Goal: Task Accomplishment & Management: Manage account settings

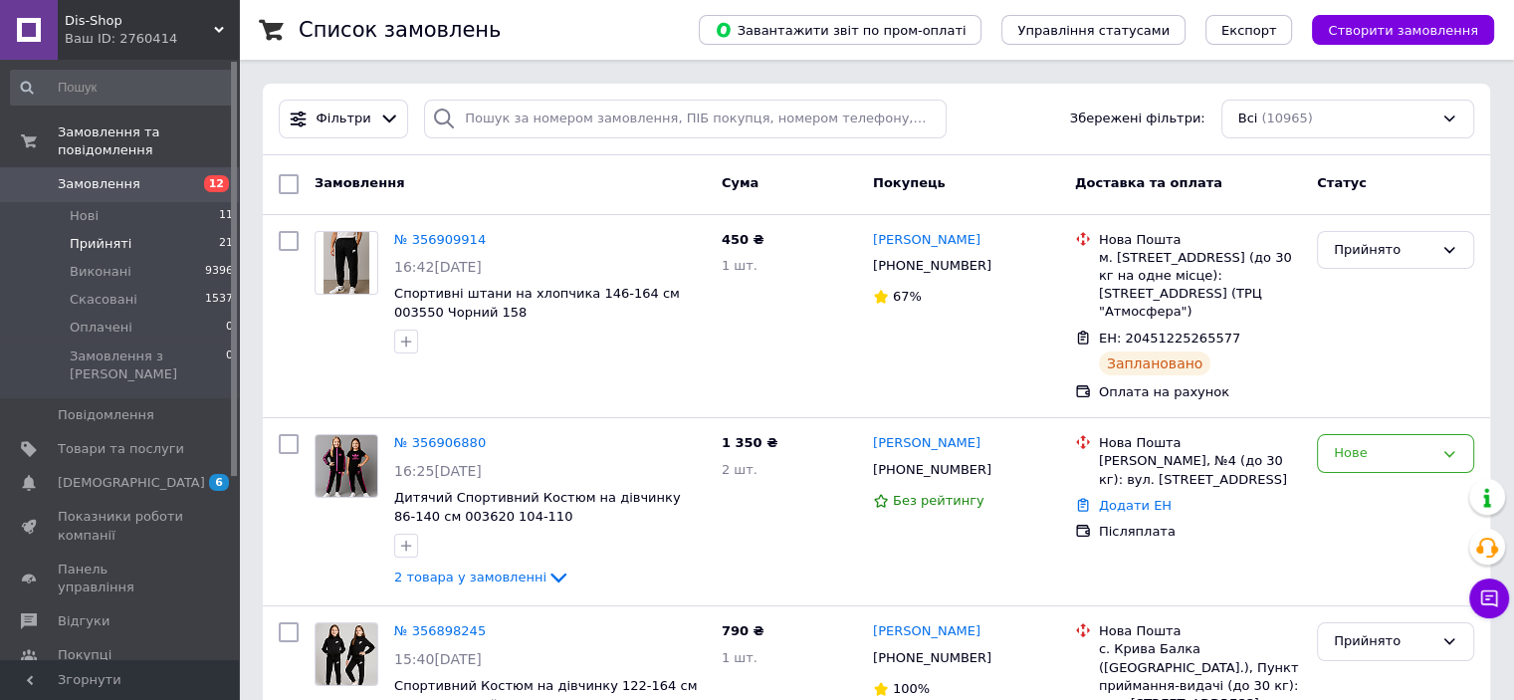
click at [135, 202] on li "Нові 11" at bounding box center [122, 216] width 245 height 28
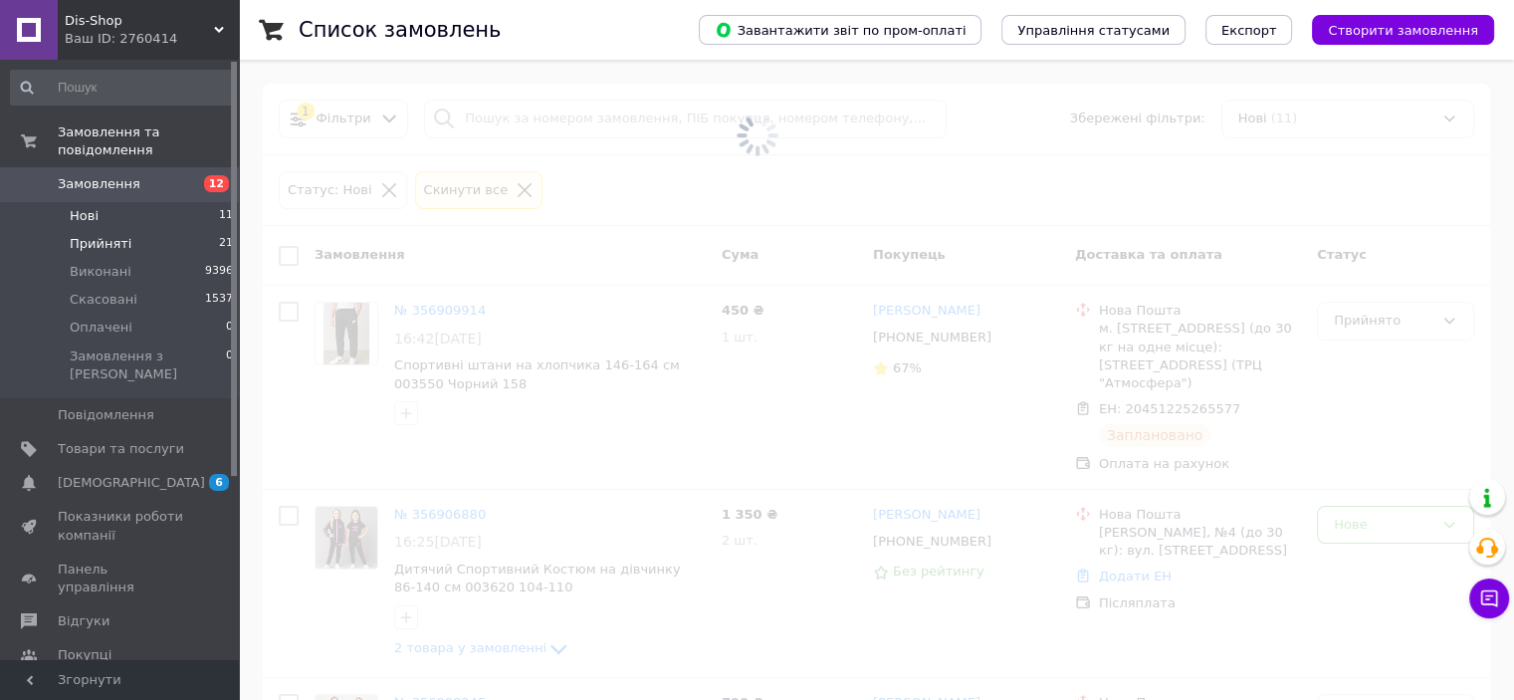
click at [123, 230] on li "Прийняті 21" at bounding box center [122, 244] width 245 height 28
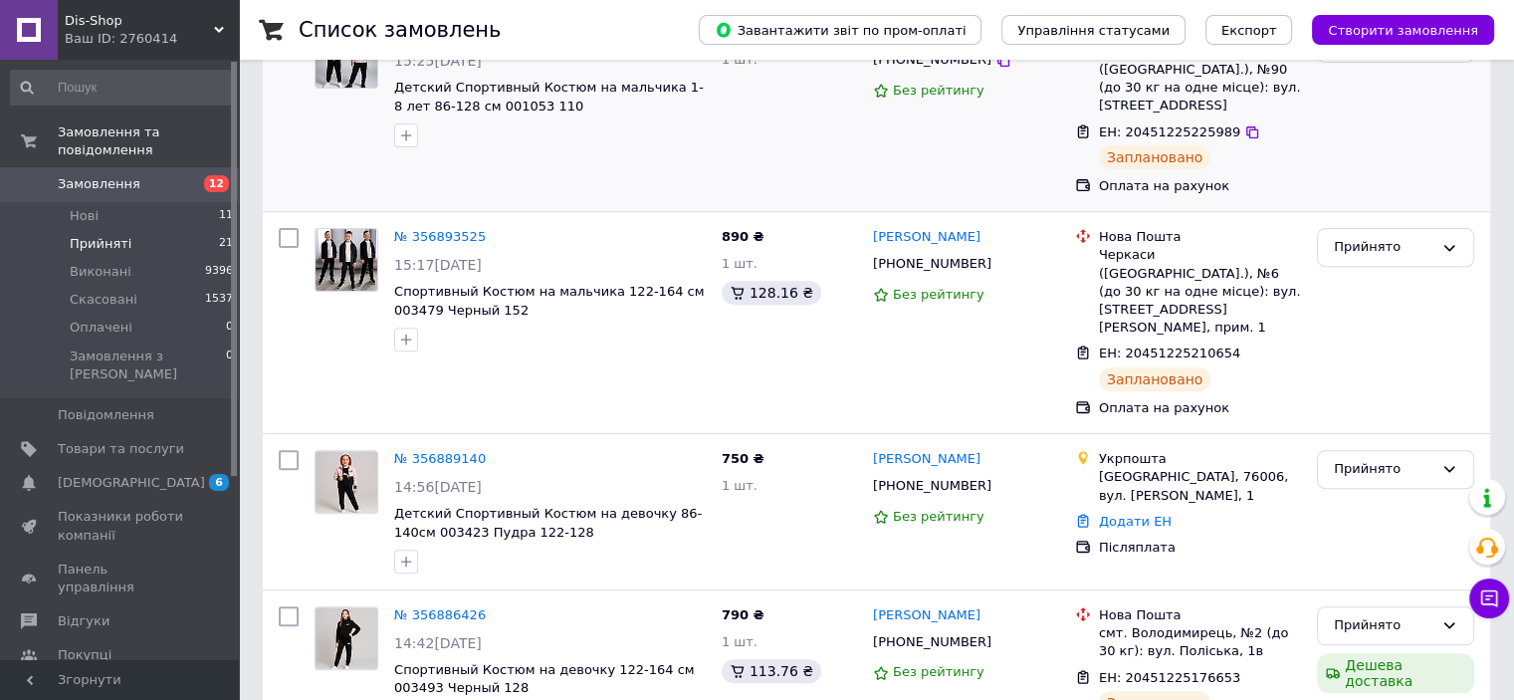
scroll to position [697, 0]
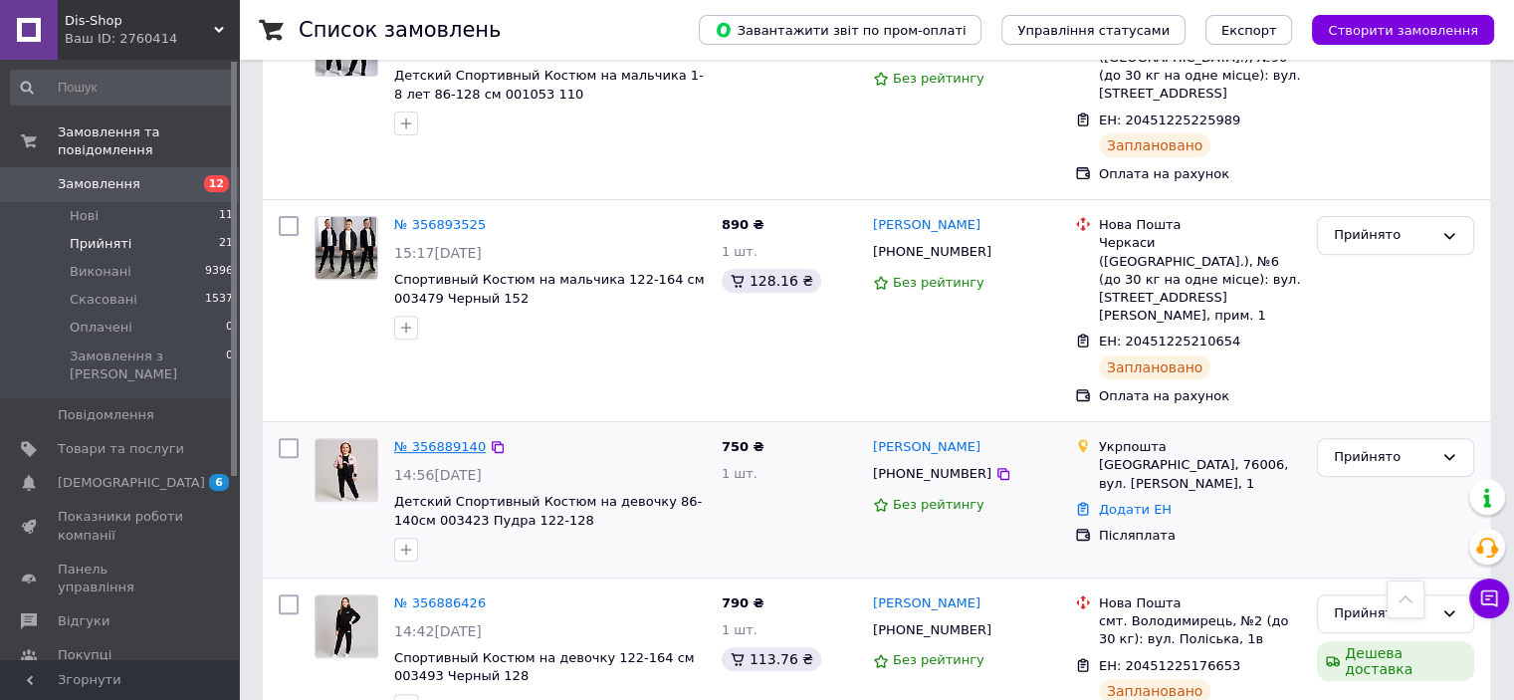
drag, startPoint x: 450, startPoint y: 359, endPoint x: 444, endPoint y: 417, distance: 58.0
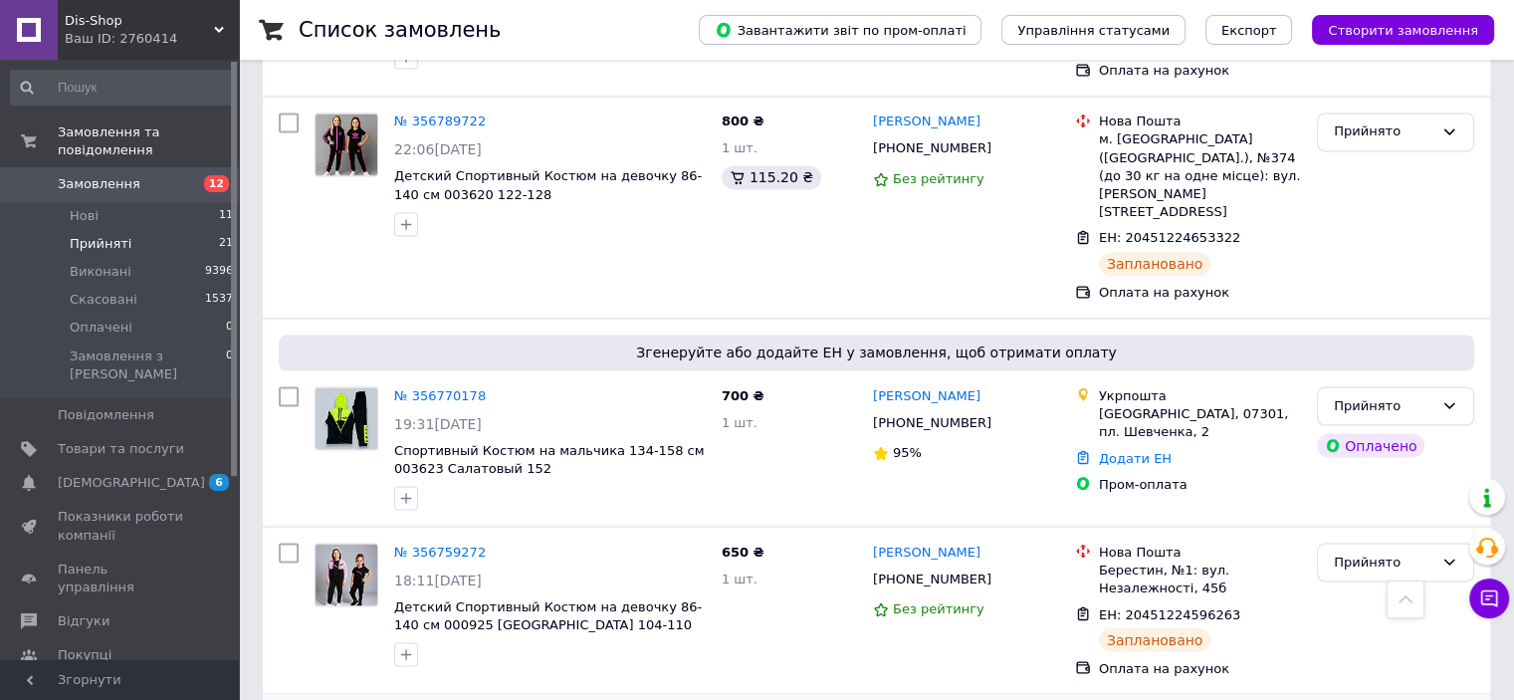
scroll to position [3398, 0]
click at [120, 202] on li "Нові 11" at bounding box center [122, 216] width 245 height 28
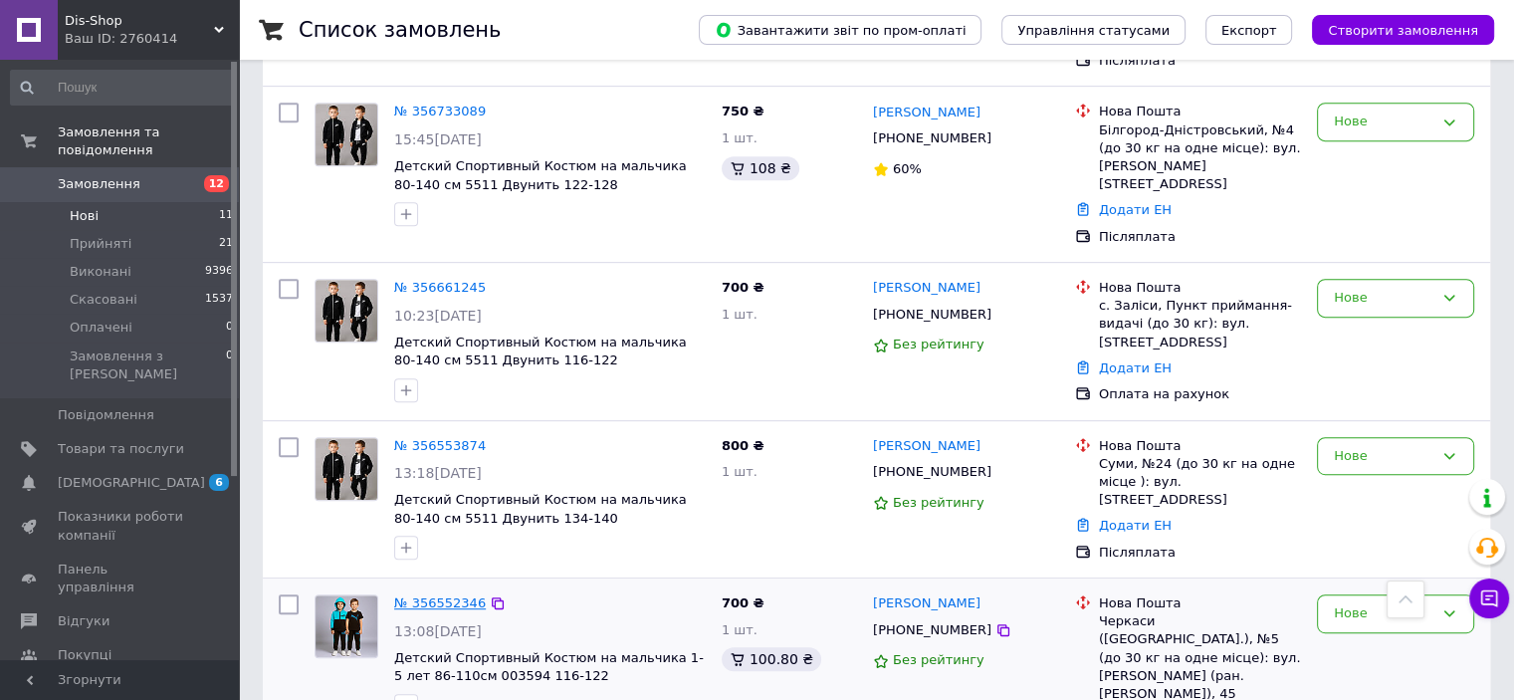
scroll to position [885, 0]
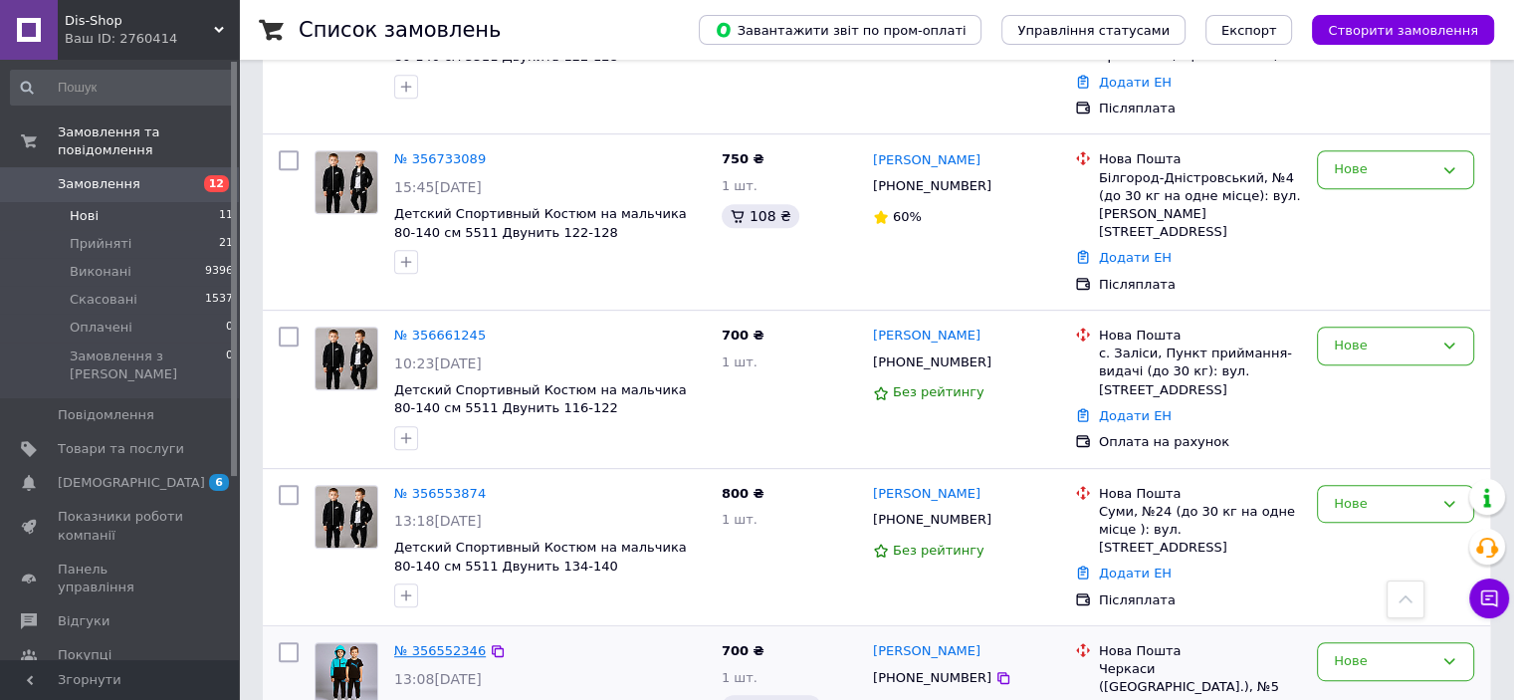
drag, startPoint x: 438, startPoint y: 575, endPoint x: 415, endPoint y: 500, distance: 79.0
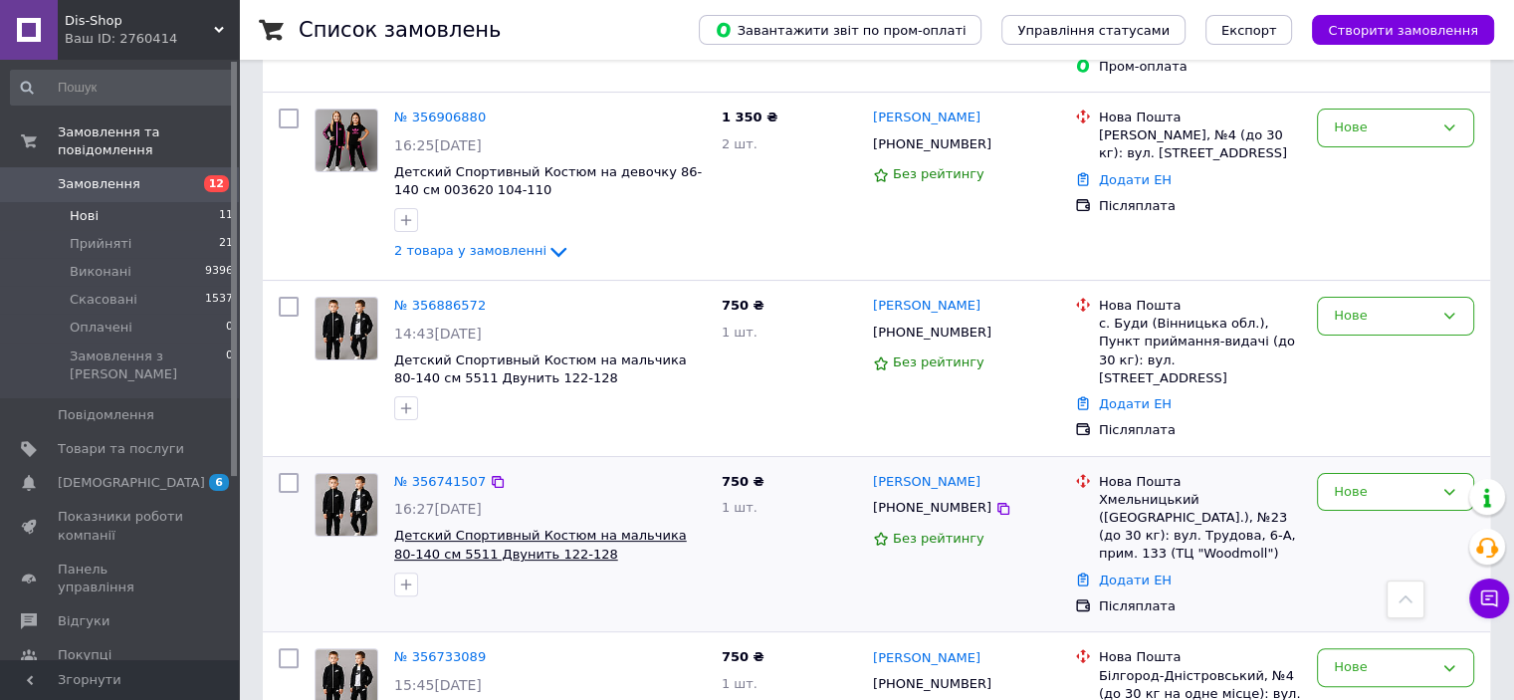
scroll to position [288, 0]
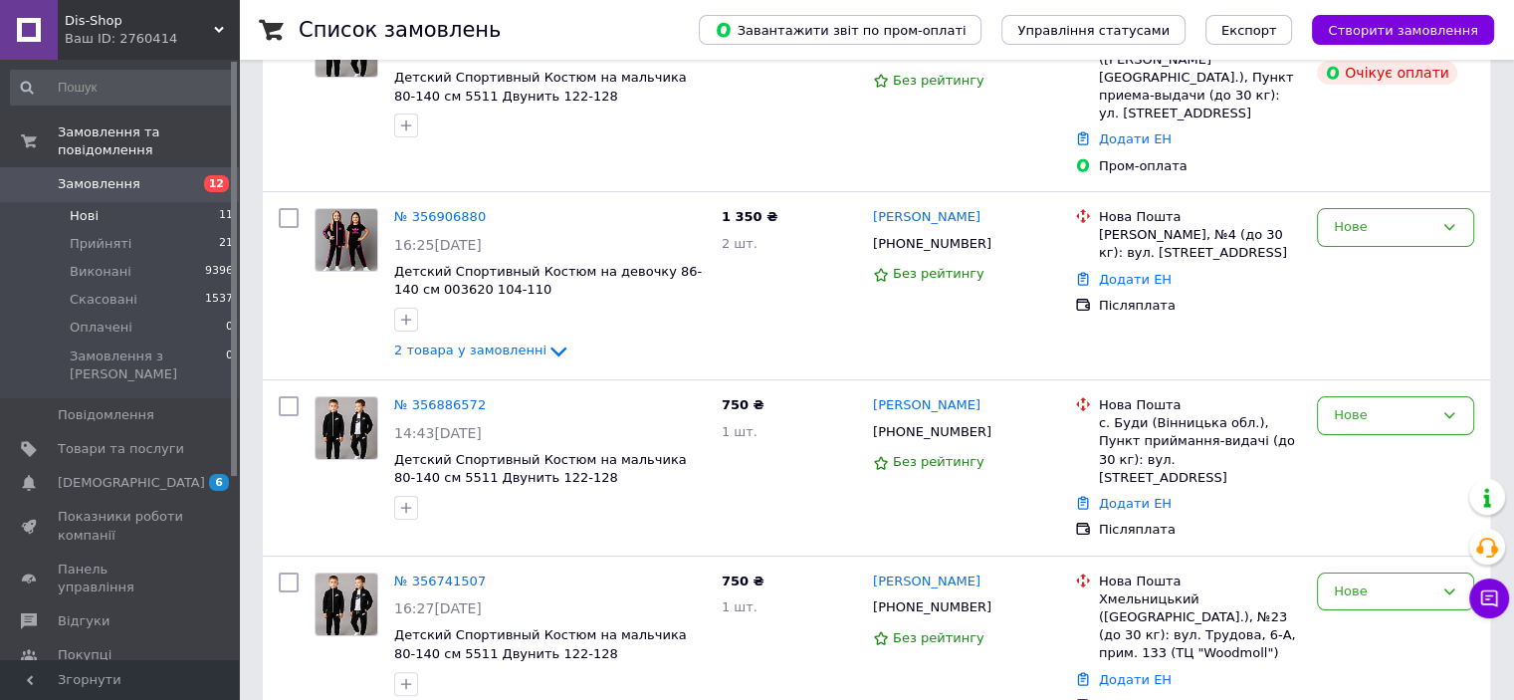
click at [1437, 28] on span "Створити замовлення" at bounding box center [1403, 30] width 150 height 15
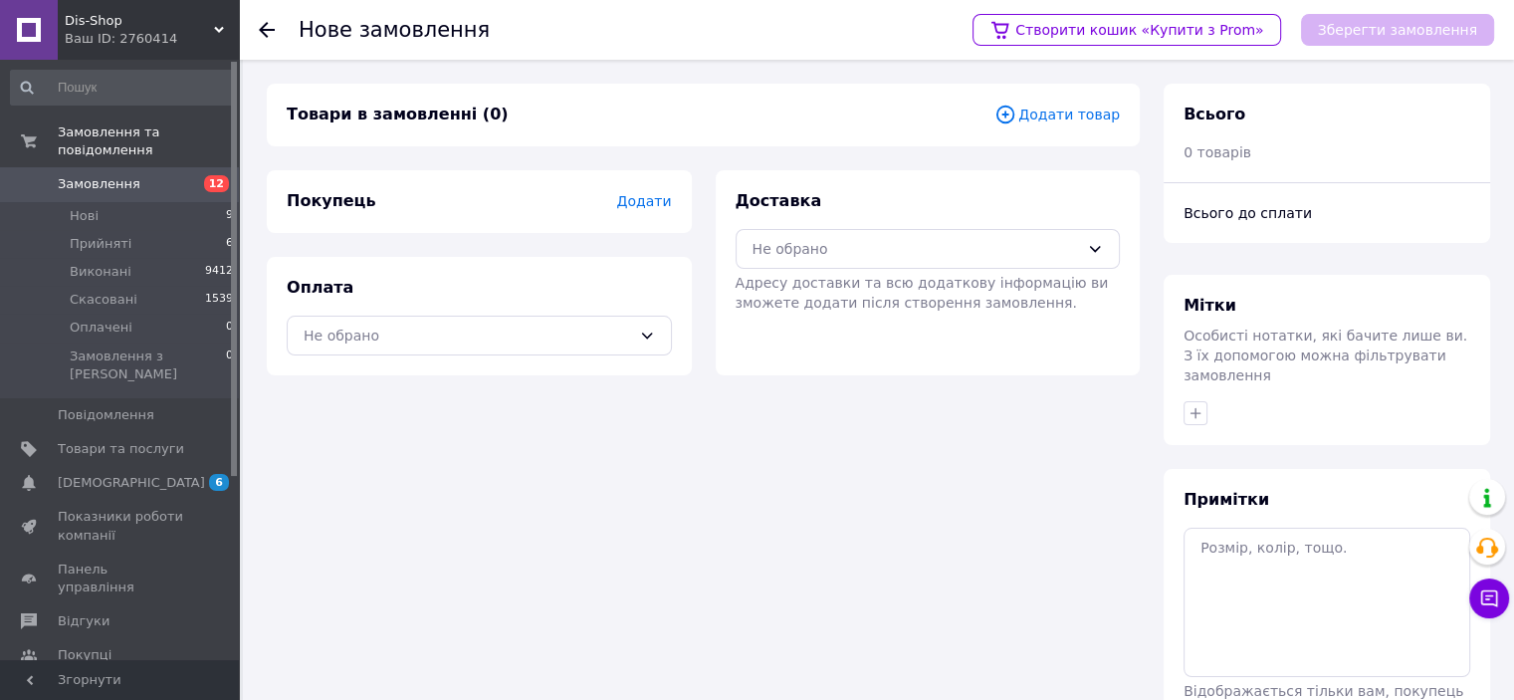
click at [1041, 108] on span "Додати товар" at bounding box center [1056, 115] width 125 height 22
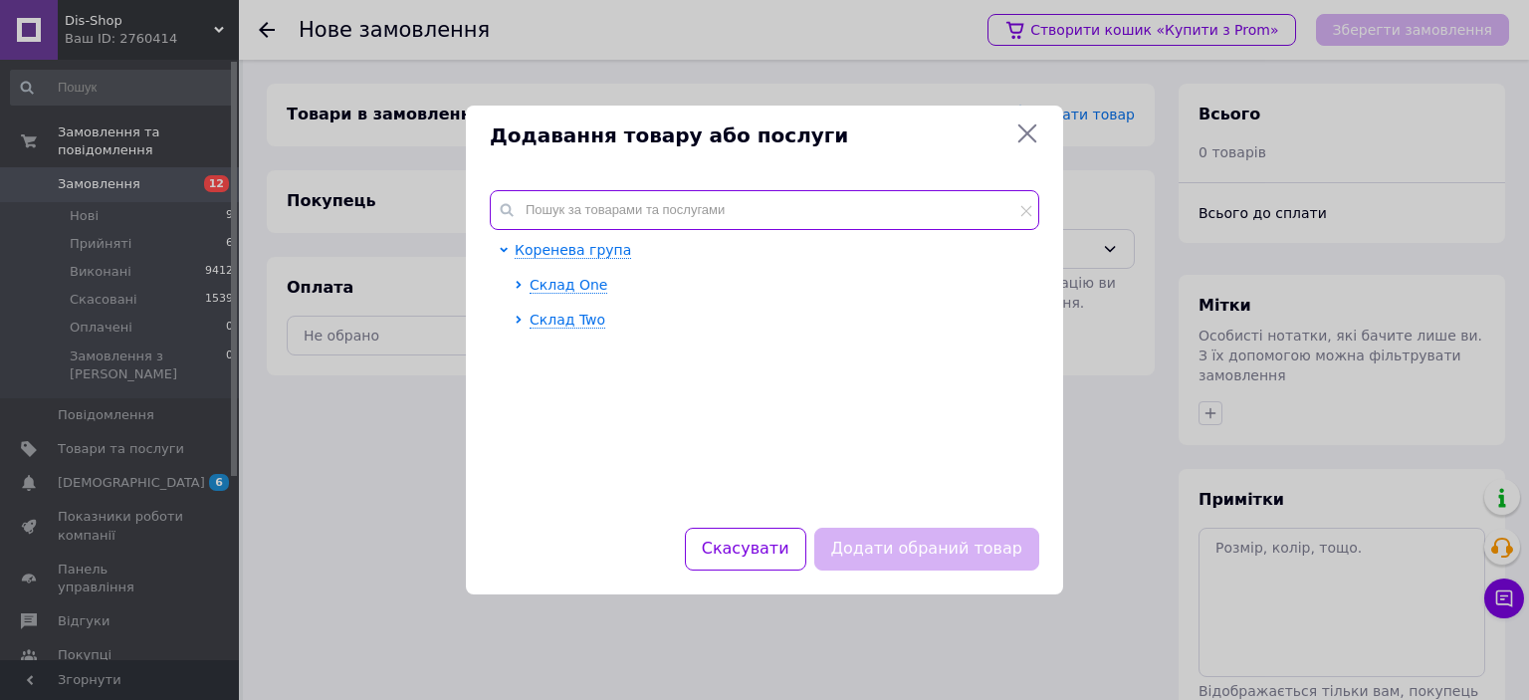
click at [798, 197] on input "text" at bounding box center [765, 210] width 550 height 40
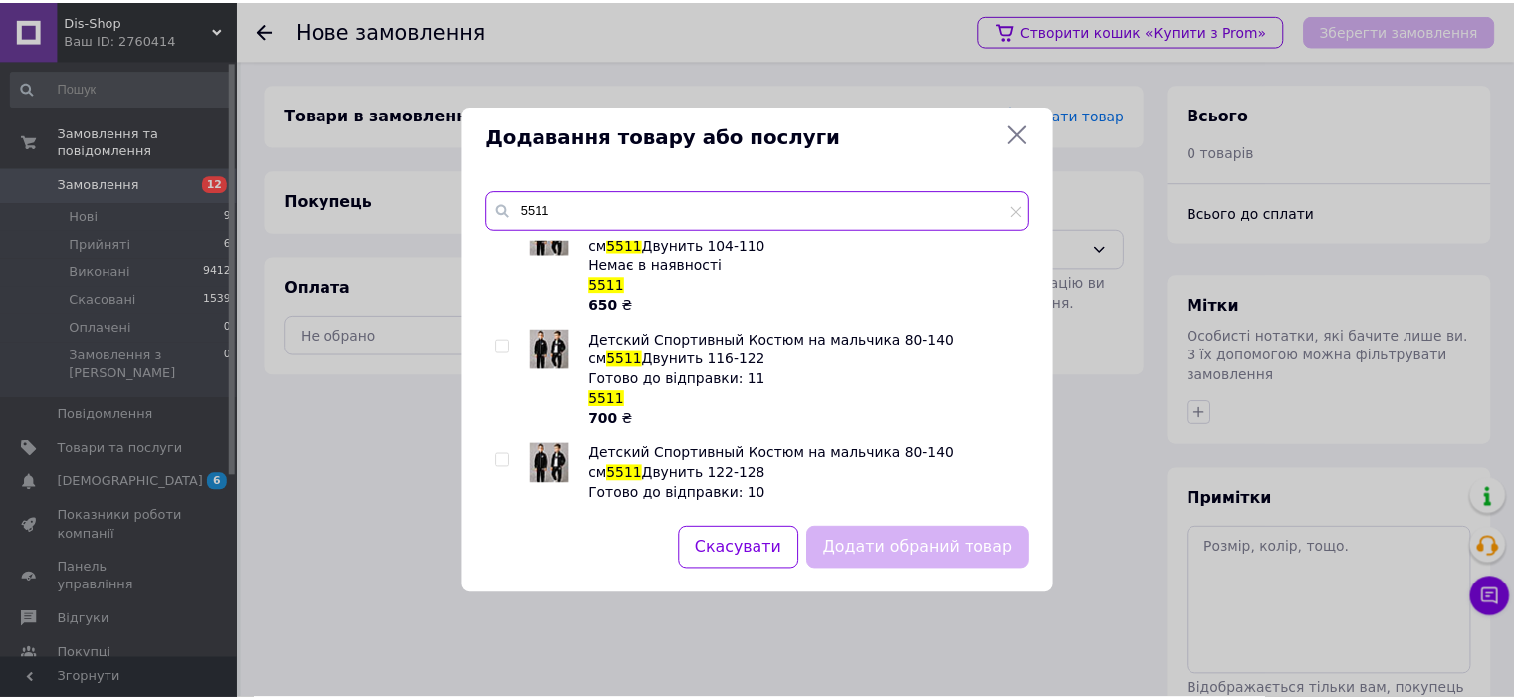
scroll to position [597, 0]
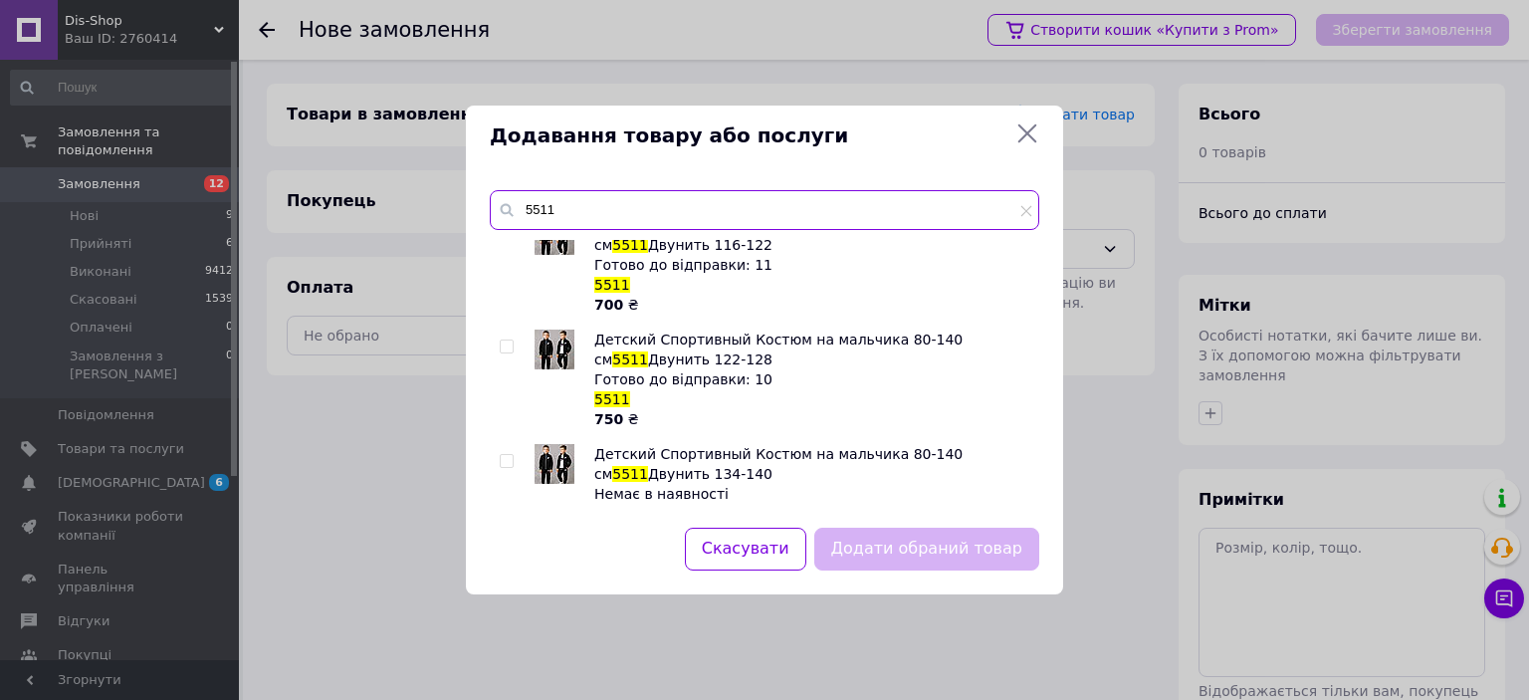
type input "5511"
click at [509, 343] on input "checkbox" at bounding box center [506, 346] width 13 height 13
checkbox input "true"
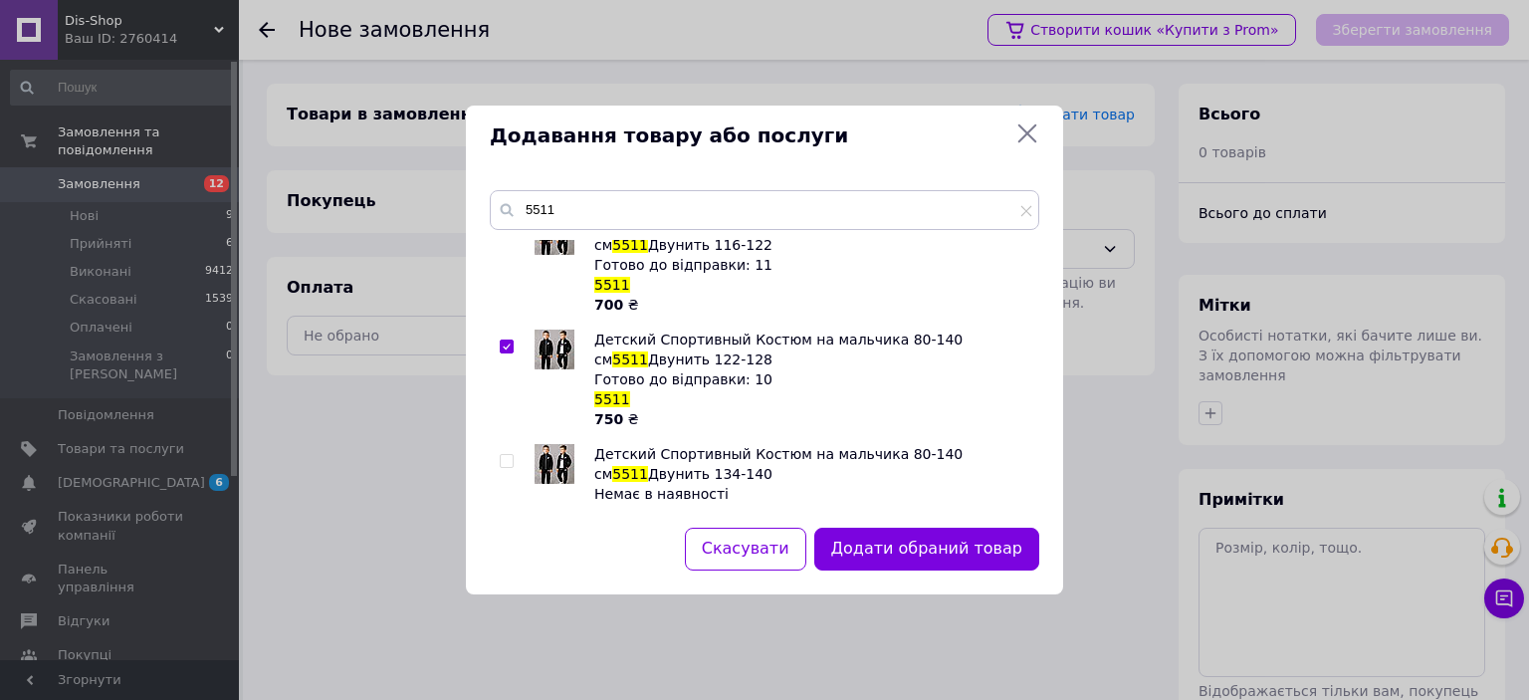
drag, startPoint x: 930, startPoint y: 553, endPoint x: 927, endPoint y: 496, distance: 57.8
click at [930, 552] on button "Додати обраний товар" at bounding box center [926, 549] width 225 height 43
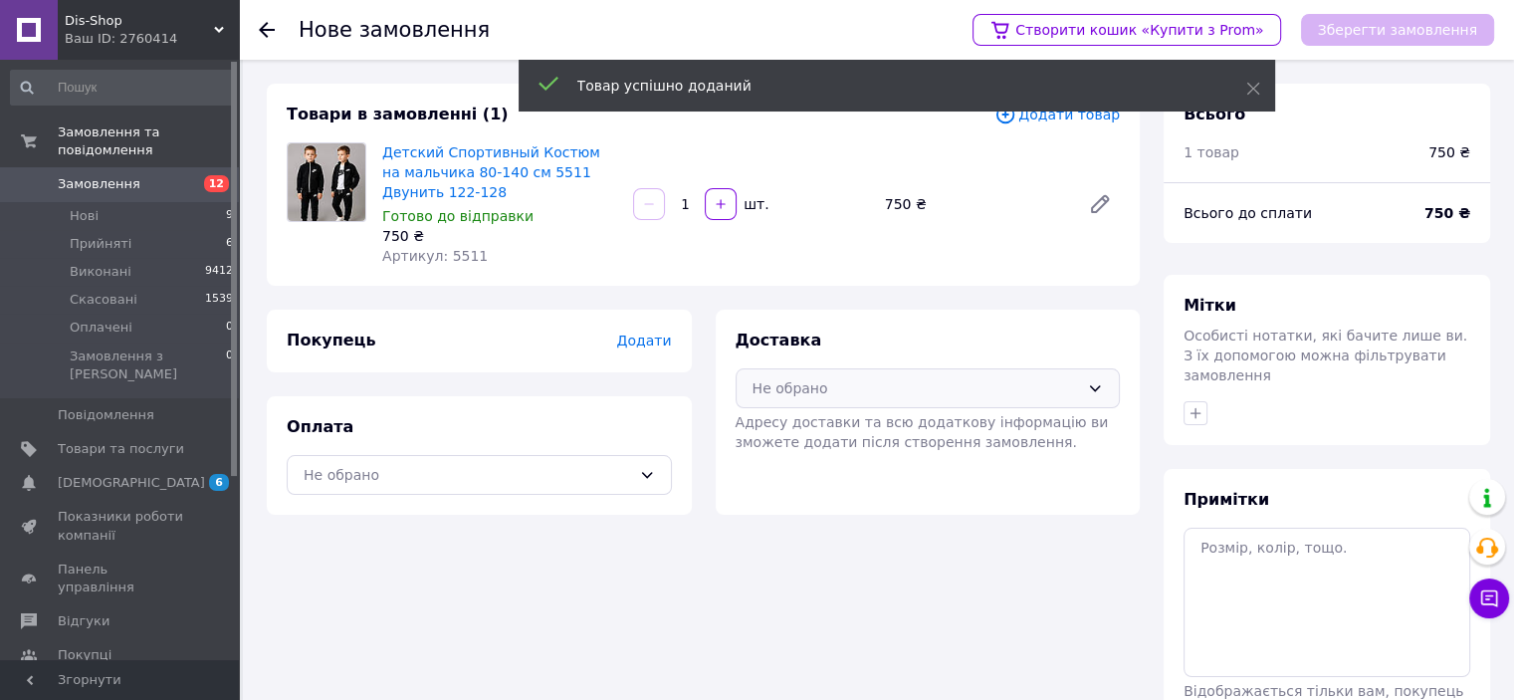
click at [817, 385] on div "Не обрано" at bounding box center [917, 388] width 328 height 22
click at [806, 463] on span "Нова Пошта (платна)" at bounding box center [943, 469] width 322 height 20
click at [519, 483] on div "Не обрано" at bounding box center [468, 475] width 328 height 22
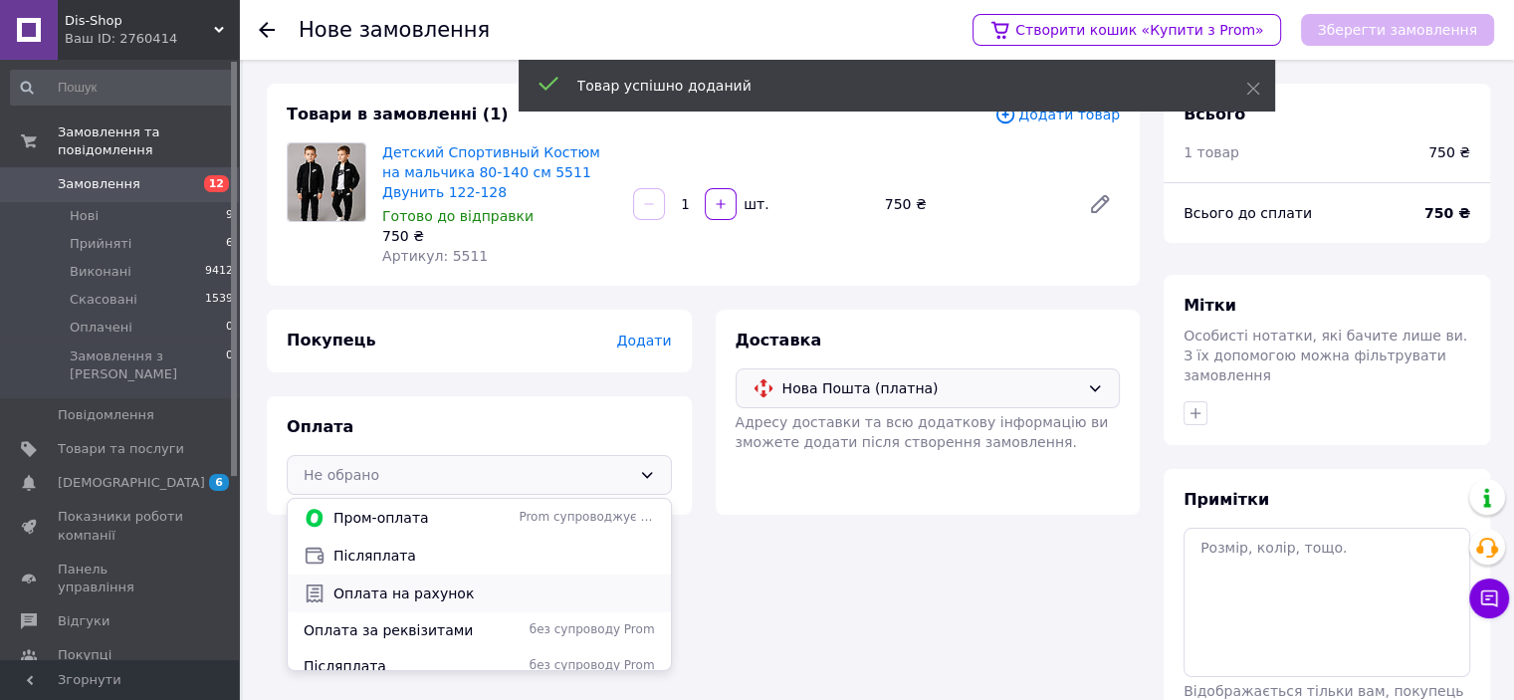
click at [411, 600] on span "Оплата на рахунок" at bounding box center [494, 593] width 322 height 20
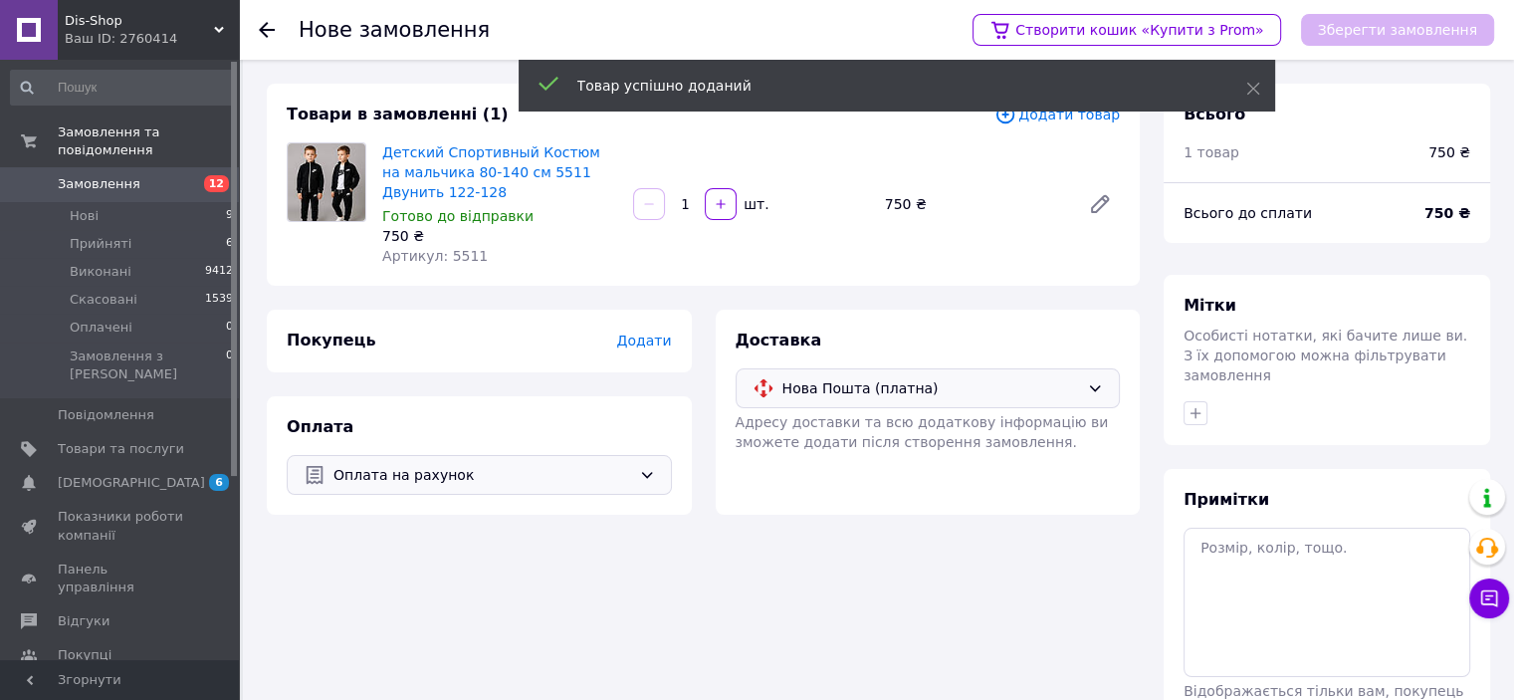
click at [620, 361] on div "Покупець Додати" at bounding box center [479, 341] width 425 height 63
click at [639, 345] on span "Додати" at bounding box center [643, 340] width 55 height 16
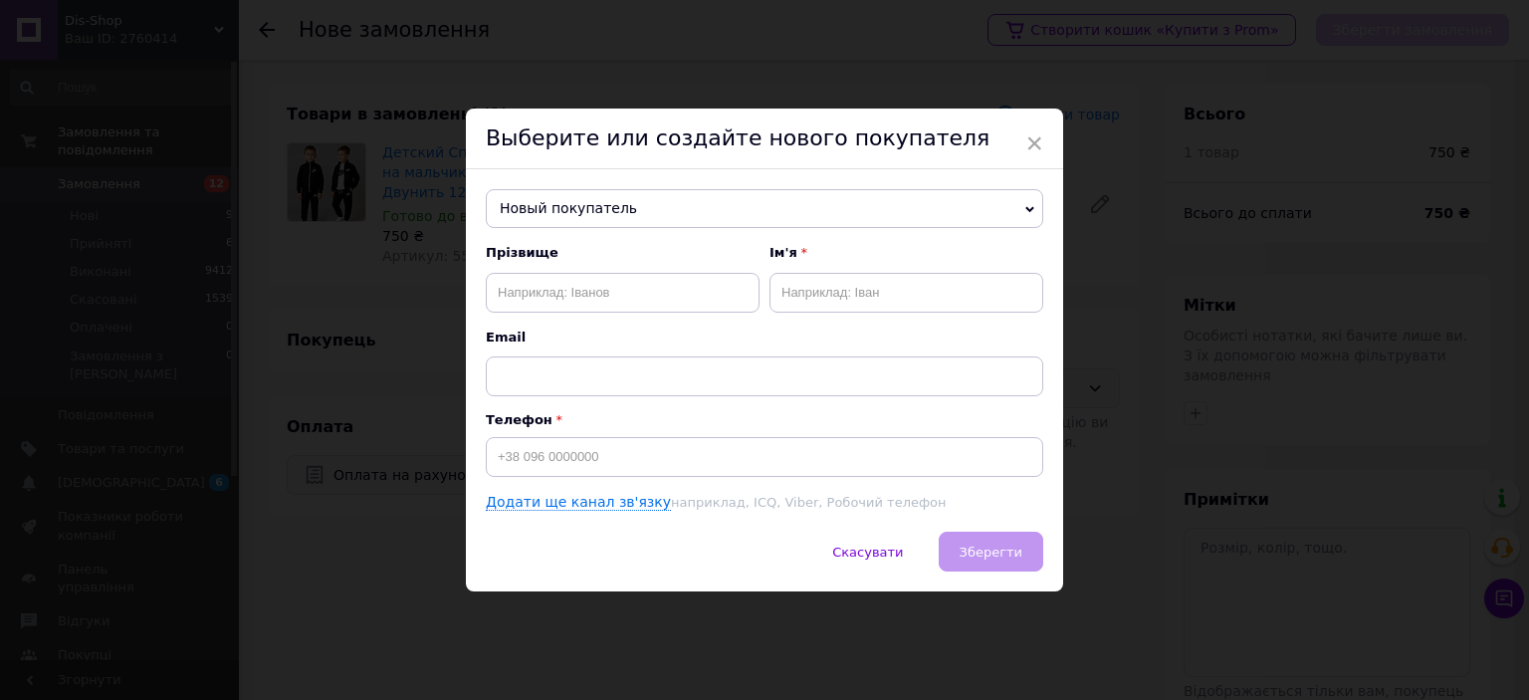
click at [636, 270] on div "Прізвище" at bounding box center [623, 278] width 274 height 68
click at [638, 287] on input "text" at bounding box center [623, 293] width 274 height 40
type input "Базюк"
type input "Катерина"
paste input "0963930974"
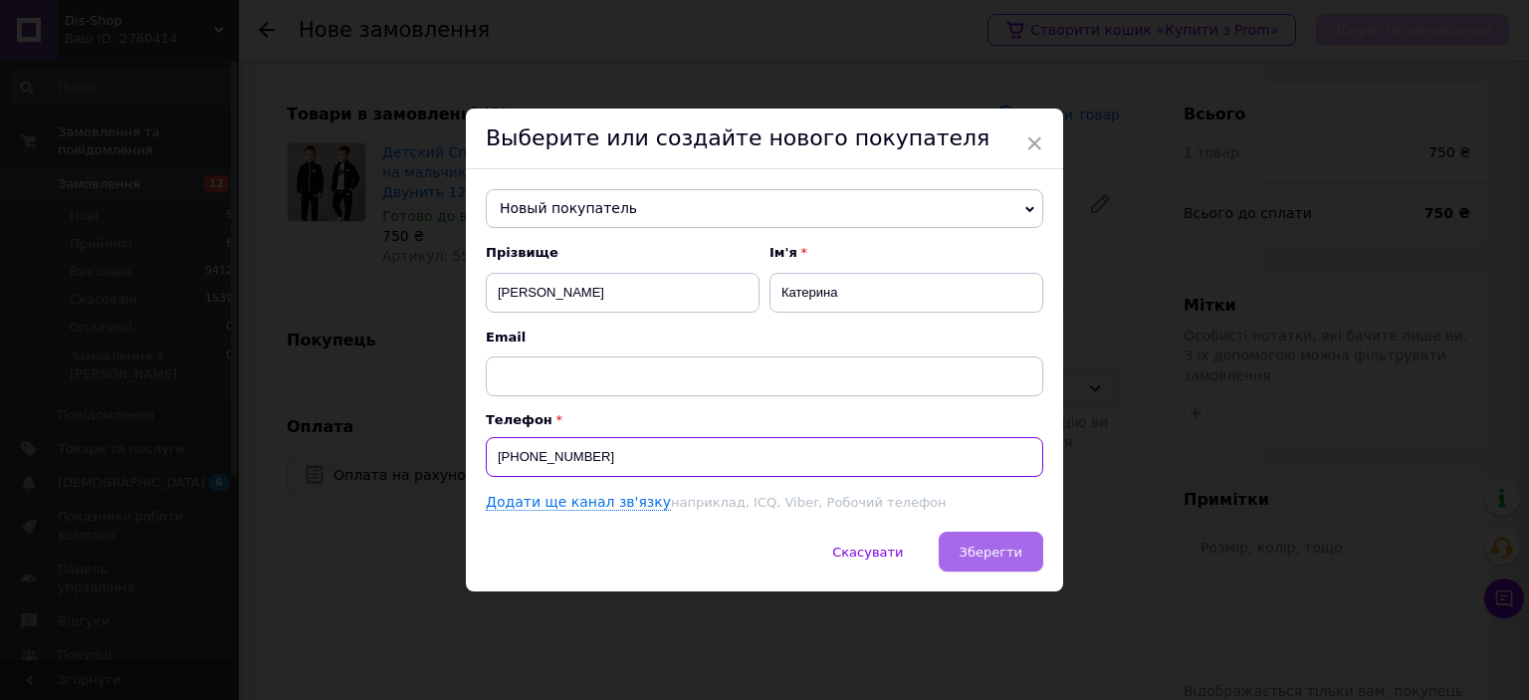
type input "+380963930974"
click at [976, 559] on span "Зберегти" at bounding box center [991, 552] width 63 height 15
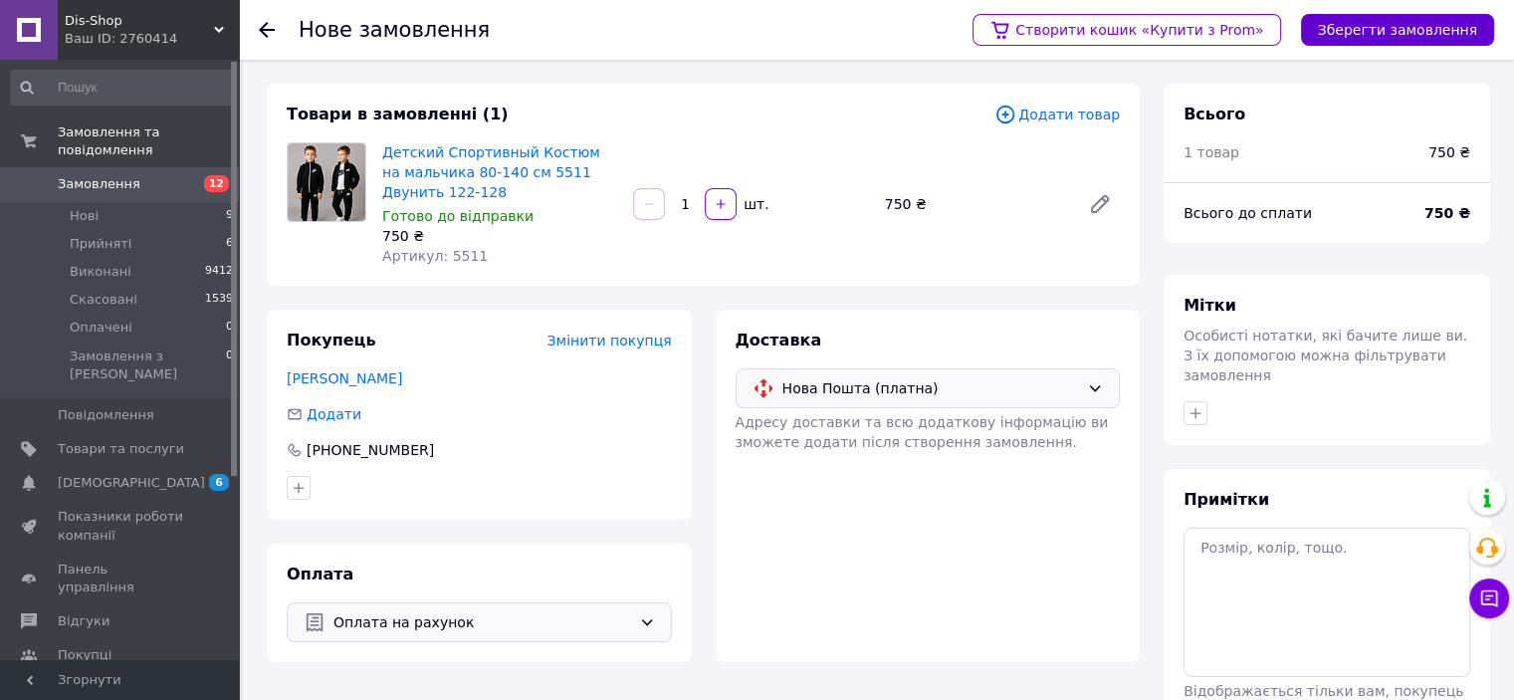
click at [1393, 36] on button "Зберегти замовлення" at bounding box center [1397, 30] width 193 height 32
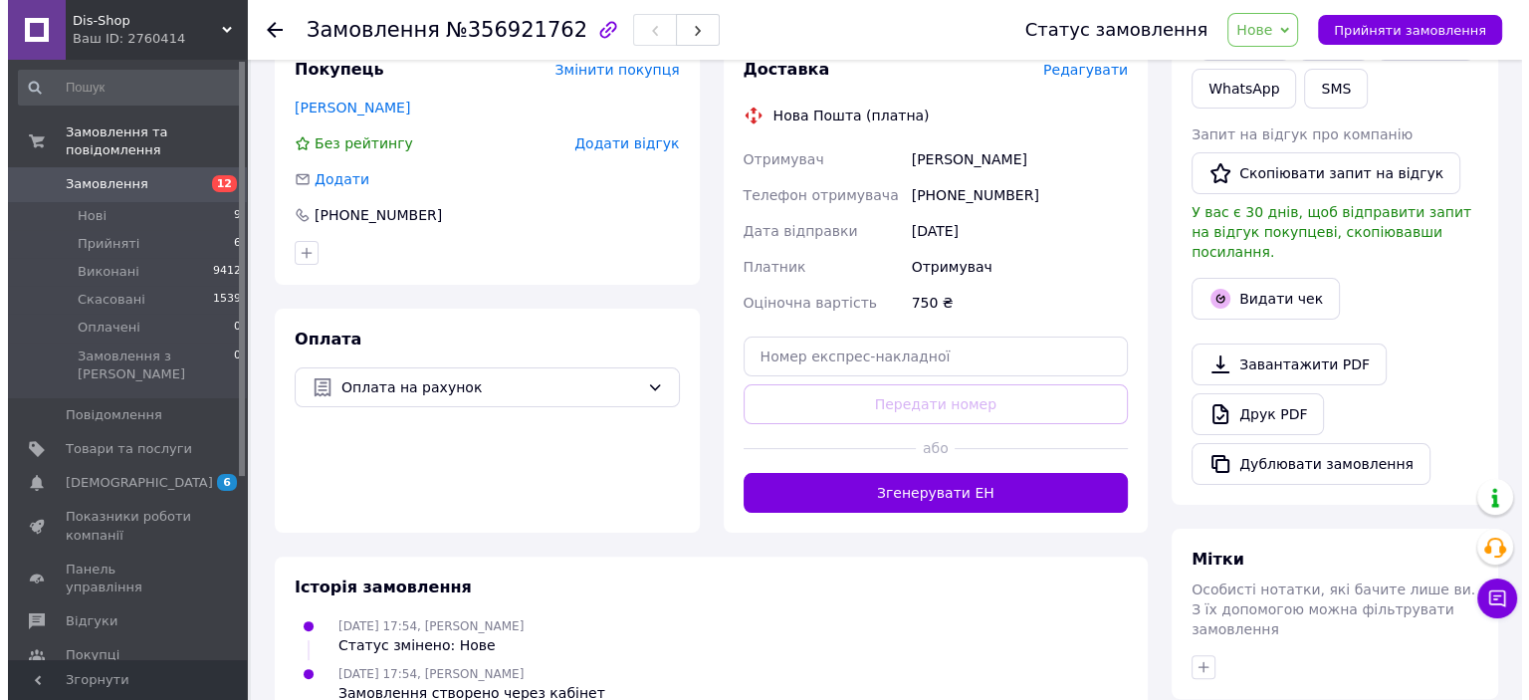
scroll to position [199, 0]
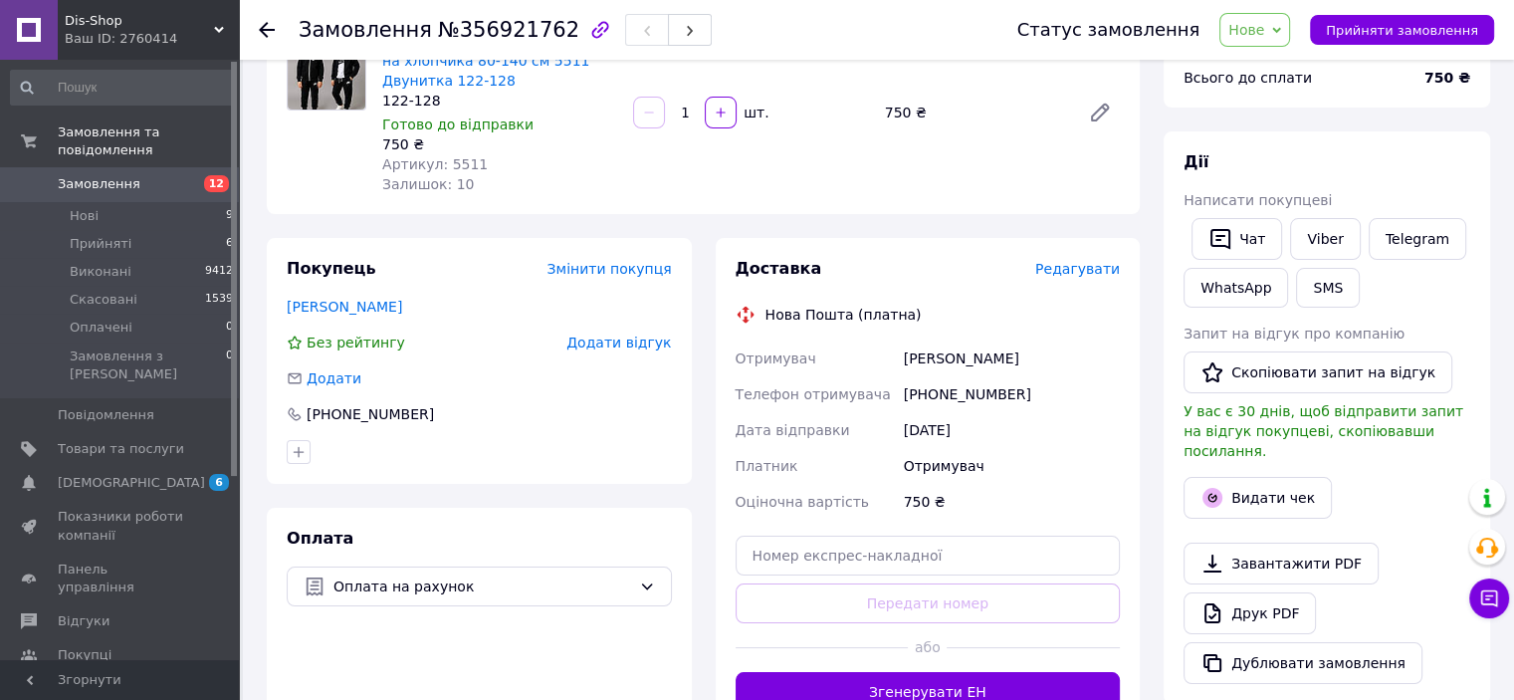
click at [1055, 265] on span "Редагувати" at bounding box center [1077, 269] width 85 height 16
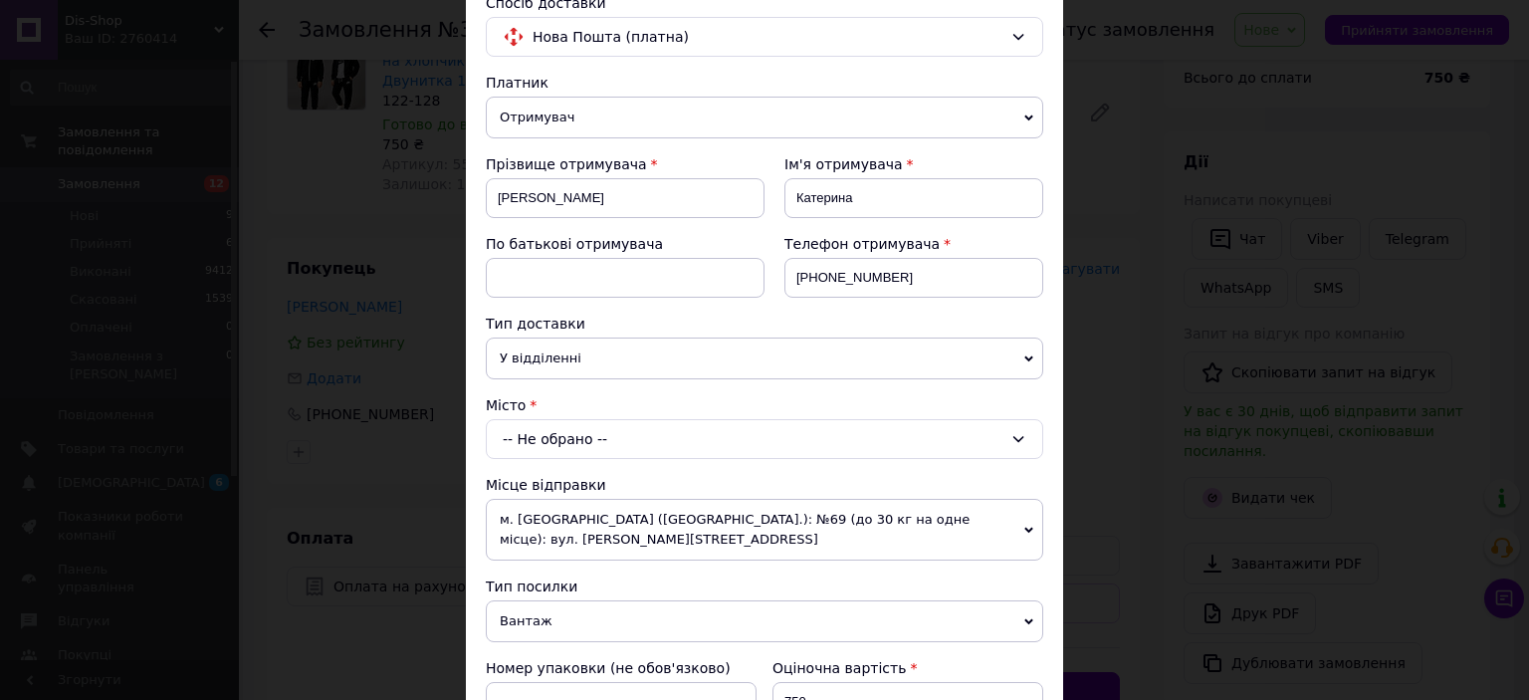
scroll to position [299, 0]
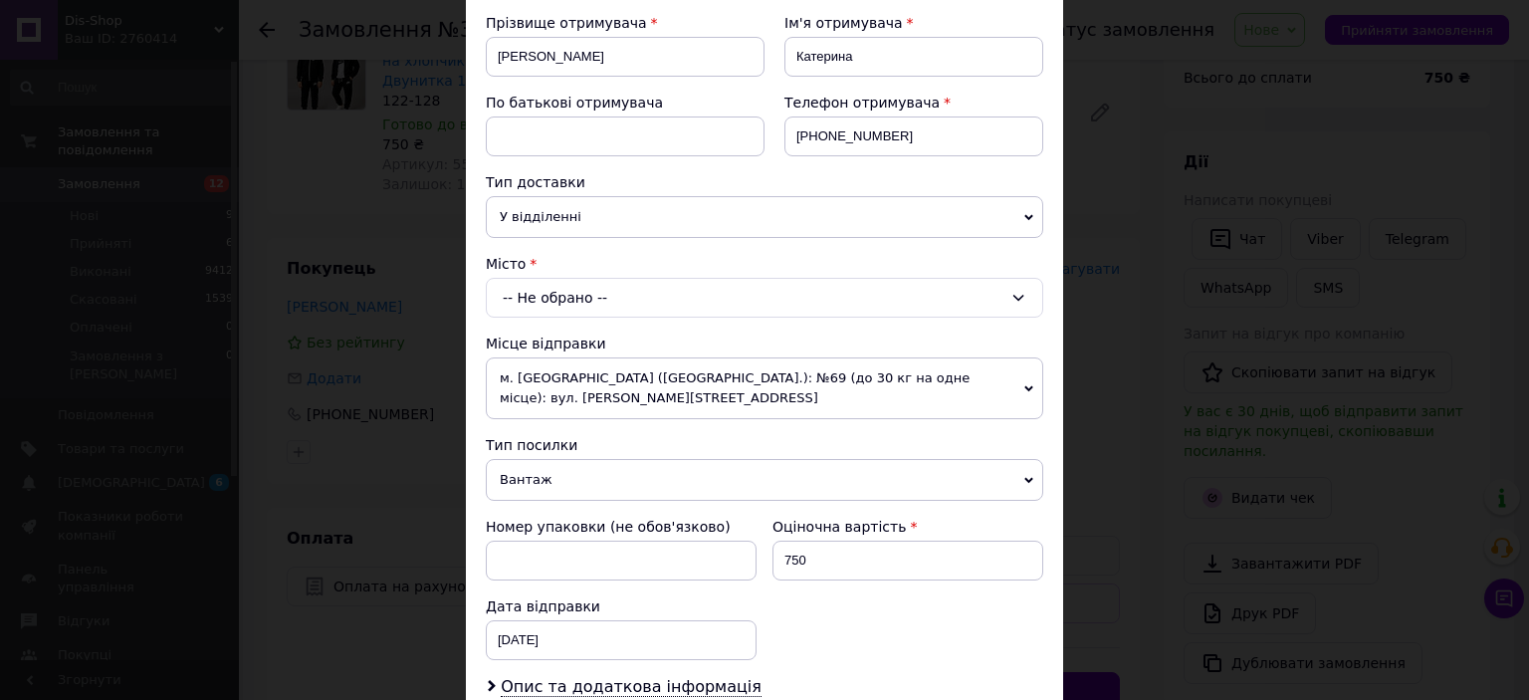
click at [600, 294] on div "-- Не обрано --" at bounding box center [764, 298] width 557 height 40
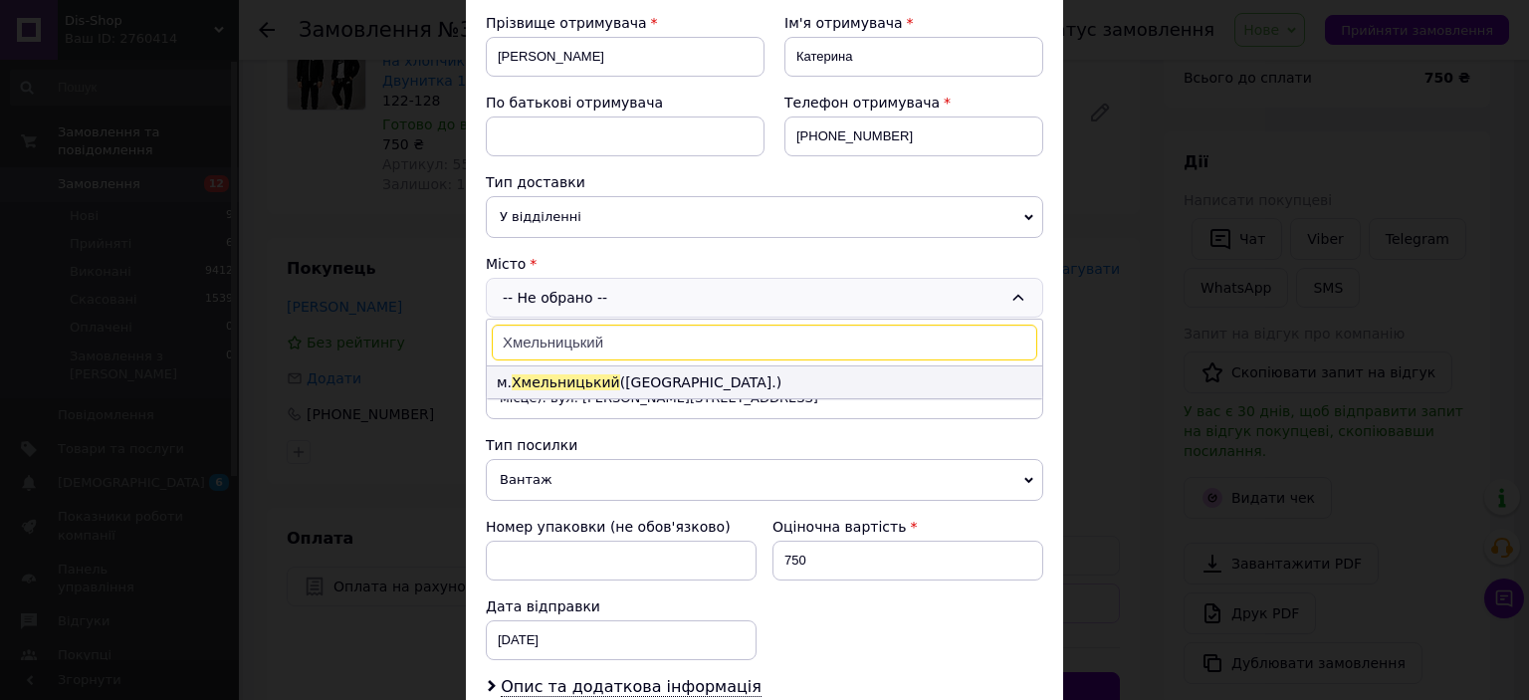
type input "Хмельницький"
click at [567, 379] on span "Хмельницький" at bounding box center [566, 382] width 109 height 16
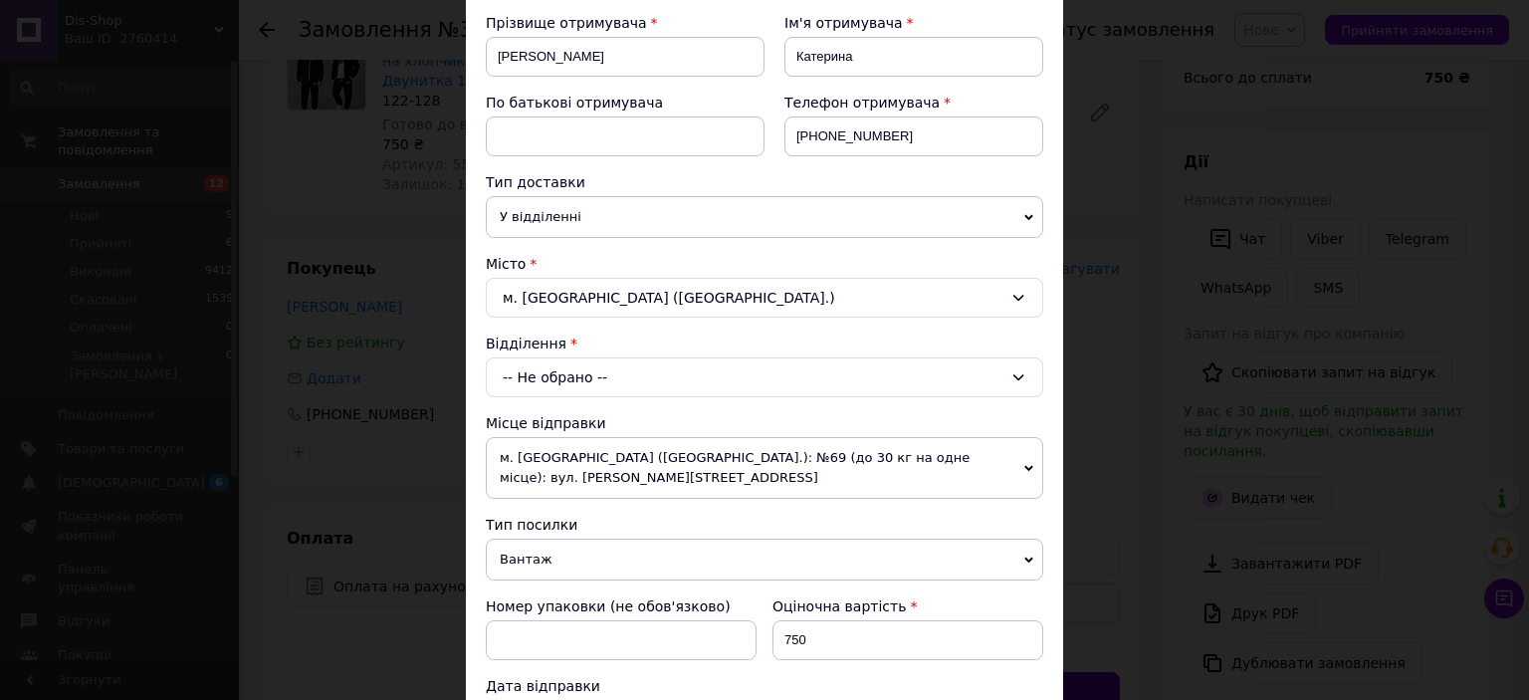
click at [572, 373] on div "-- Не обрано --" at bounding box center [764, 377] width 557 height 40
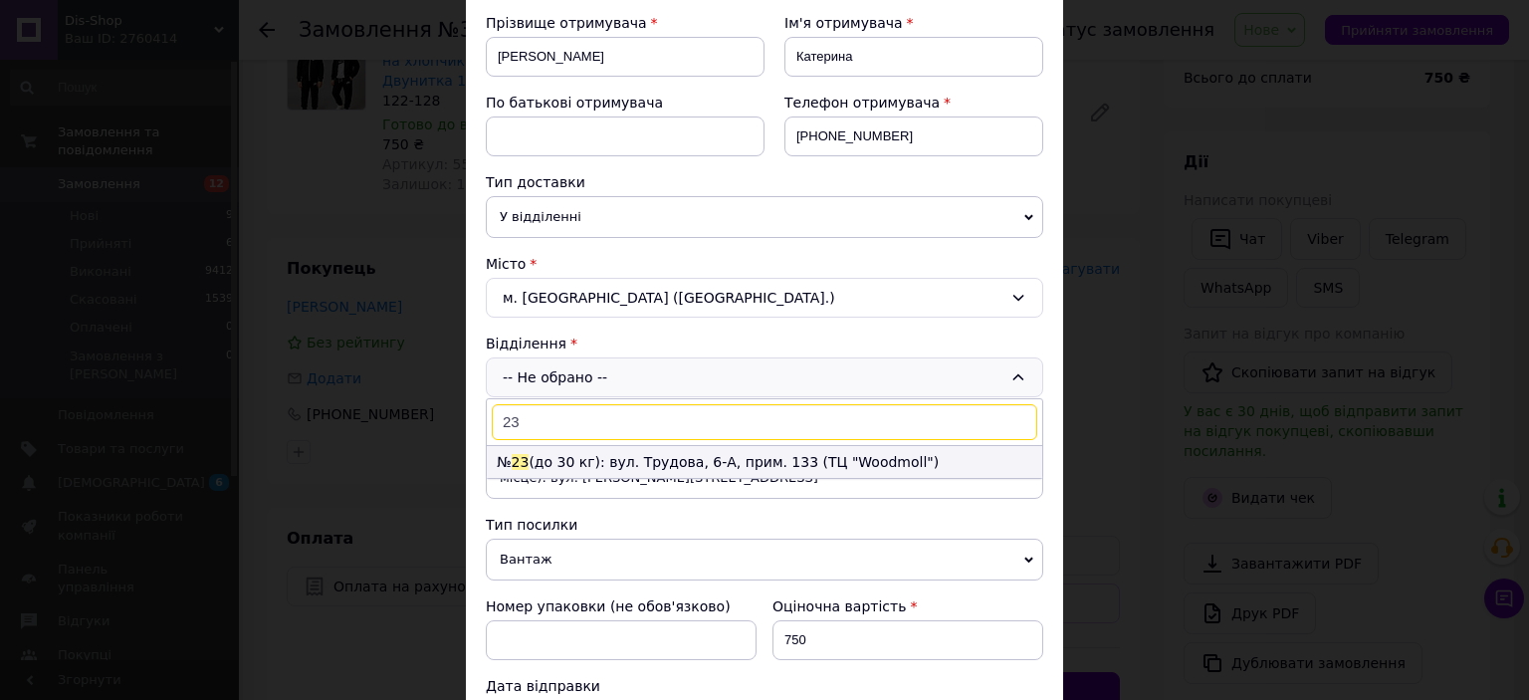
type input "23"
click at [552, 455] on li "№ 23 (до 30 кг): вул. Трудова, 6-А, прим. 133 (ТЦ "Woodmoll")" at bounding box center [764, 462] width 555 height 32
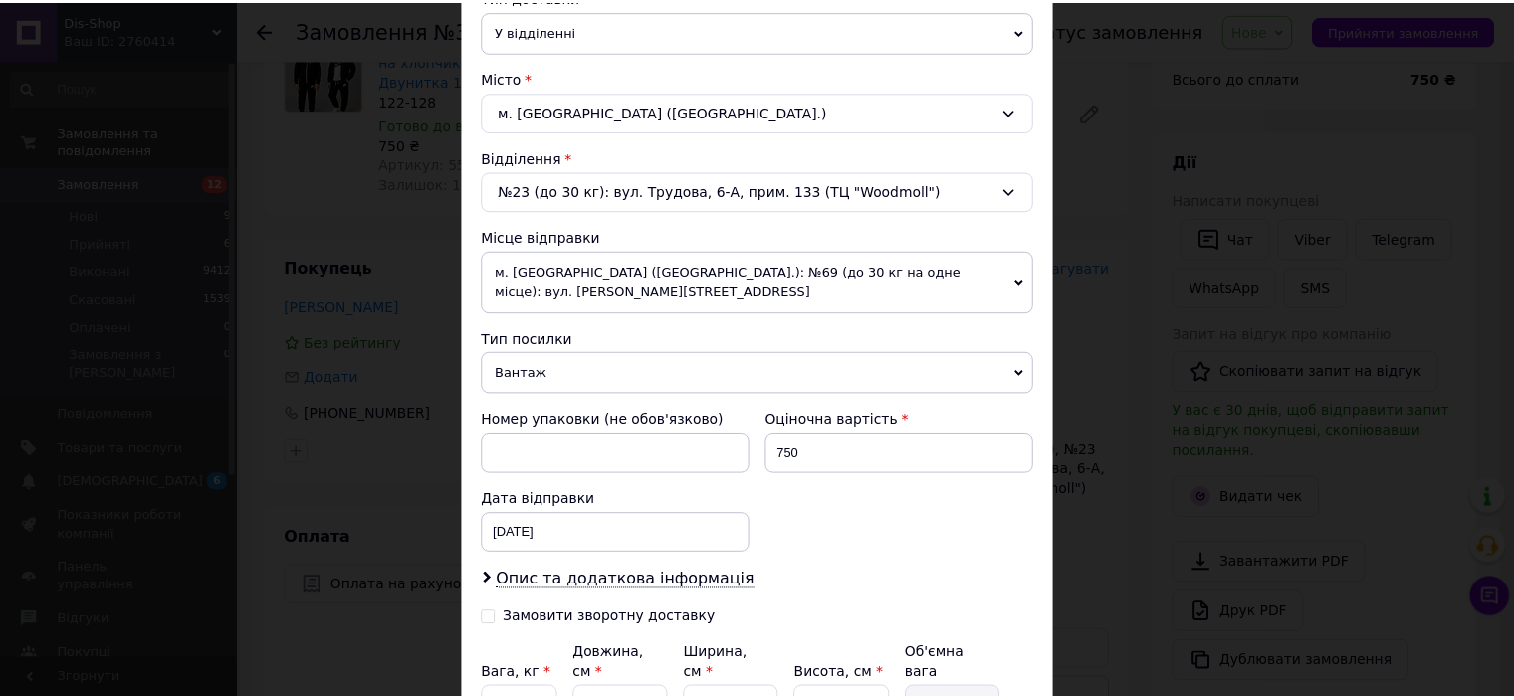
scroll to position [652, 0]
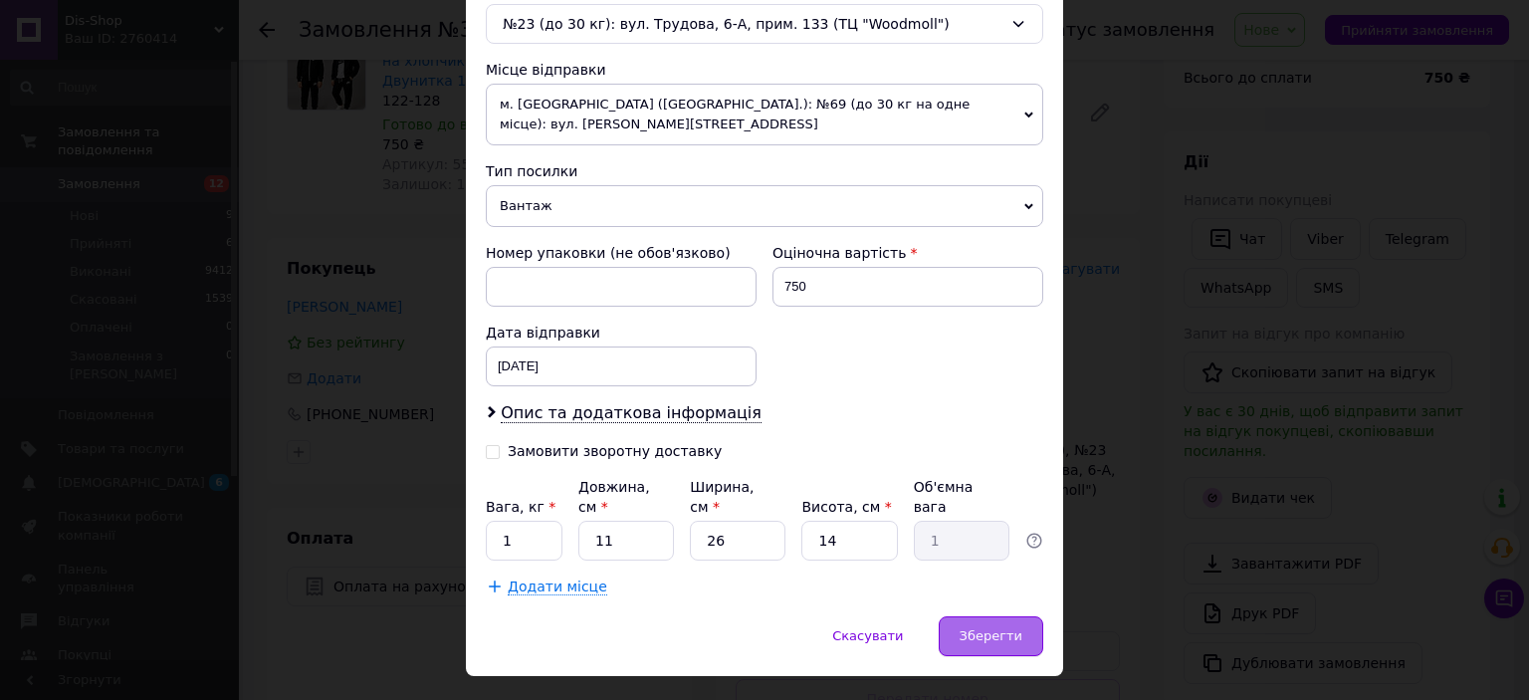
click at [997, 628] on span "Зберегти" at bounding box center [991, 635] width 63 height 15
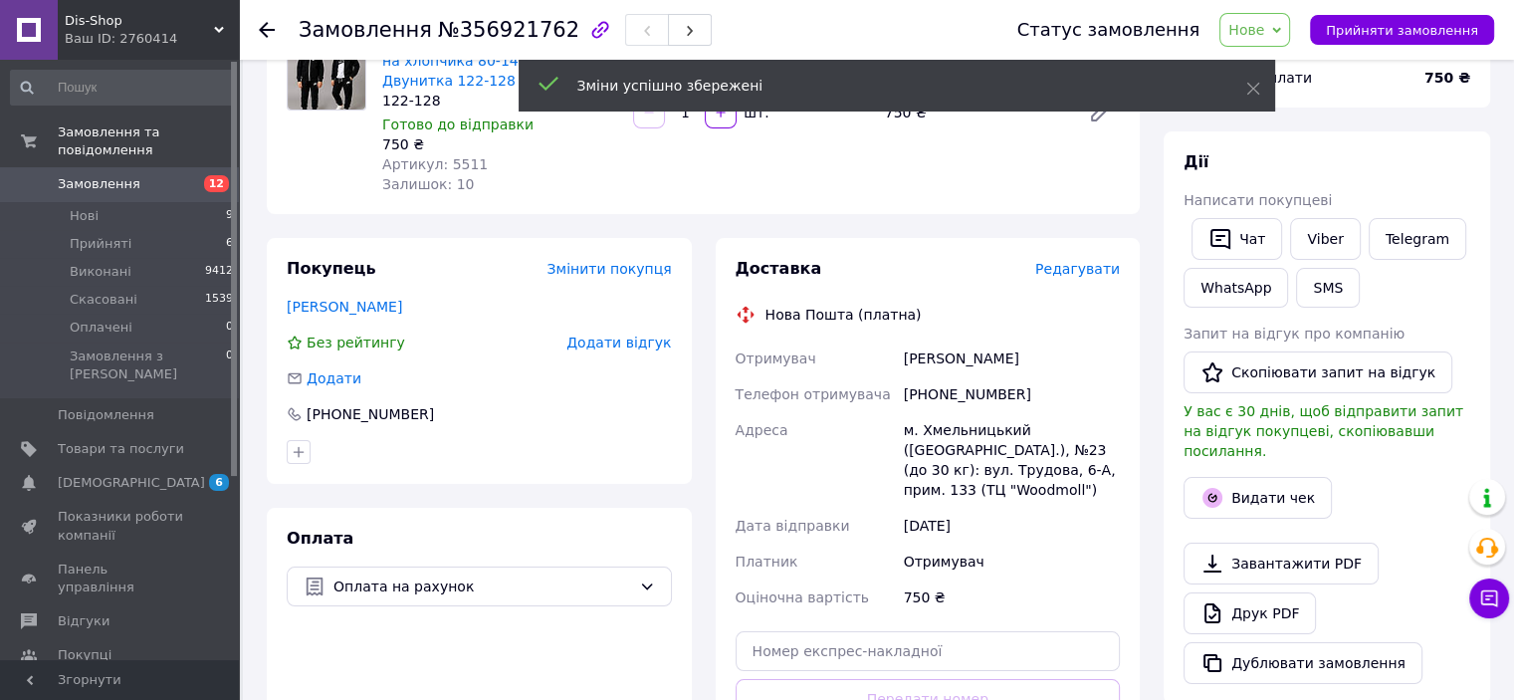
click at [1264, 35] on span "Нове" at bounding box center [1246, 30] width 36 height 16
click at [1290, 67] on li "Прийнято" at bounding box center [1266, 70] width 92 height 30
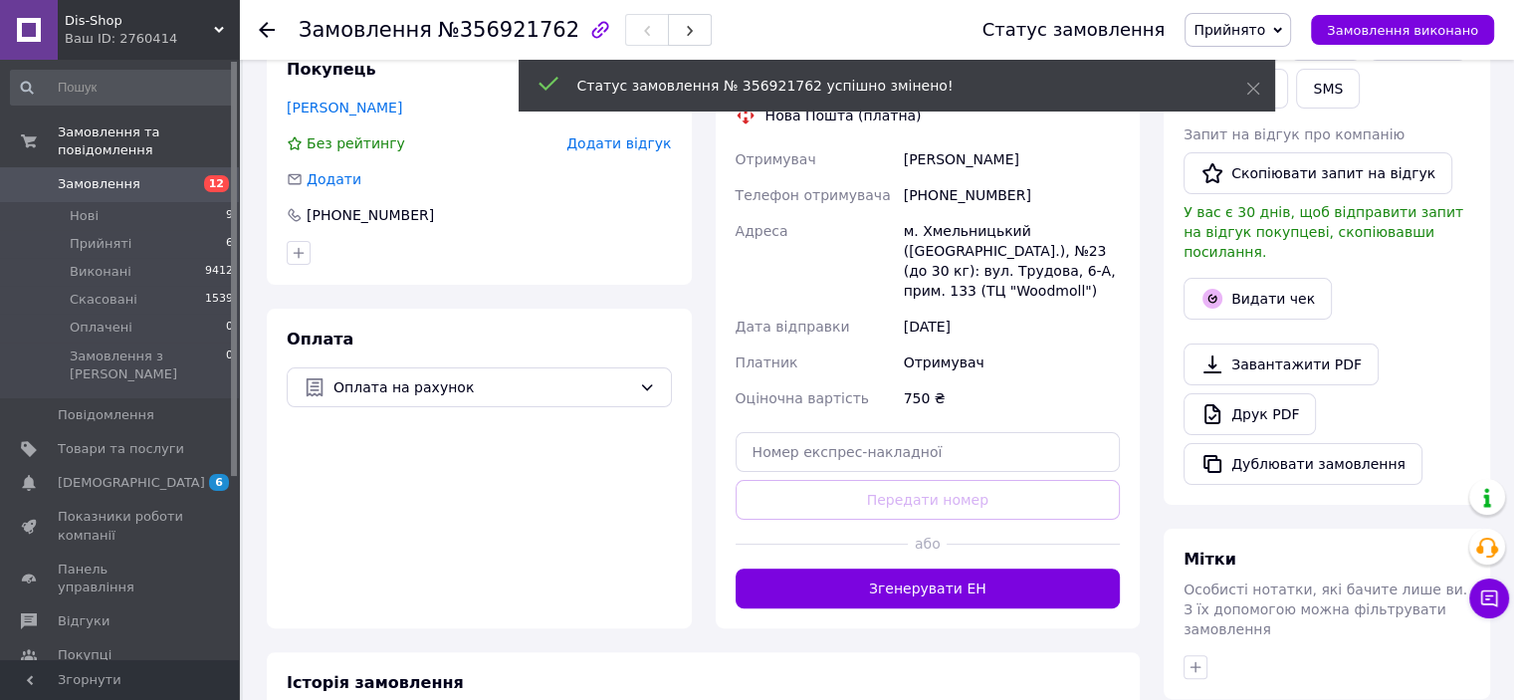
click at [936, 577] on button "Згенерувати ЕН" at bounding box center [928, 588] width 385 height 40
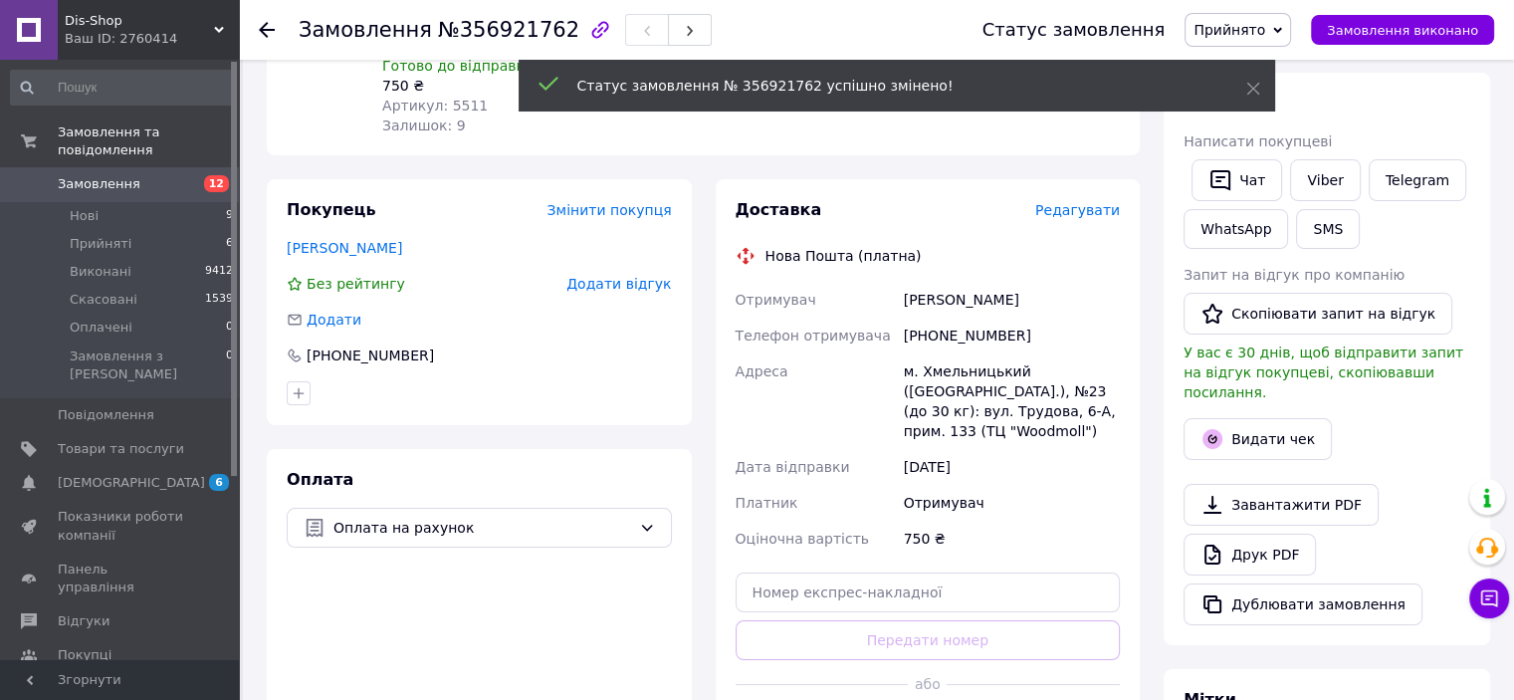
scroll to position [199, 0]
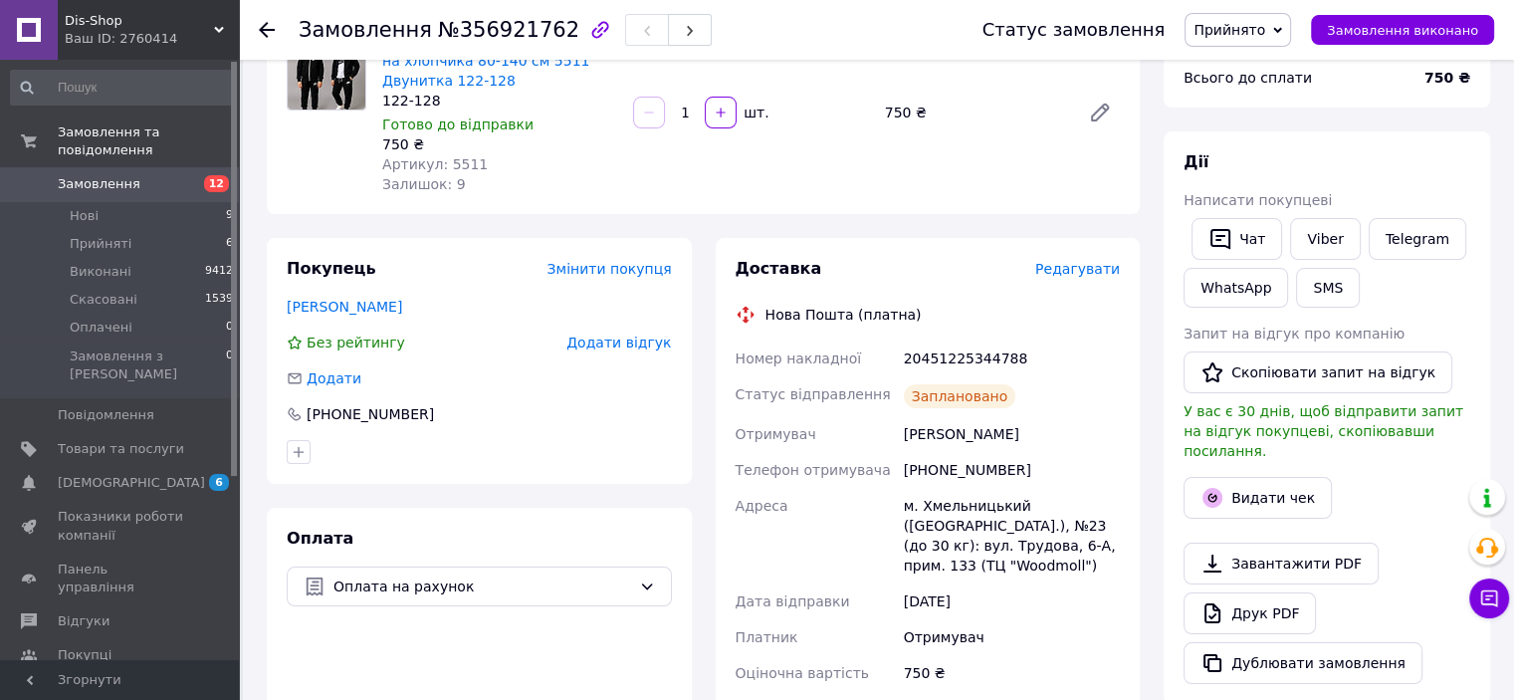
click at [628, 219] on div "Замовлення з кабінету 12.08.2025 | 17:54 Товари в замовленні (1) Додати товар Д…" at bounding box center [703, 536] width 897 height 1303
click at [100, 175] on span "Замовлення" at bounding box center [99, 184] width 83 height 18
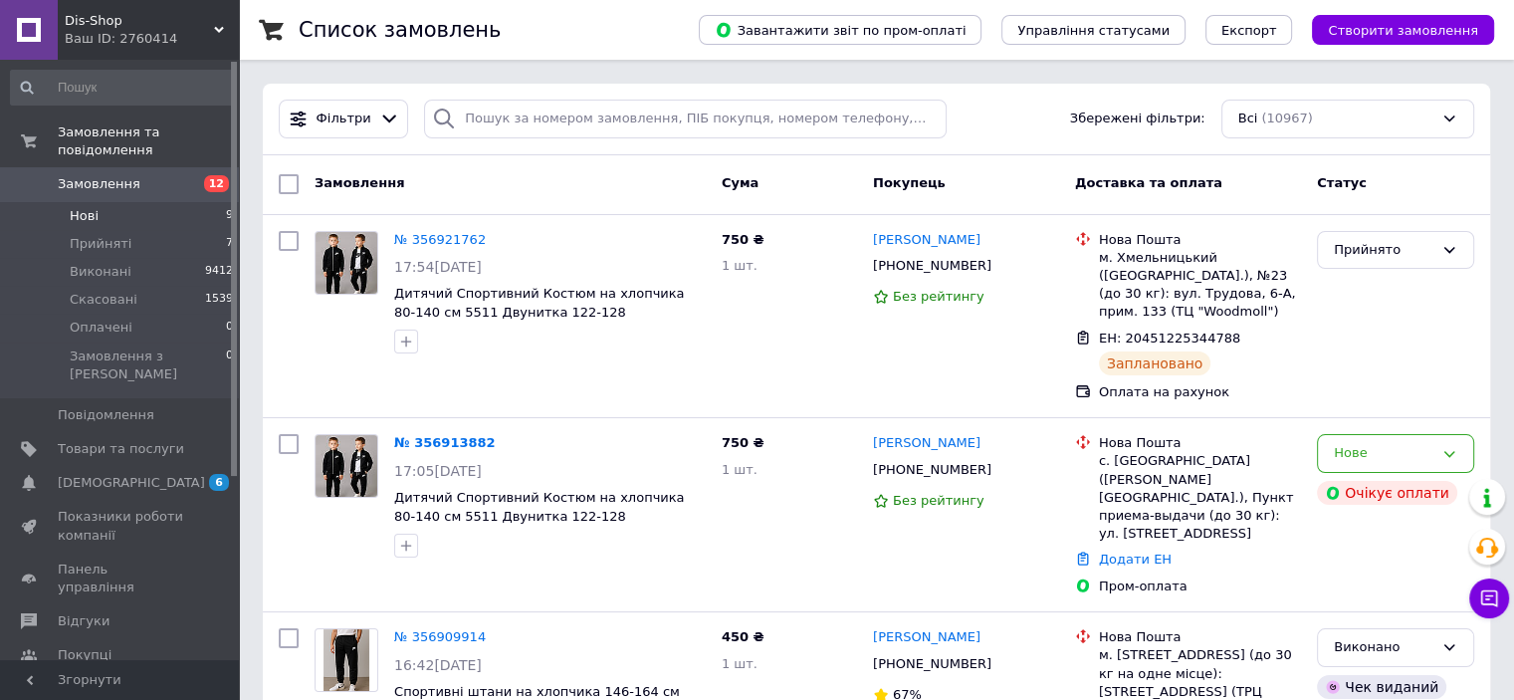
click at [92, 207] on span "Нові" at bounding box center [84, 216] width 29 height 18
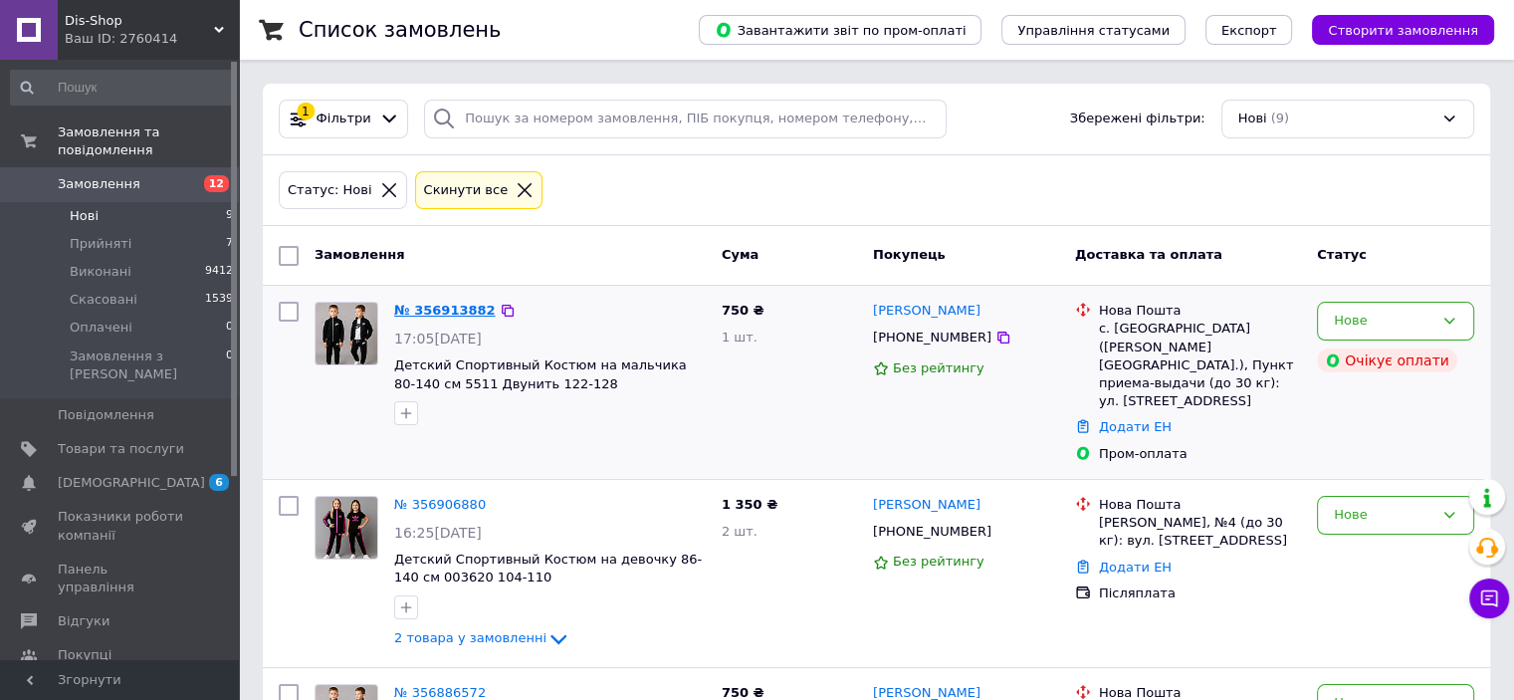
click at [429, 313] on link "№ 356913882" at bounding box center [445, 310] width 102 height 15
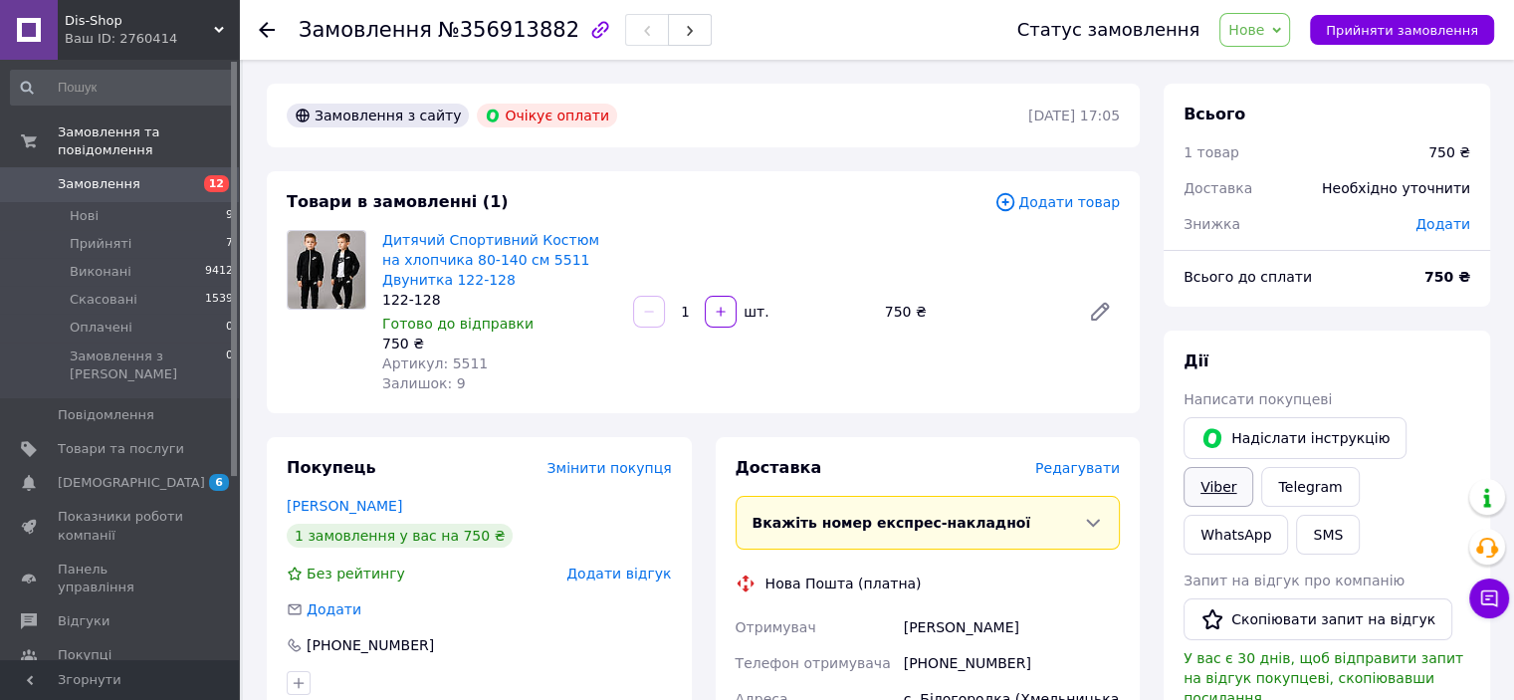
click at [1253, 467] on link "Viber" at bounding box center [1219, 487] width 70 height 40
click at [338, 409] on div "Товари в замовленні (1) Додати товар Дитячий Спортивний Костюм на хлопчика 80-1…" at bounding box center [703, 292] width 873 height 242
click at [111, 202] on li "Нові 9" at bounding box center [122, 216] width 245 height 28
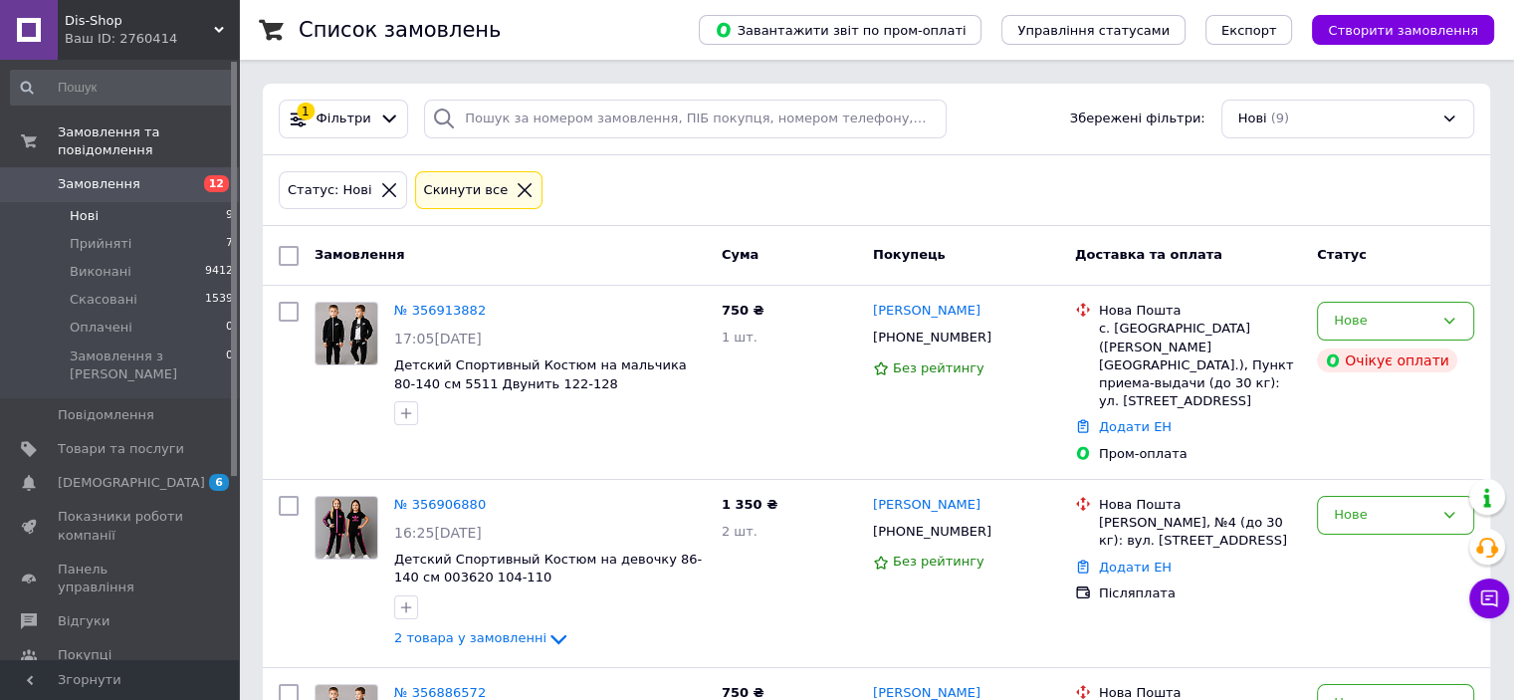
click at [123, 175] on span "Замовлення" at bounding box center [99, 184] width 83 height 18
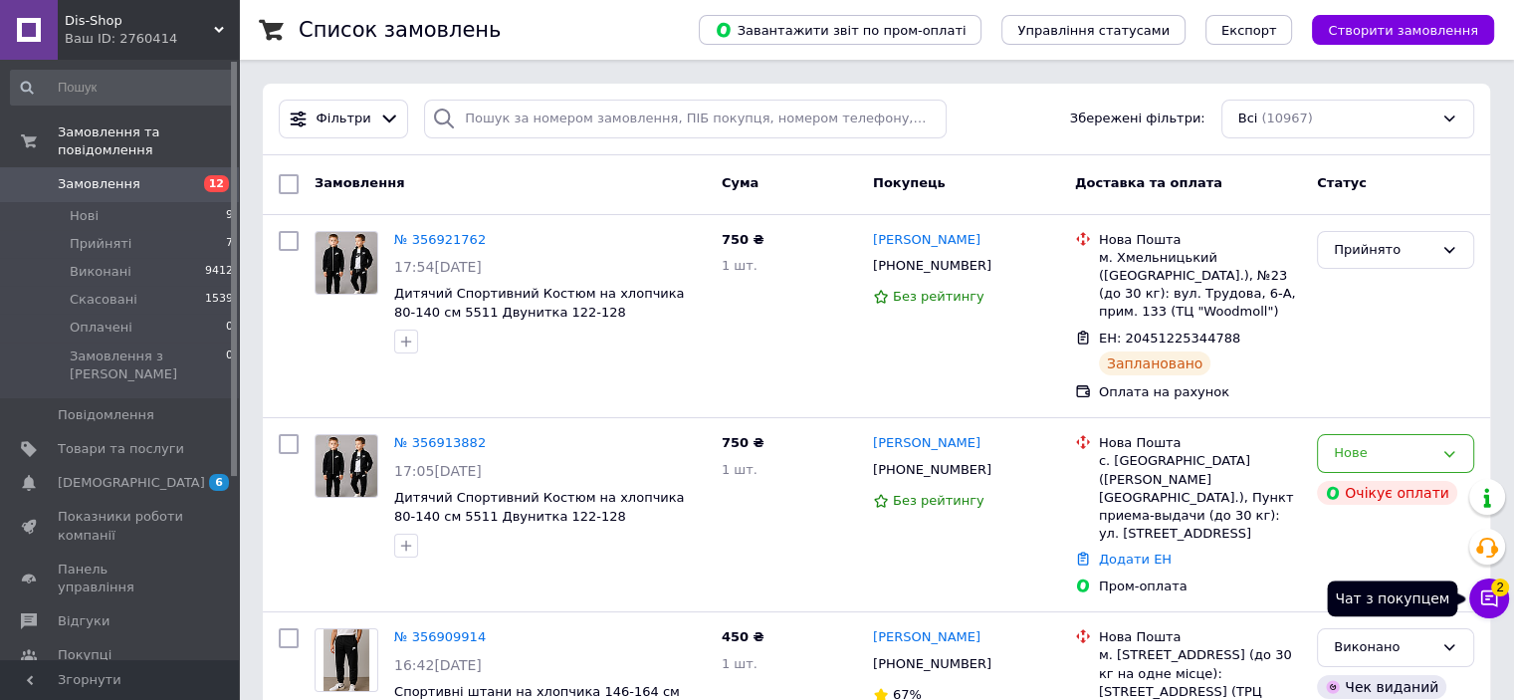
click at [1504, 584] on span "2" at bounding box center [1500, 583] width 18 height 18
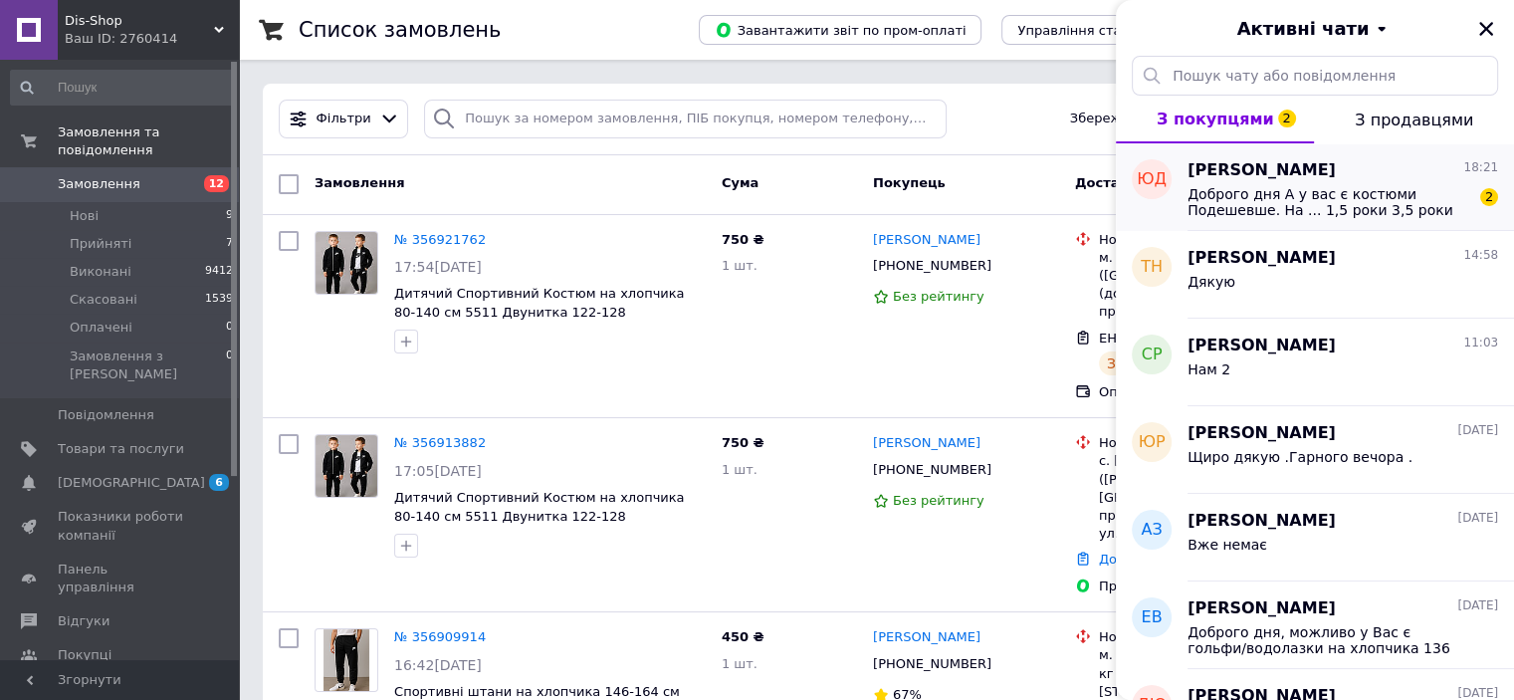
click at [1342, 201] on span "Доброго дня А у вас є костюми Подешевше. На ... 1,5 роки 3,5 роки 4-5 роки Я ва…" at bounding box center [1329, 202] width 283 height 32
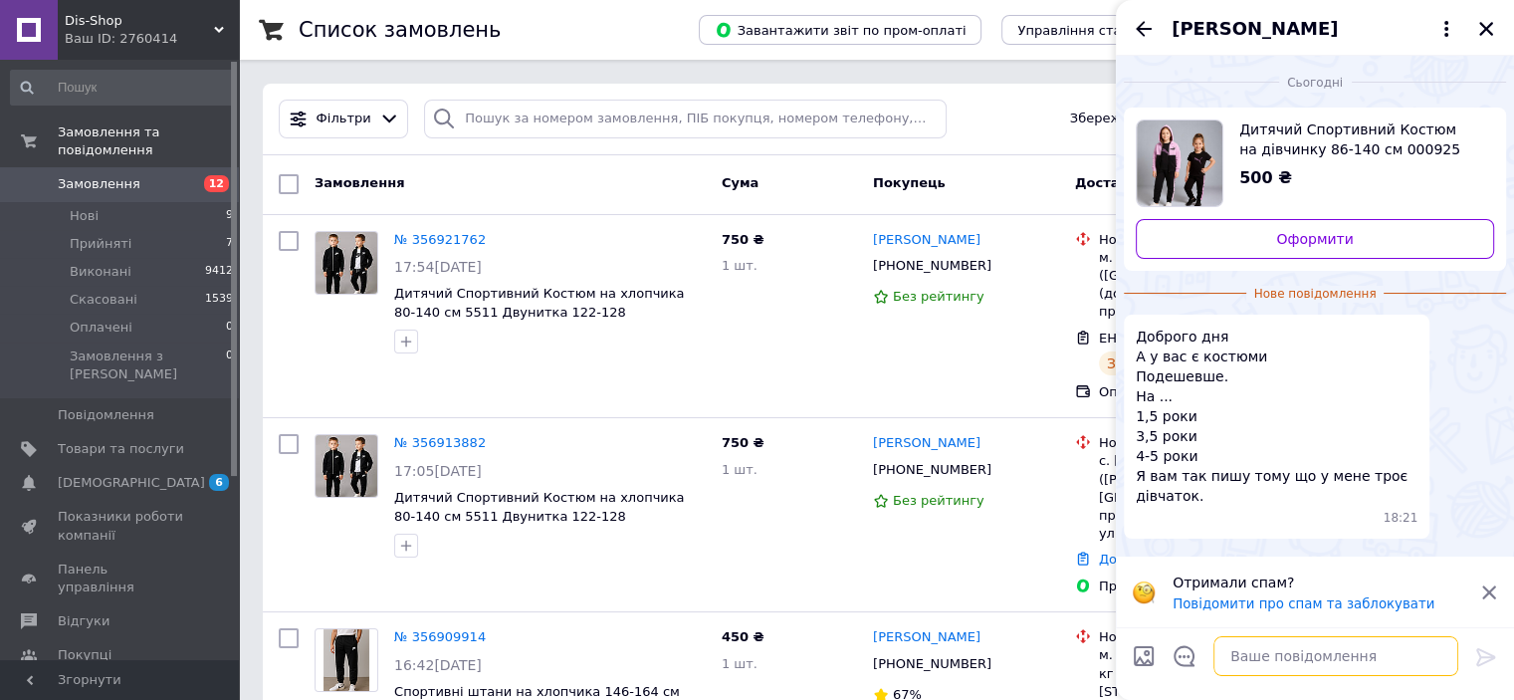
click at [1327, 654] on textarea at bounding box center [1336, 656] width 245 height 40
type textarea "Добрий день"
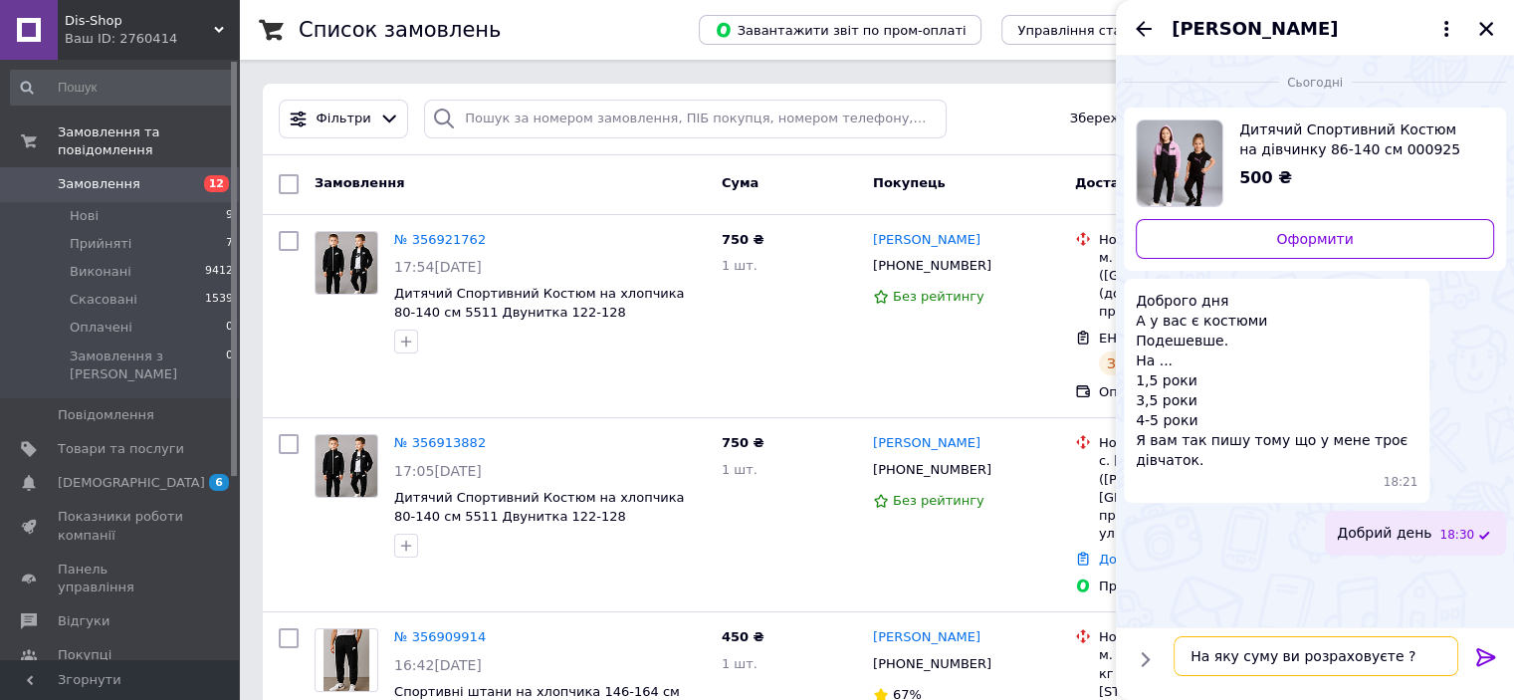
type textarea "На яку суму ви розраховуєте ?"
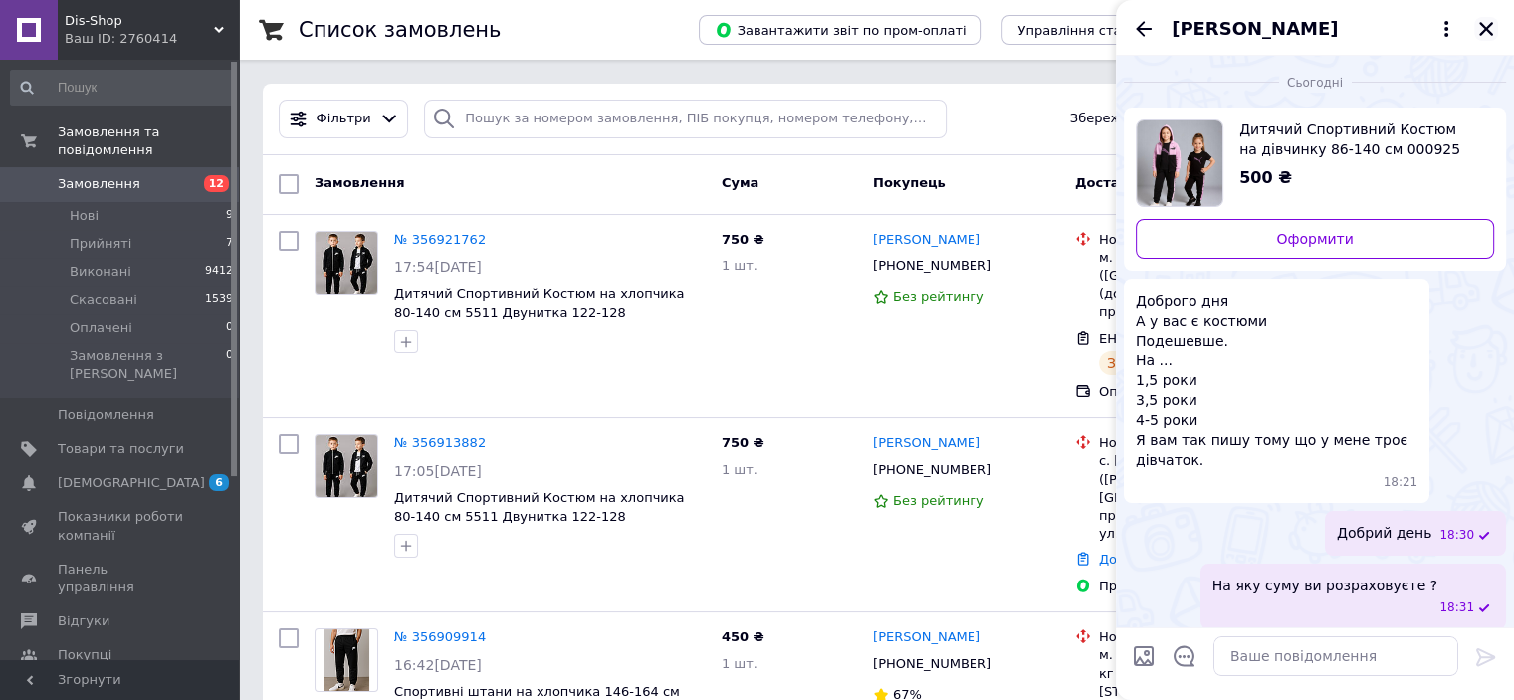
click at [1485, 26] on icon "Закрити" at bounding box center [1486, 29] width 18 height 18
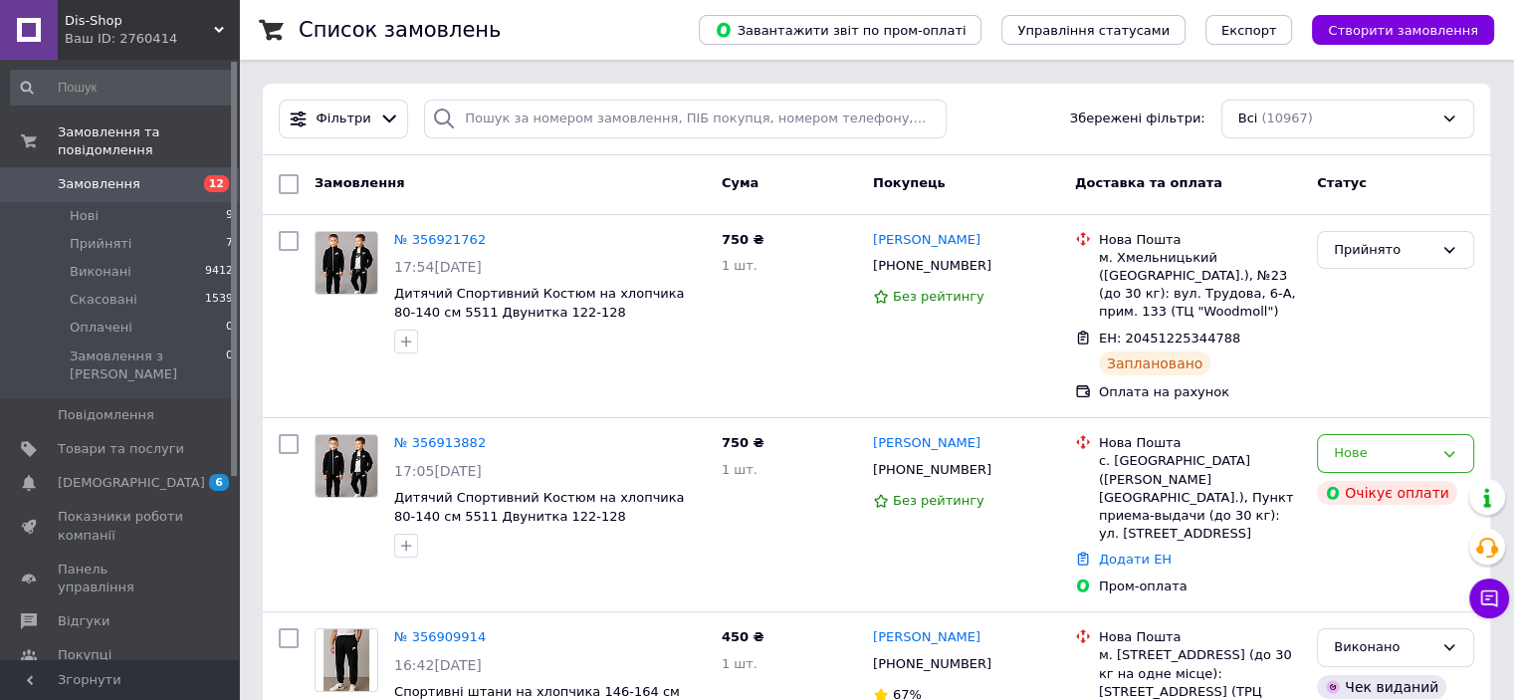
click at [94, 175] on span "Замовлення" at bounding box center [99, 184] width 83 height 18
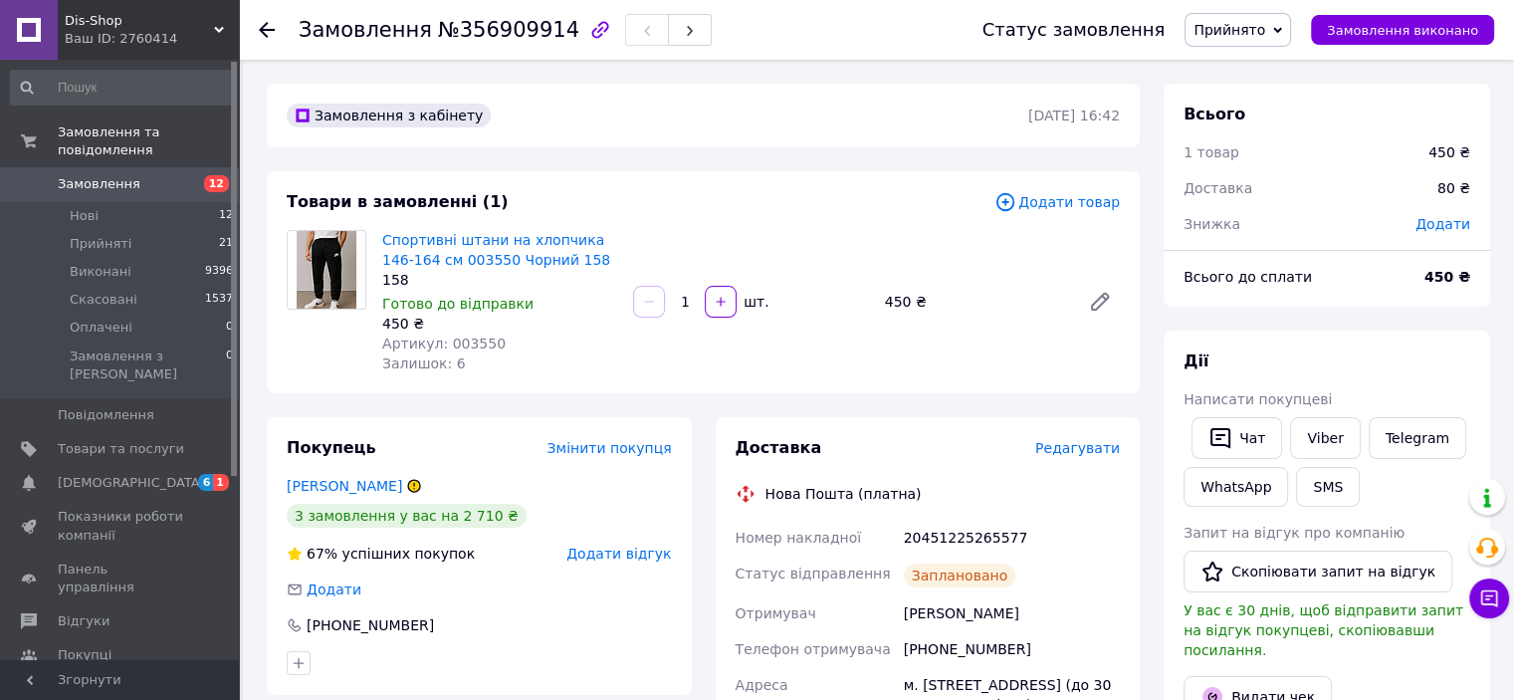
click at [945, 542] on div "20451225265577" at bounding box center [1012, 538] width 224 height 36
copy div "20451225265577"
click at [1250, 43] on span "Прийнято" at bounding box center [1238, 30] width 107 height 34
click at [1256, 66] on li "Виконано" at bounding box center [1238, 70] width 105 height 30
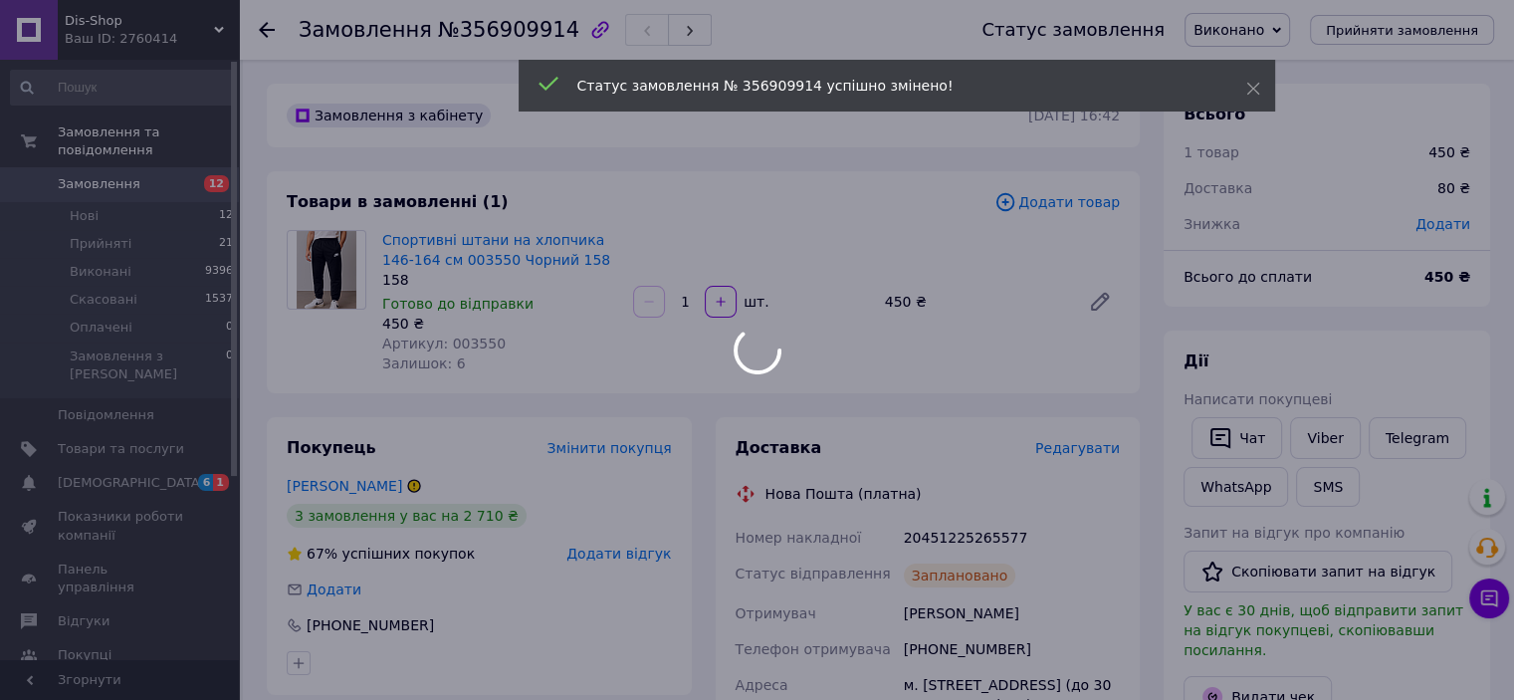
click at [1258, 664] on div at bounding box center [757, 350] width 1514 height 700
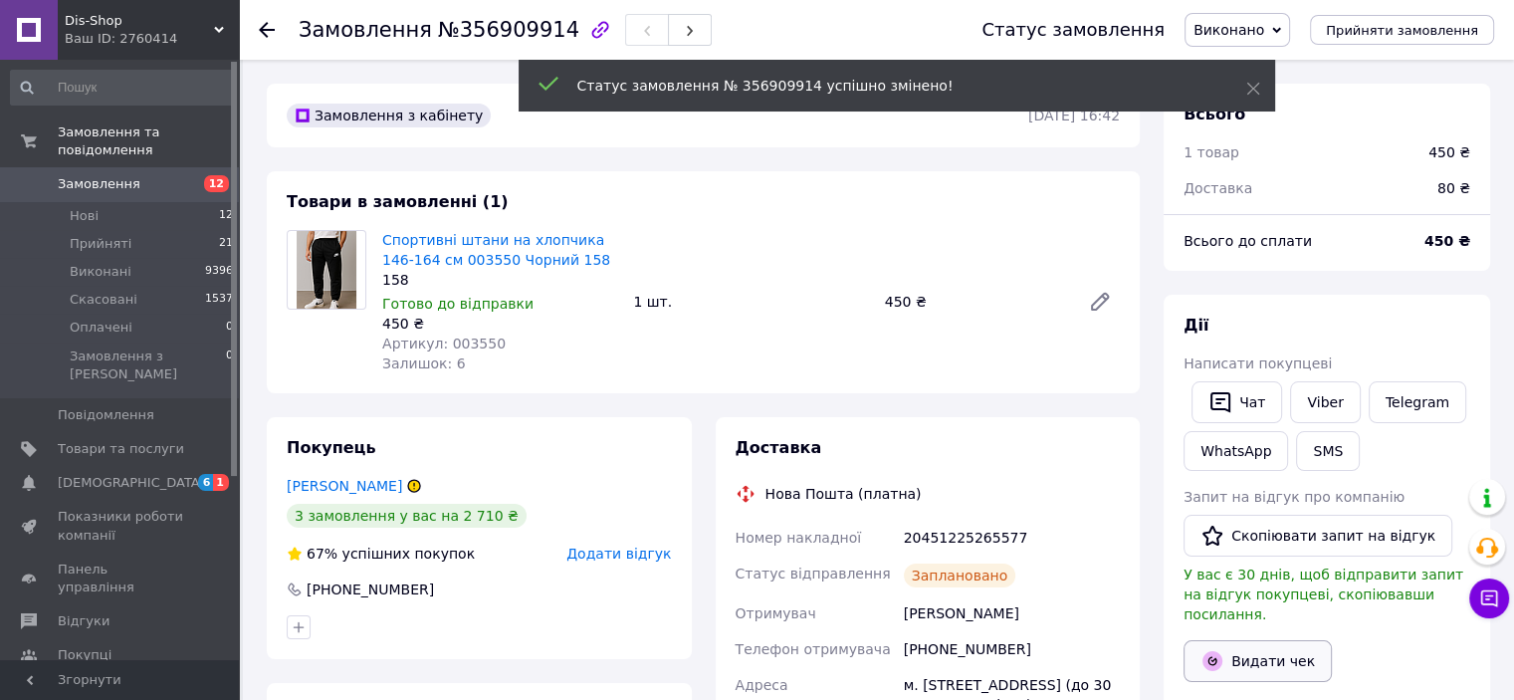
click at [1253, 647] on button "Видати чек" at bounding box center [1258, 661] width 148 height 42
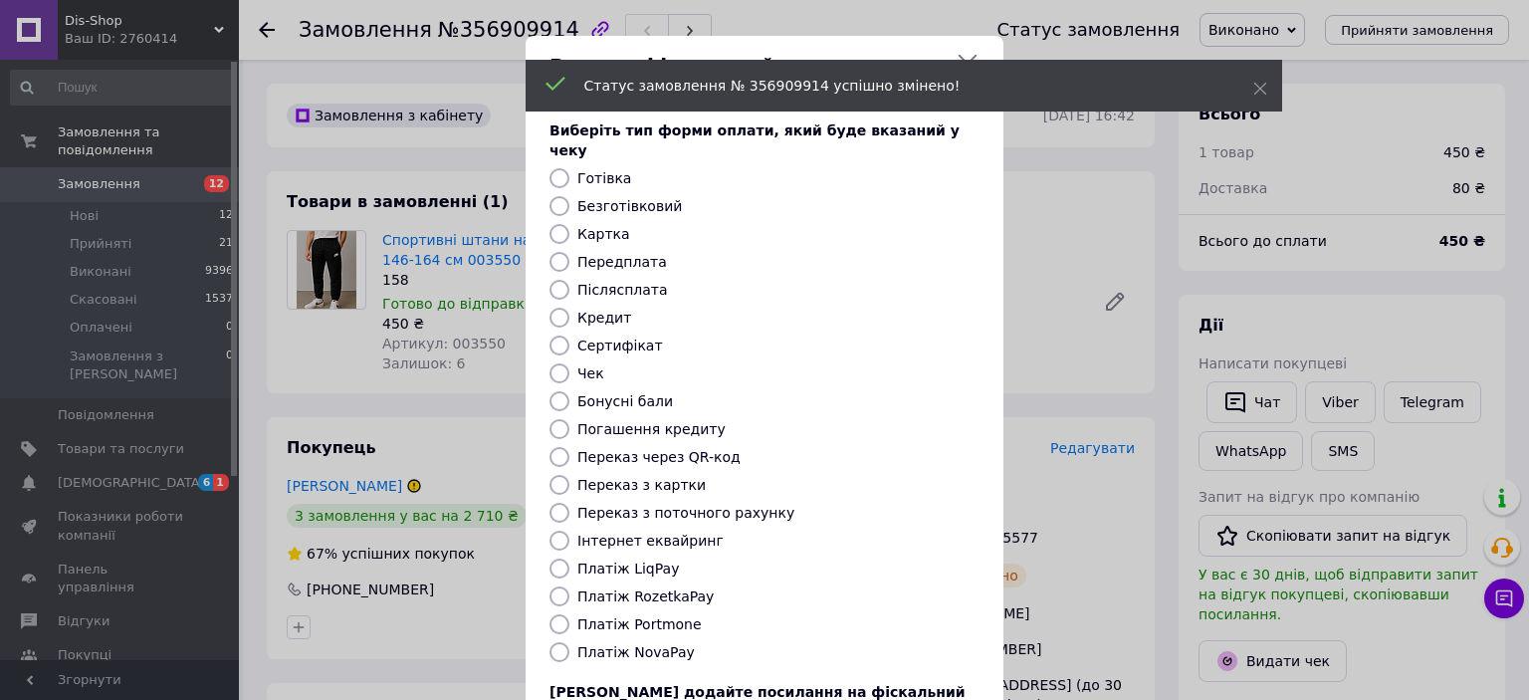
click at [625, 198] on label "Безготівковий" at bounding box center [629, 206] width 105 height 16
click at [569, 196] on input "Безготівковий" at bounding box center [560, 206] width 20 height 20
radio input "true"
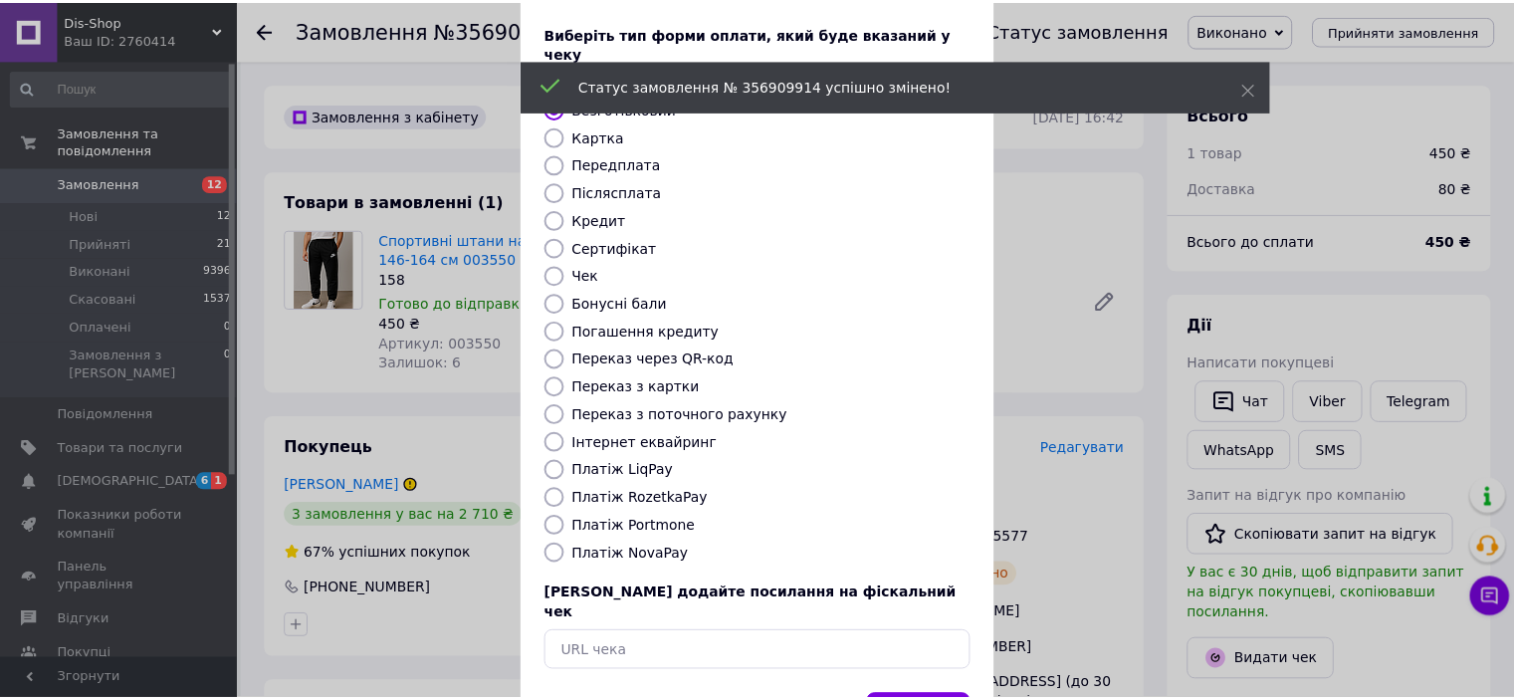
scroll to position [154, 0]
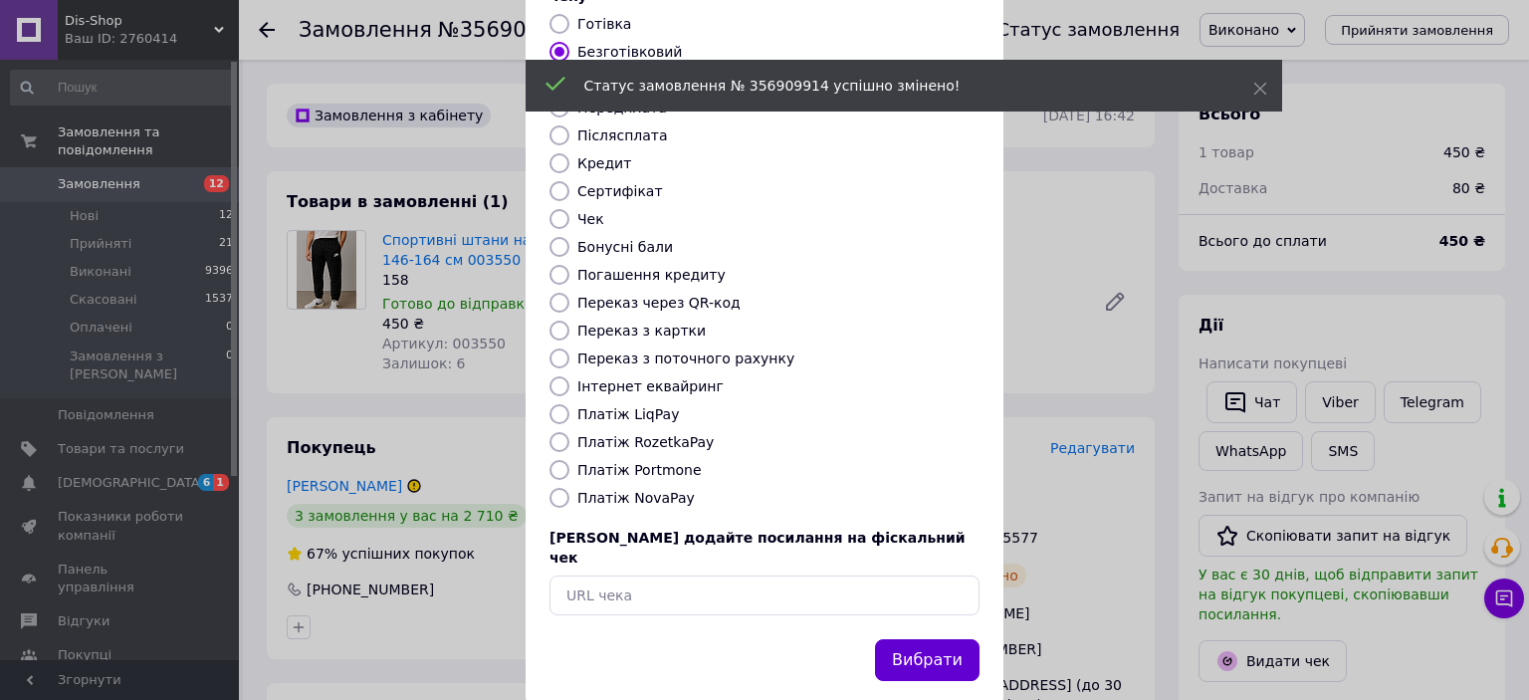
click at [928, 639] on button "Вибрати" at bounding box center [927, 660] width 105 height 43
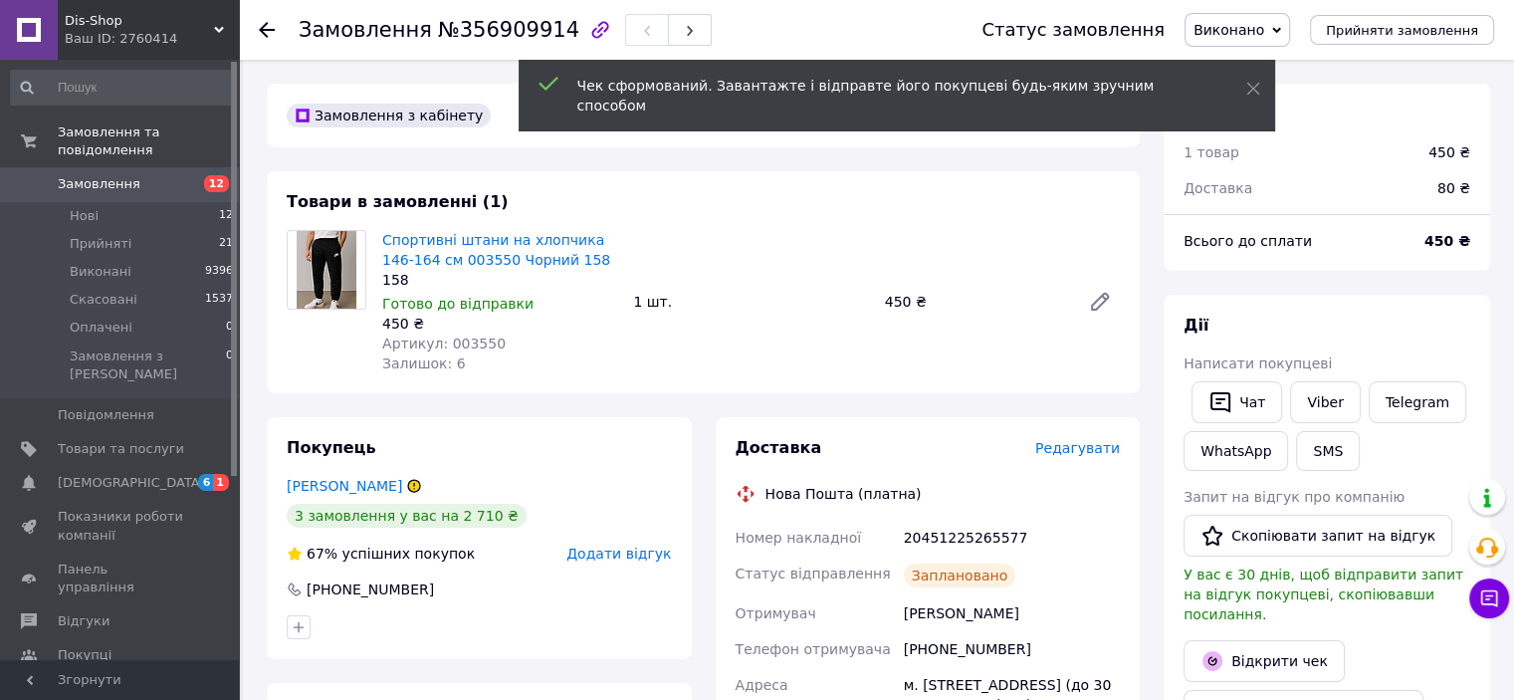
click at [952, 541] on div "20451225265577" at bounding box center [1012, 538] width 224 height 36
copy div "20451225265577"
click at [1297, 398] on link "Viber" at bounding box center [1325, 402] width 70 height 42
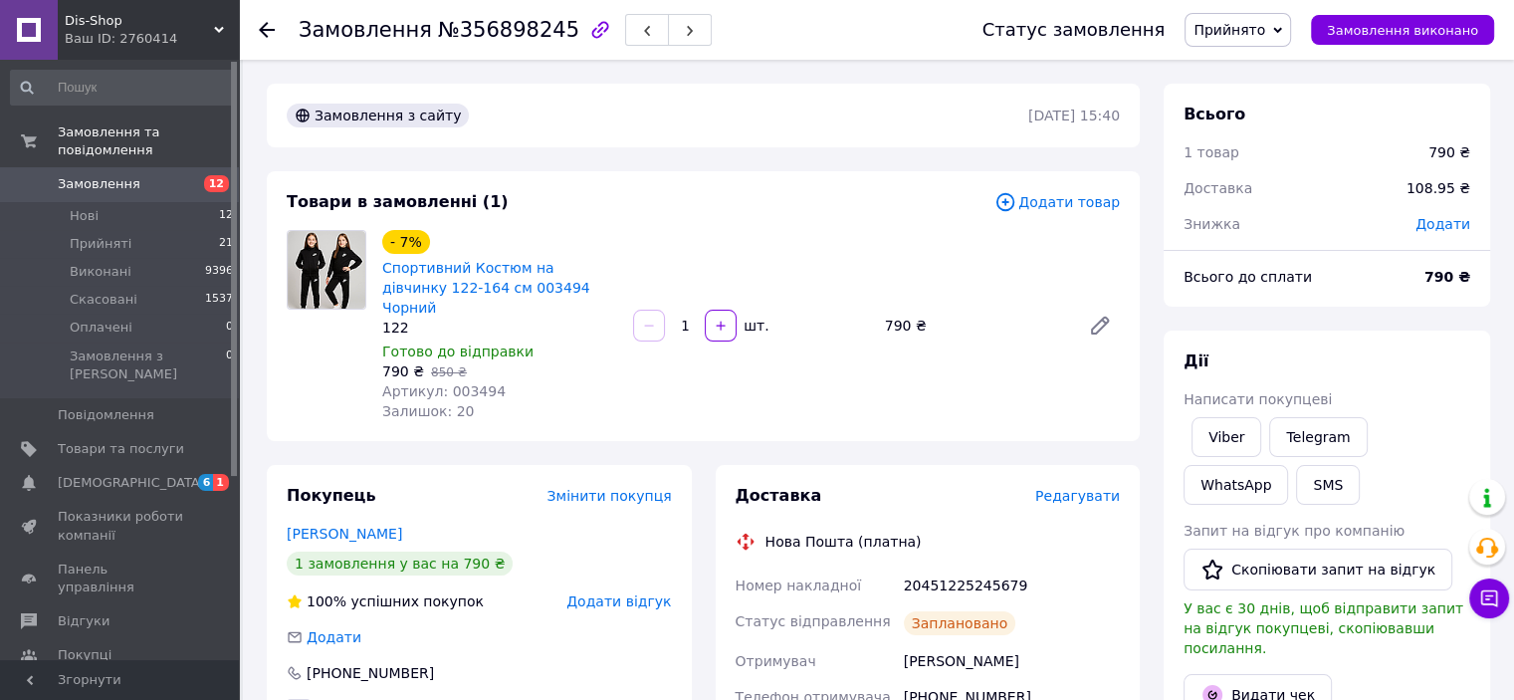
click at [933, 567] on div "20451225245679" at bounding box center [1012, 585] width 224 height 36
copy div "20451225245679"
click at [1239, 34] on span "Прийнято" at bounding box center [1230, 30] width 72 height 16
click at [1247, 59] on li "Виконано" at bounding box center [1238, 70] width 105 height 30
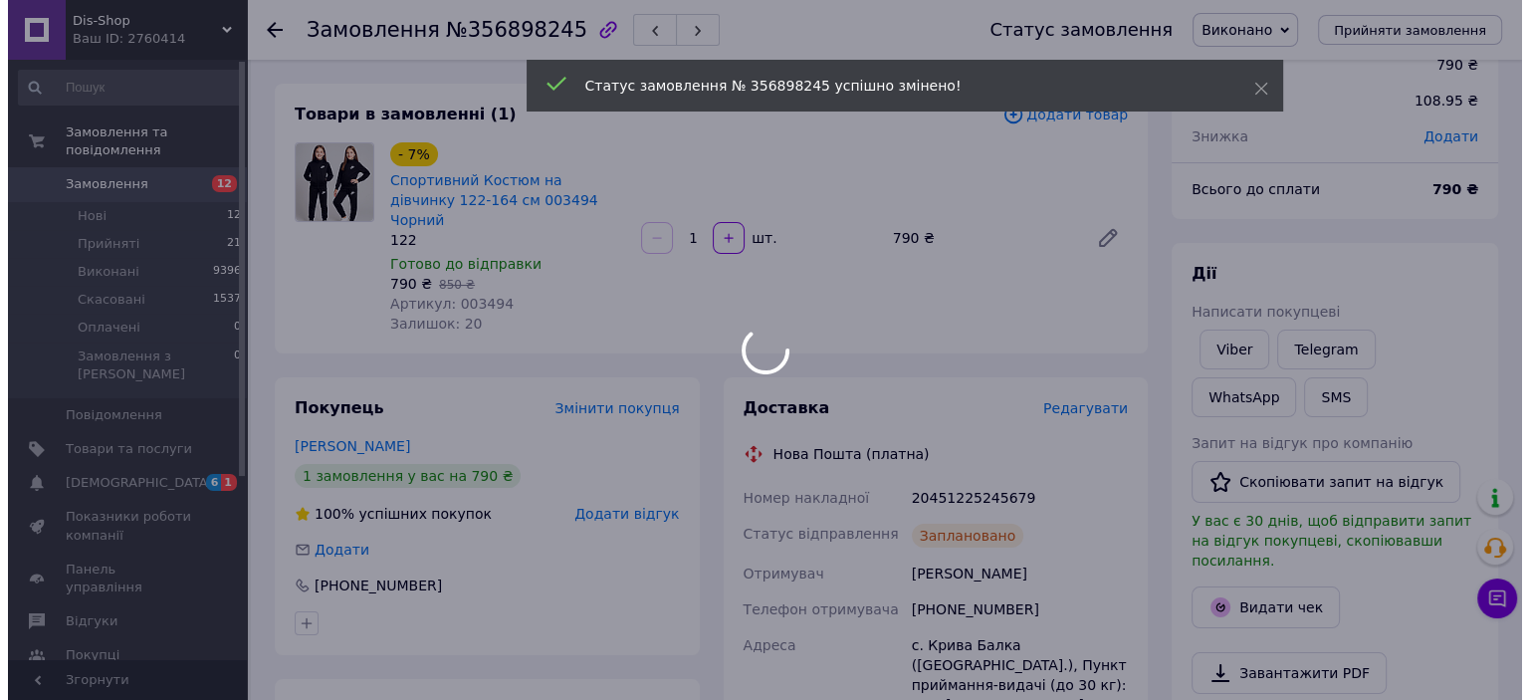
scroll to position [199, 0]
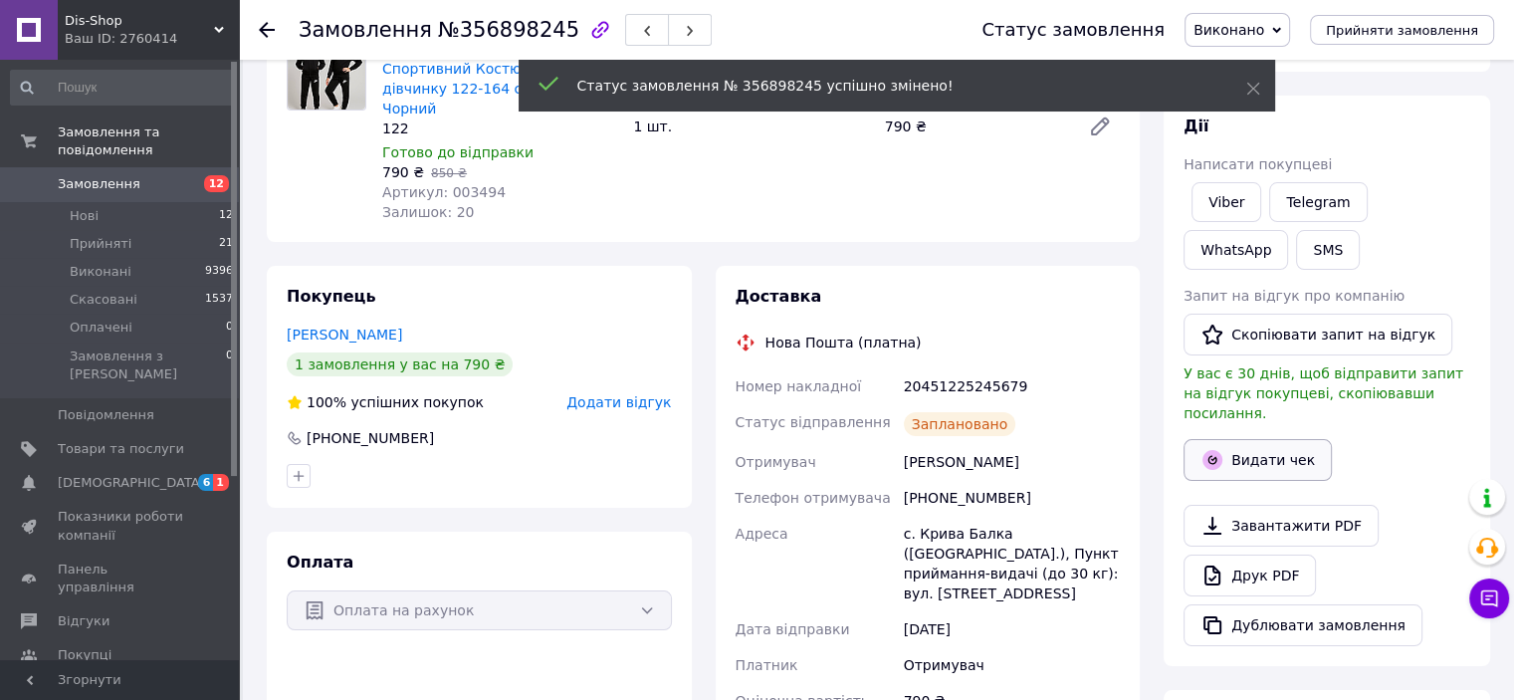
click at [1249, 439] on button "Видати чек" at bounding box center [1258, 460] width 148 height 42
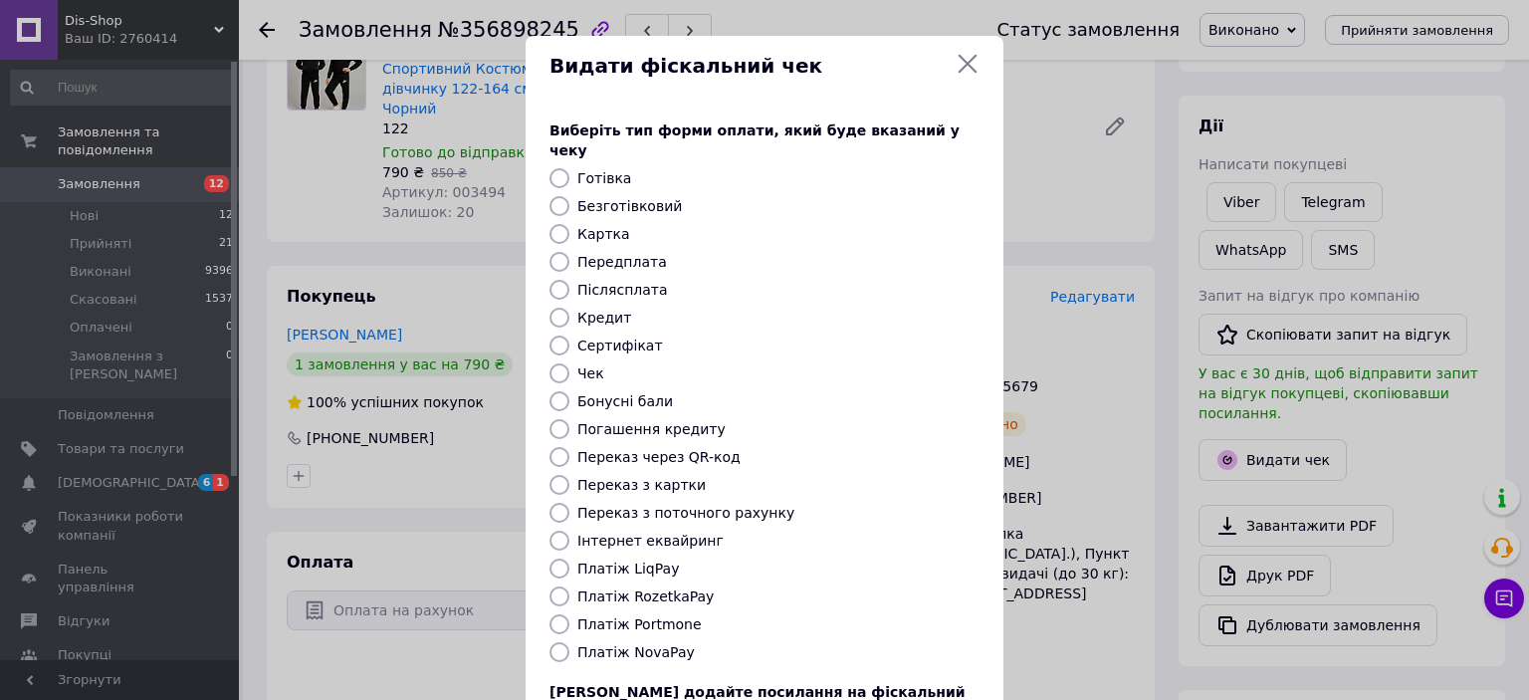
click at [627, 198] on label "Безготівковий" at bounding box center [629, 206] width 105 height 16
click at [569, 196] on input "Безготівковий" at bounding box center [560, 206] width 20 height 20
radio input "true"
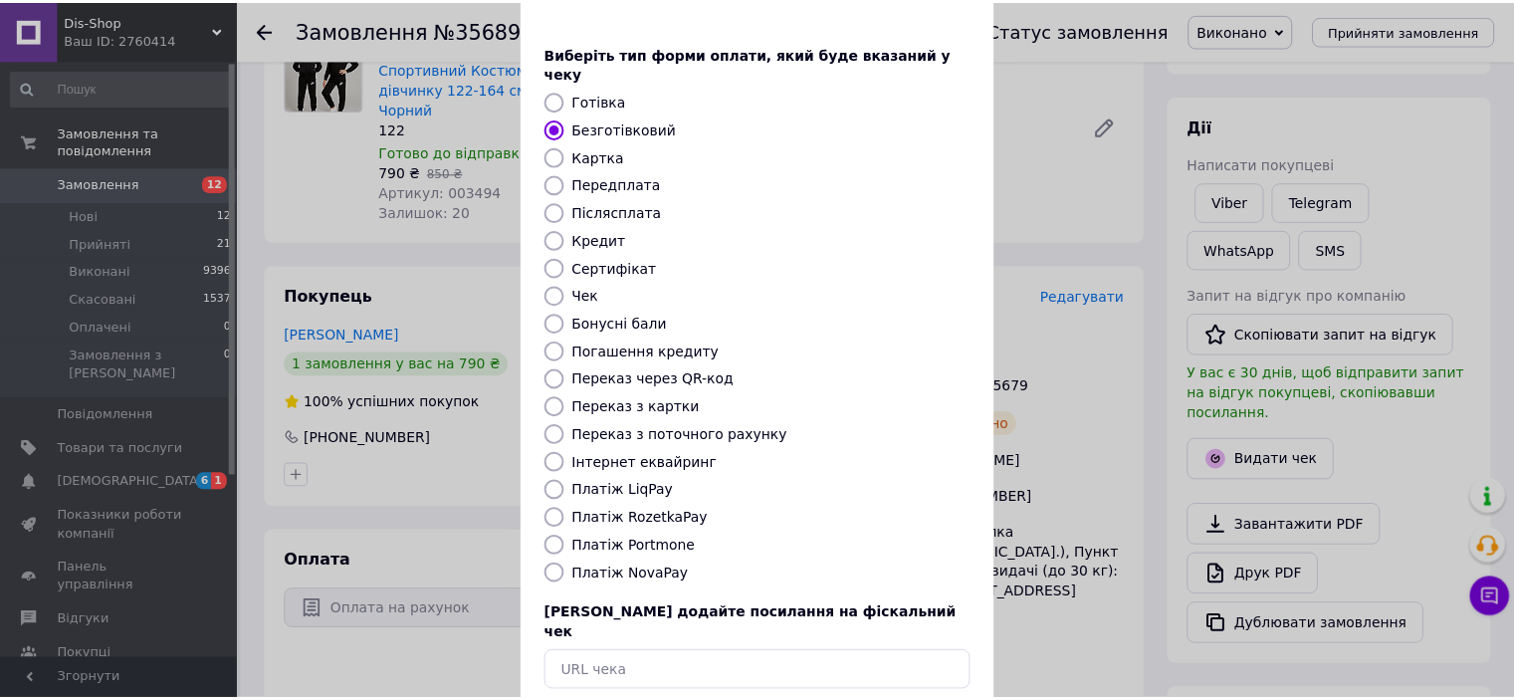
scroll to position [100, 0]
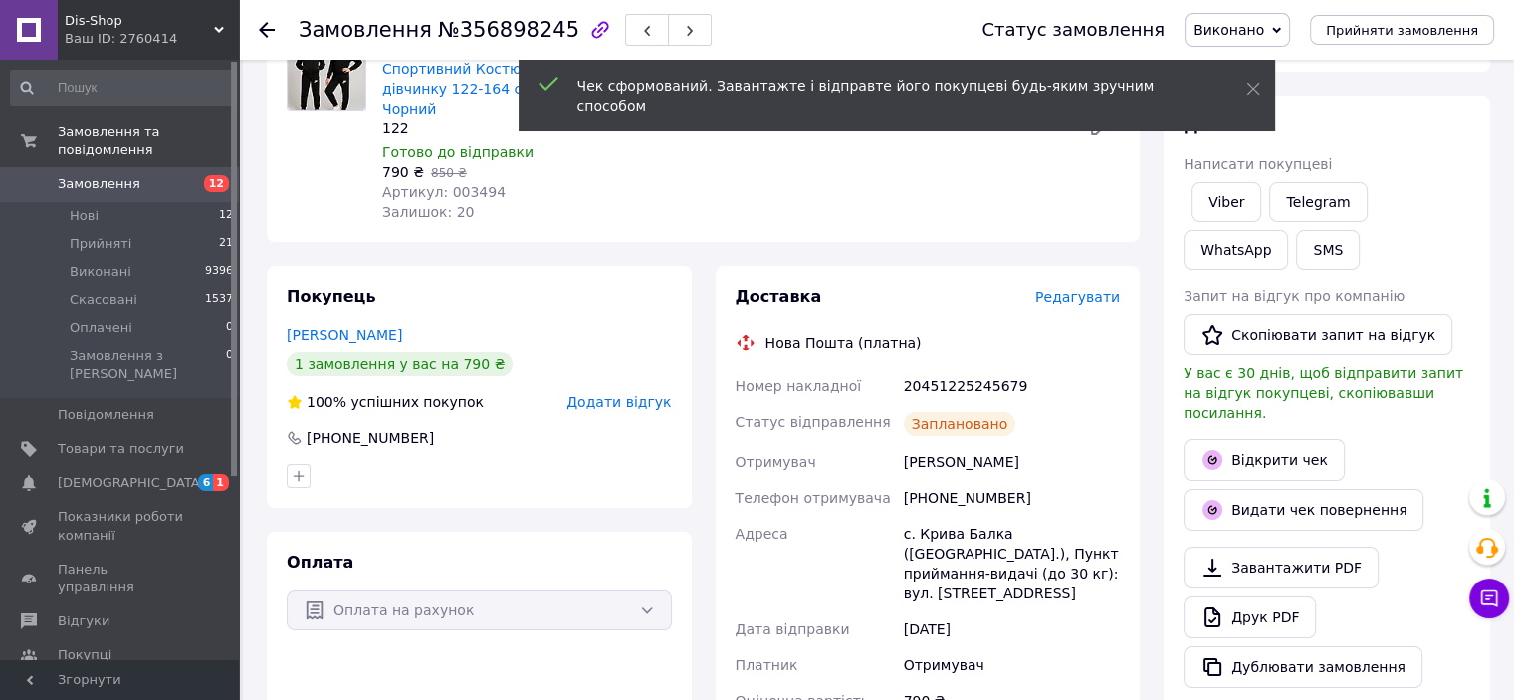
click at [974, 368] on div "20451225245679" at bounding box center [1012, 386] width 224 height 36
copy div "20451225245679"
click at [1233, 195] on link "Viber" at bounding box center [1227, 202] width 70 height 40
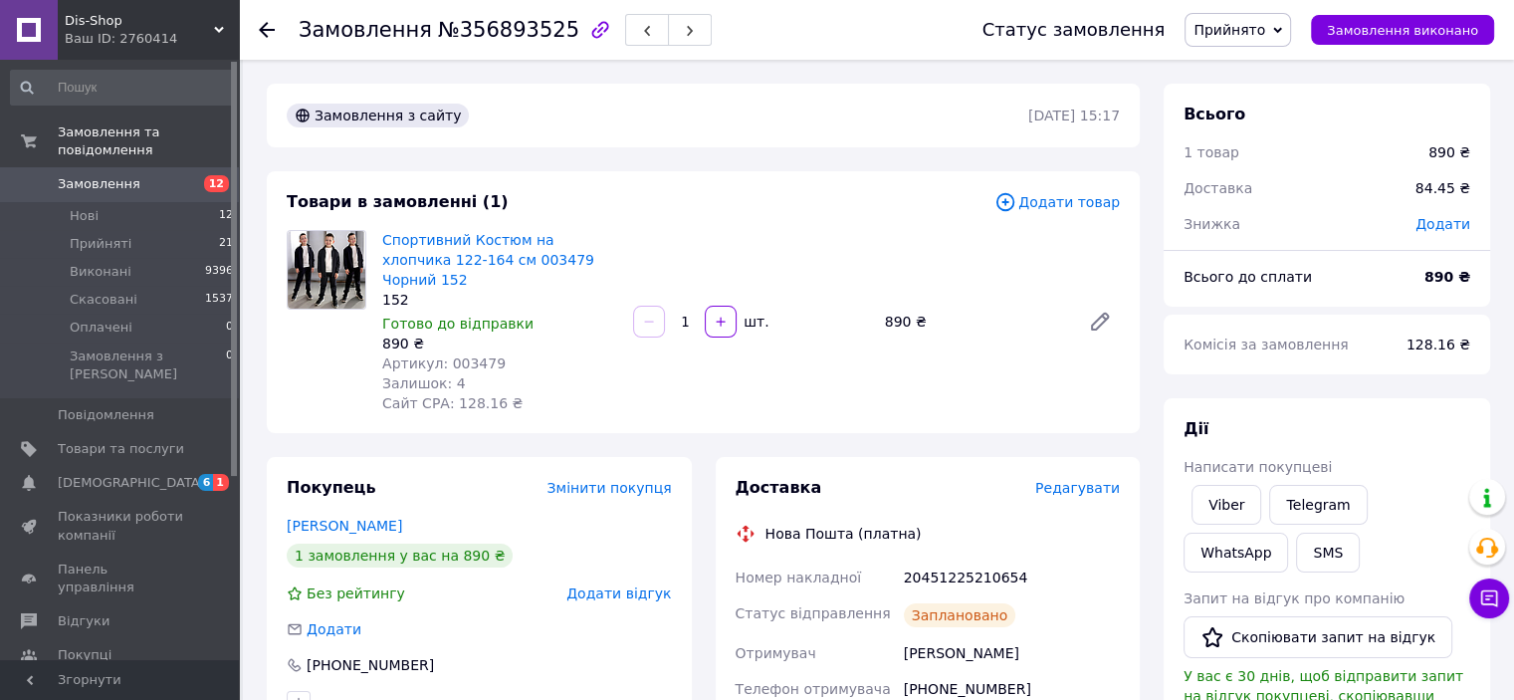
click at [942, 559] on div "20451225210654" at bounding box center [1012, 577] width 224 height 36
copy div "20451225210654"
click at [1243, 27] on span "Прийнято" at bounding box center [1230, 30] width 72 height 16
click at [1257, 80] on li "Виконано" at bounding box center [1238, 70] width 105 height 30
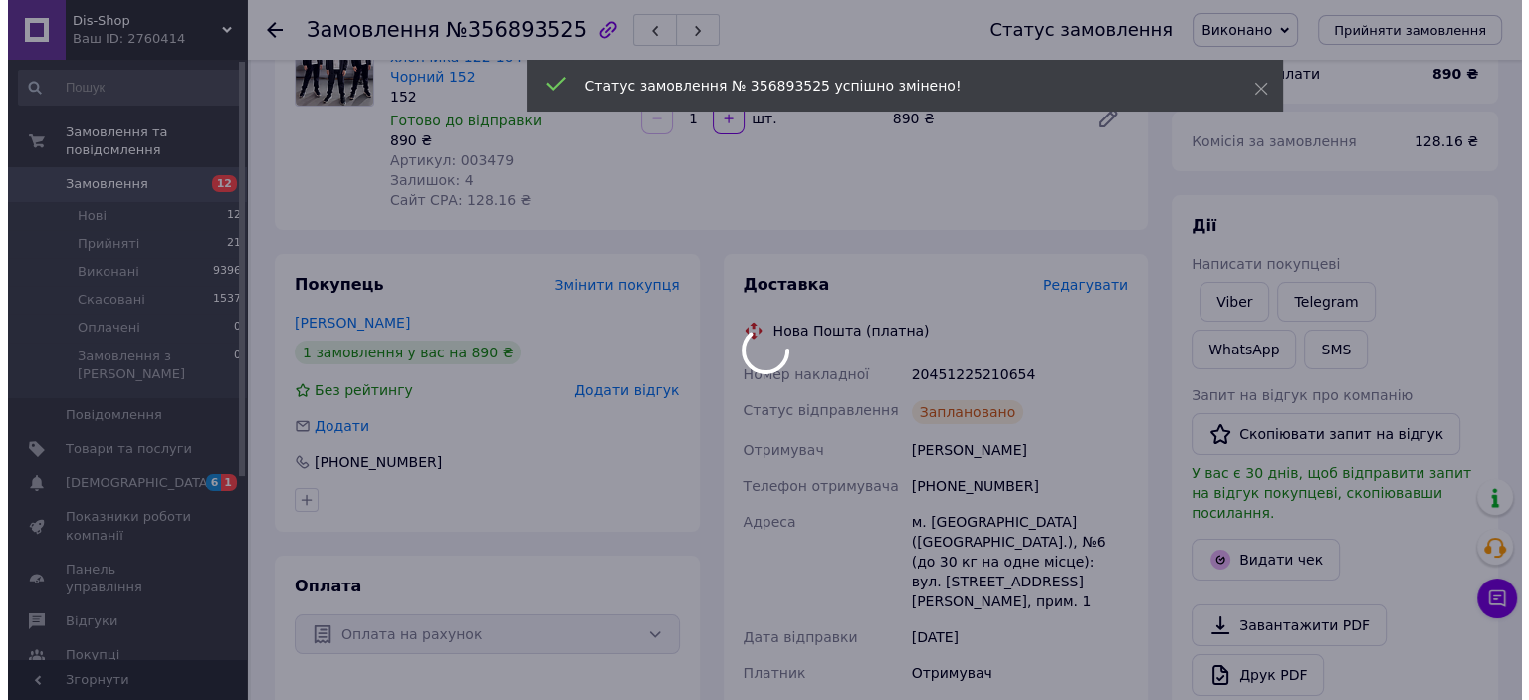
scroll to position [299, 0]
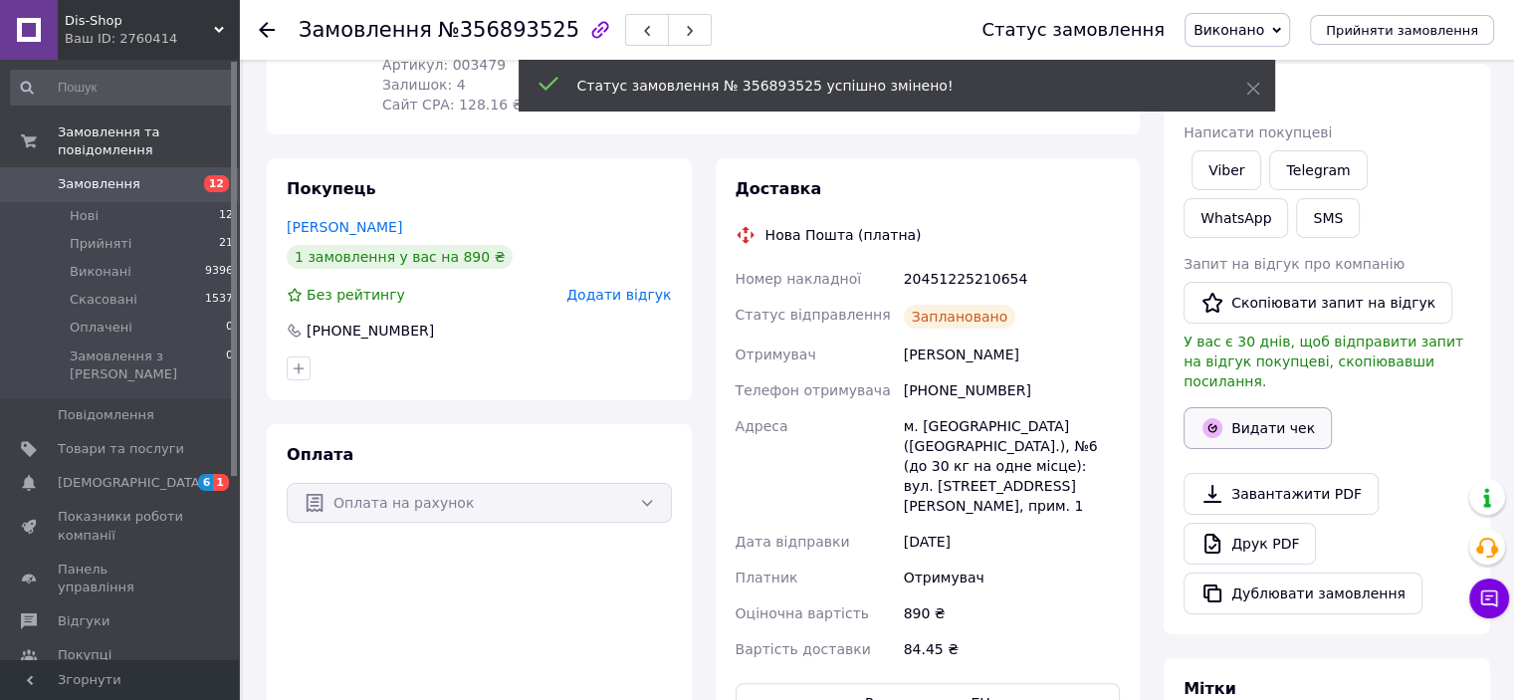
click at [1258, 409] on button "Видати чек" at bounding box center [1258, 428] width 148 height 42
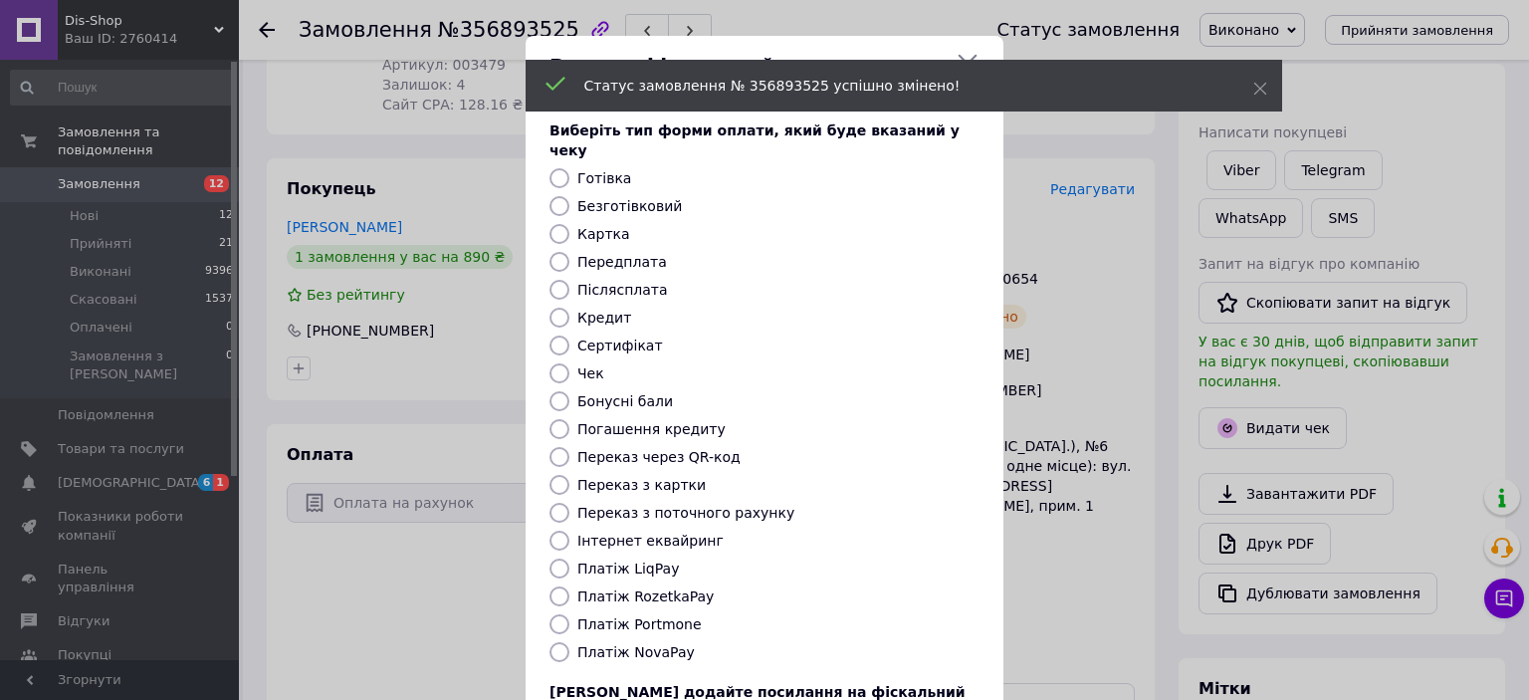
click at [636, 198] on label "Безготівковий" at bounding box center [629, 206] width 105 height 16
click at [569, 196] on input "Безготівковий" at bounding box center [560, 206] width 20 height 20
radio input "true"
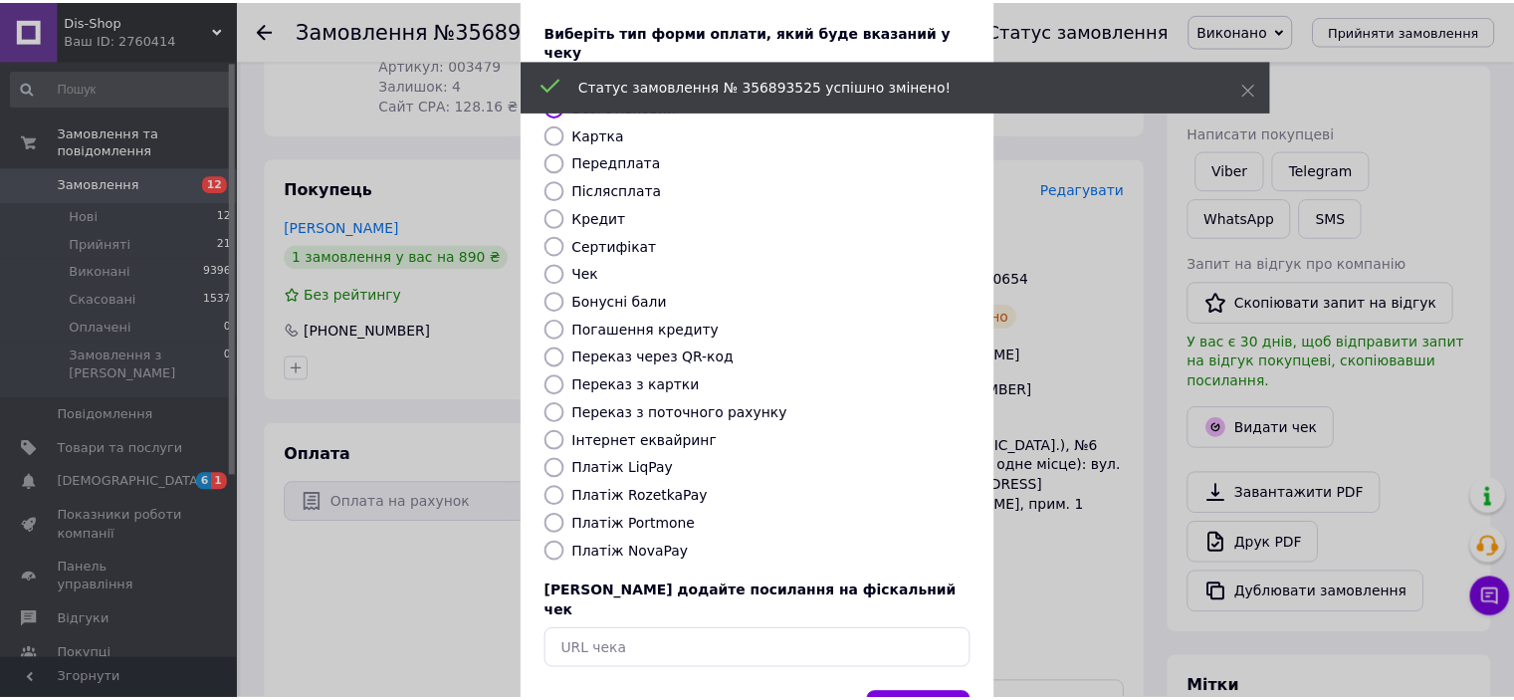
scroll to position [154, 0]
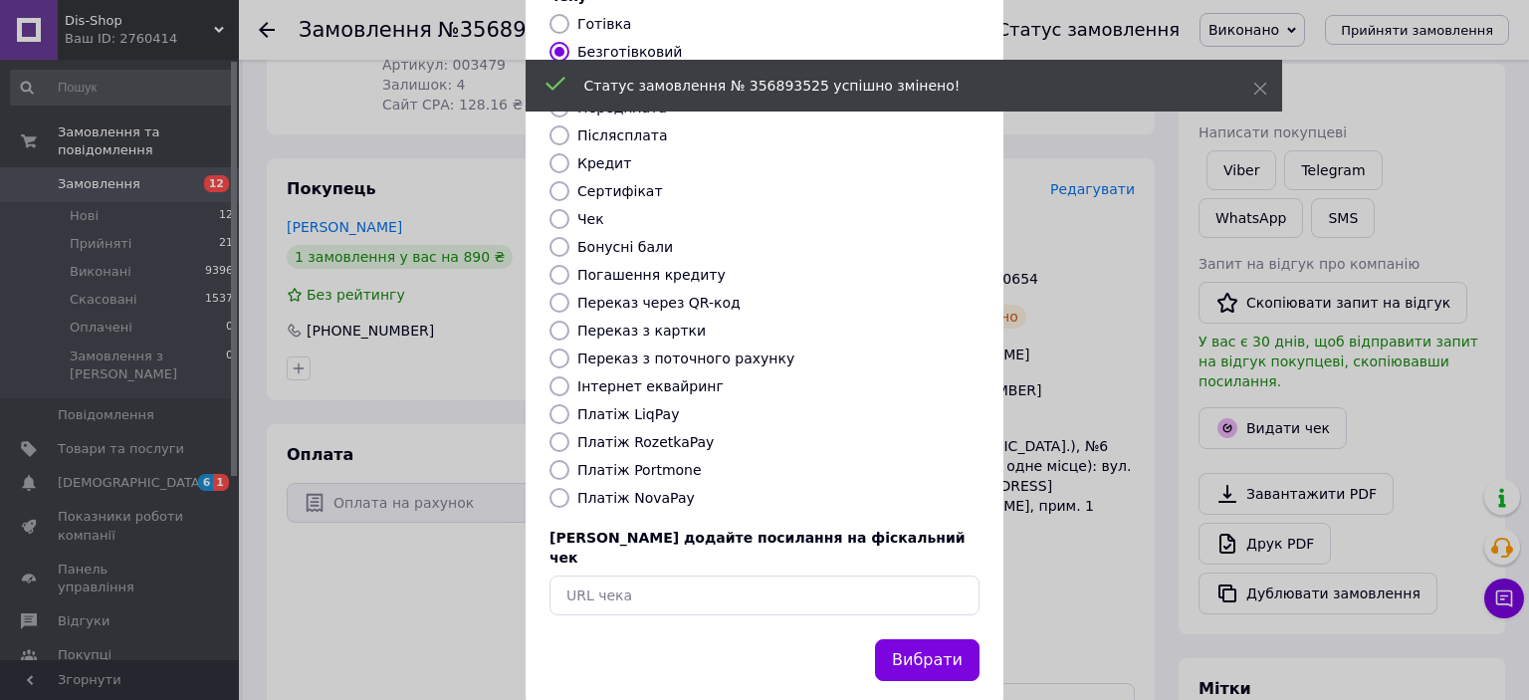
click at [940, 639] on button "Вибрати" at bounding box center [927, 660] width 105 height 43
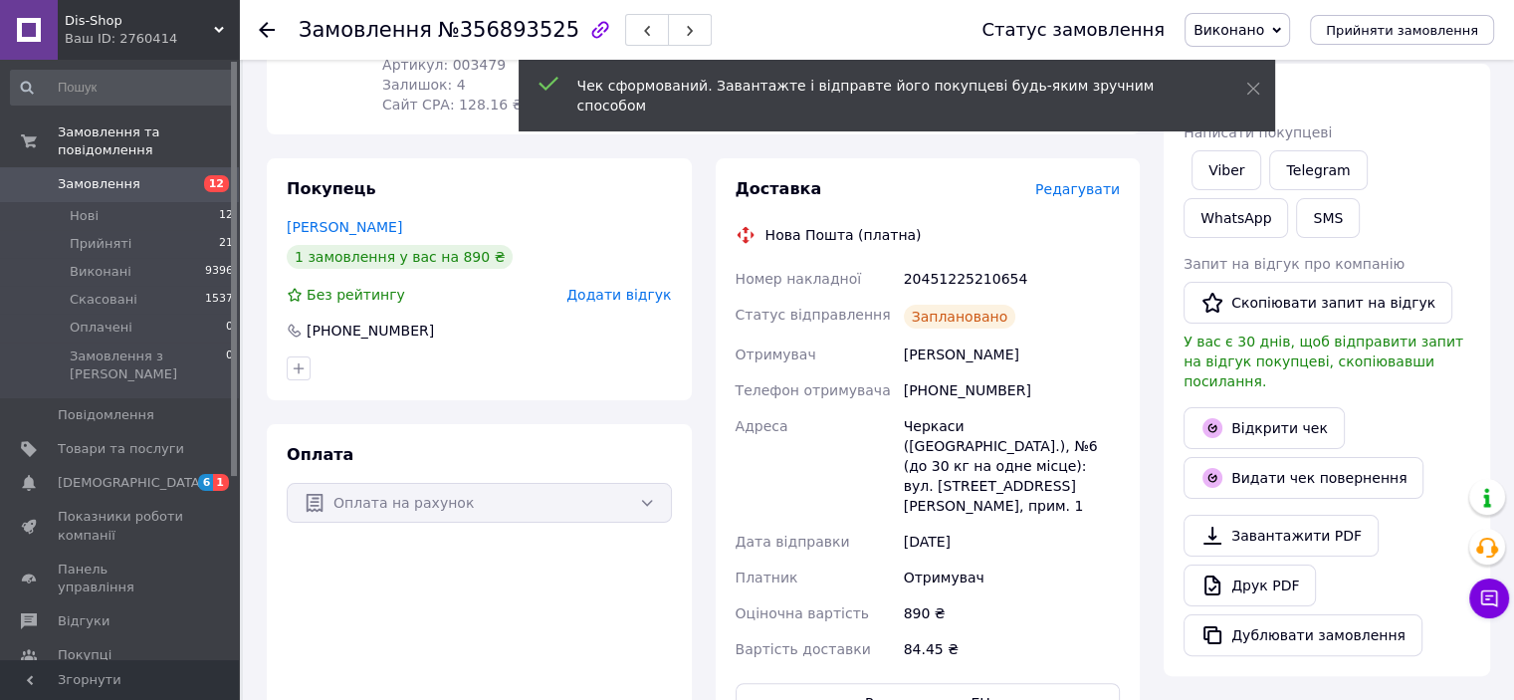
click at [949, 261] on div "20451225210654" at bounding box center [1012, 279] width 224 height 36
click at [952, 261] on div "20451225210654" at bounding box center [1012, 279] width 224 height 36
click at [990, 261] on div "20451225210654" at bounding box center [1012, 279] width 224 height 36
copy div "20451225210654"
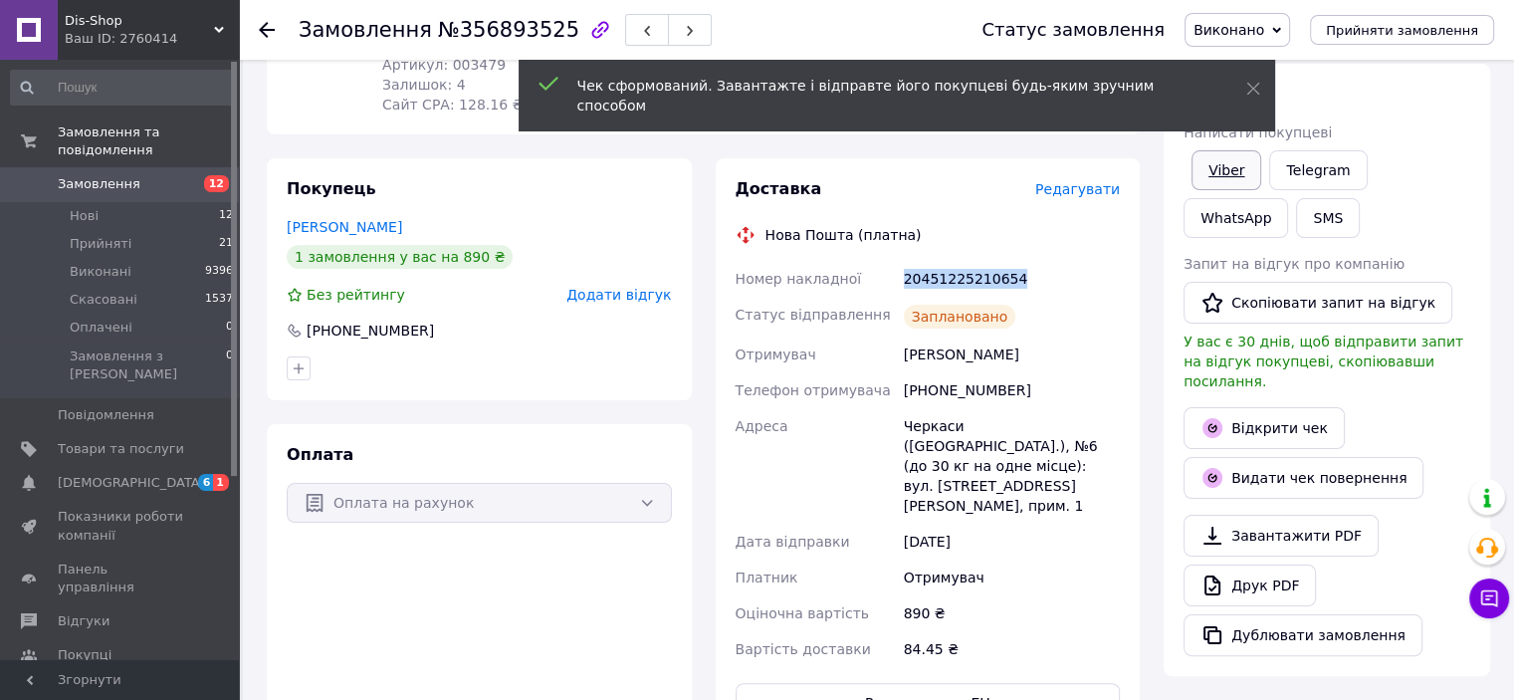
click at [1224, 171] on link "Viber" at bounding box center [1227, 170] width 70 height 40
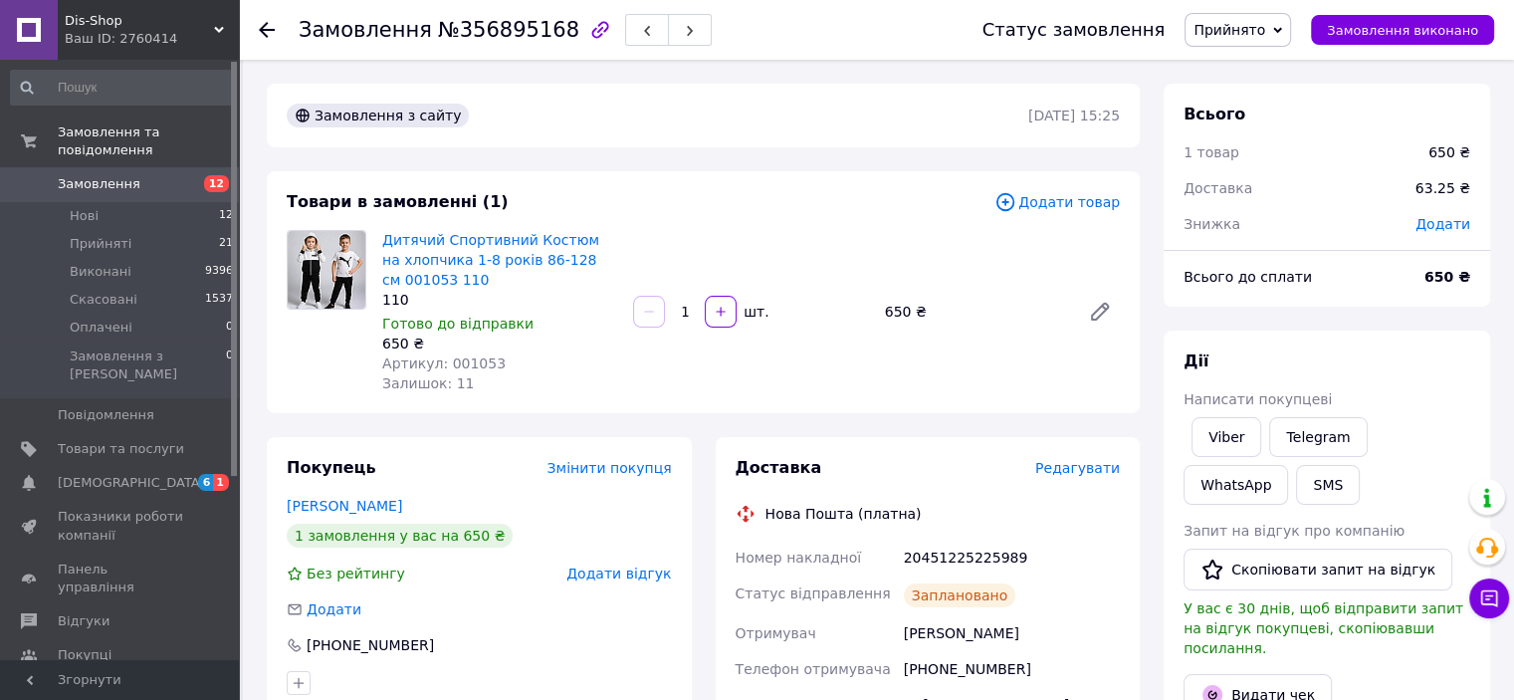
click at [940, 552] on div "20451225225989" at bounding box center [1012, 558] width 224 height 36
copy div "20451225225989"
click at [1265, 23] on span "Прийнято" at bounding box center [1230, 30] width 72 height 16
click at [1270, 56] on li "Виконано" at bounding box center [1238, 70] width 105 height 30
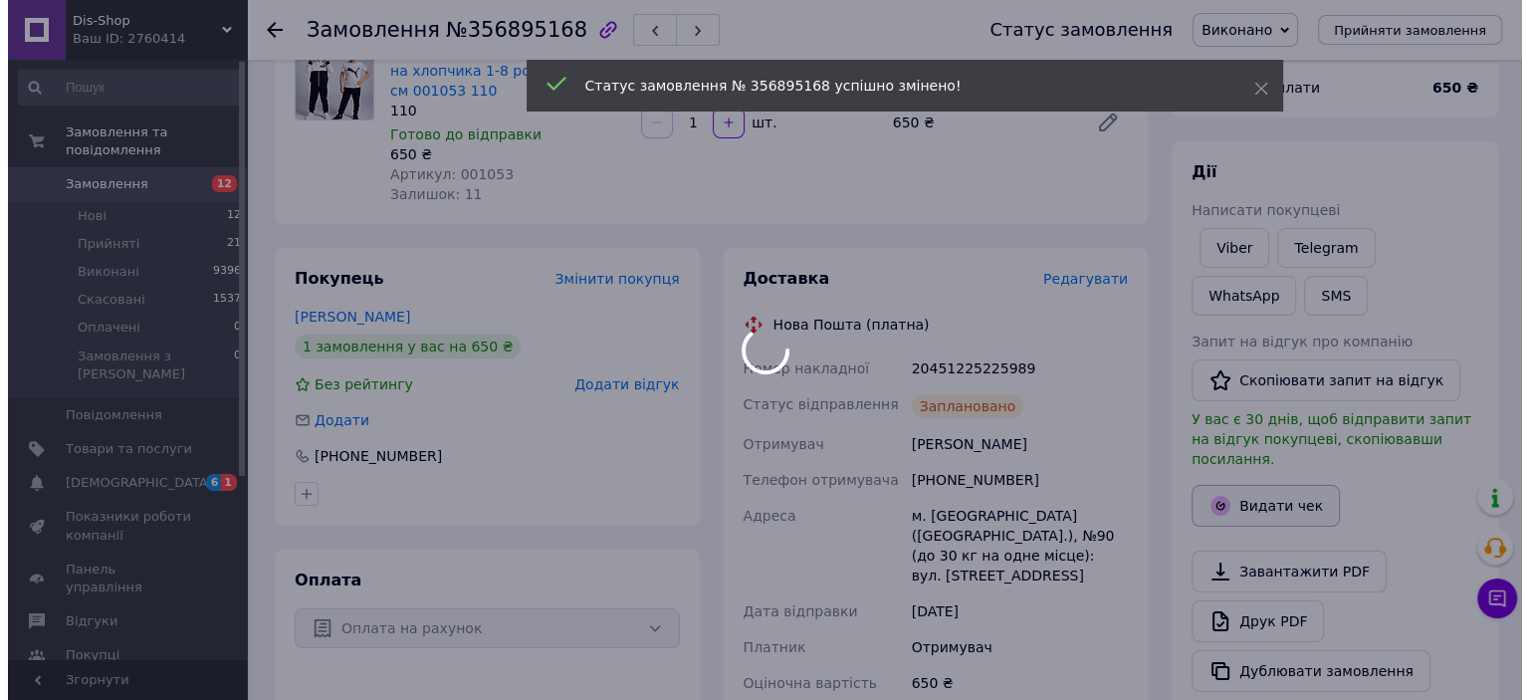
scroll to position [199, 0]
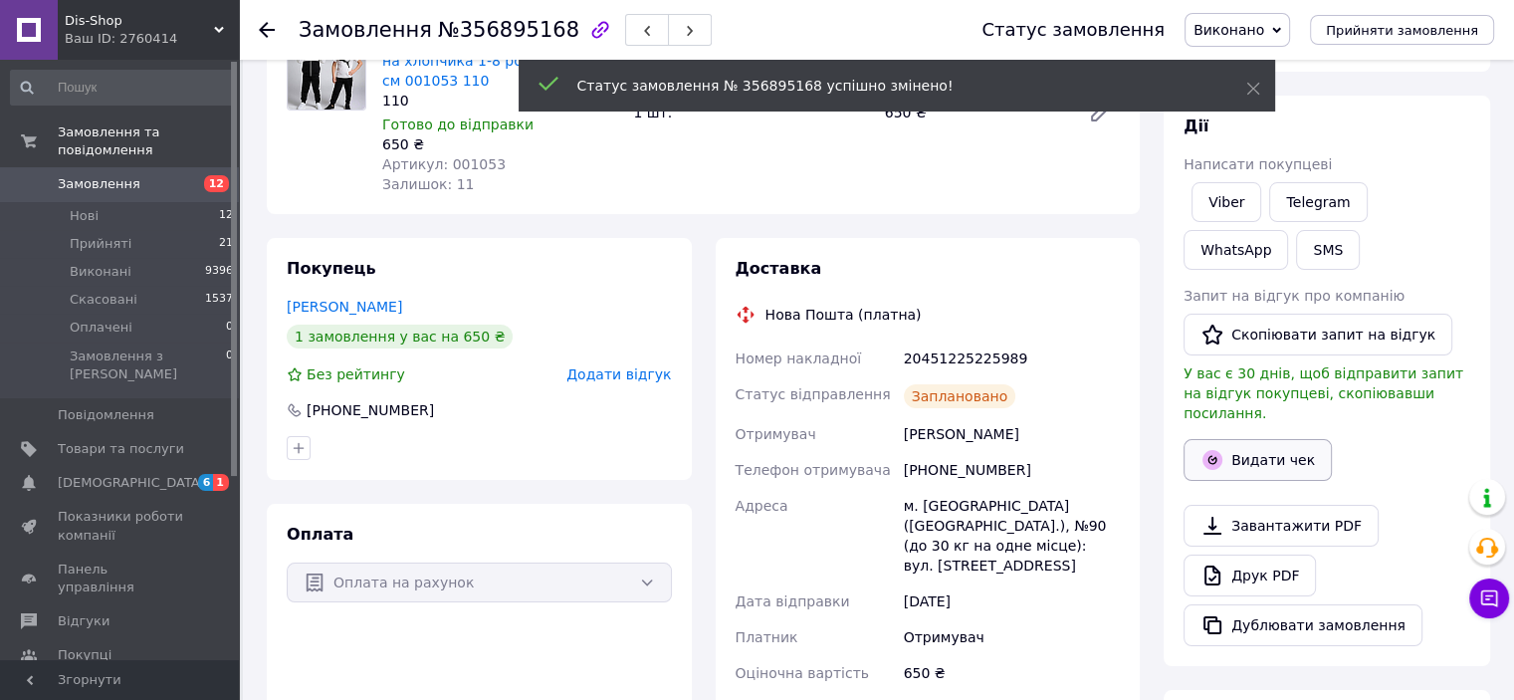
click at [1266, 439] on button "Видати чек" at bounding box center [1258, 460] width 148 height 42
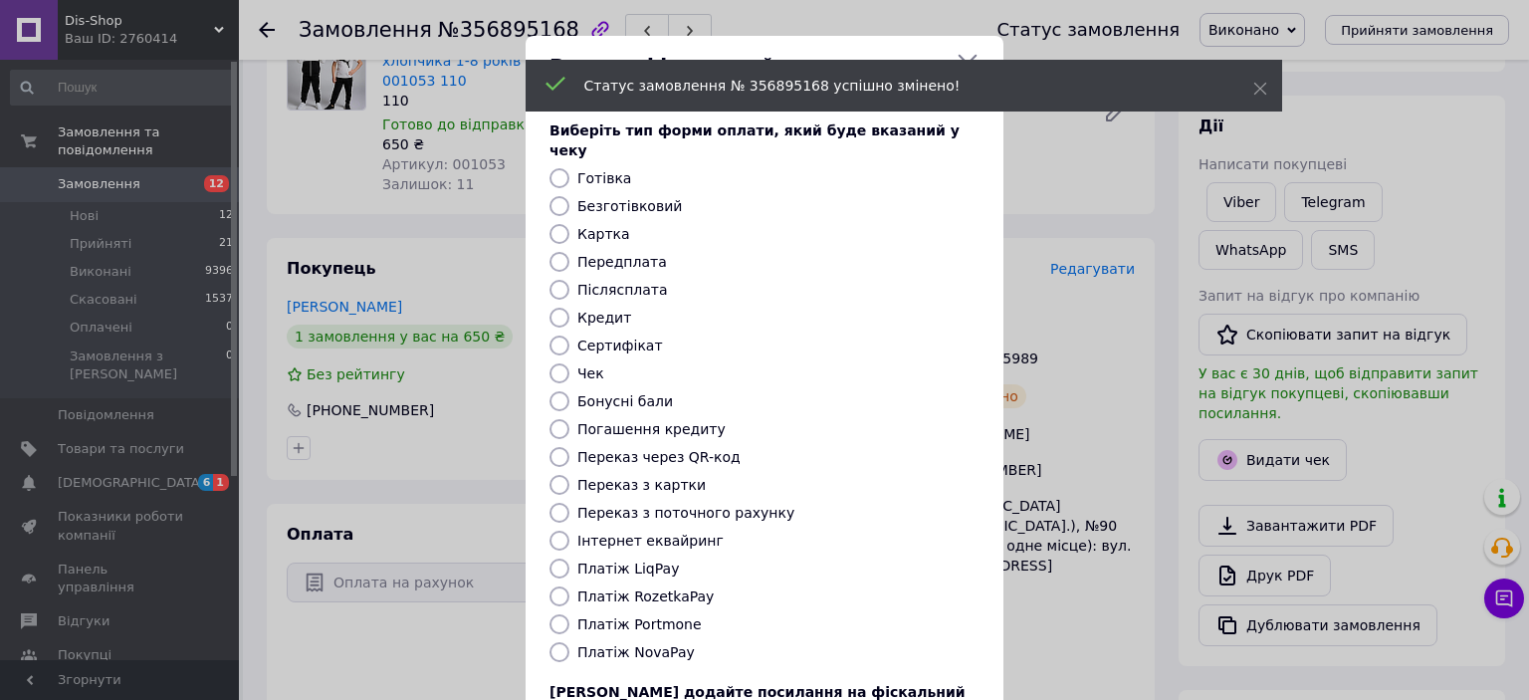
click at [586, 198] on label "Безготівковий" at bounding box center [629, 206] width 105 height 16
click at [569, 196] on input "Безготівковий" at bounding box center [560, 206] width 20 height 20
radio input "true"
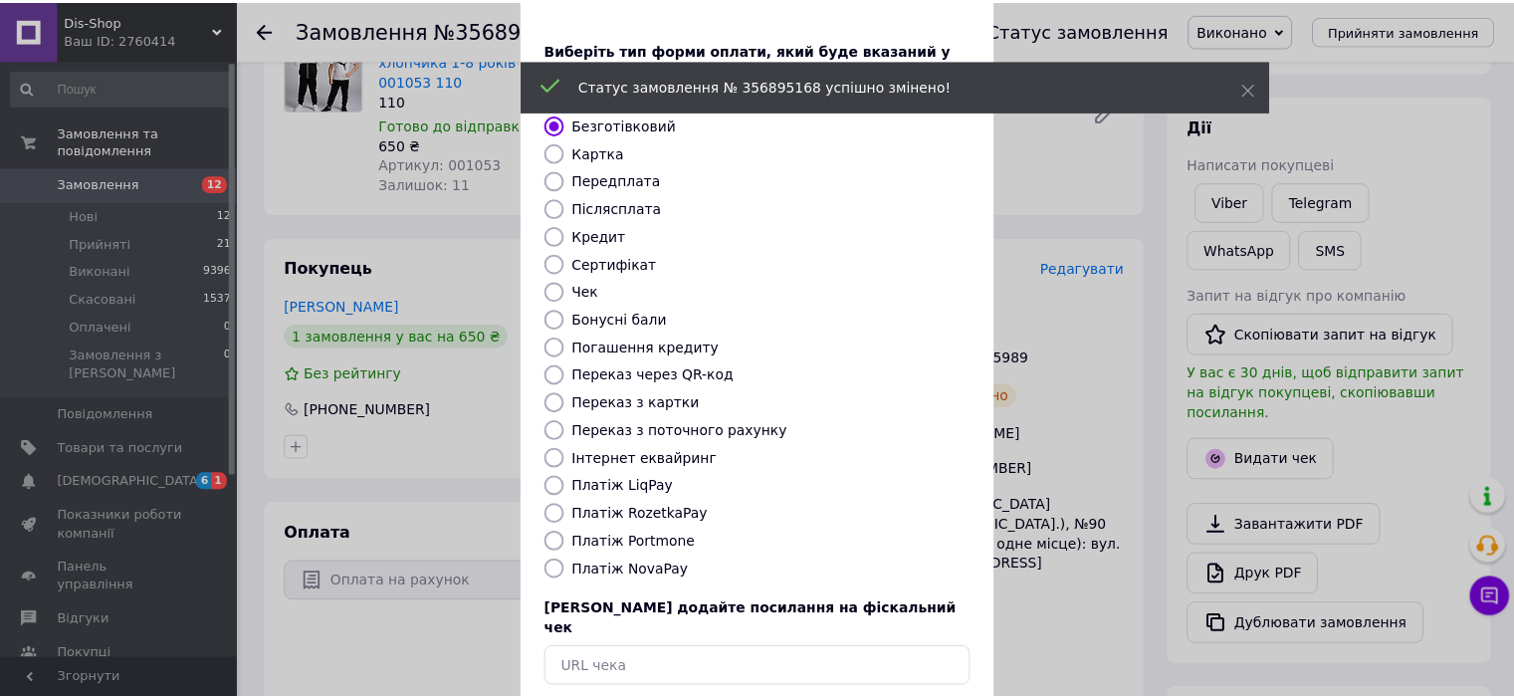
scroll to position [154, 0]
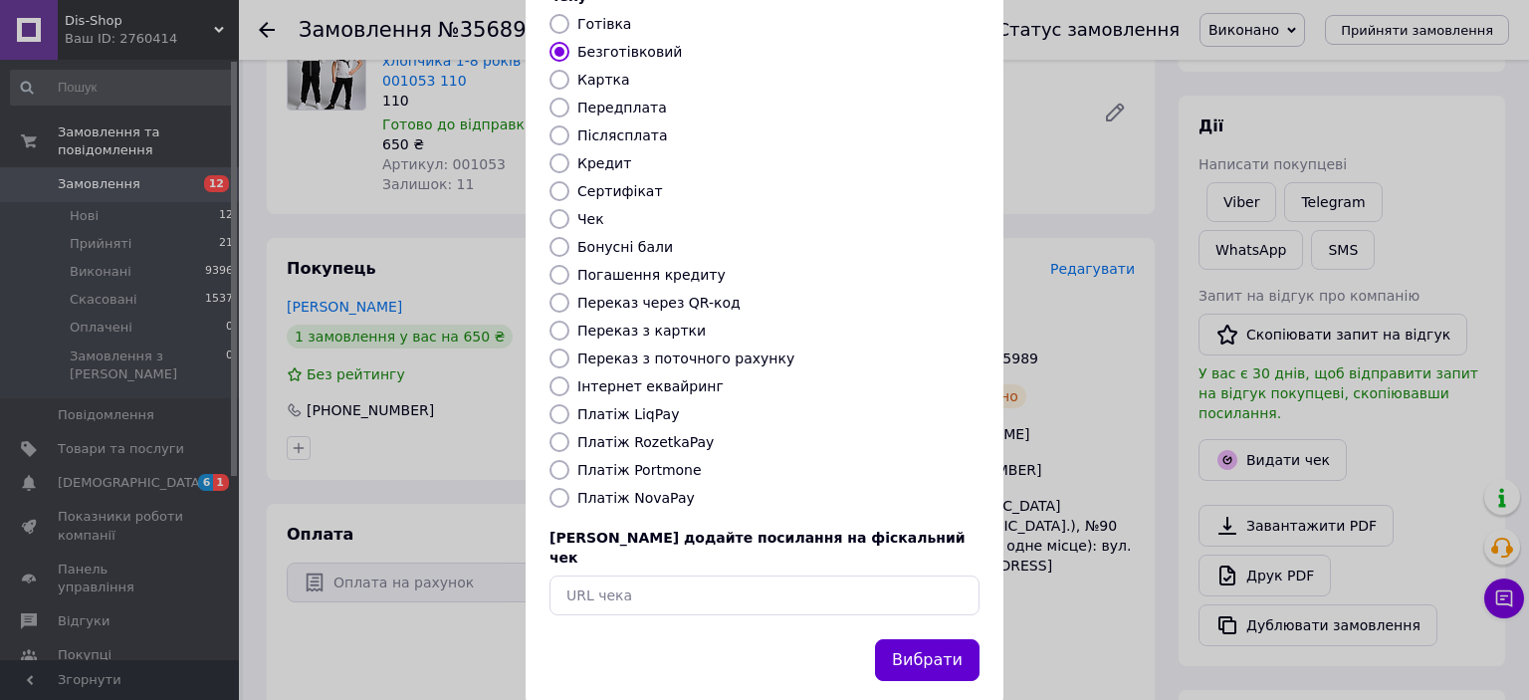
click at [909, 639] on button "Вибрати" at bounding box center [927, 660] width 105 height 43
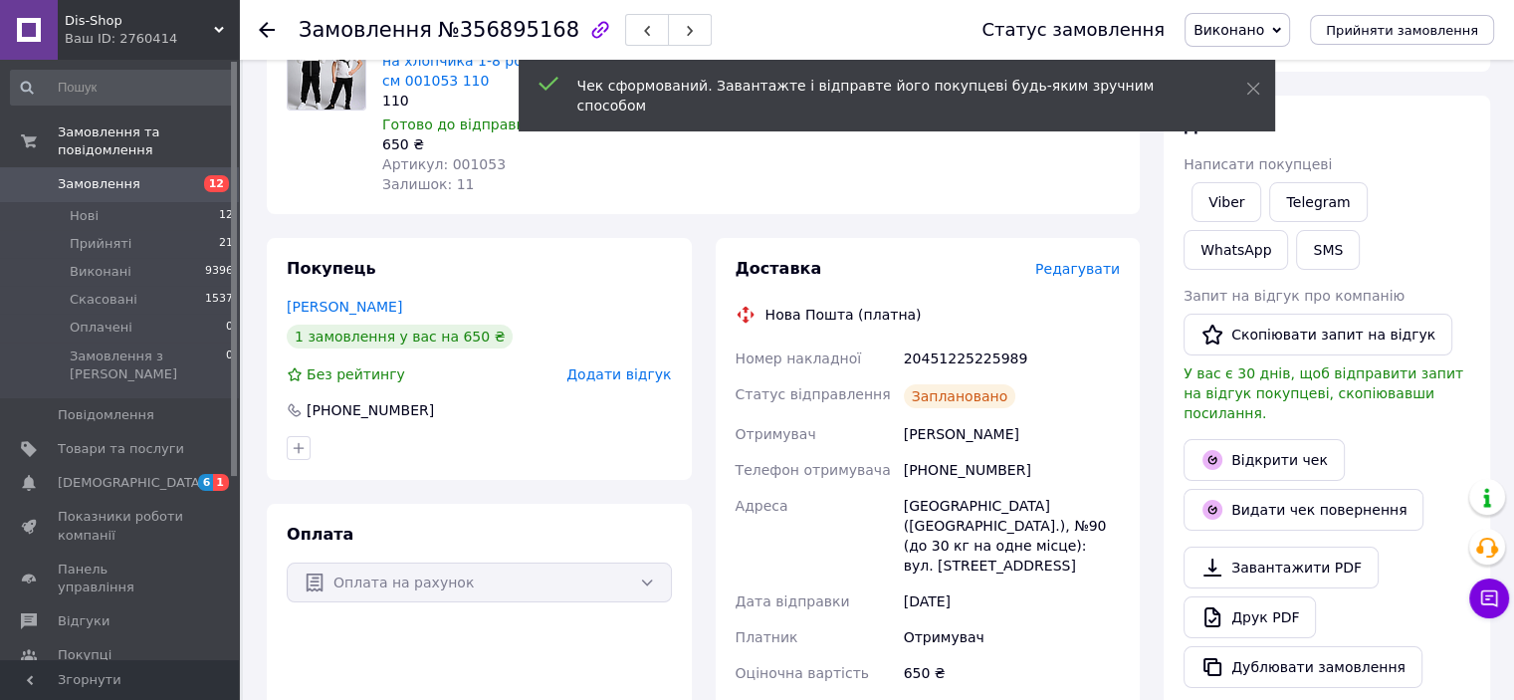
click at [930, 373] on div "20451225225989" at bounding box center [1012, 358] width 224 height 36
copy div "20451225225989"
click at [1227, 206] on link "Viber" at bounding box center [1227, 202] width 70 height 40
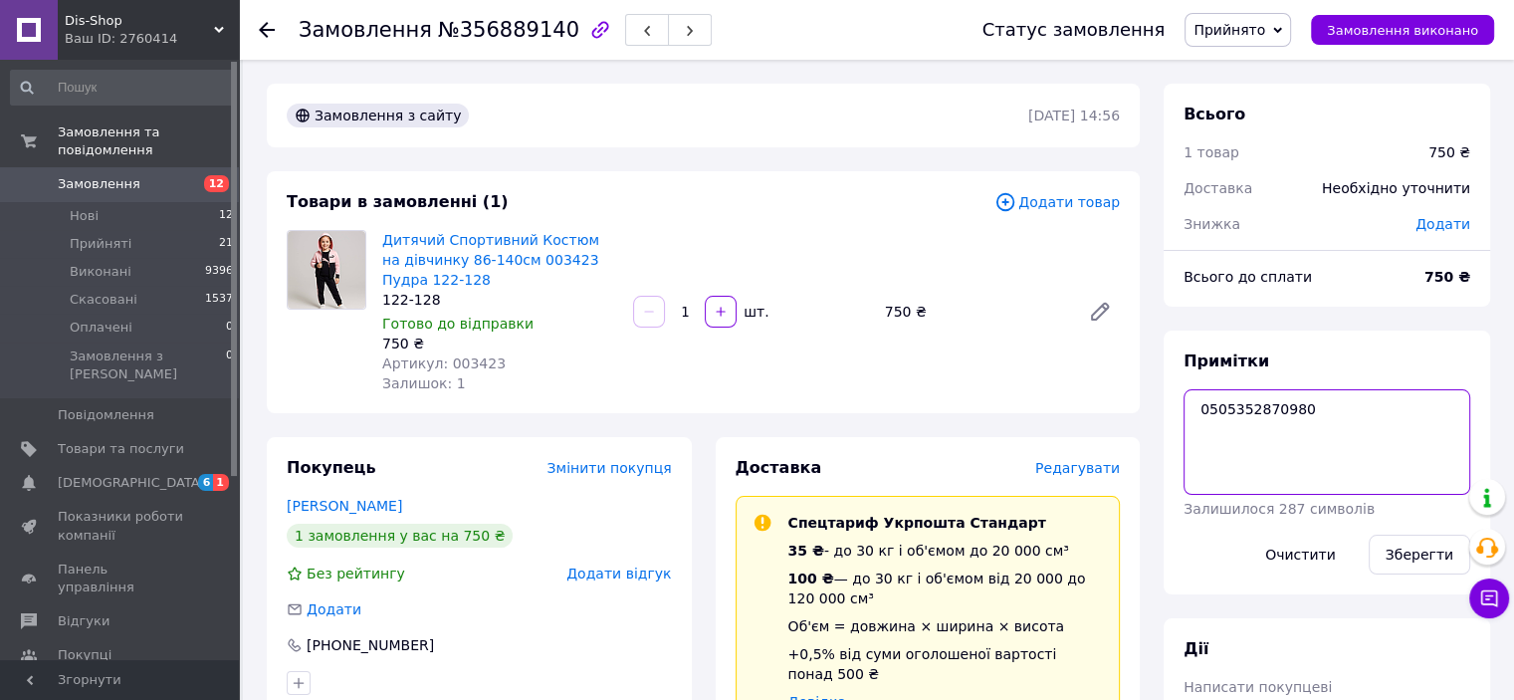
click at [1239, 391] on textarea "0505352870980" at bounding box center [1327, 442] width 287 height 106
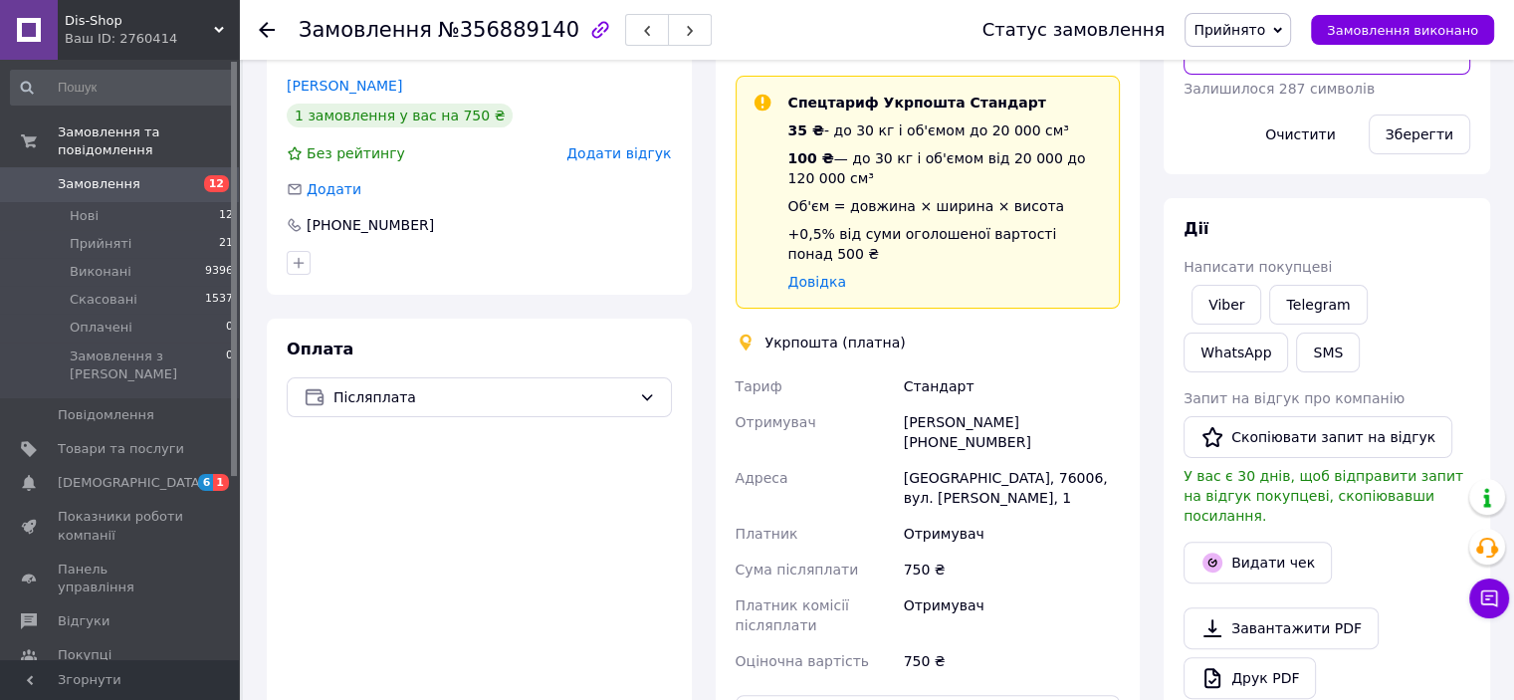
scroll to position [597, 0]
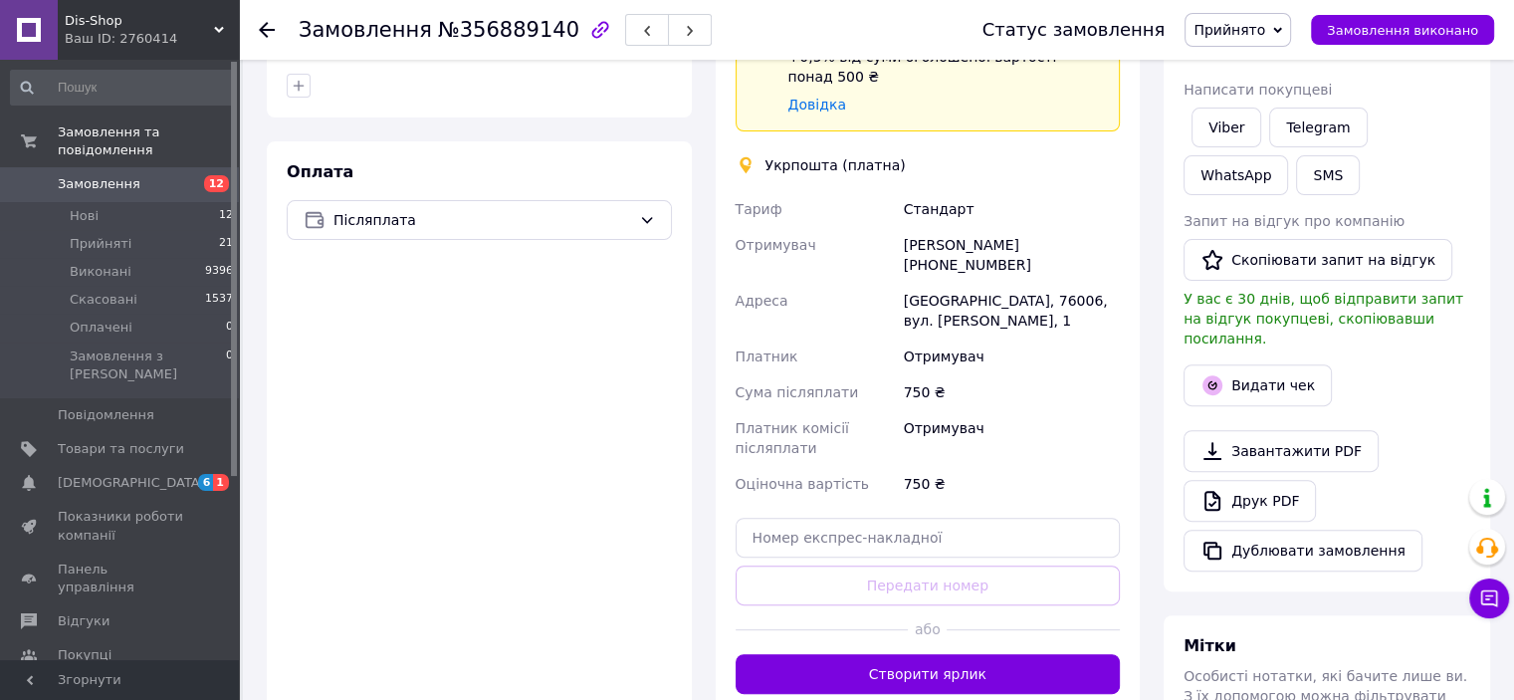
click at [868, 532] on div "Доставка Редагувати Спецтариф Укрпошта Стандарт 35 ₴ - до 30 кг і об'ємом до 20…" at bounding box center [928, 277] width 385 height 834
click at [876, 518] on input "text" at bounding box center [928, 538] width 385 height 40
paste input "0505352870980"
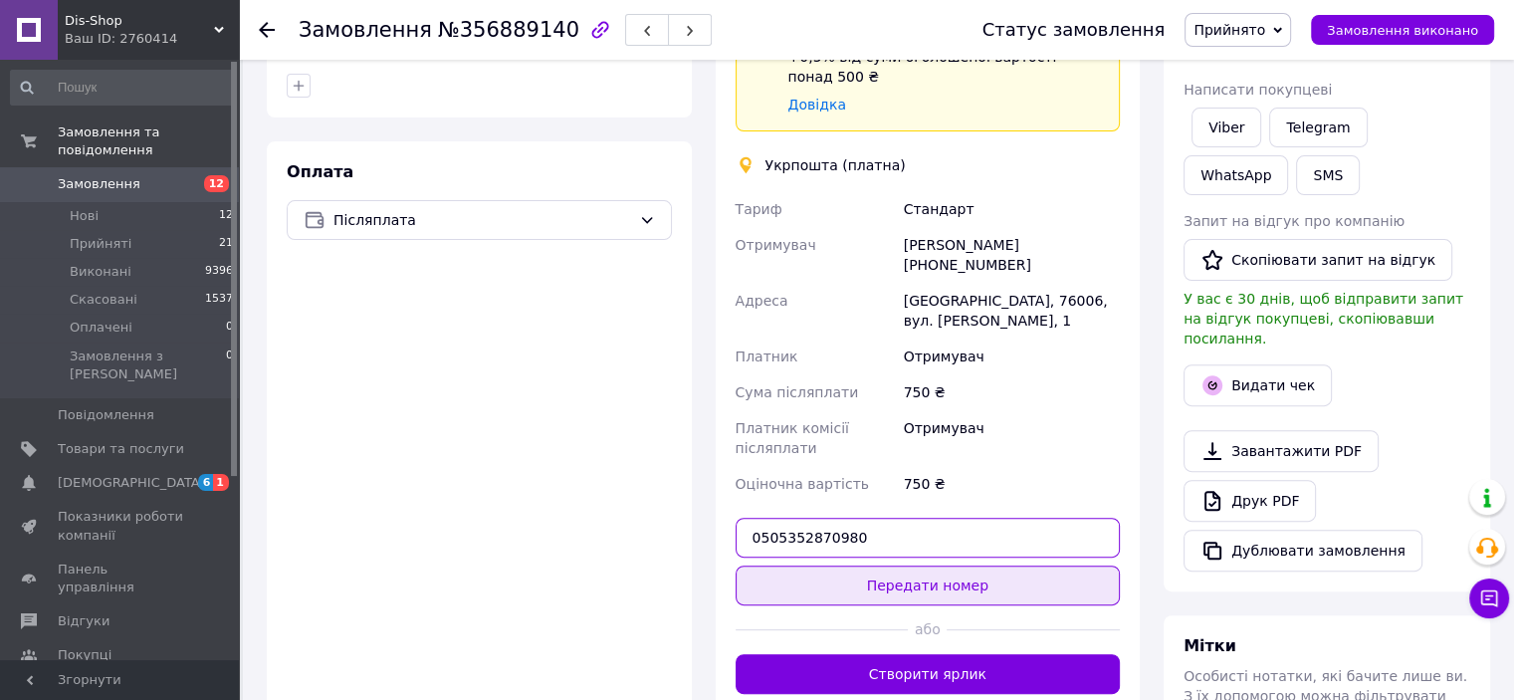
type input "0505352870980"
click at [885, 565] on button "Передати номер" at bounding box center [928, 585] width 385 height 40
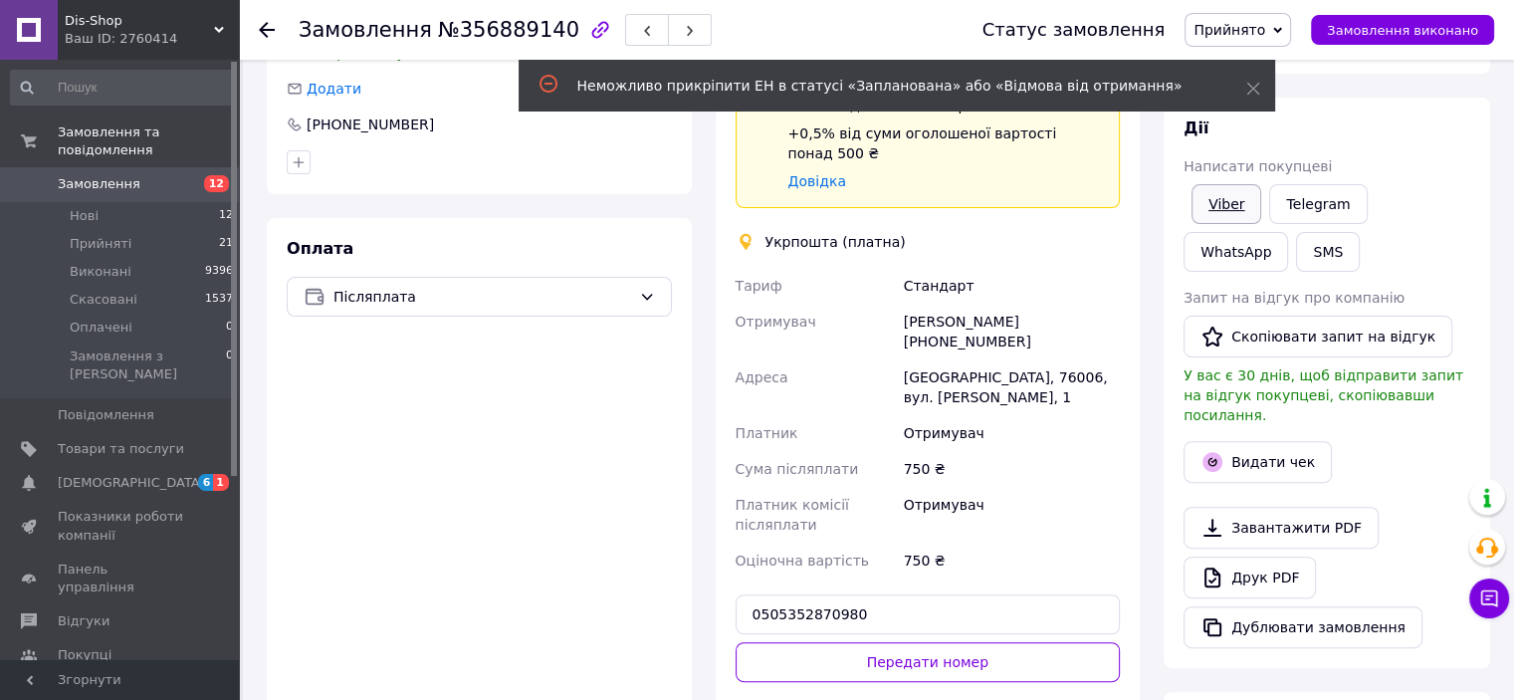
scroll to position [398, 0]
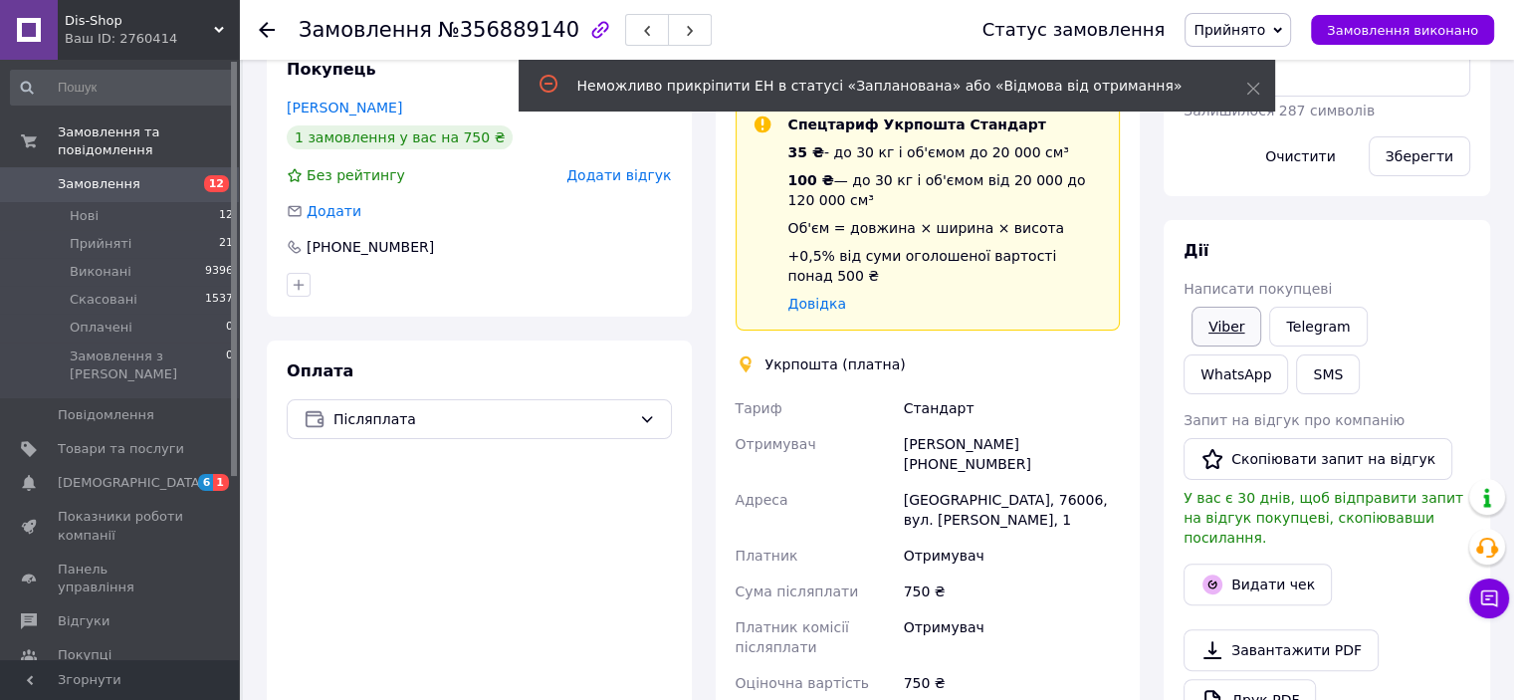
click at [1219, 318] on link "Viber" at bounding box center [1227, 327] width 70 height 40
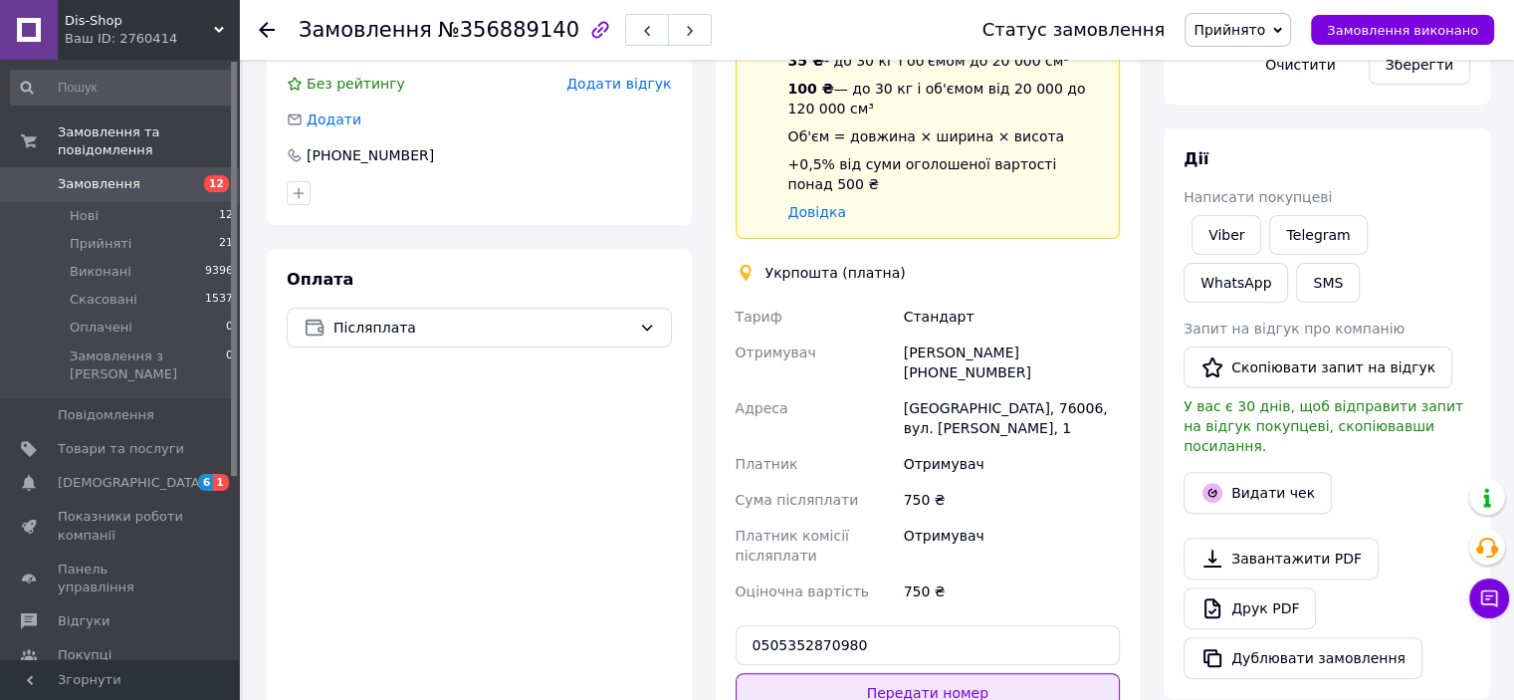
scroll to position [597, 0]
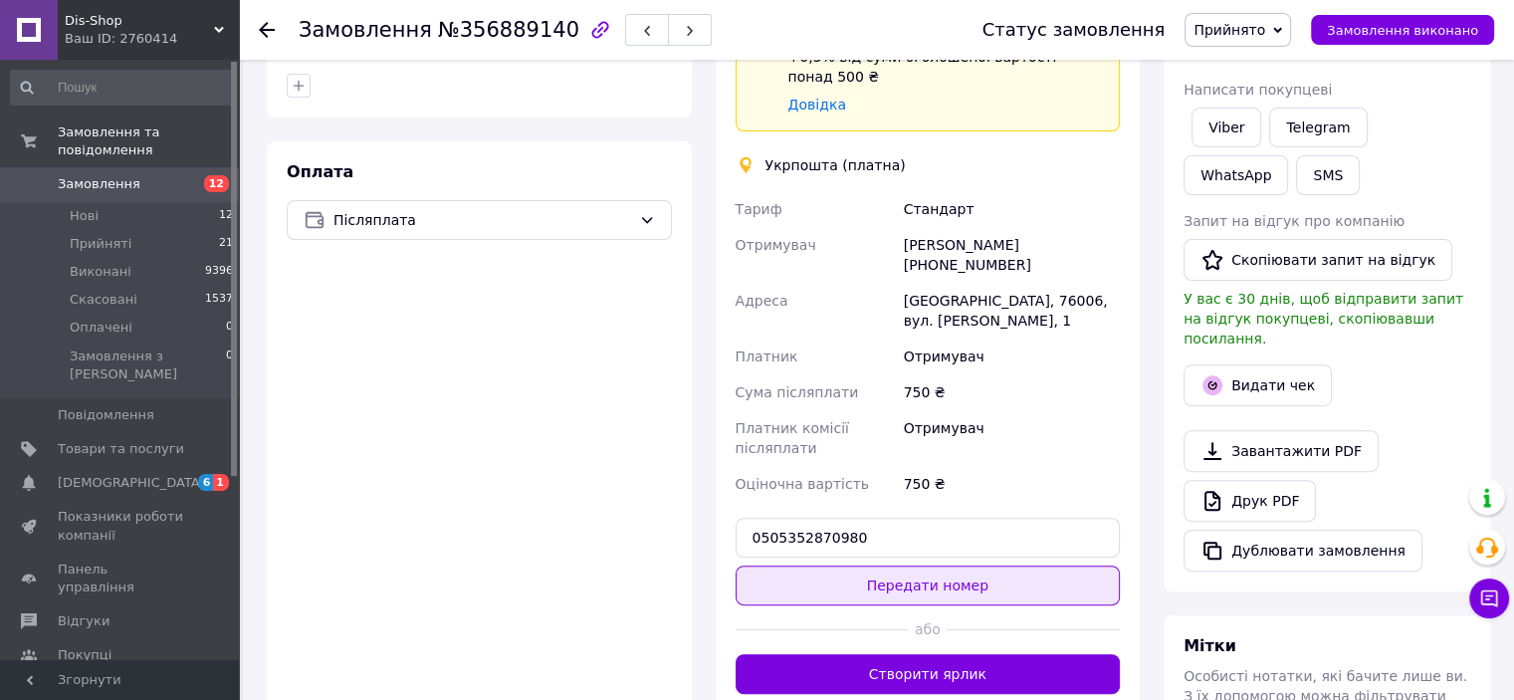
click at [886, 565] on button "Передати номер" at bounding box center [928, 585] width 385 height 40
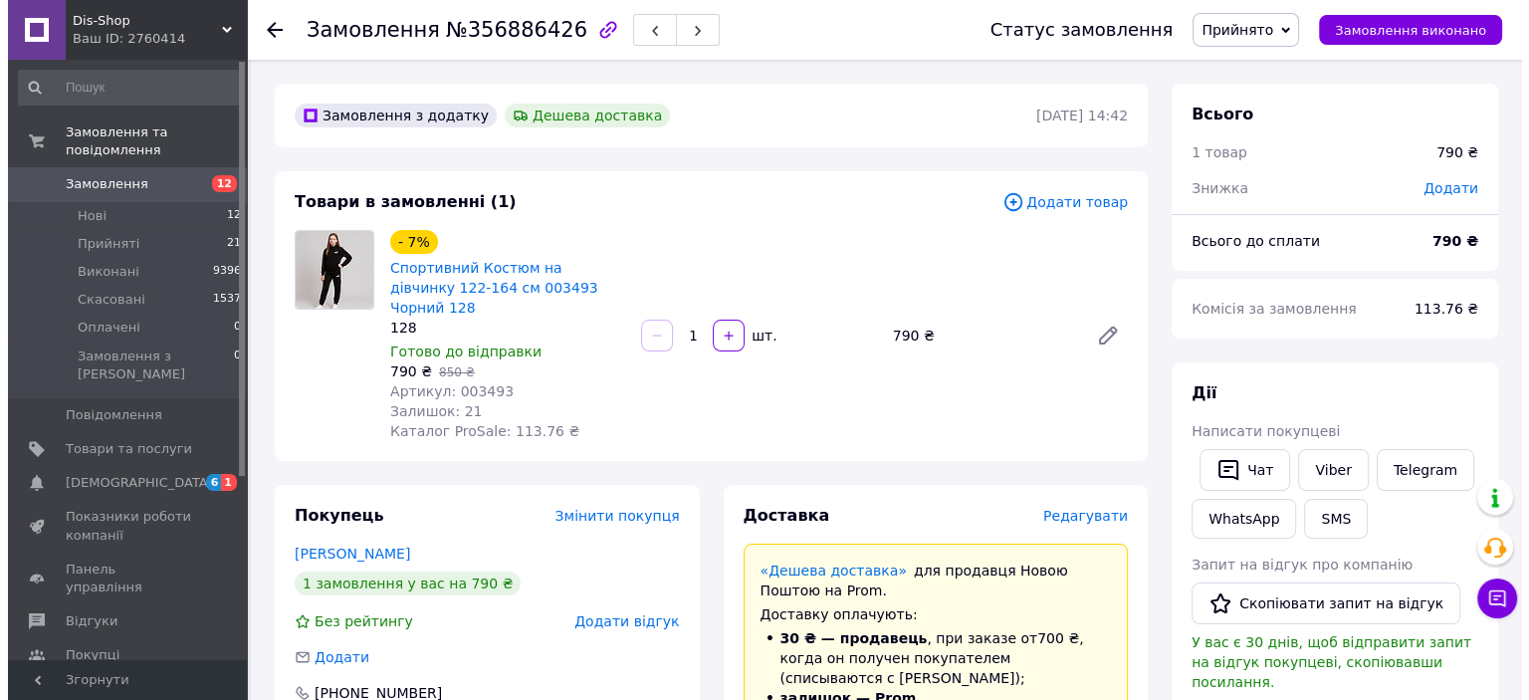
scroll to position [398, 0]
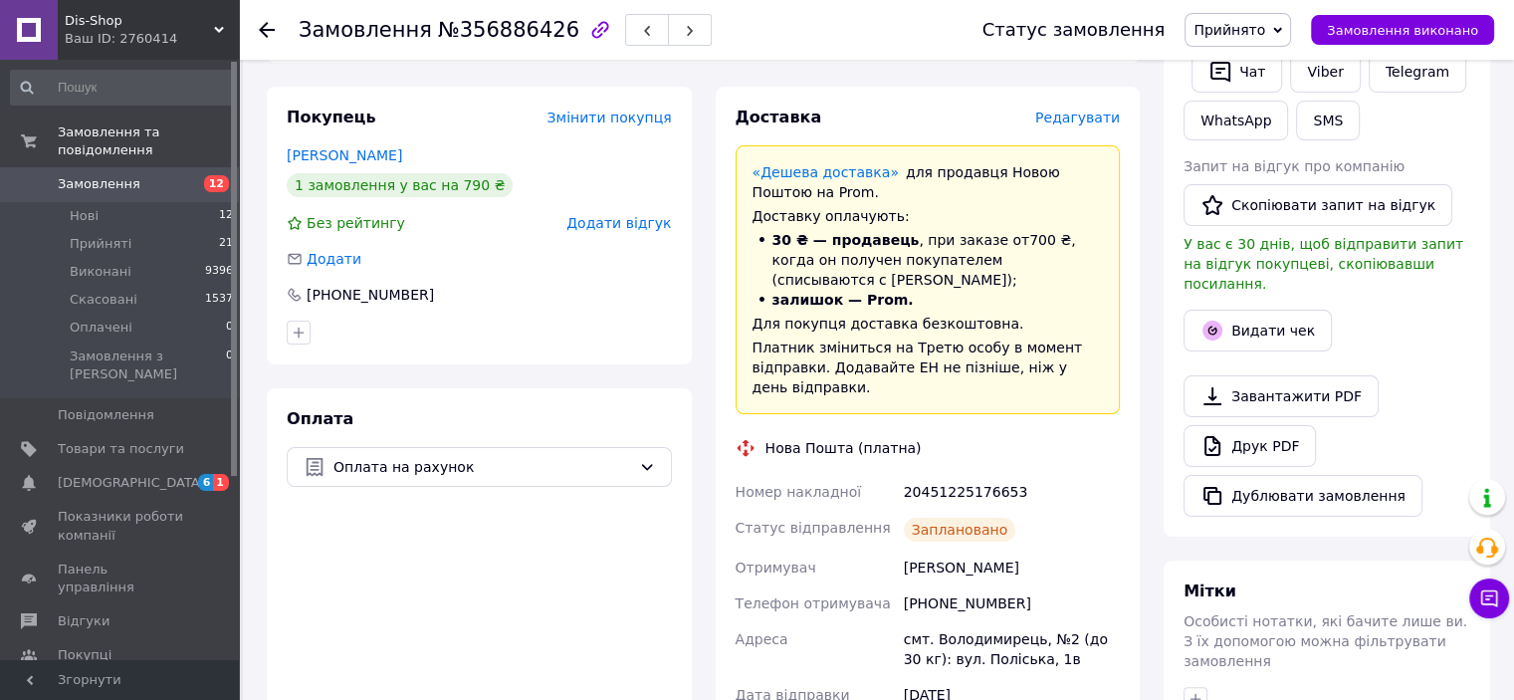
click at [964, 474] on div "20451225176653" at bounding box center [1012, 492] width 224 height 36
copy div "20451225176653"
click at [1249, 29] on span "Прийнято" at bounding box center [1230, 30] width 72 height 16
click at [1251, 63] on li "Виконано" at bounding box center [1238, 70] width 105 height 30
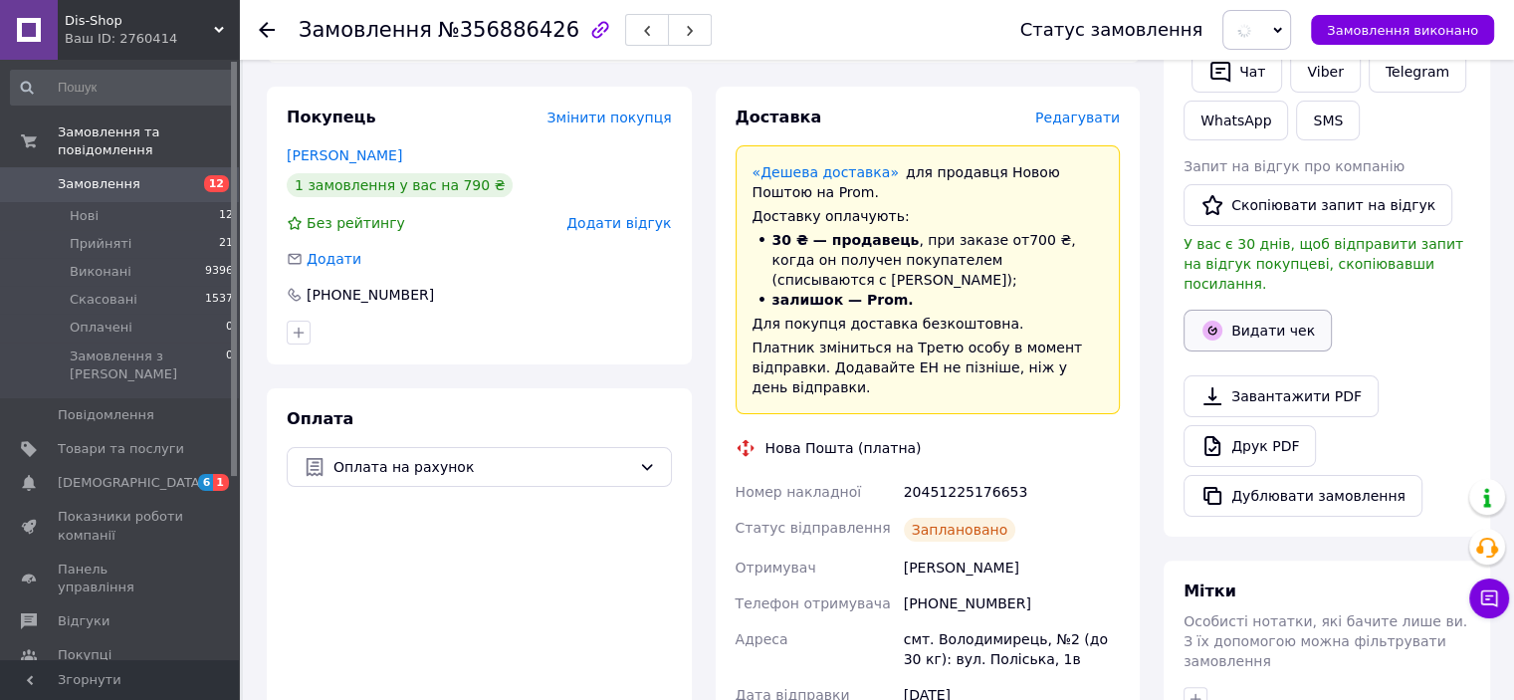
click at [1252, 310] on button "Видати чек" at bounding box center [1258, 331] width 148 height 42
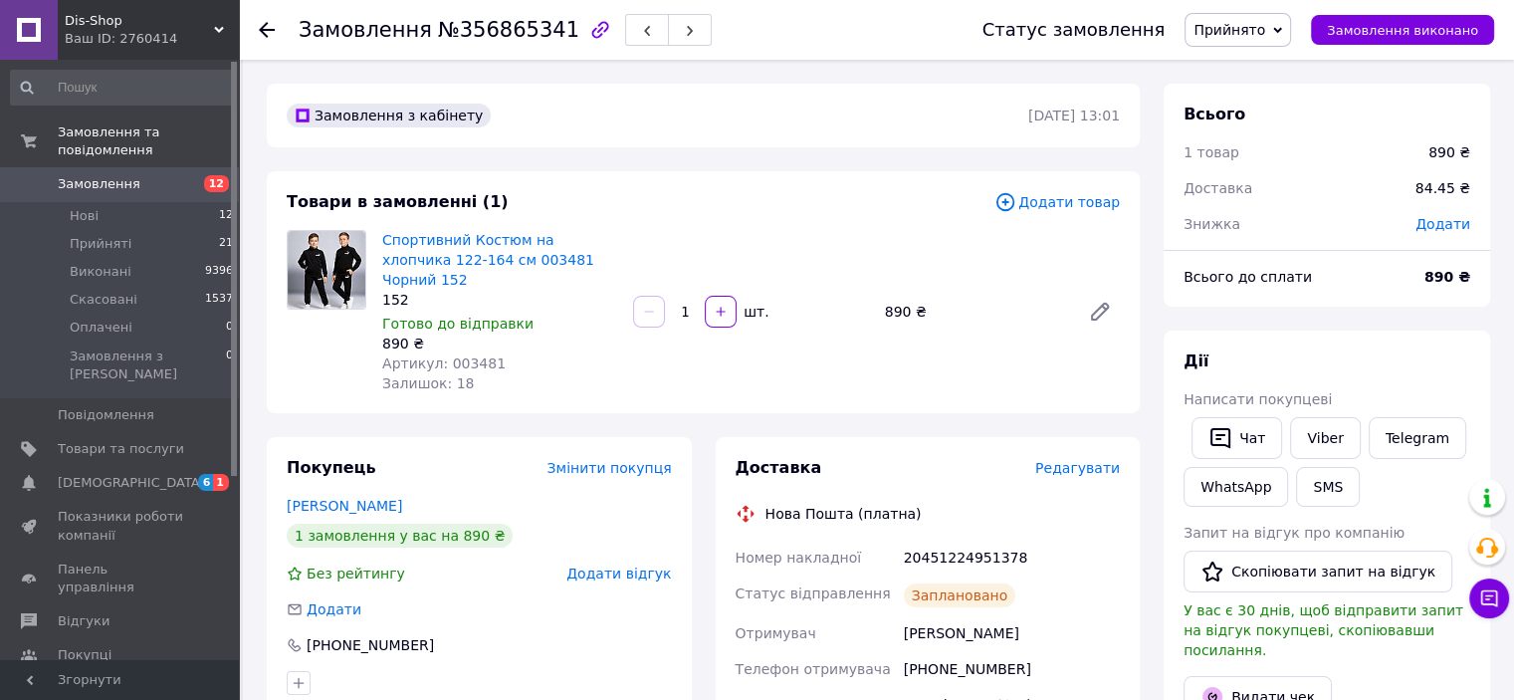
click at [963, 545] on div "20451224951378" at bounding box center [1012, 558] width 224 height 36
copy div "20451224951378"
click at [1265, 26] on span "Прийнято" at bounding box center [1230, 30] width 72 height 16
click at [1269, 68] on li "Виконано" at bounding box center [1238, 70] width 105 height 30
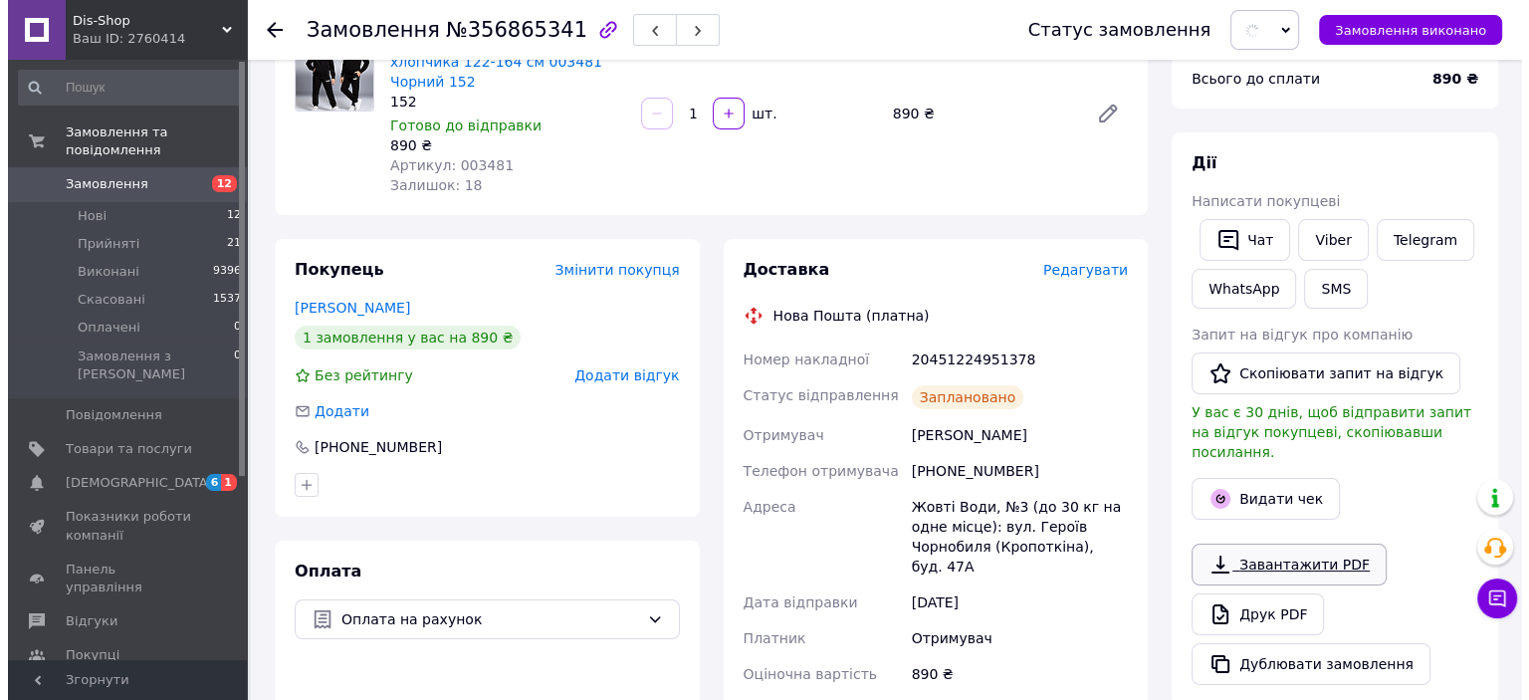
scroll to position [299, 0]
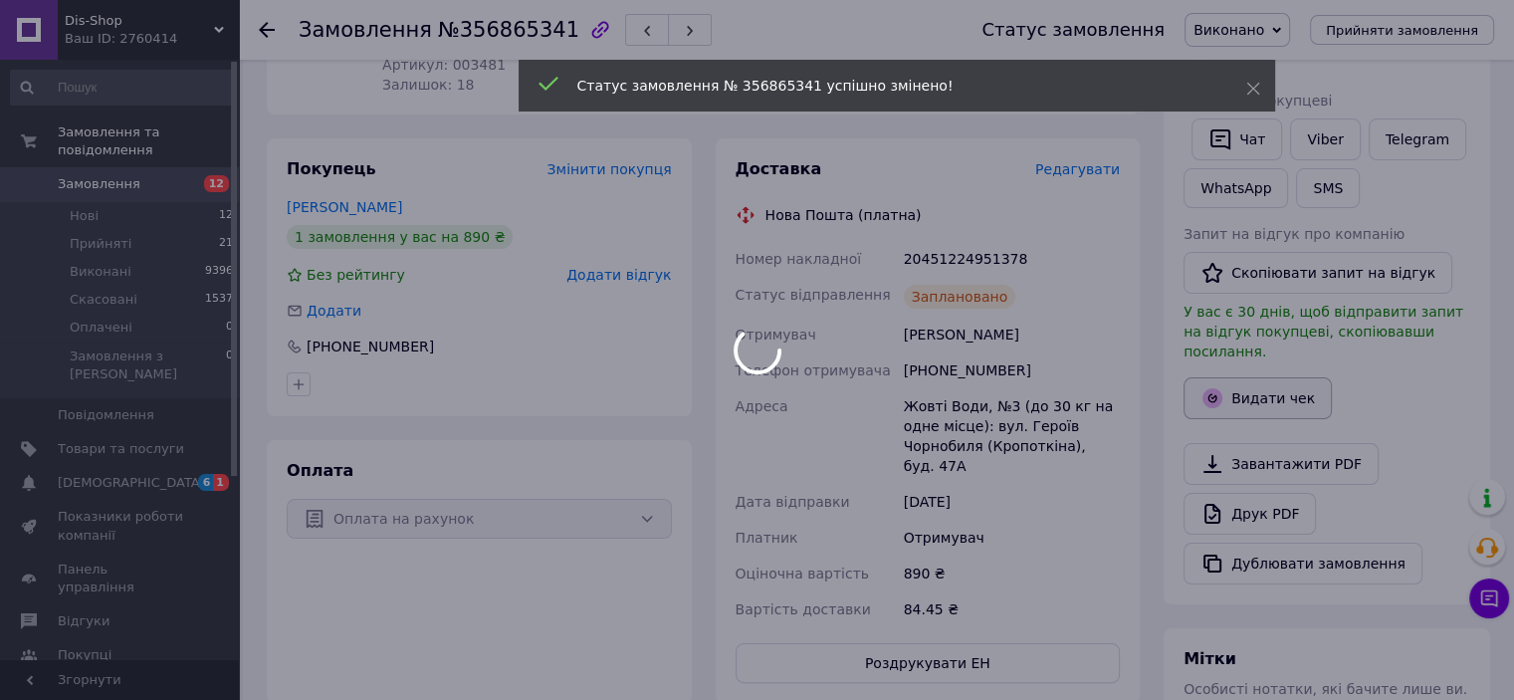
click at [1266, 371] on body "Dis-Shop Ваш ID: 2760414 Сайт Dis-Shop Кабінет покупця Перевірити стан системи …" at bounding box center [757, 430] width 1514 height 1458
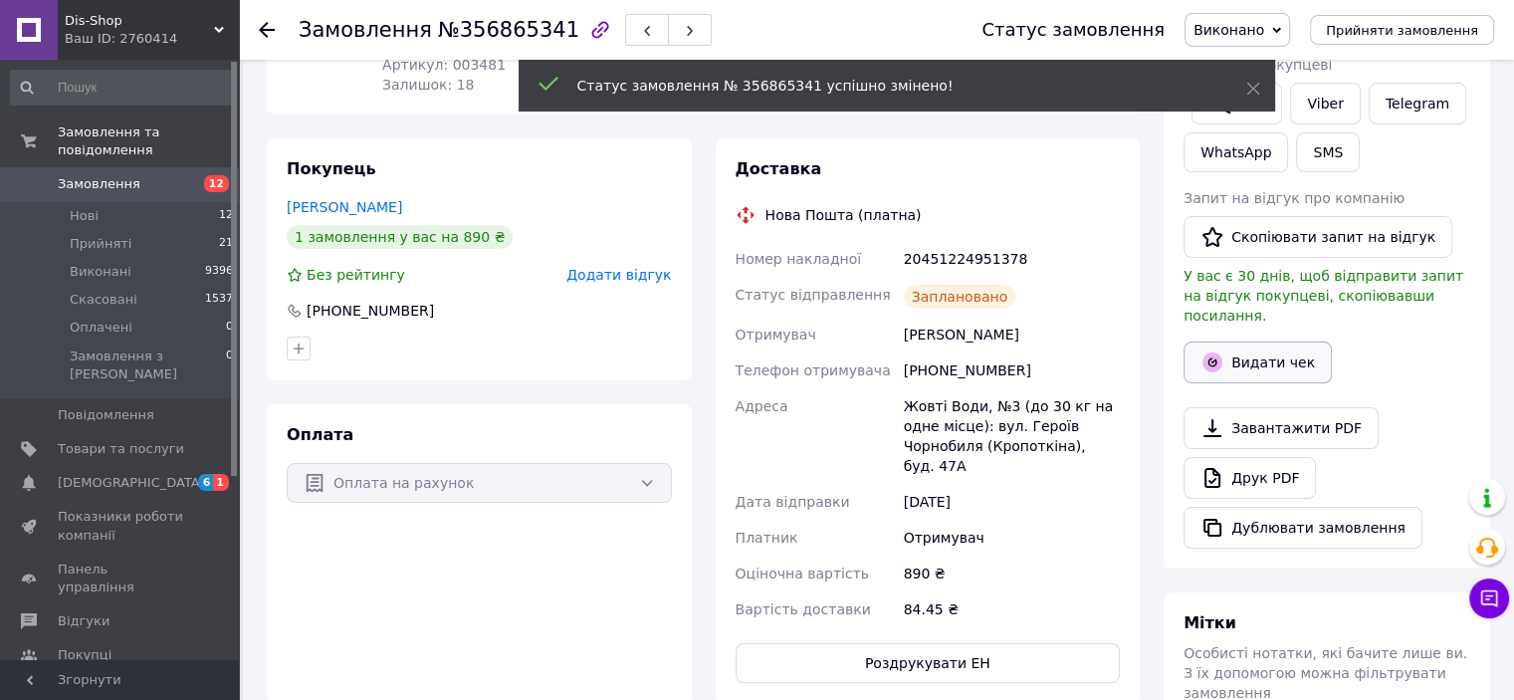
click at [1253, 343] on button "Видати чек" at bounding box center [1258, 362] width 148 height 42
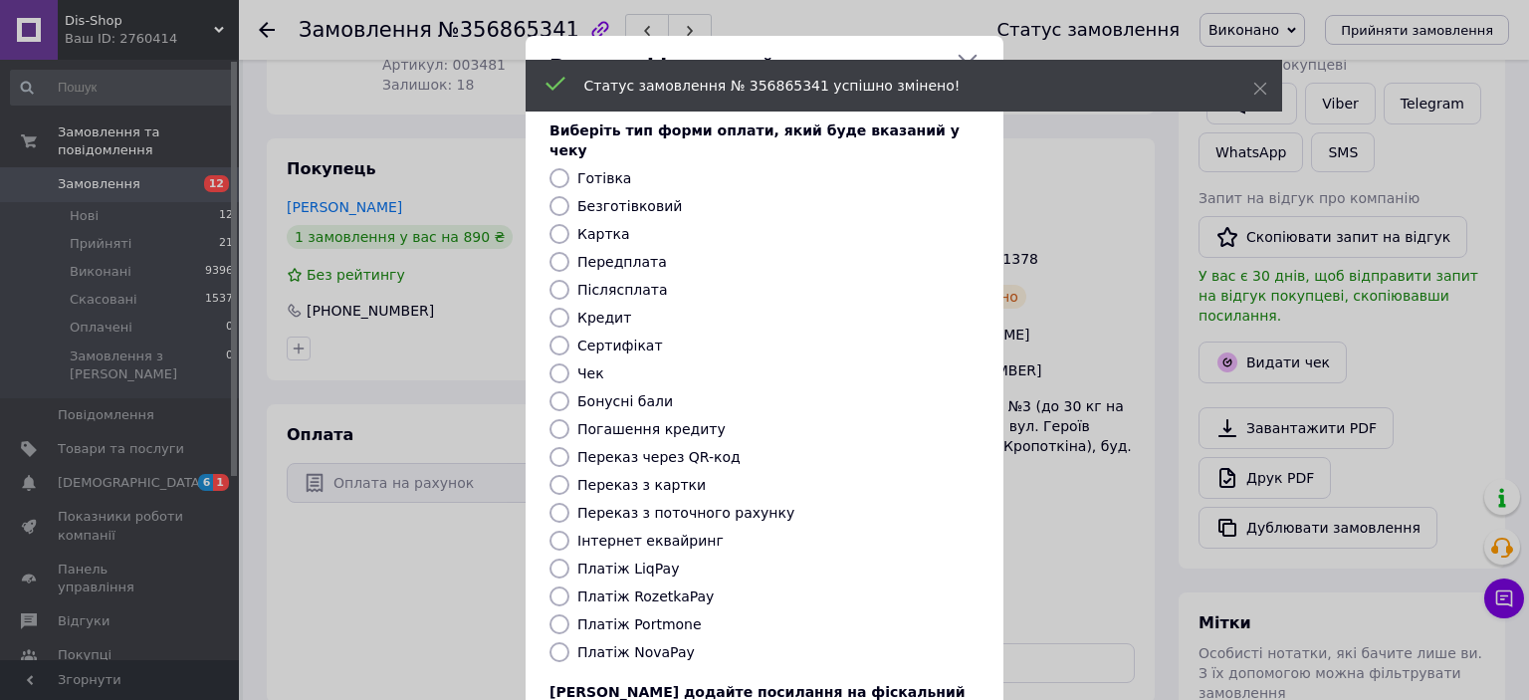
click at [635, 198] on label "Безготівковий" at bounding box center [629, 206] width 105 height 16
click at [569, 196] on input "Безготівковий" at bounding box center [560, 206] width 20 height 20
radio input "true"
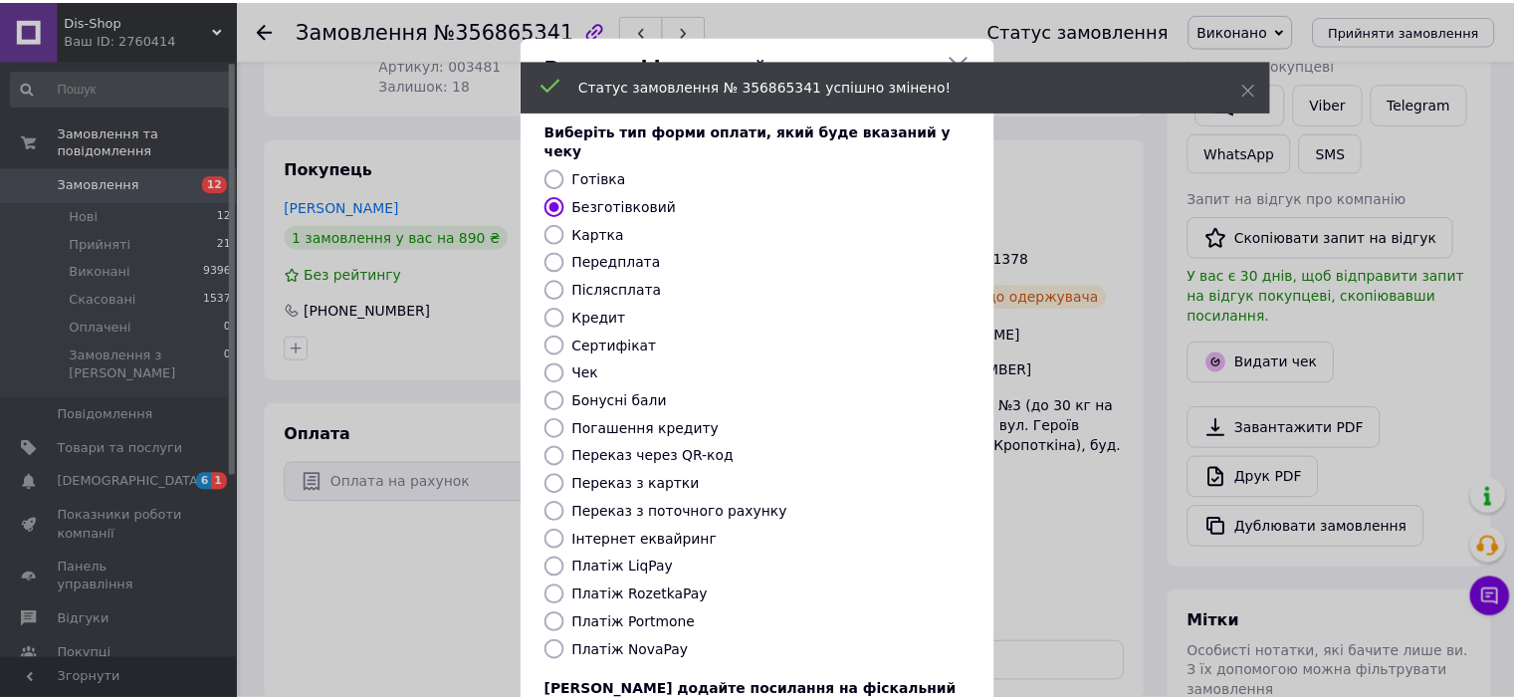
scroll to position [154, 0]
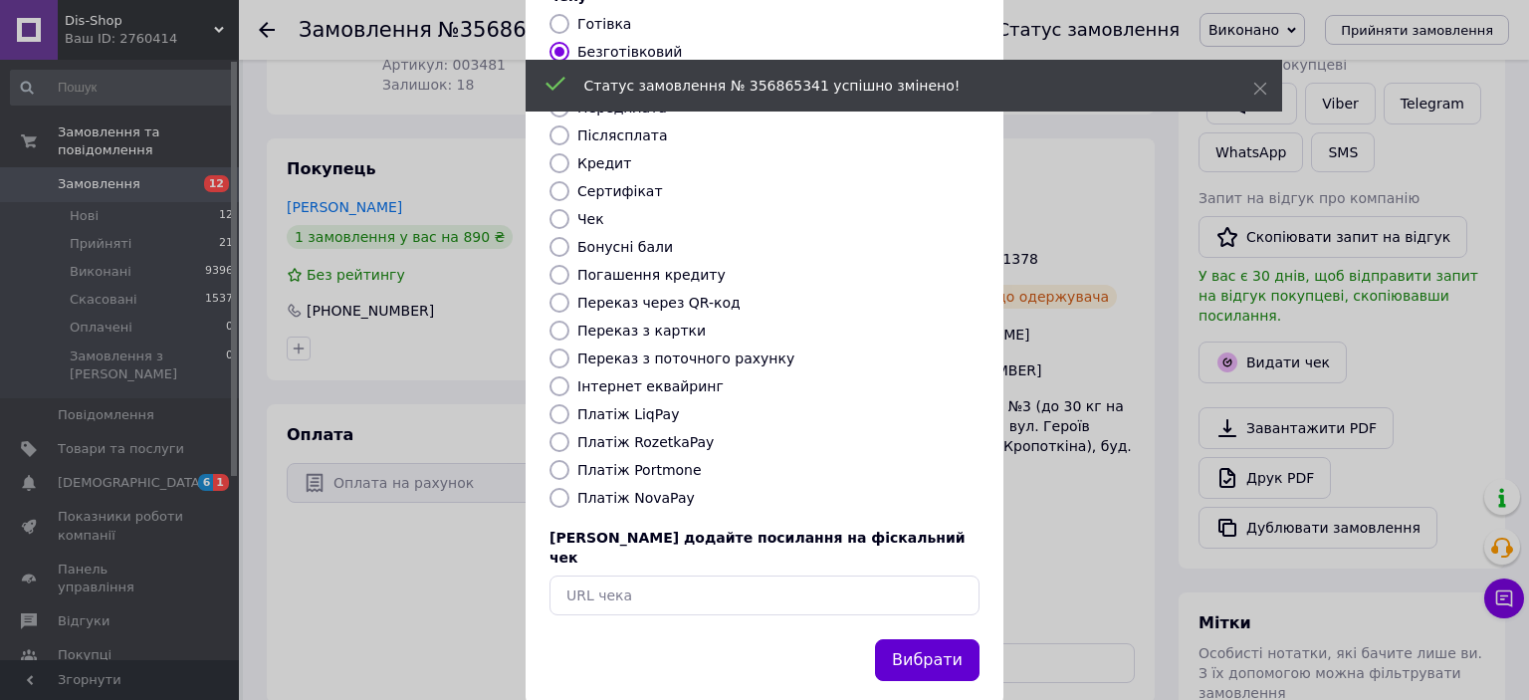
click at [950, 639] on button "Вибрати" at bounding box center [927, 660] width 105 height 43
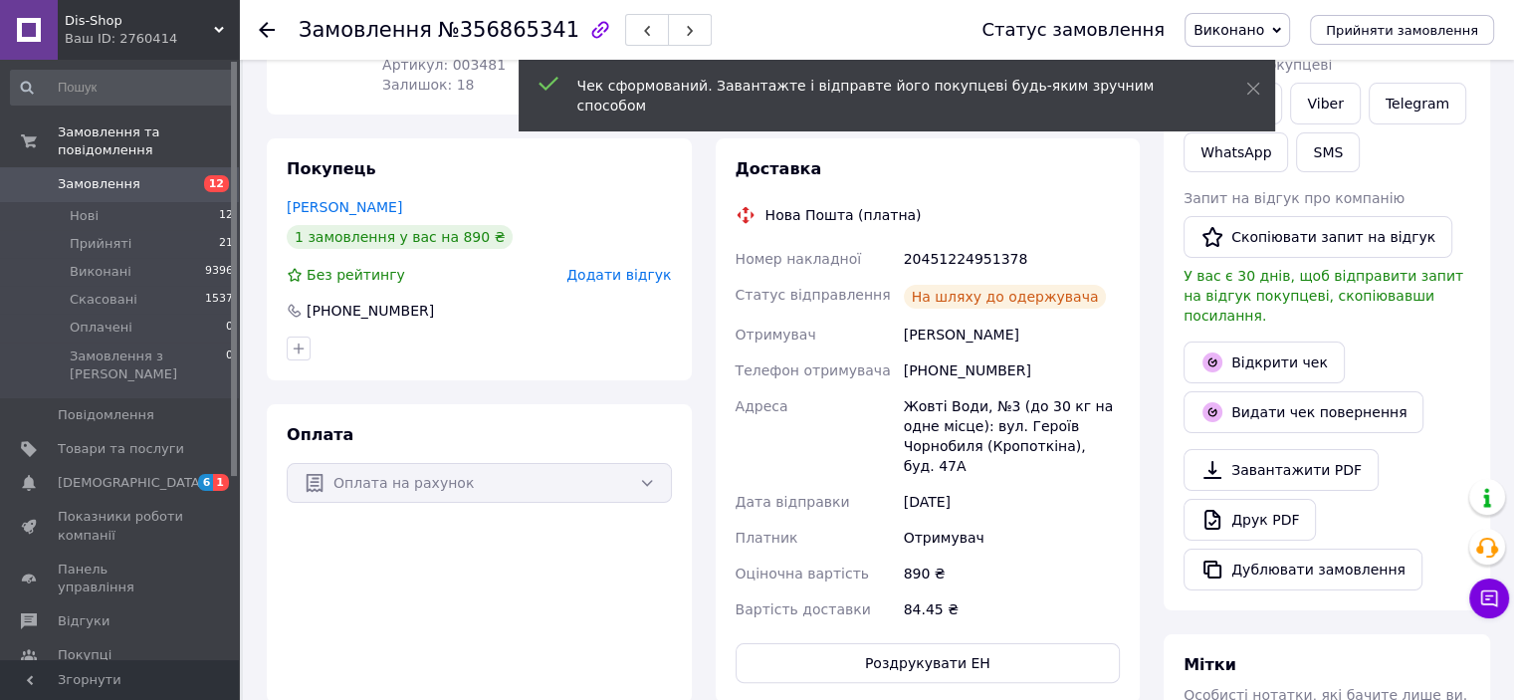
click at [956, 243] on div "20451224951378" at bounding box center [1012, 259] width 224 height 36
copy div "20451224951378"
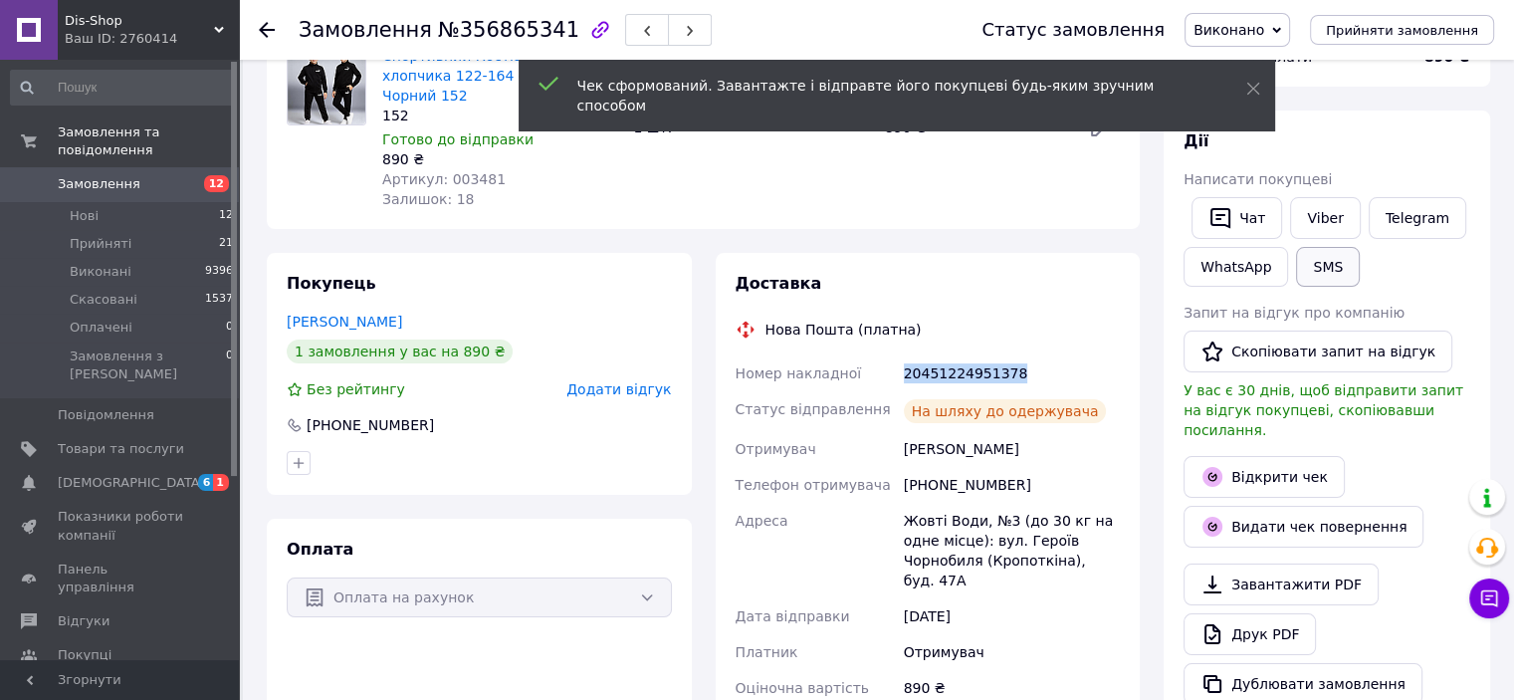
scroll to position [100, 0]
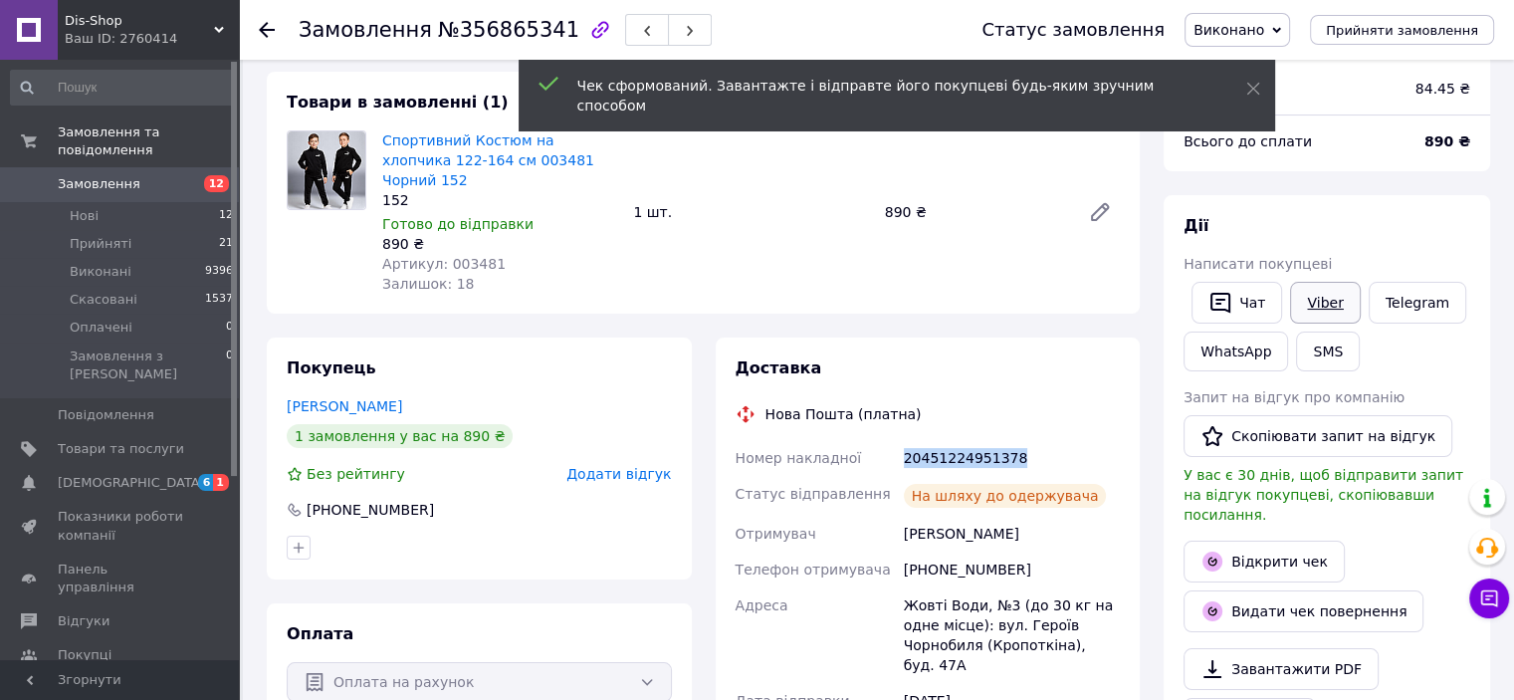
click at [1318, 315] on link "Viber" at bounding box center [1325, 303] width 70 height 42
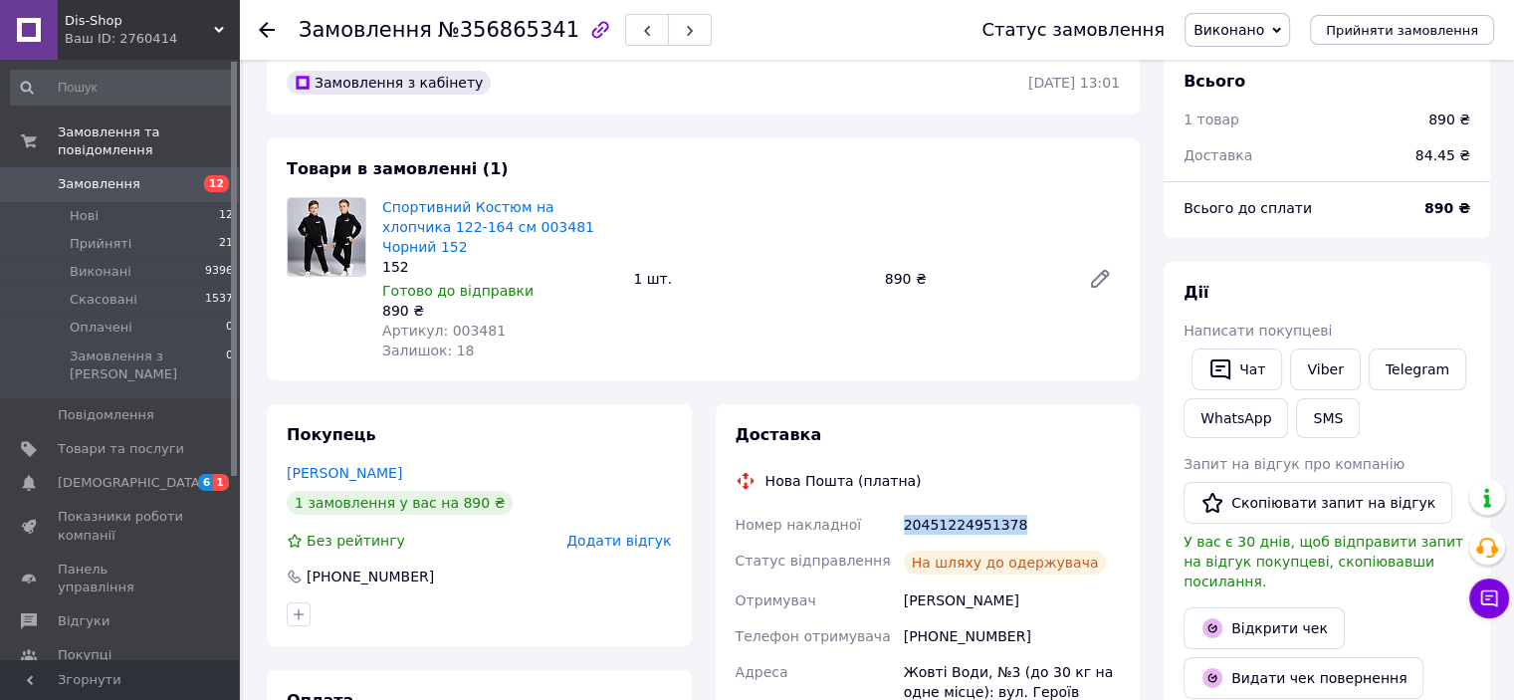
scroll to position [0, 0]
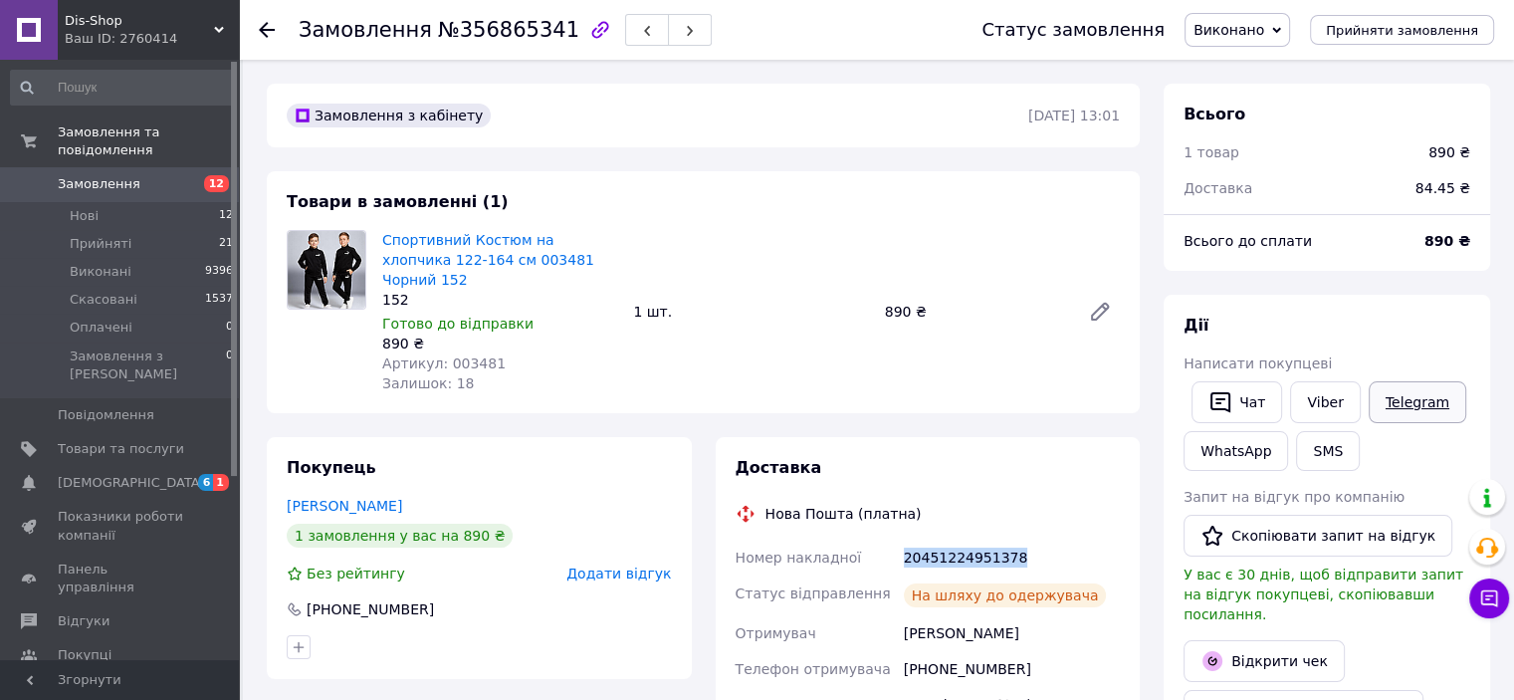
click at [1378, 403] on link "Telegram" at bounding box center [1418, 402] width 98 height 42
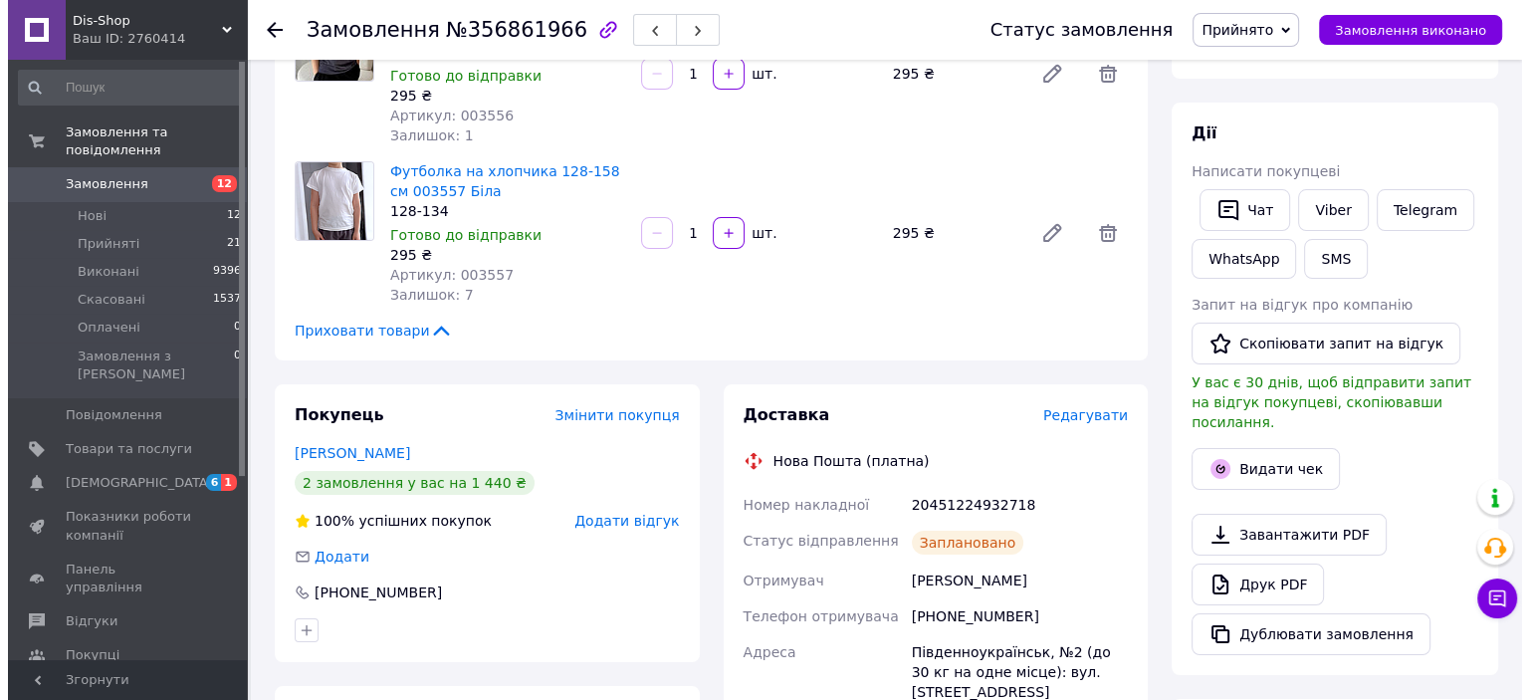
scroll to position [398, 0]
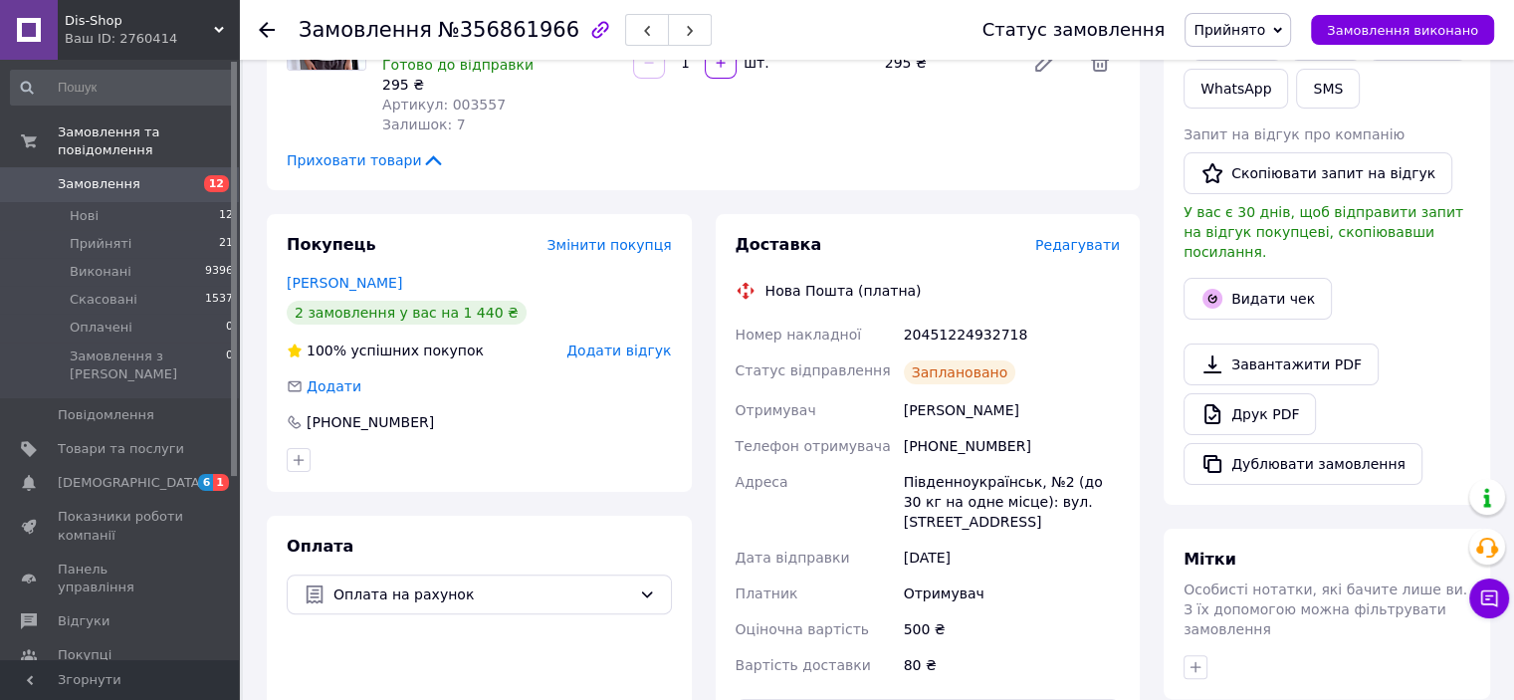
click at [997, 330] on div "20451224932718" at bounding box center [1012, 335] width 224 height 36
copy div "20451224932718"
click at [1254, 29] on span "Прийнято" at bounding box center [1230, 30] width 72 height 16
click at [1258, 61] on li "Виконано" at bounding box center [1238, 70] width 105 height 30
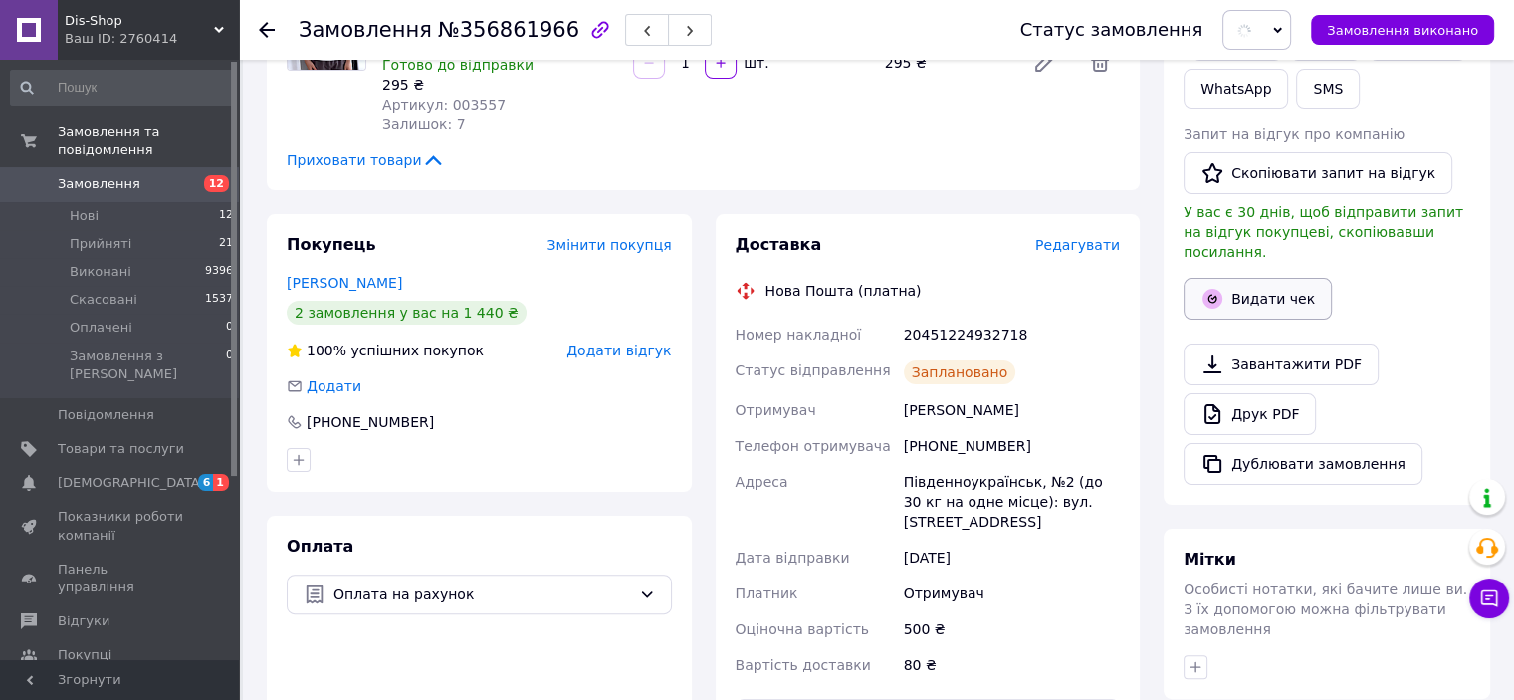
click at [1250, 278] on button "Видати чек" at bounding box center [1258, 299] width 148 height 42
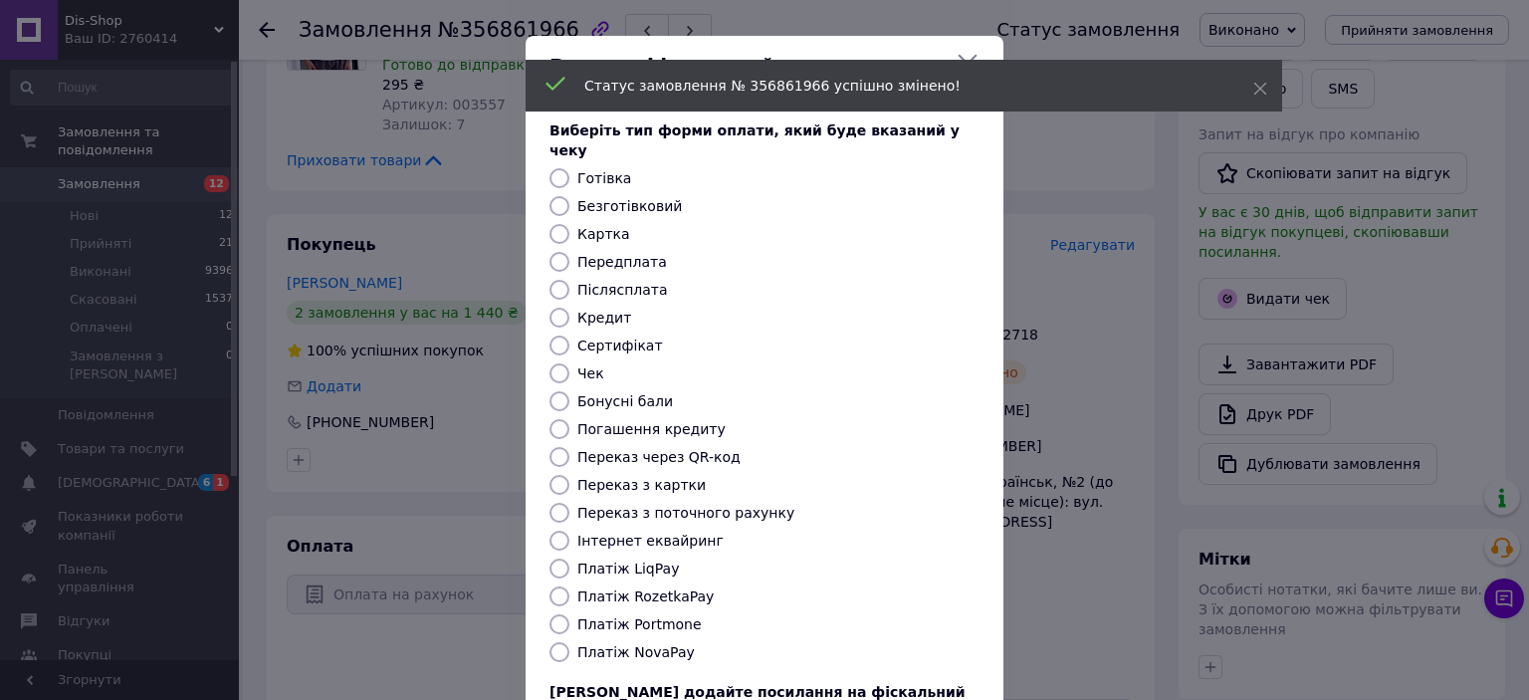
click at [611, 198] on label "Безготівковий" at bounding box center [629, 206] width 105 height 16
click at [569, 196] on input "Безготівковий" at bounding box center [560, 206] width 20 height 20
radio input "true"
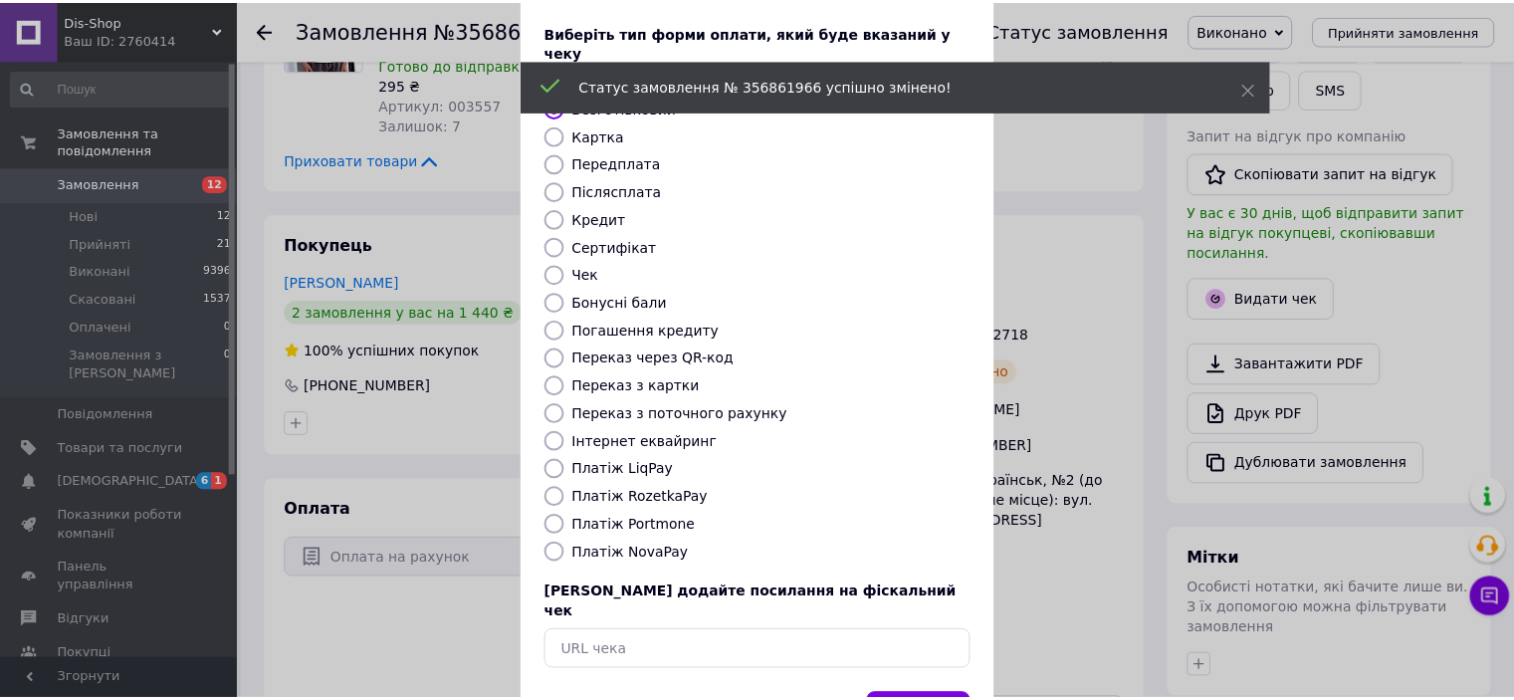
scroll to position [154, 0]
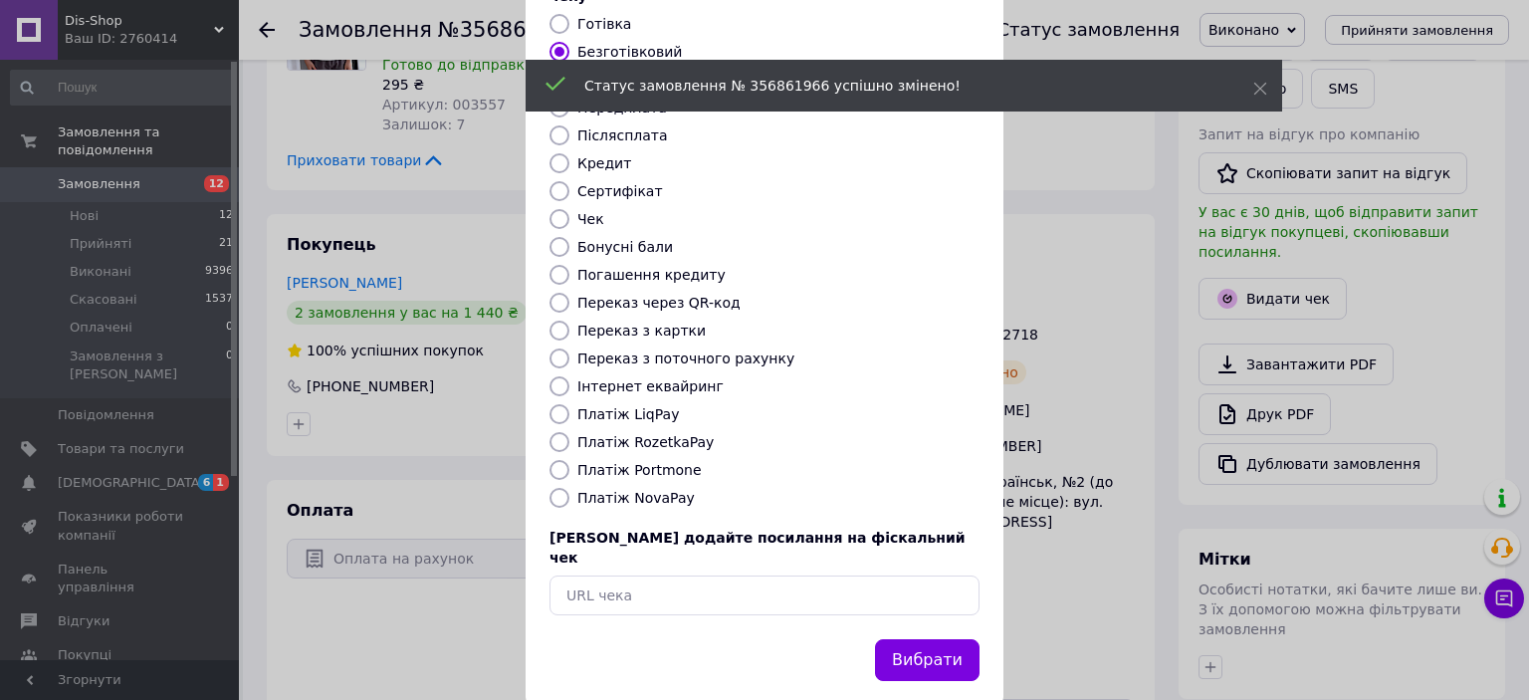
click at [920, 639] on button "Вибрати" at bounding box center [927, 660] width 105 height 43
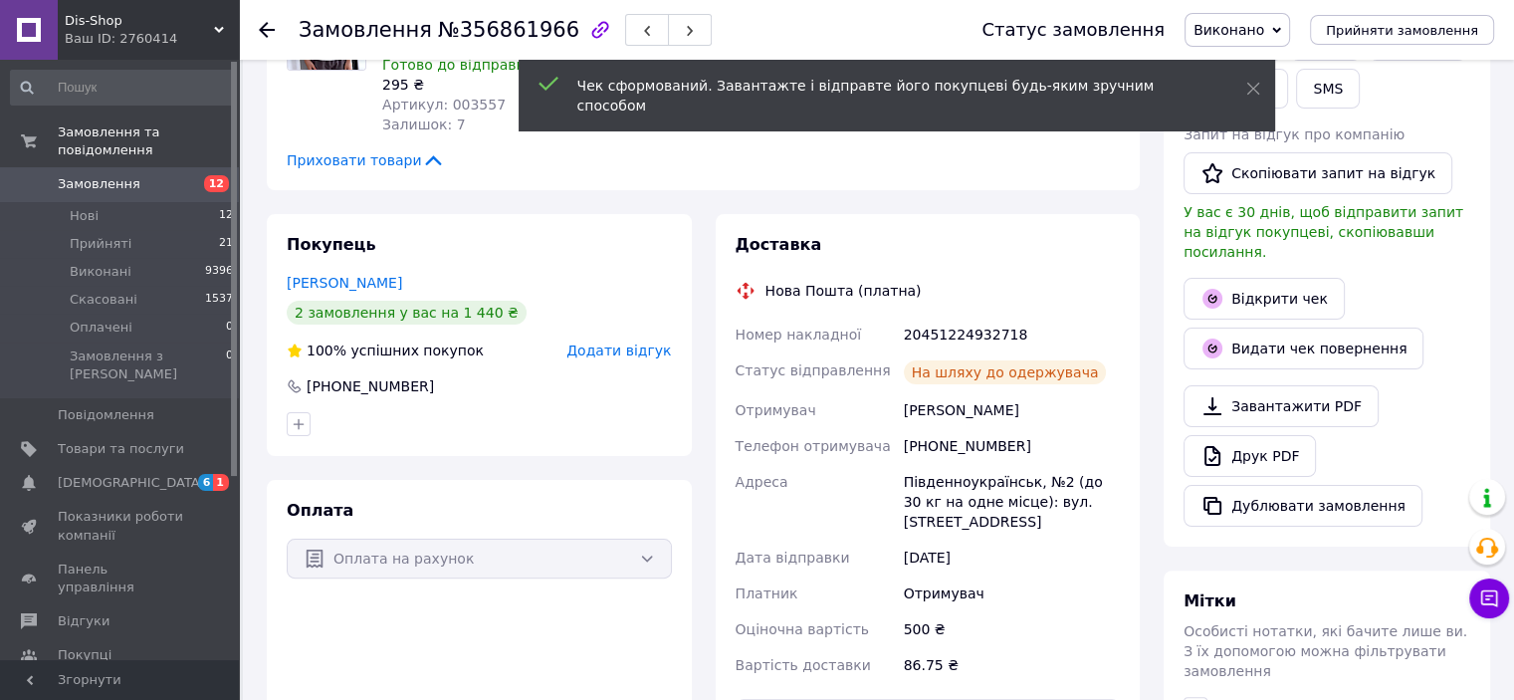
click at [967, 337] on div "20451224932718" at bounding box center [1012, 335] width 224 height 36
copy div "20451224932718"
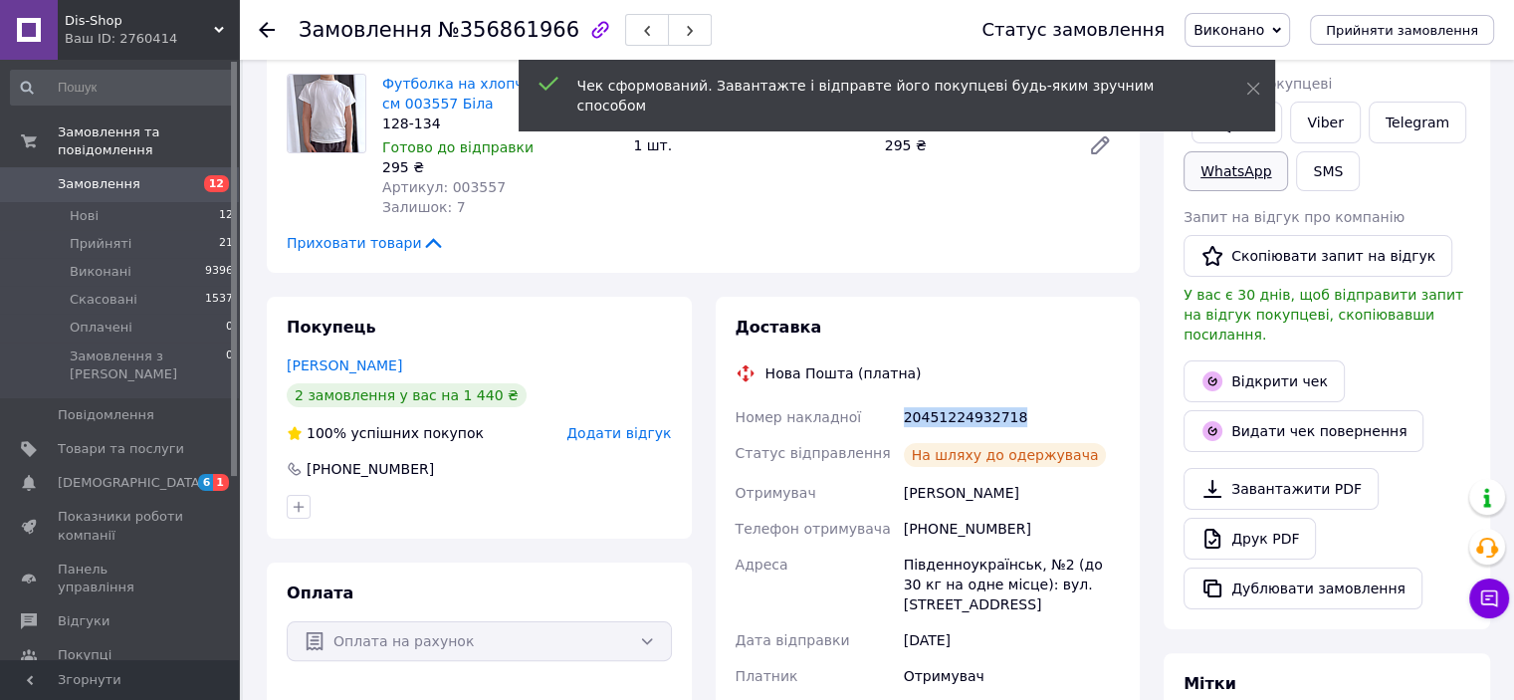
scroll to position [199, 0]
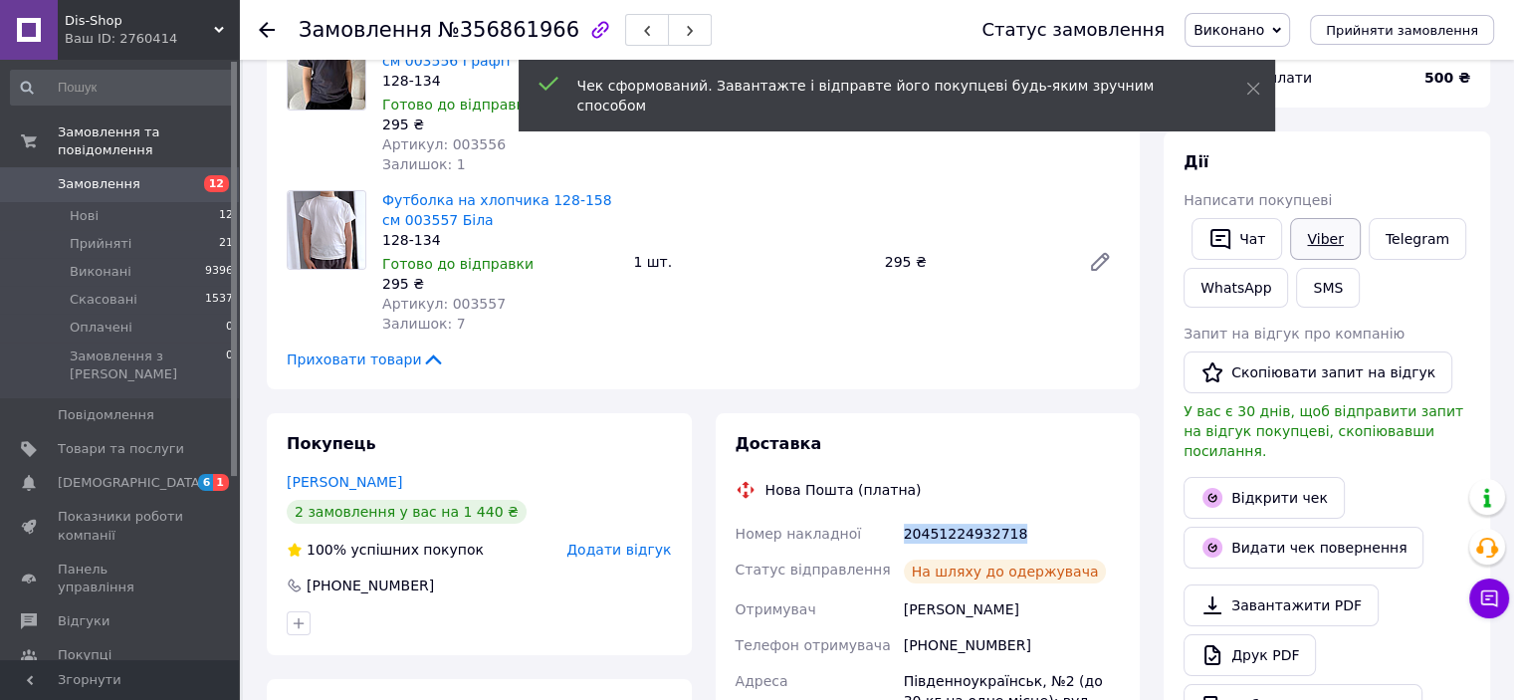
click at [1319, 222] on link "Viber" at bounding box center [1325, 239] width 70 height 42
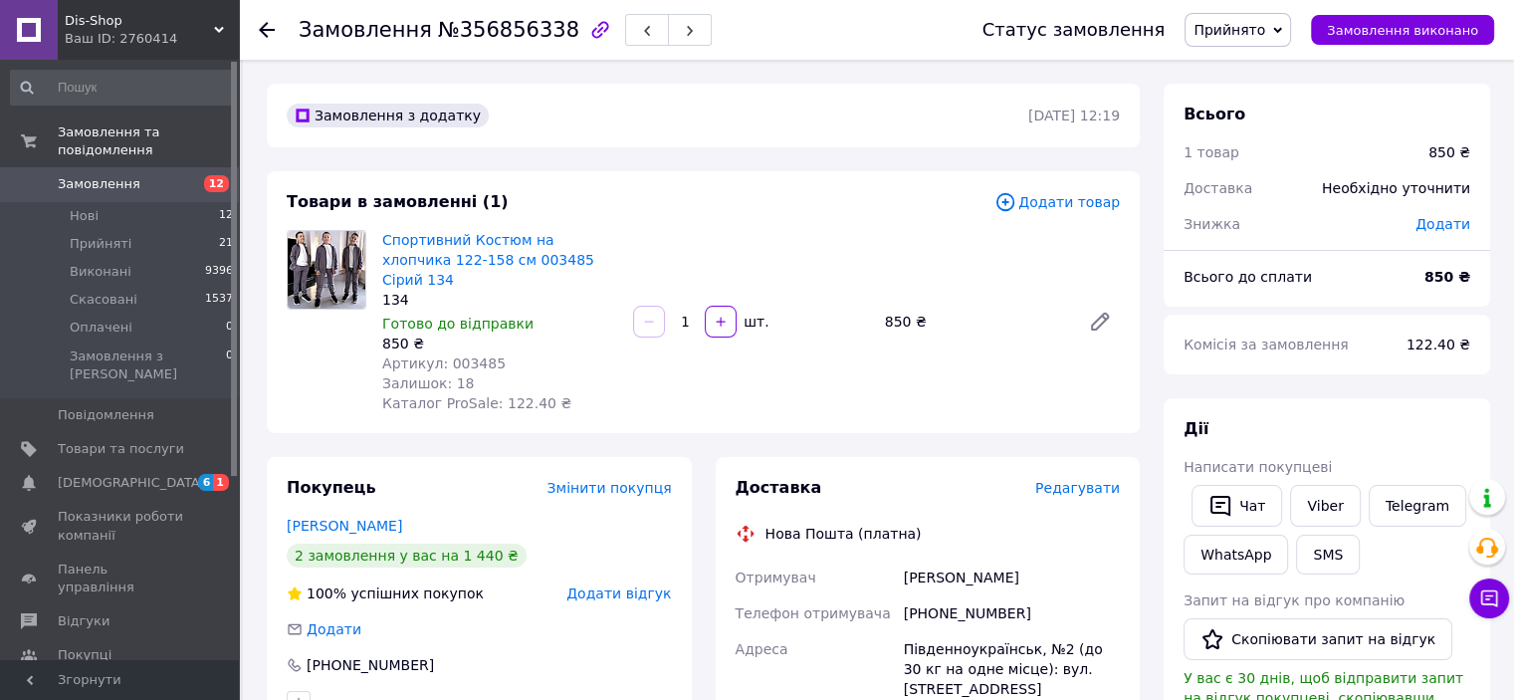
click at [1252, 28] on span "Прийнято" at bounding box center [1230, 30] width 72 height 16
click at [1255, 63] on li "Виконано" at bounding box center [1238, 70] width 105 height 30
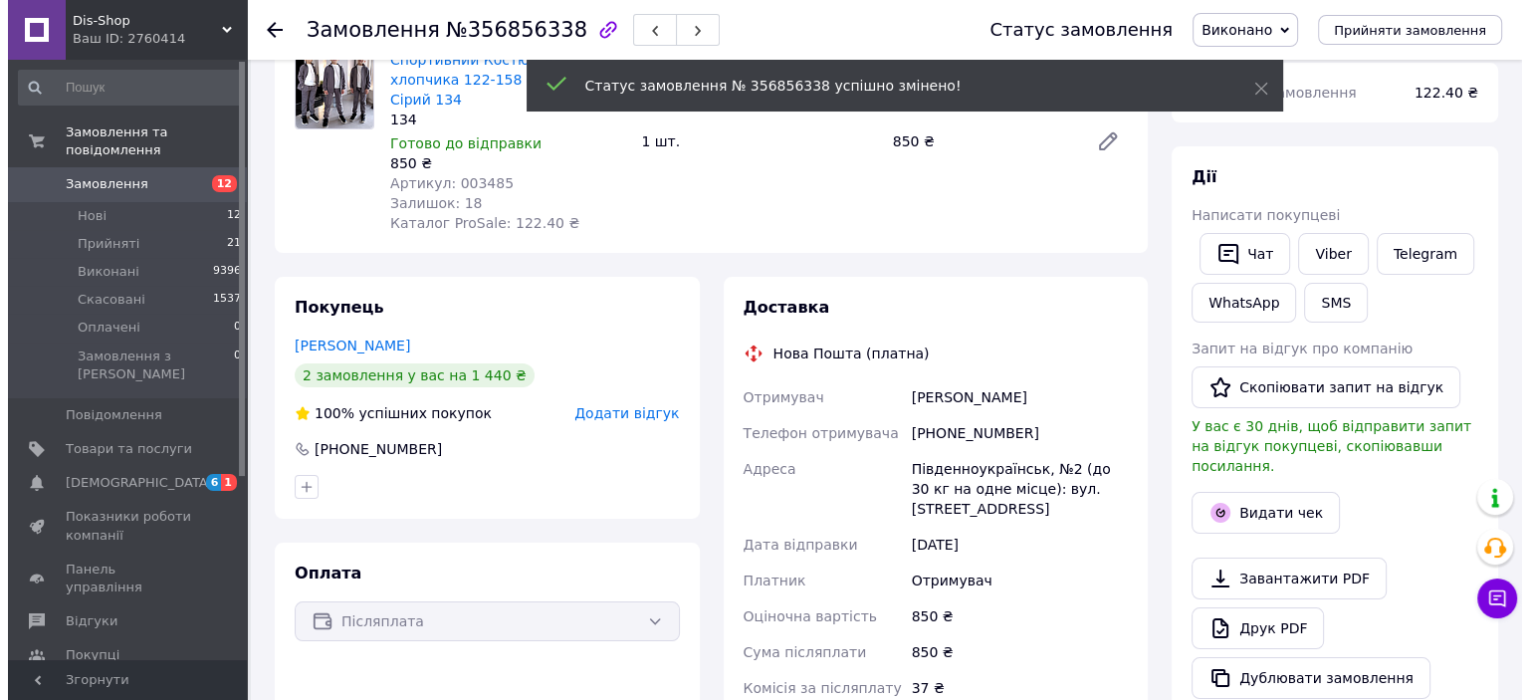
scroll to position [299, 0]
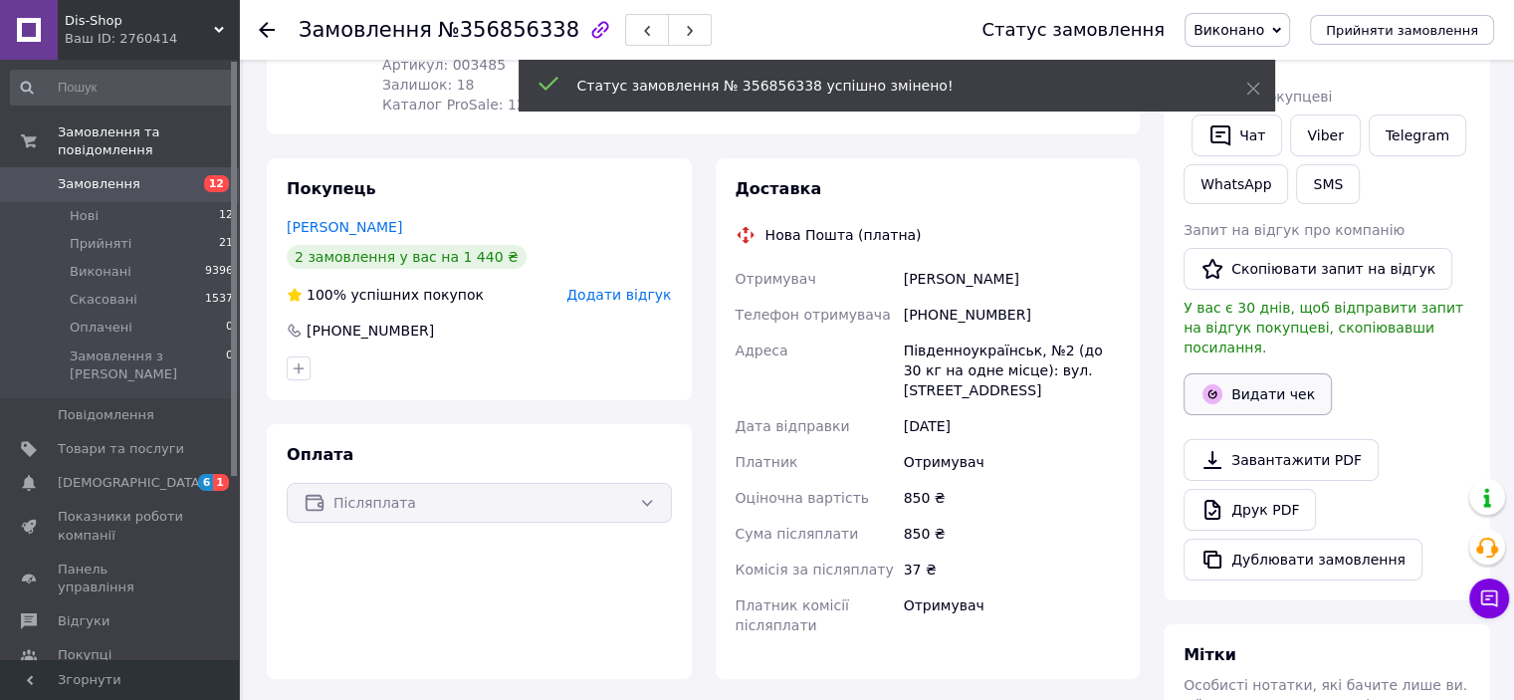
click at [1268, 384] on button "Видати чек" at bounding box center [1258, 394] width 148 height 42
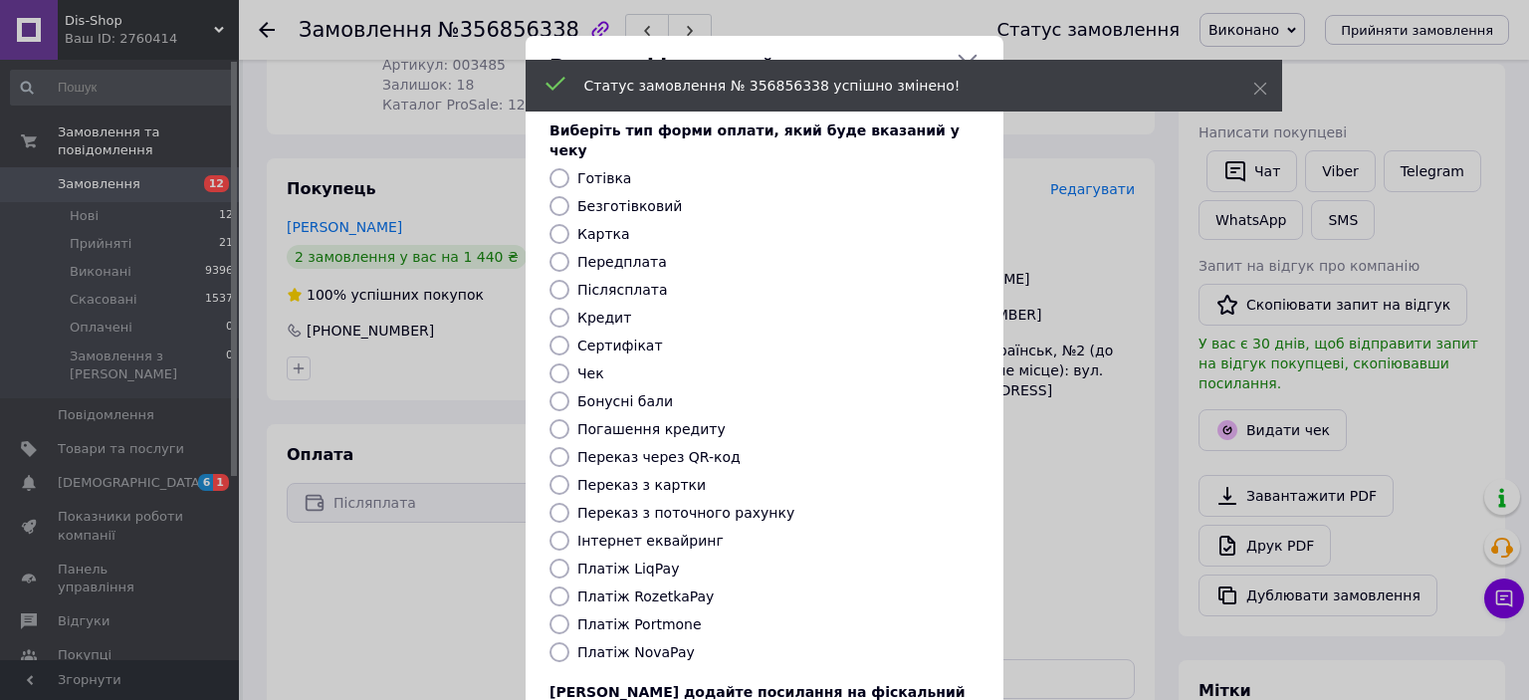
click at [607, 198] on label "Безготівковий" at bounding box center [629, 206] width 105 height 16
click at [569, 196] on input "Безготівковий" at bounding box center [560, 206] width 20 height 20
radio input "true"
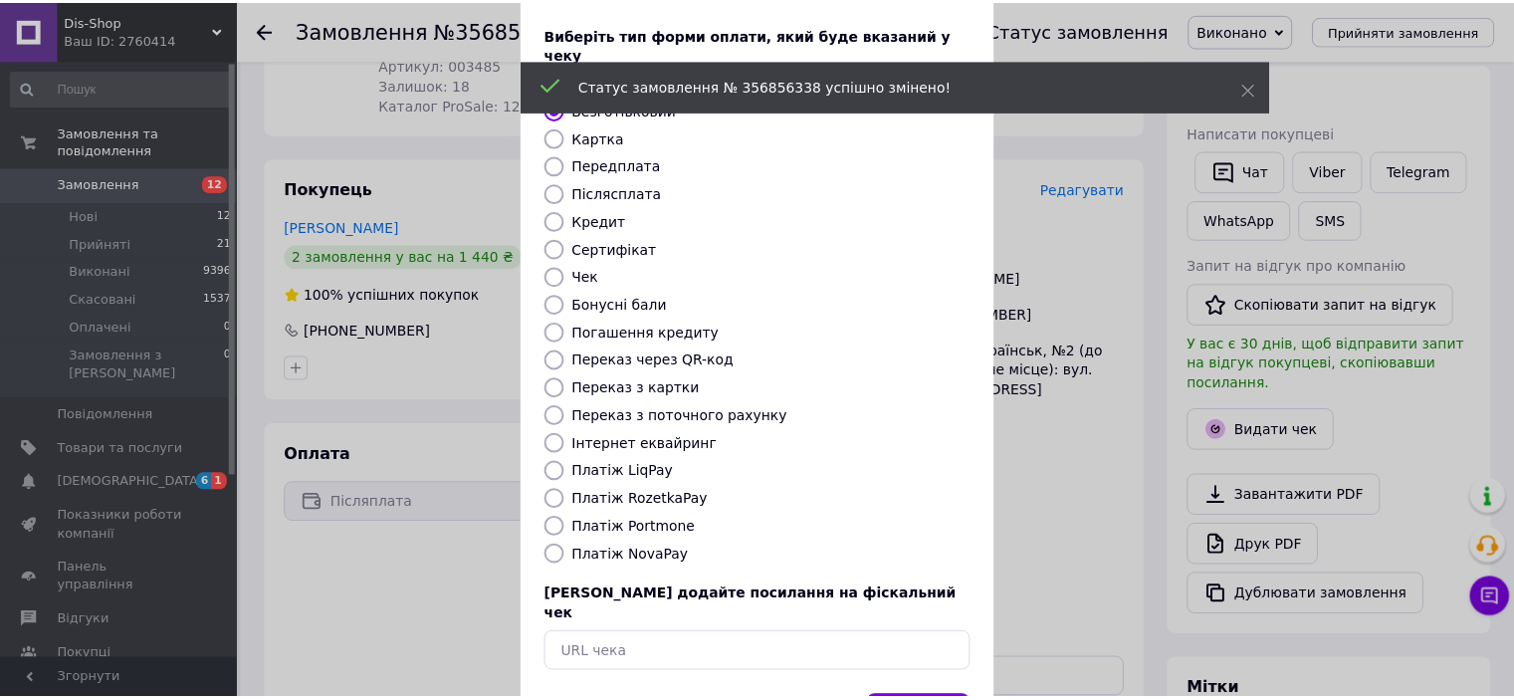
scroll to position [154, 0]
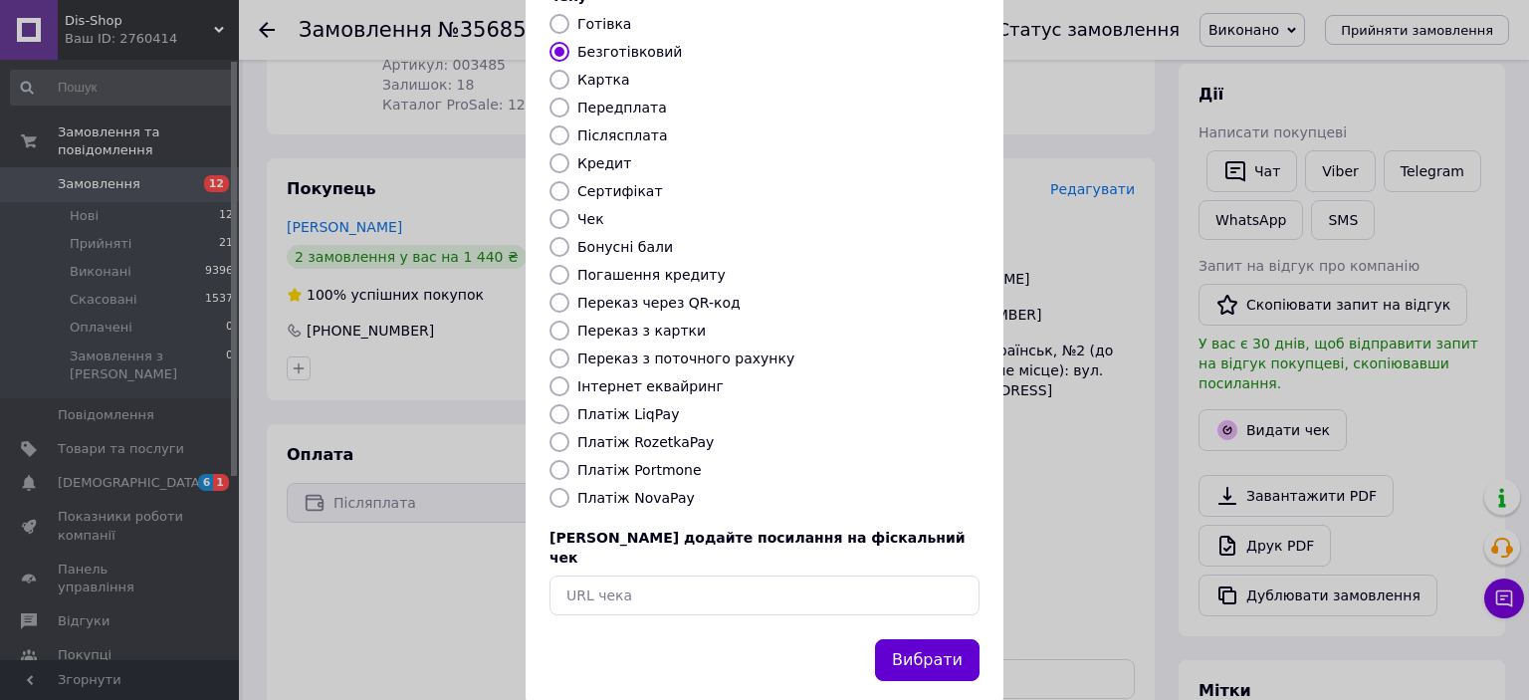
click at [914, 639] on button "Вибрати" at bounding box center [927, 660] width 105 height 43
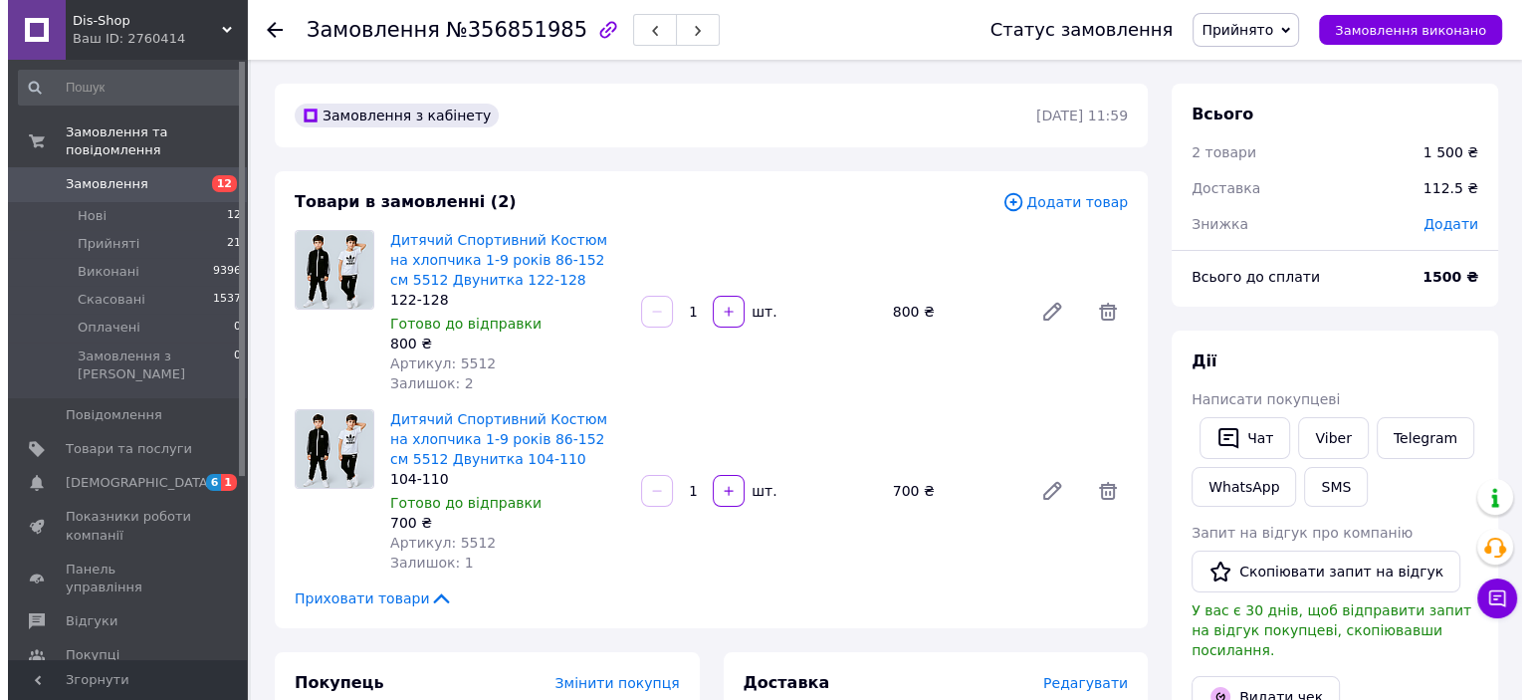
scroll to position [299, 0]
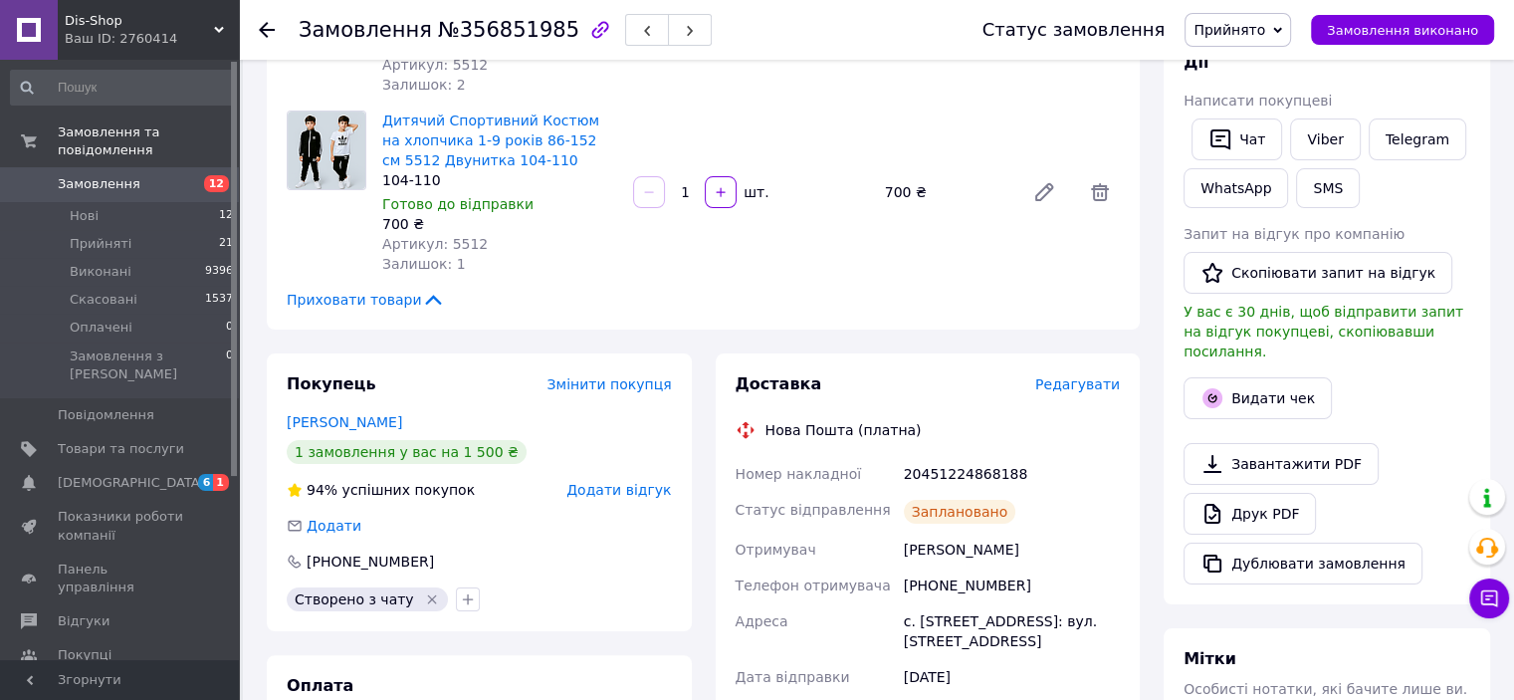
click at [995, 470] on div "20451224868188" at bounding box center [1012, 474] width 224 height 36
copy div "20451224868188"
click at [1265, 19] on span "Прийнято" at bounding box center [1238, 30] width 107 height 34
click at [1266, 55] on li "Виконано" at bounding box center [1238, 70] width 105 height 30
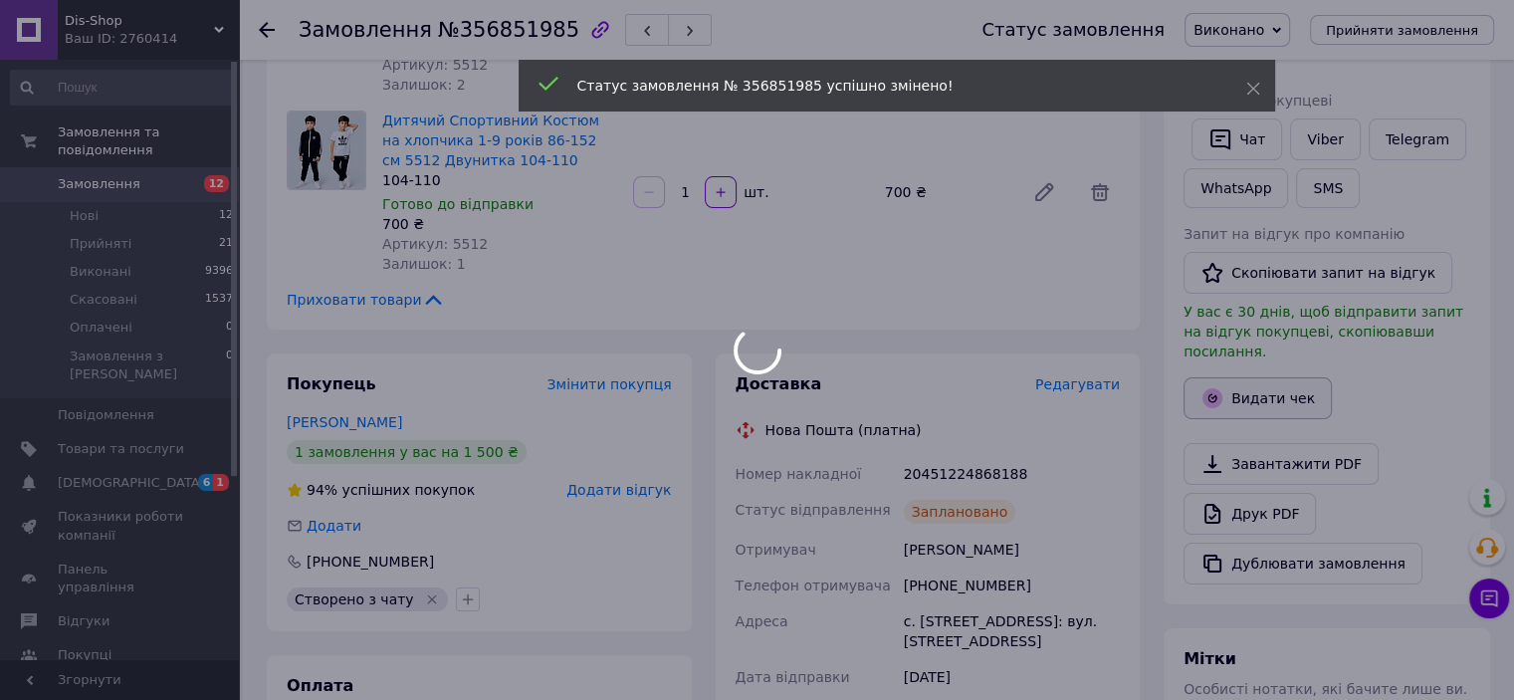
click at [1261, 378] on button "Видати чек" at bounding box center [1258, 398] width 148 height 42
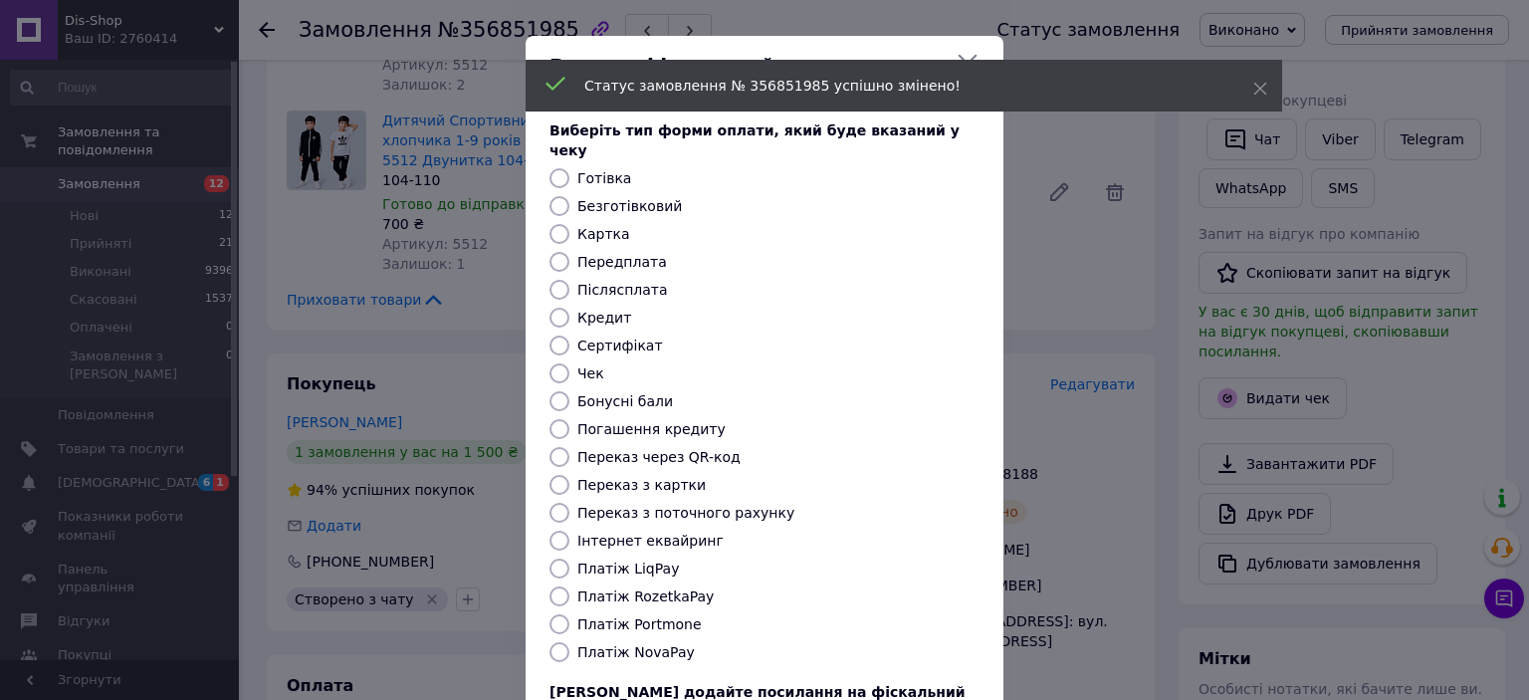
click at [630, 198] on label "Безготівковий" at bounding box center [629, 206] width 105 height 16
click at [569, 196] on input "Безготівковий" at bounding box center [560, 206] width 20 height 20
radio input "true"
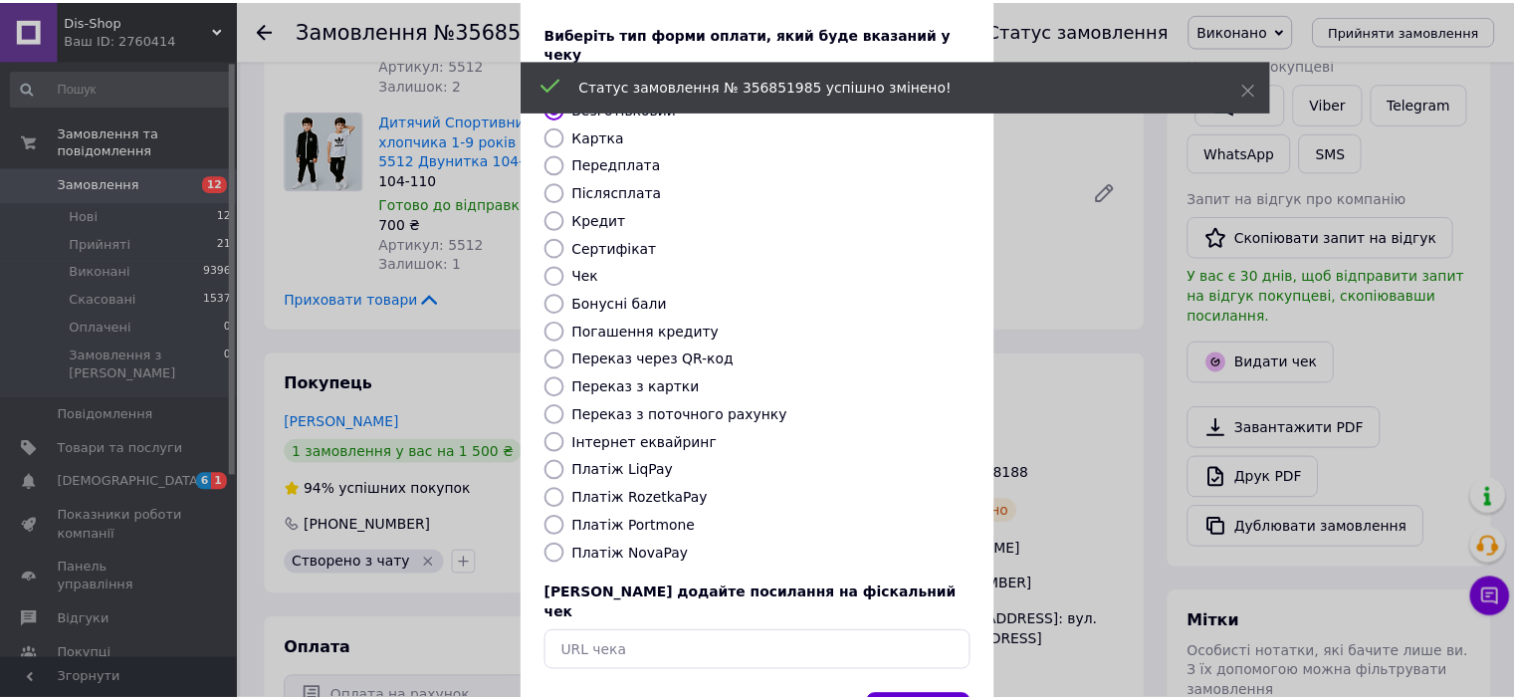
scroll to position [154, 0]
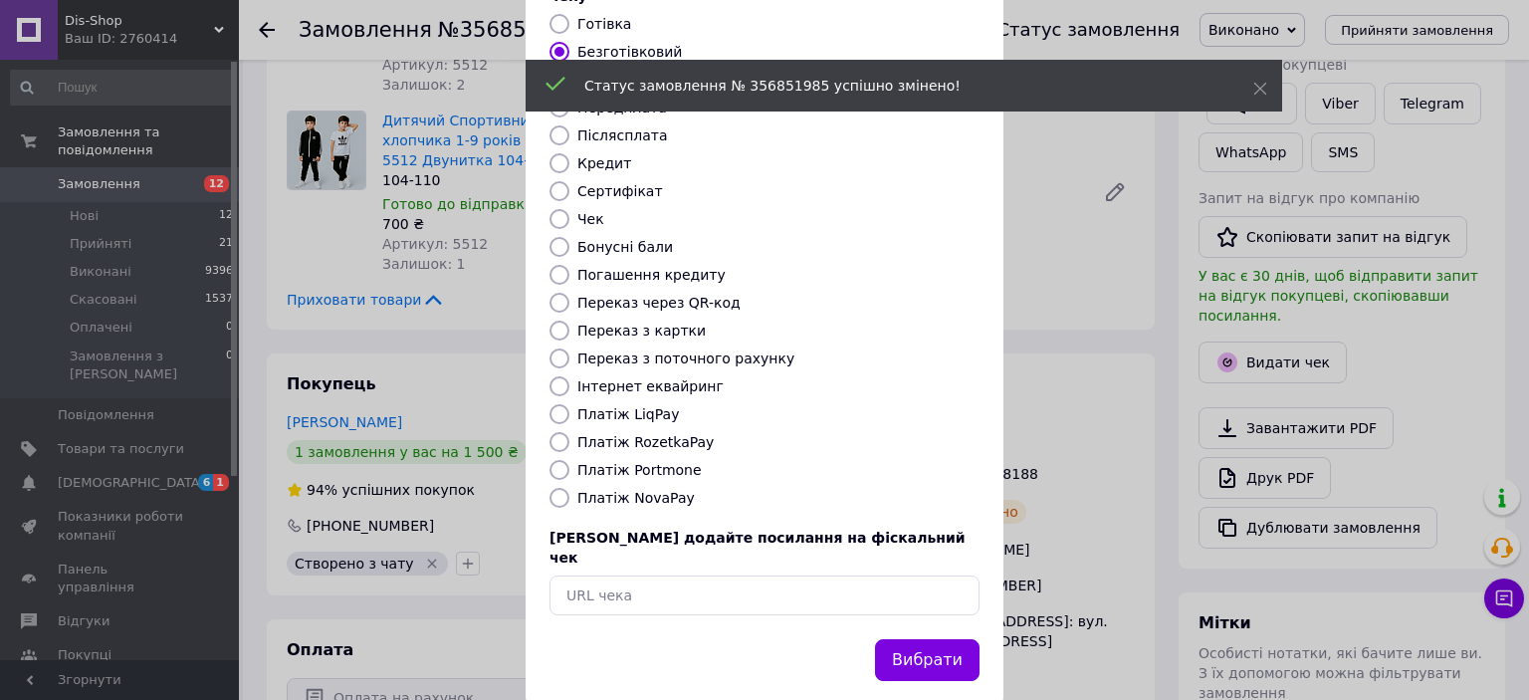
click at [951, 639] on button "Вибрати" at bounding box center [927, 660] width 105 height 43
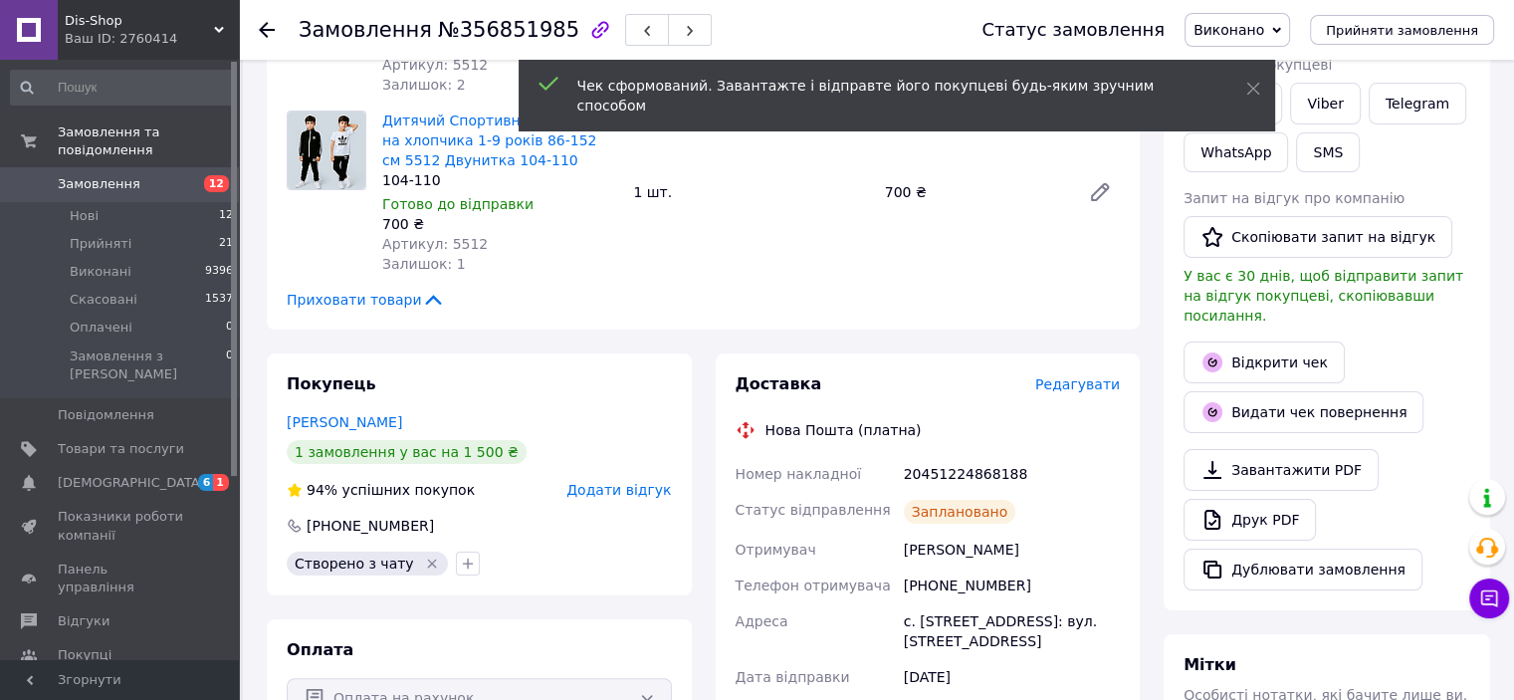
click at [993, 471] on div "20451224868188" at bounding box center [1012, 474] width 224 height 36
click at [994, 471] on div "20451224868188" at bounding box center [1012, 474] width 224 height 36
copy div "20451224868188"
click at [1325, 103] on link "Viber" at bounding box center [1325, 104] width 70 height 42
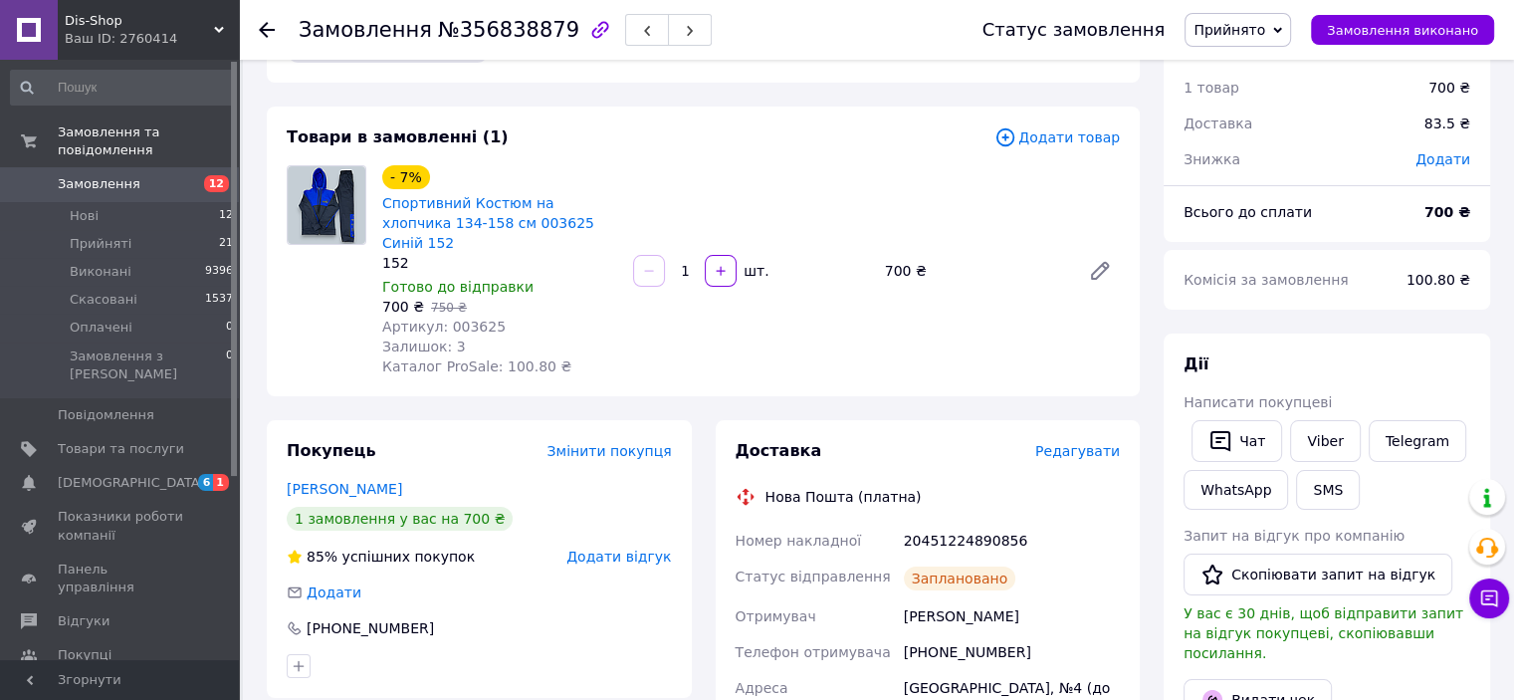
scroll to position [100, 0]
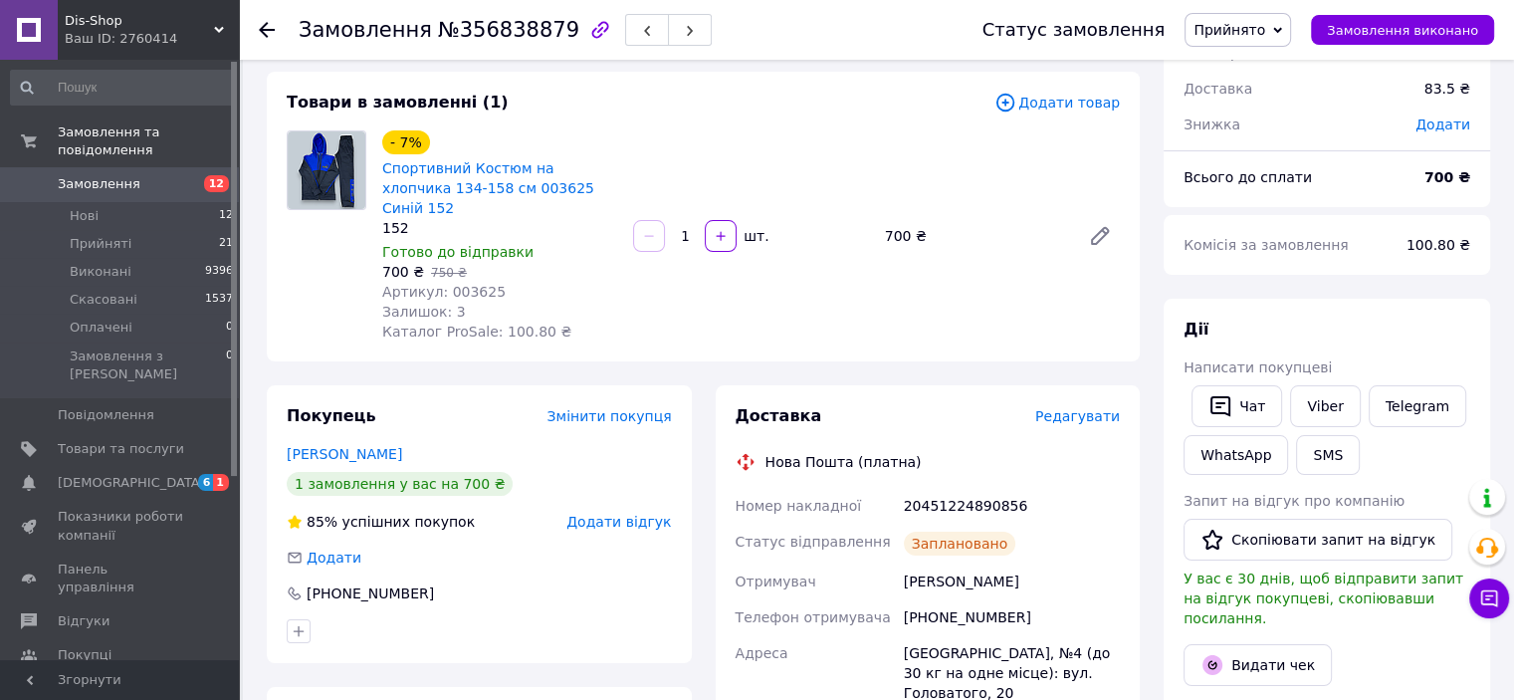
click at [944, 497] on div "20451224890856" at bounding box center [1012, 506] width 224 height 36
copy div "20451224890856"
click at [1246, 19] on span "Прийнято" at bounding box center [1238, 30] width 107 height 34
click at [1252, 65] on li "Виконано" at bounding box center [1238, 70] width 105 height 30
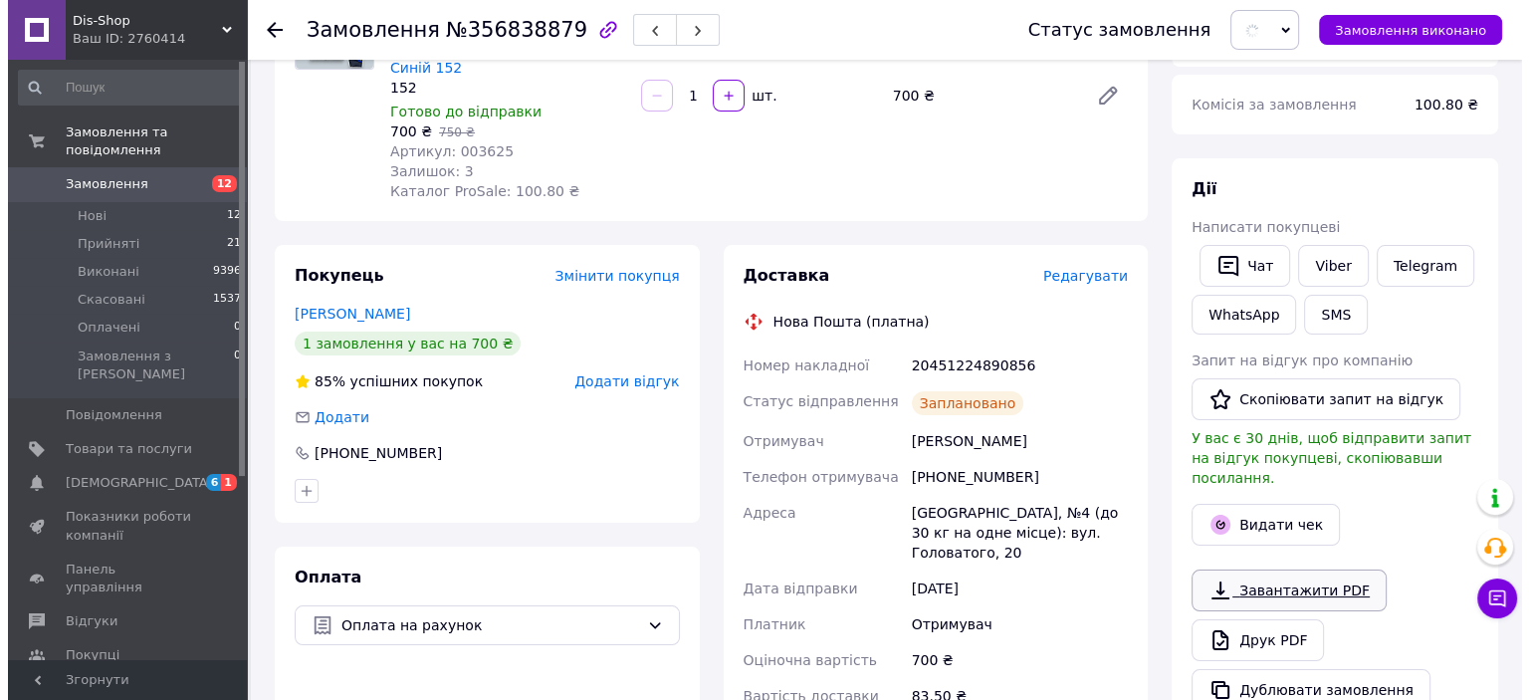
scroll to position [398, 0]
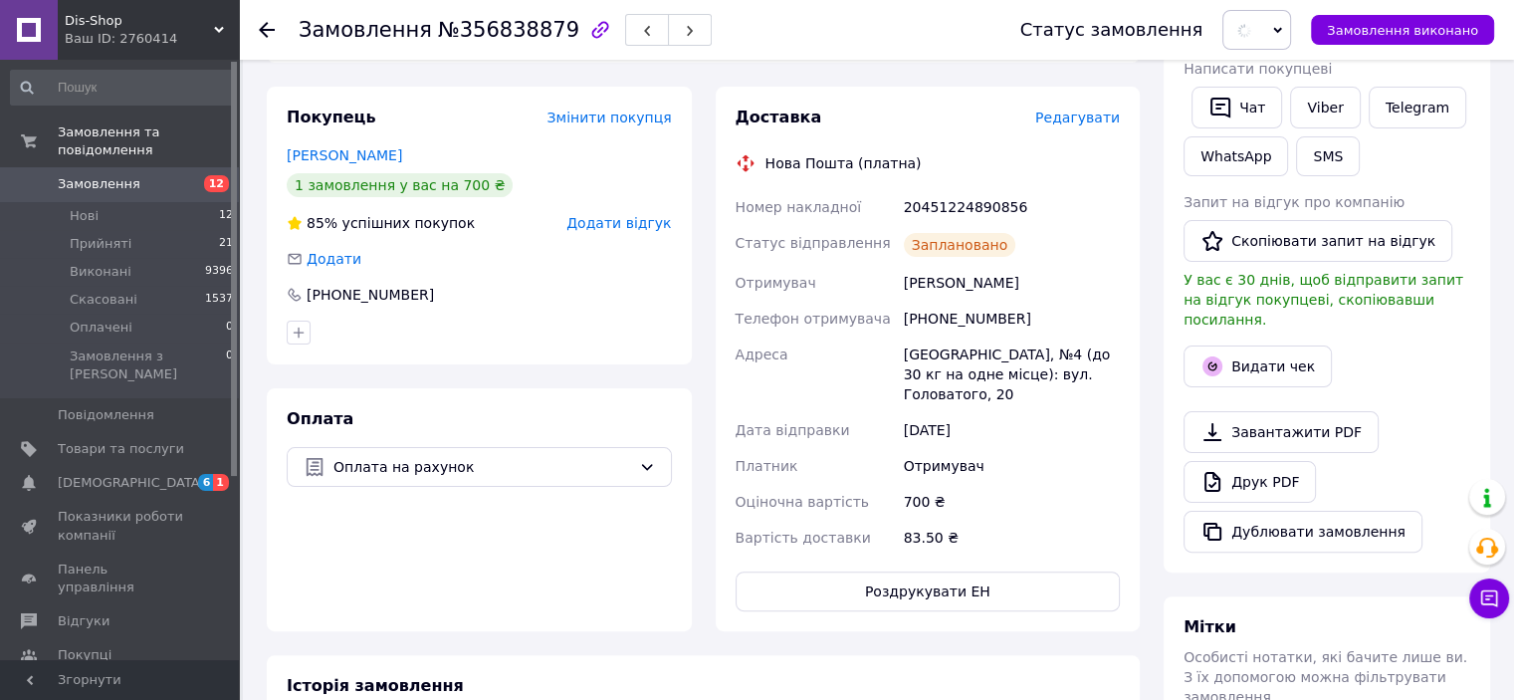
click at [1243, 411] on link "Завантажити PDF" at bounding box center [1281, 432] width 195 height 42
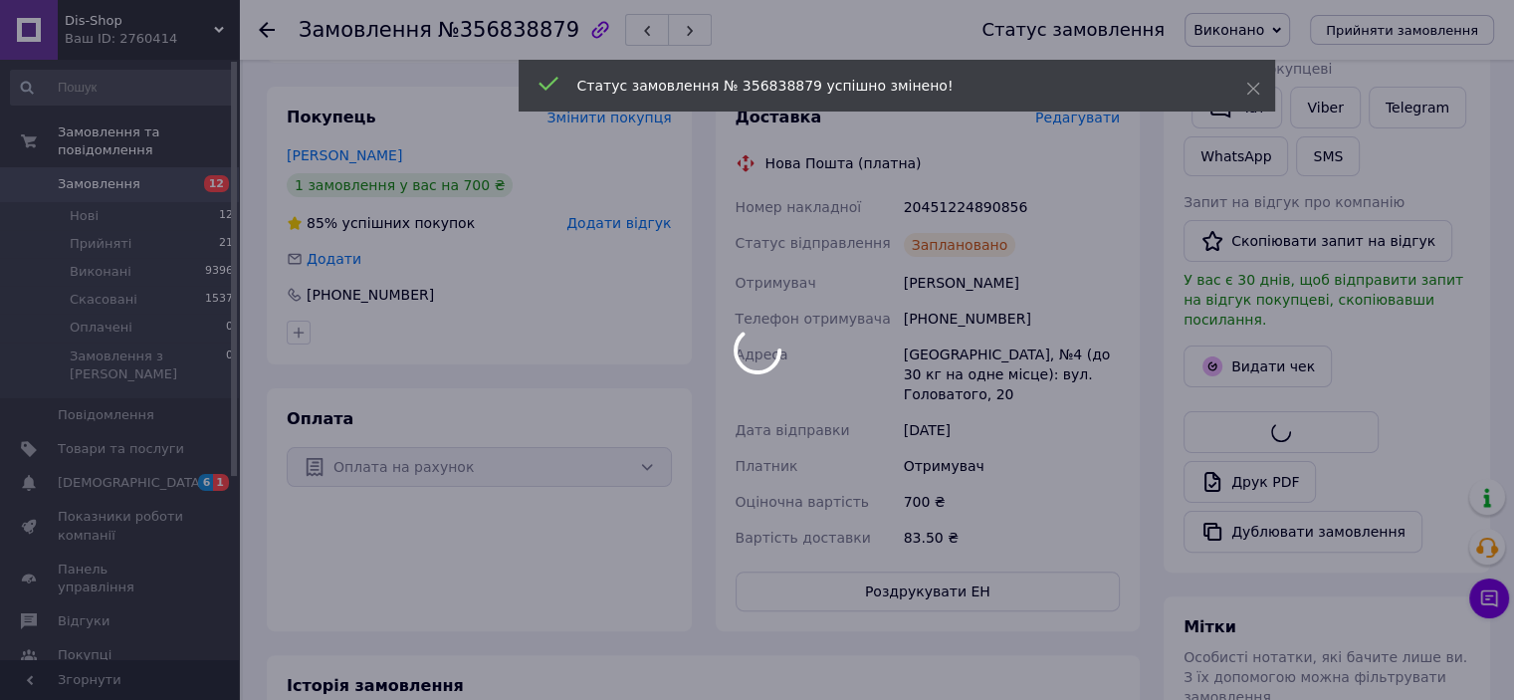
click at [1254, 327] on body "Dis-Shop Ваш ID: 2760414 Сайт Dis-Shop Кабінет покупця Перевірити стан системи …" at bounding box center [757, 340] width 1514 height 1476
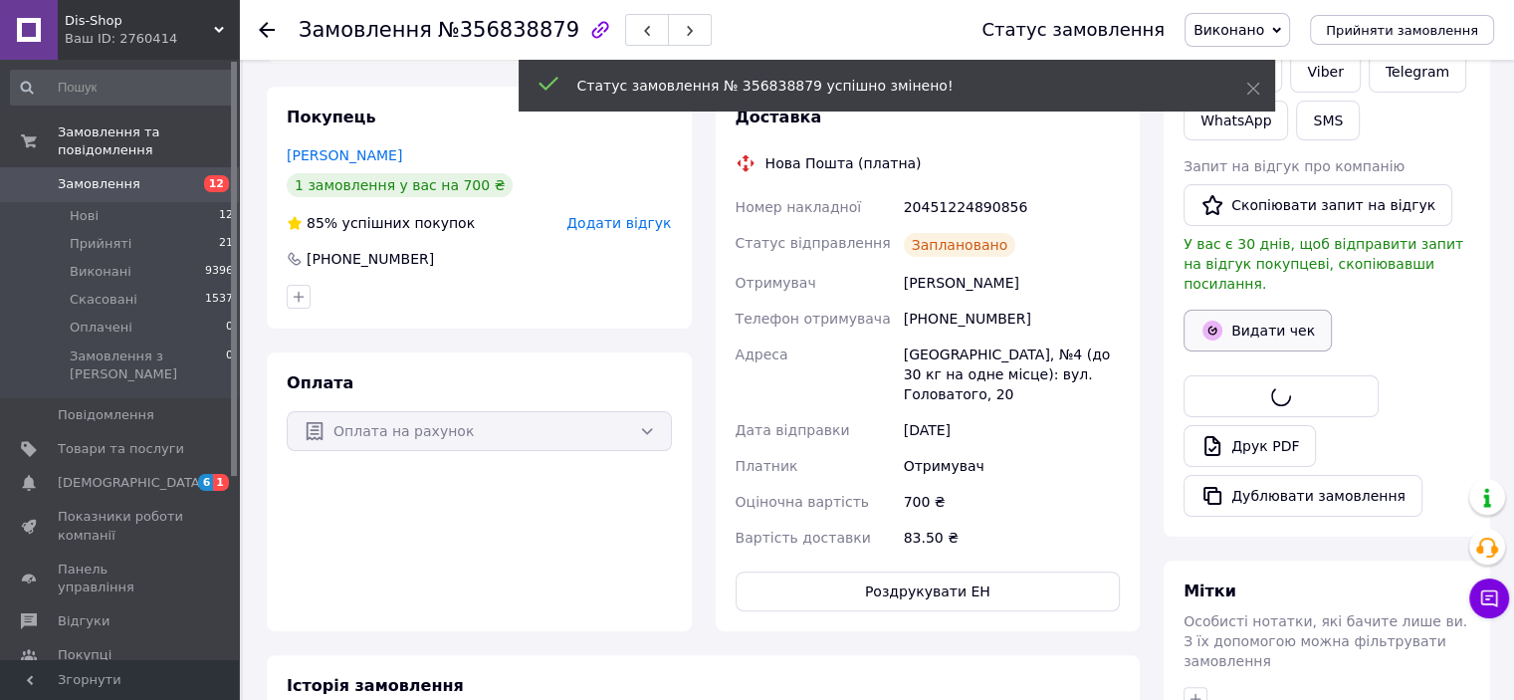
click at [1246, 310] on button "Видати чек" at bounding box center [1258, 331] width 148 height 42
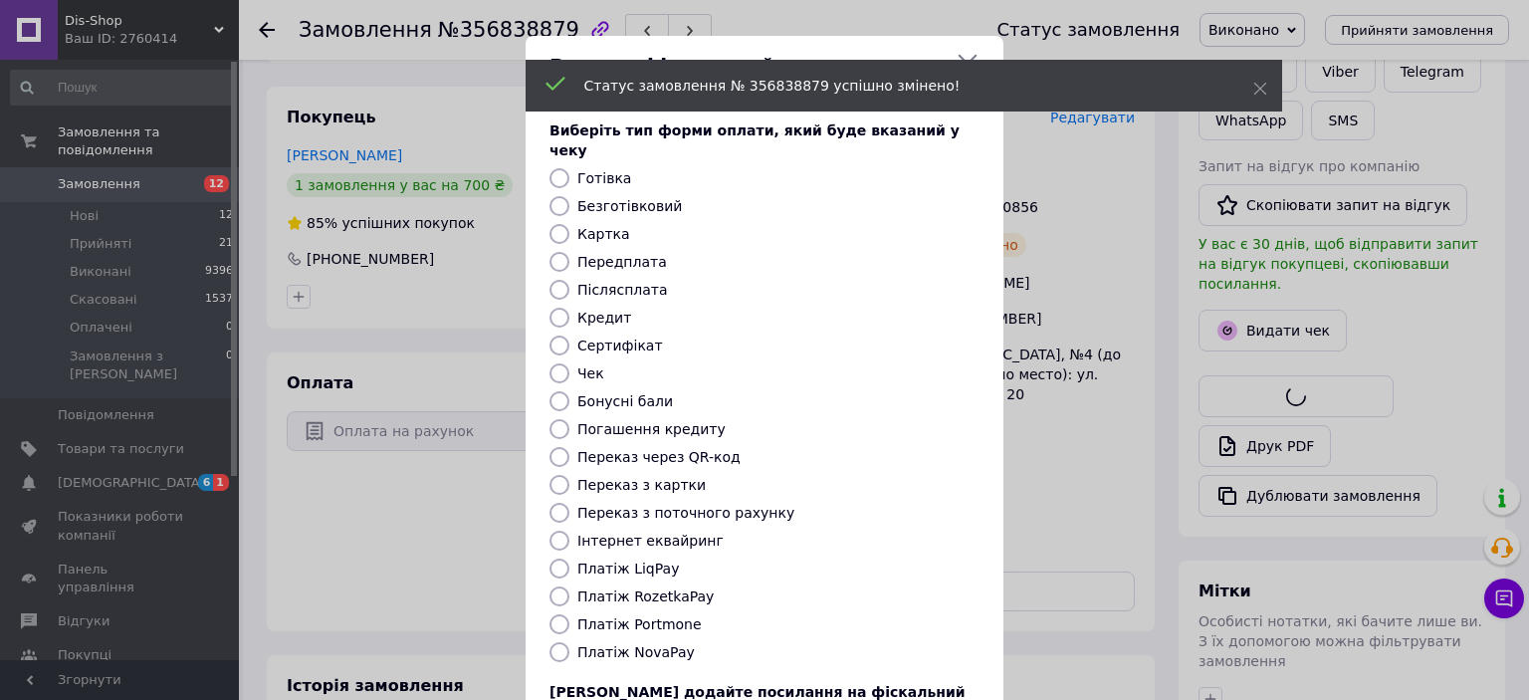
click at [616, 198] on label "Безготівковий" at bounding box center [629, 206] width 105 height 16
click at [569, 196] on input "Безготівковий" at bounding box center [560, 206] width 20 height 20
radio input "true"
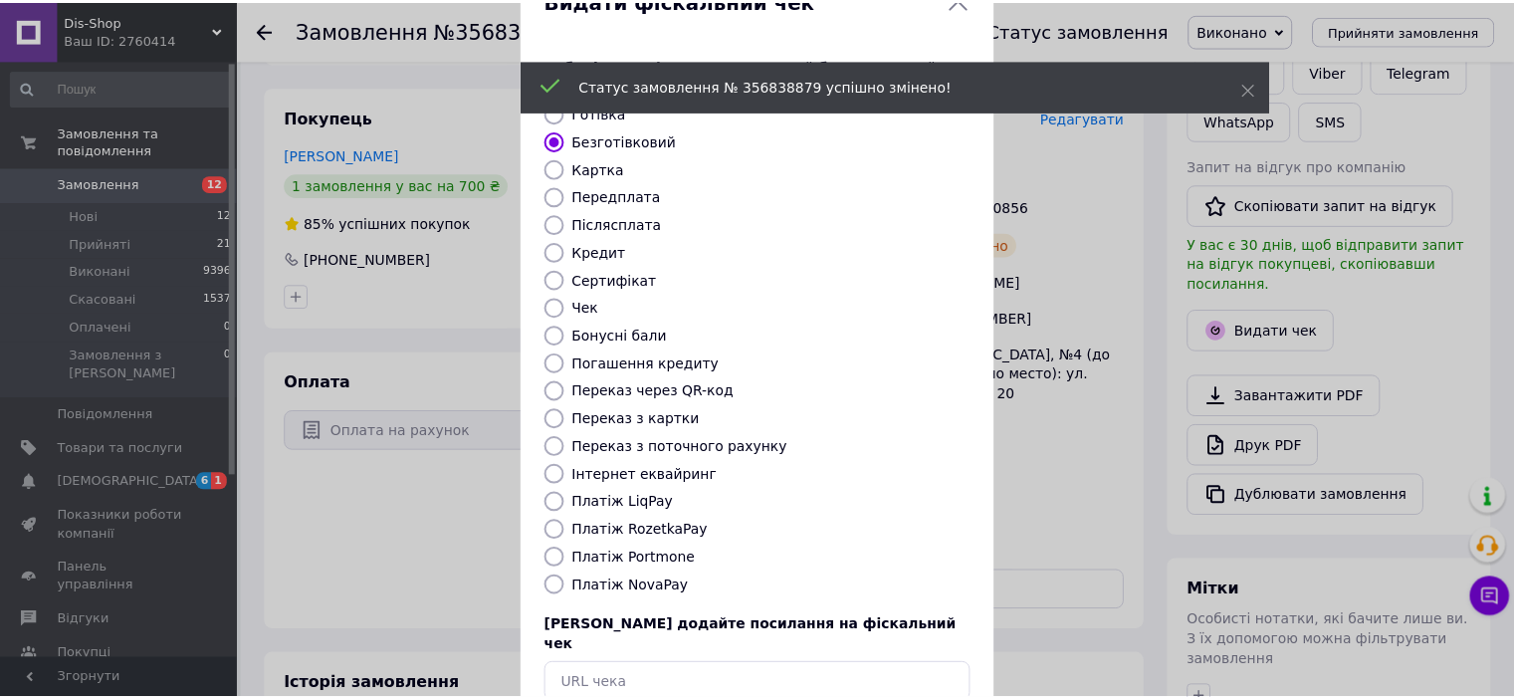
scroll to position [100, 0]
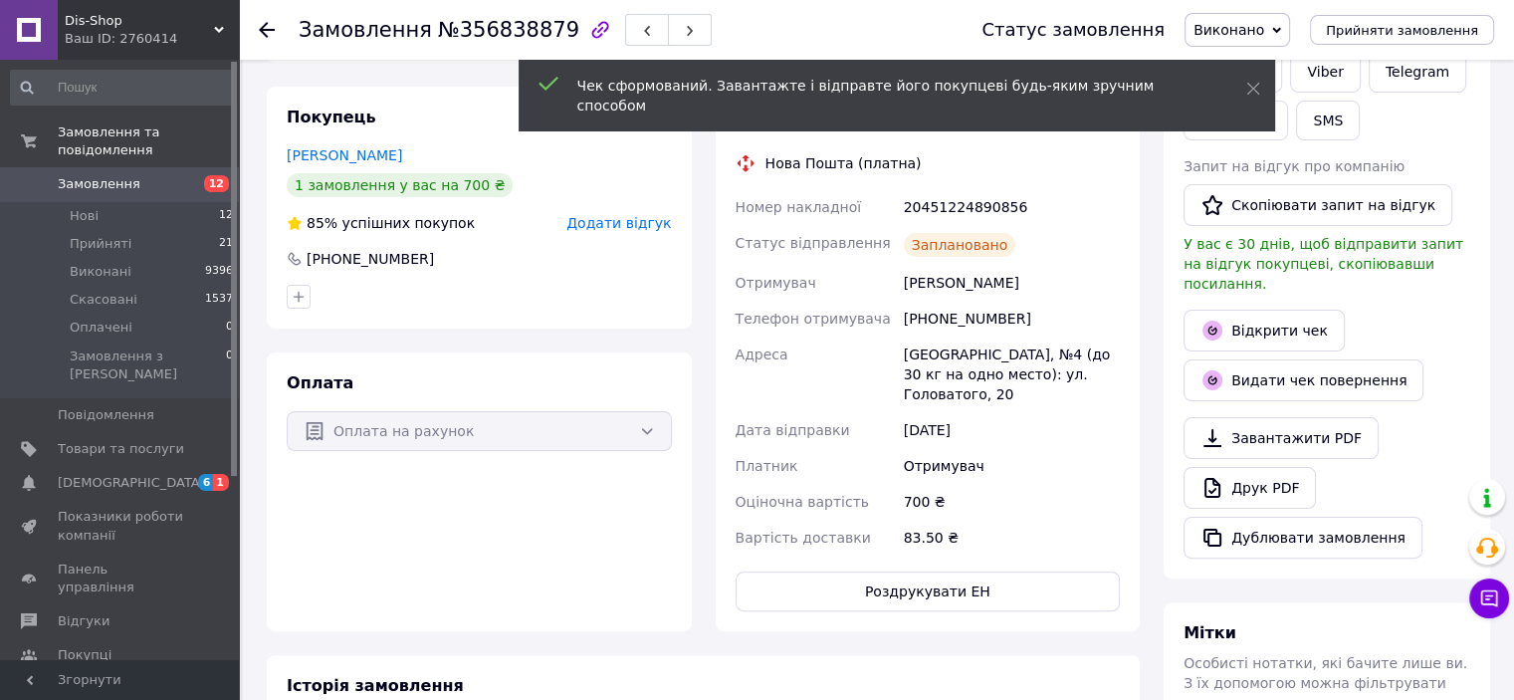
click at [979, 196] on div "20451224890856" at bounding box center [1012, 207] width 224 height 36
copy div "20451224890856"
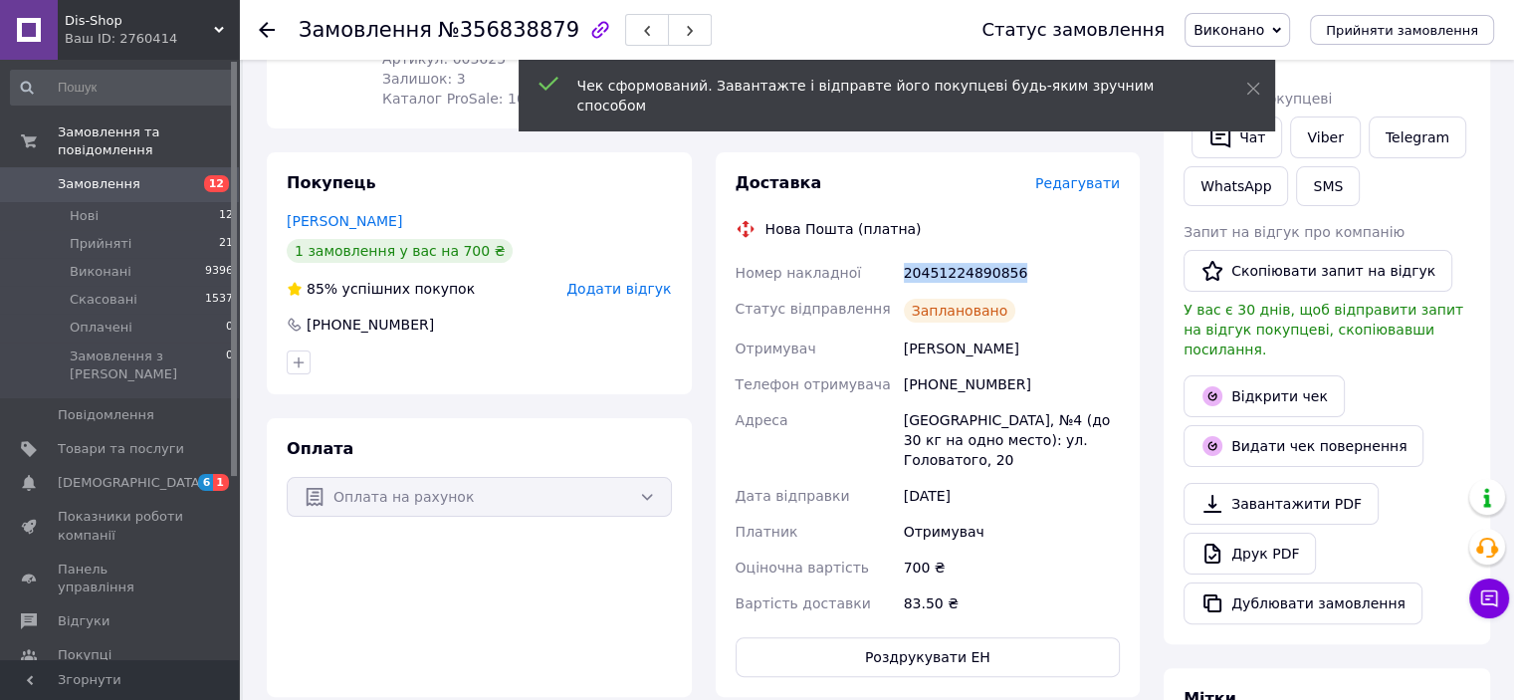
scroll to position [299, 0]
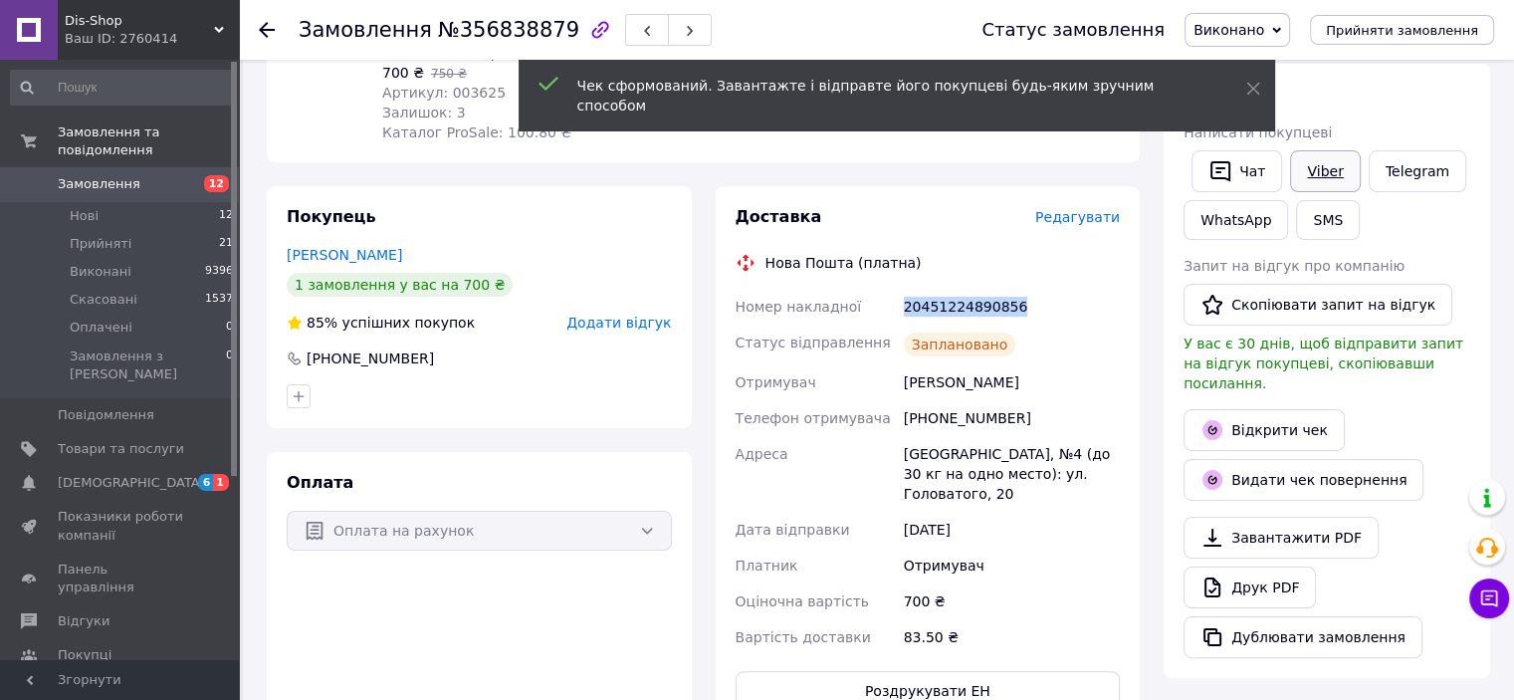
click at [1315, 161] on link "Viber" at bounding box center [1325, 171] width 70 height 42
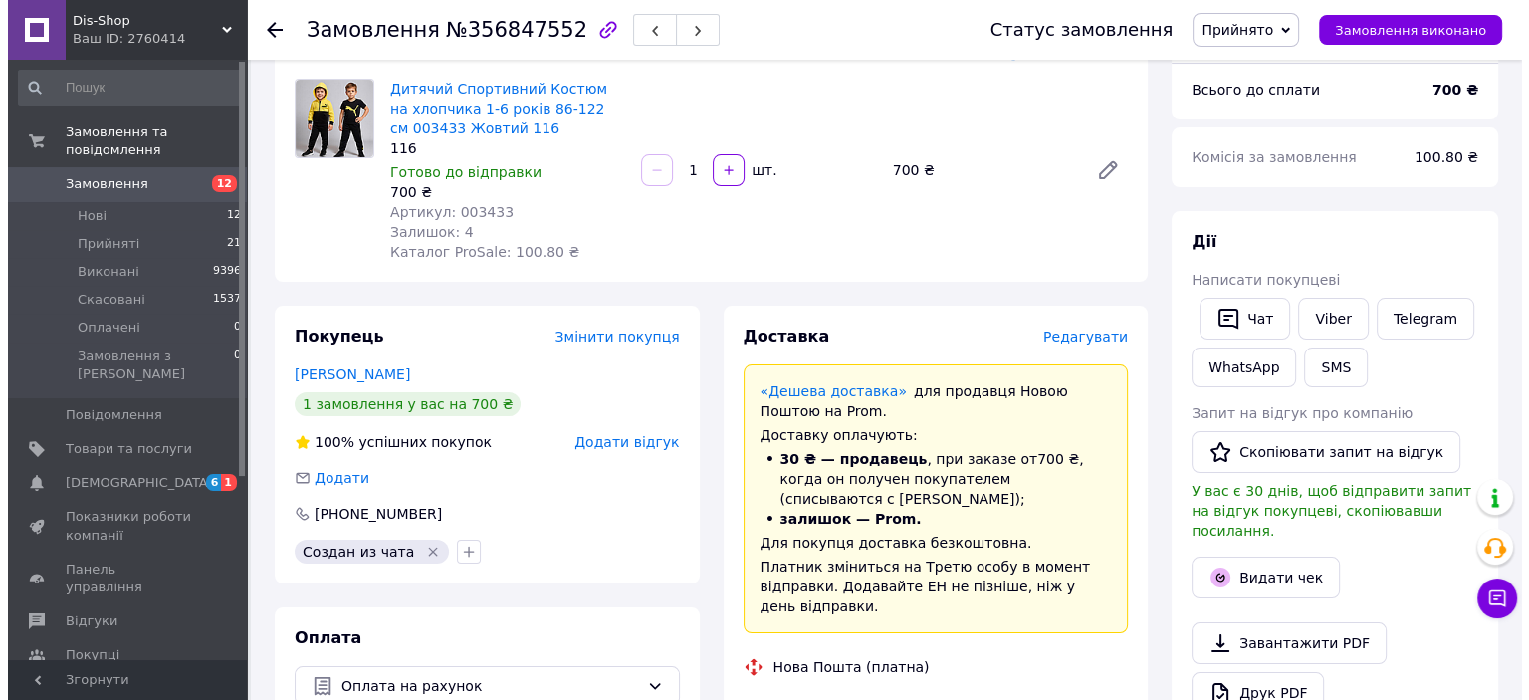
scroll to position [299, 0]
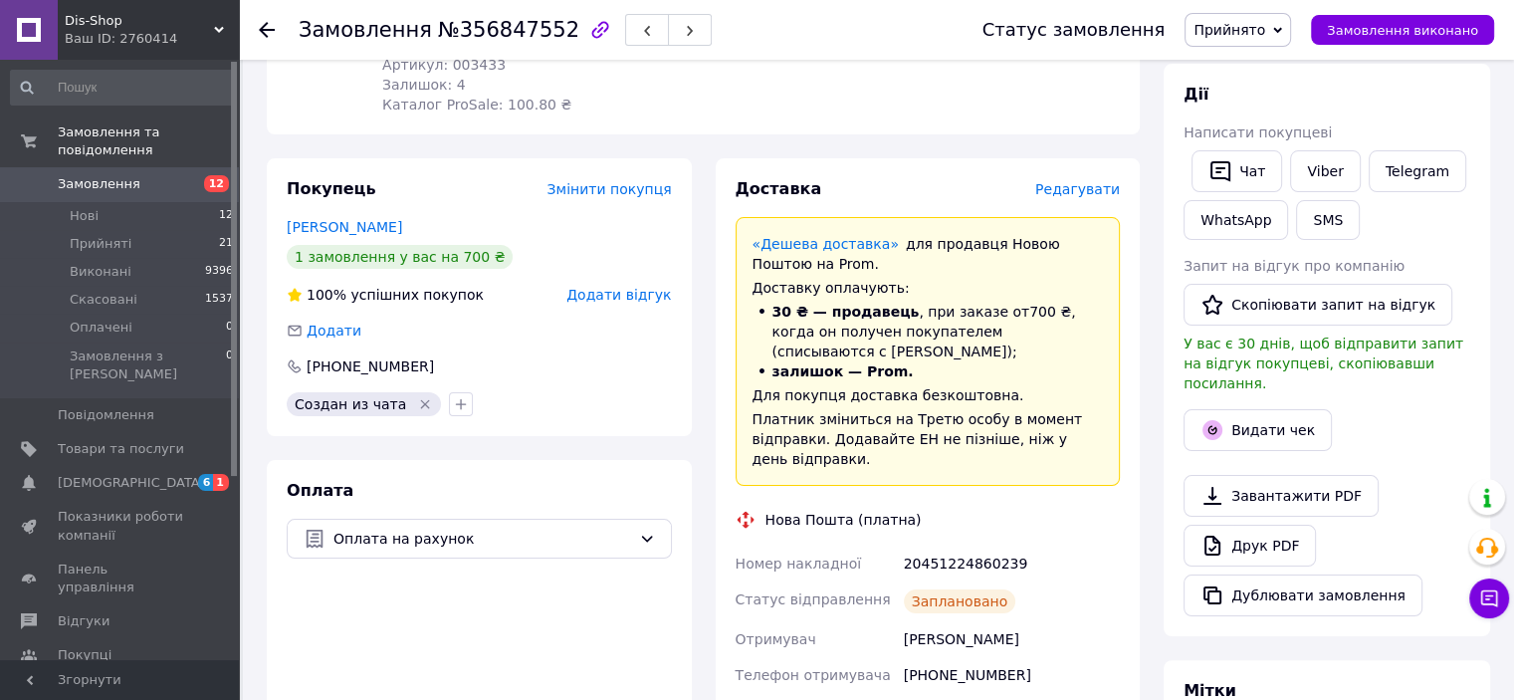
click at [944, 546] on div "20451224860239" at bounding box center [1012, 564] width 224 height 36
copy div "20451224860239"
click at [1252, 24] on span "Прийнято" at bounding box center [1230, 30] width 72 height 16
click at [1251, 67] on li "Виконано" at bounding box center [1238, 70] width 105 height 30
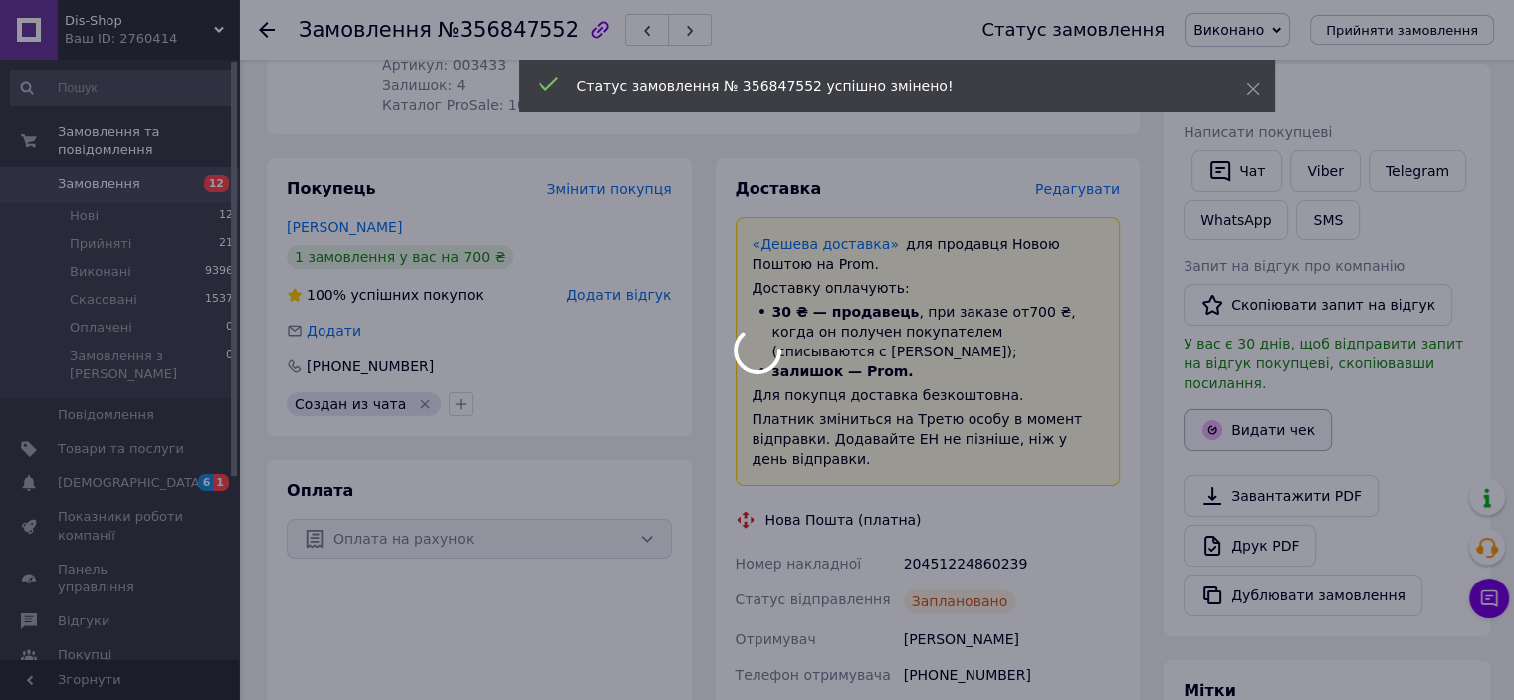
click at [1251, 409] on button "Видати чек" at bounding box center [1258, 430] width 148 height 42
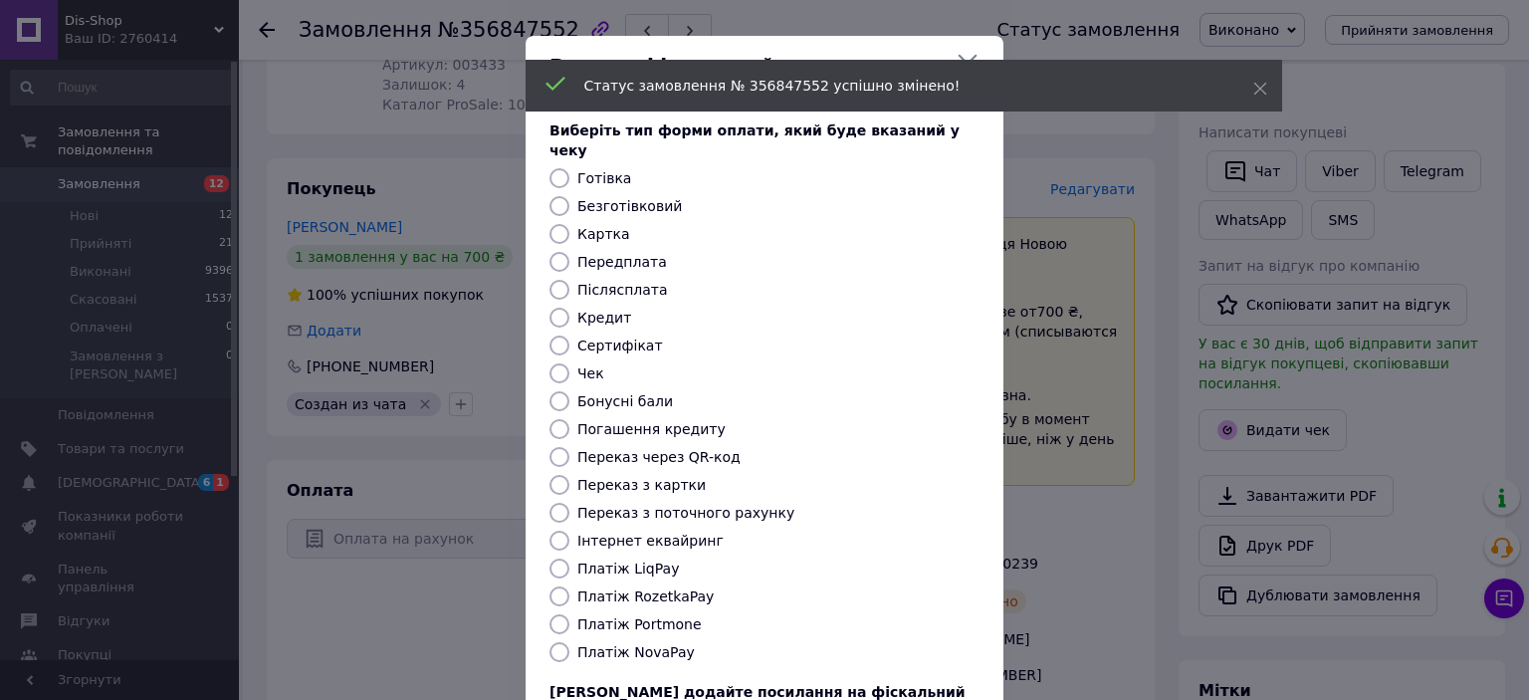
click at [624, 198] on label "Безготівковий" at bounding box center [629, 206] width 105 height 16
click at [569, 196] on input "Безготівковий" at bounding box center [560, 206] width 20 height 20
radio input "true"
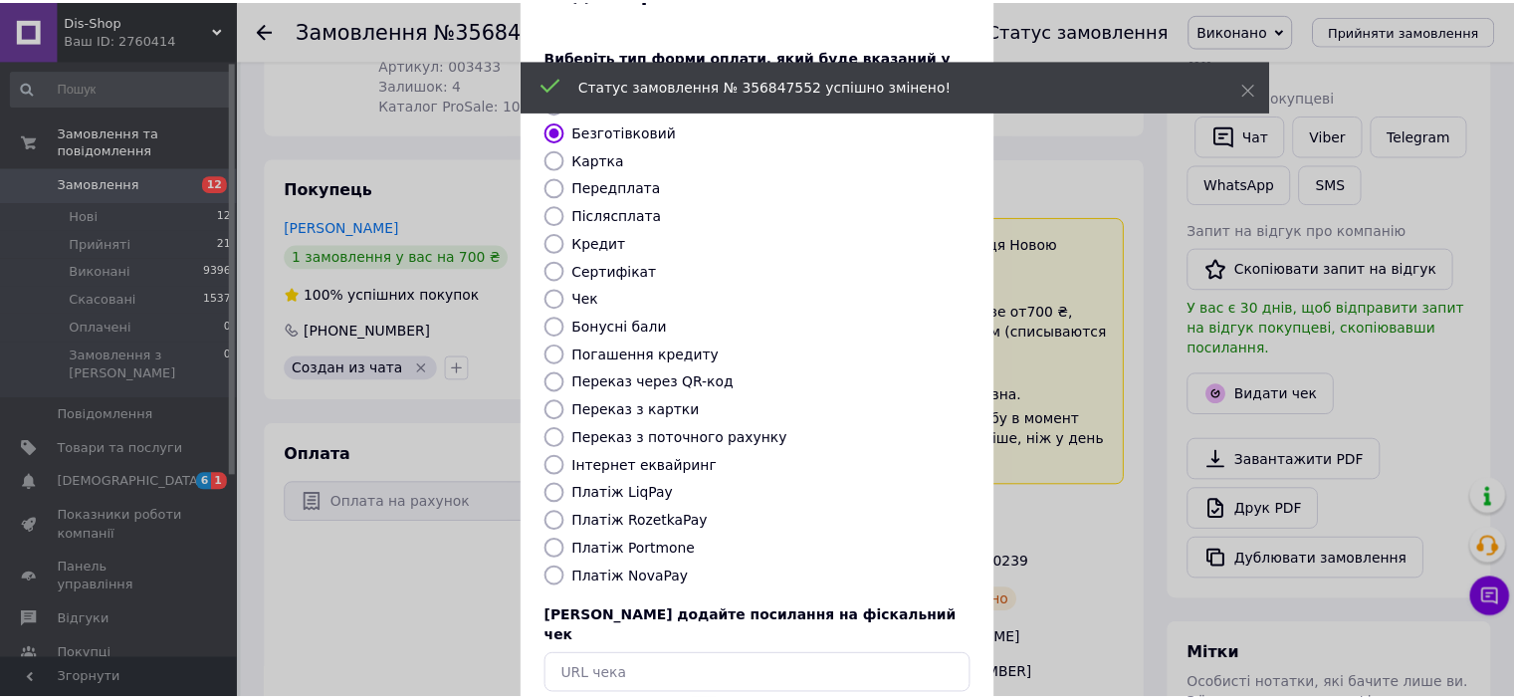
scroll to position [154, 0]
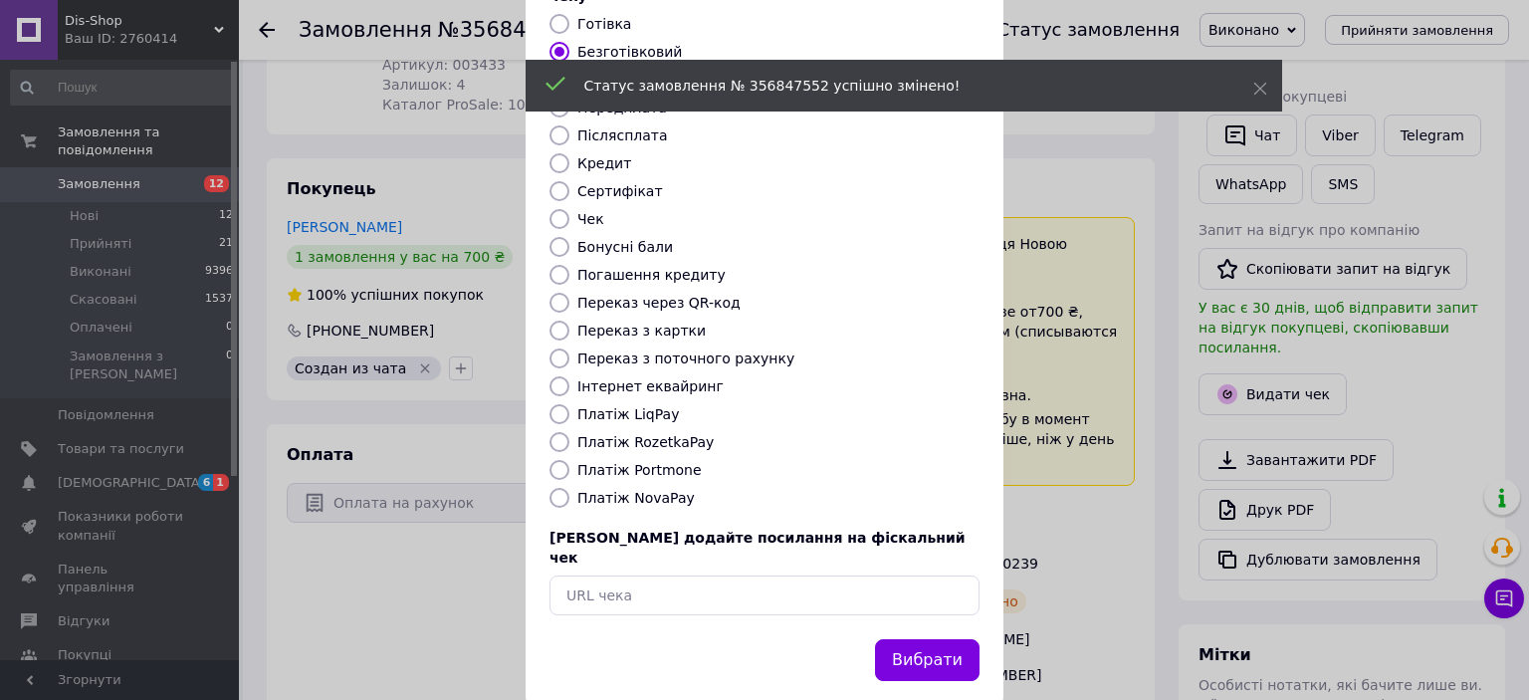
click at [924, 639] on button "Вибрати" at bounding box center [927, 660] width 105 height 43
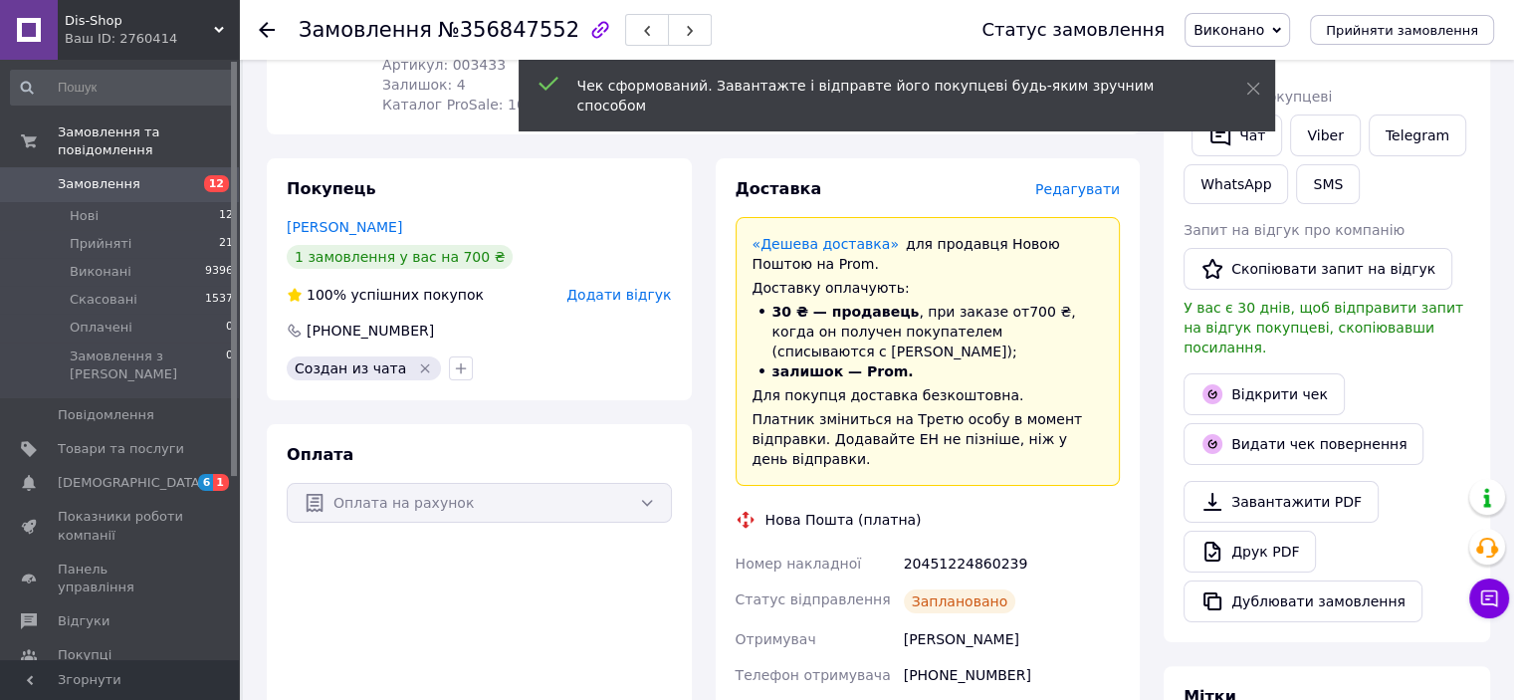
click at [976, 550] on div "20451224860239" at bounding box center [1012, 564] width 224 height 36
click at [975, 550] on div "20451224860239" at bounding box center [1012, 564] width 224 height 36
copy div "20451224860239"
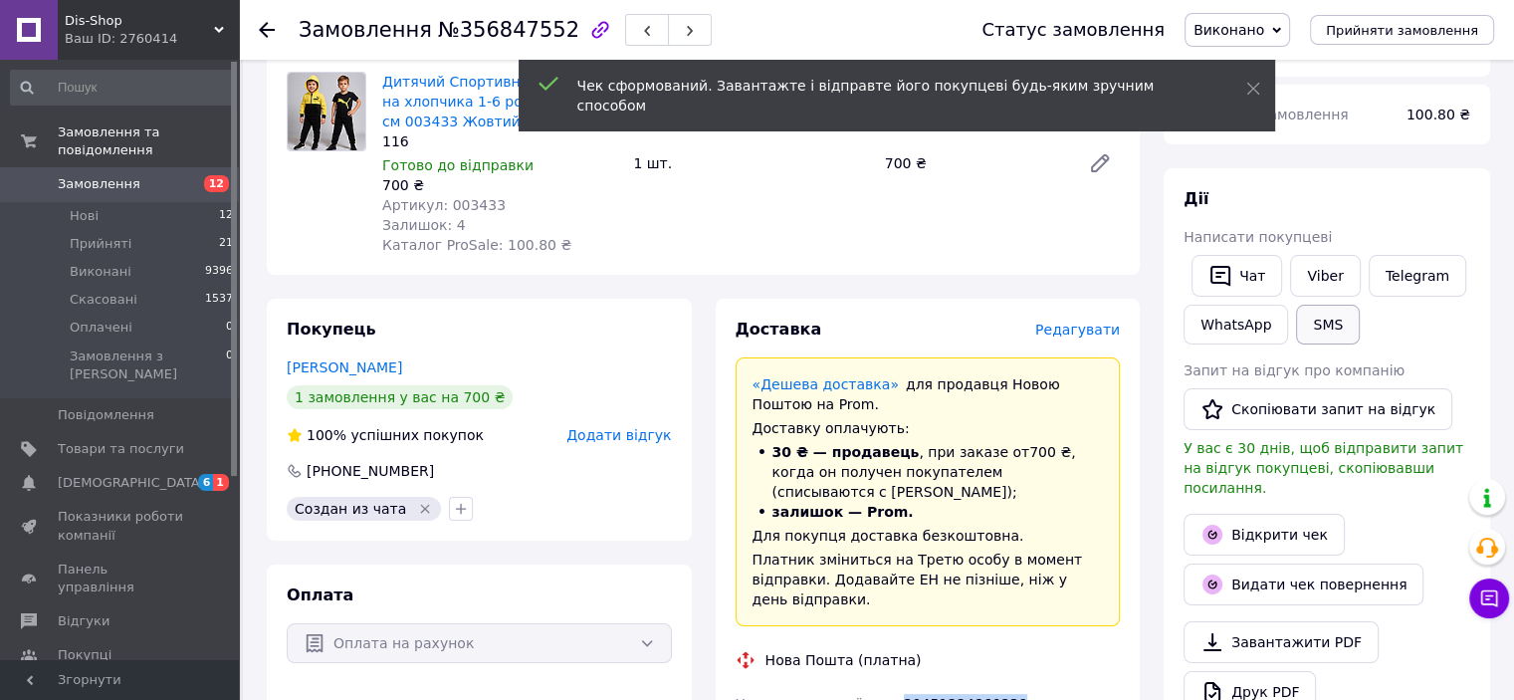
scroll to position [100, 0]
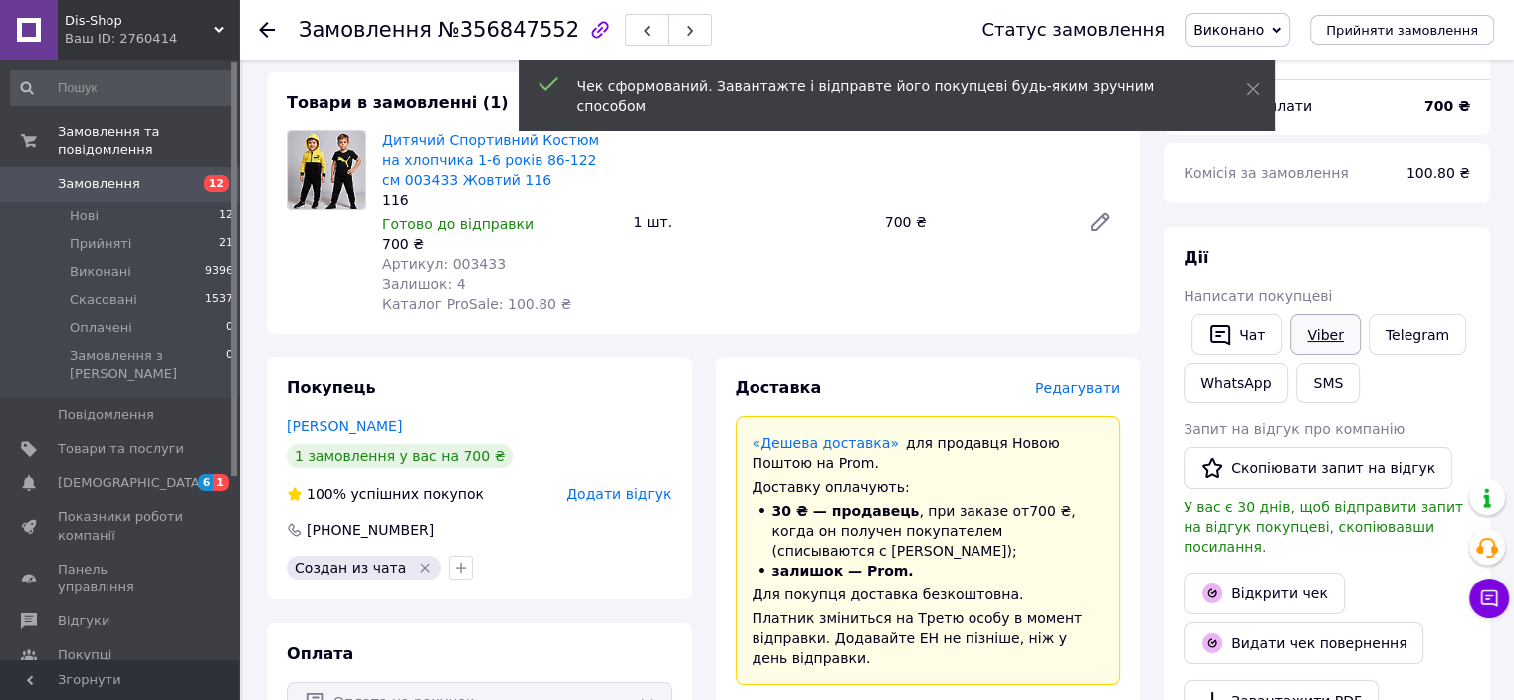
click at [1325, 326] on link "Viber" at bounding box center [1325, 335] width 70 height 42
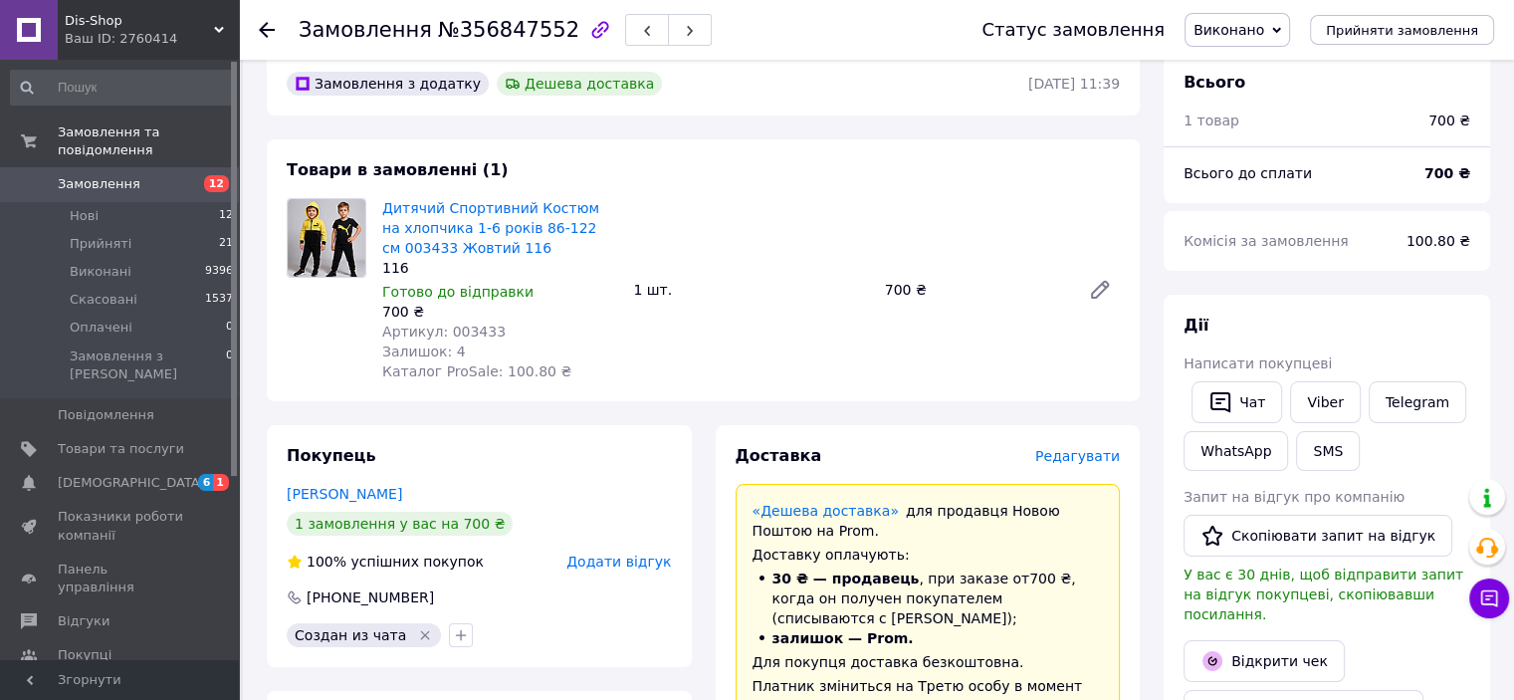
scroll to position [0, 0]
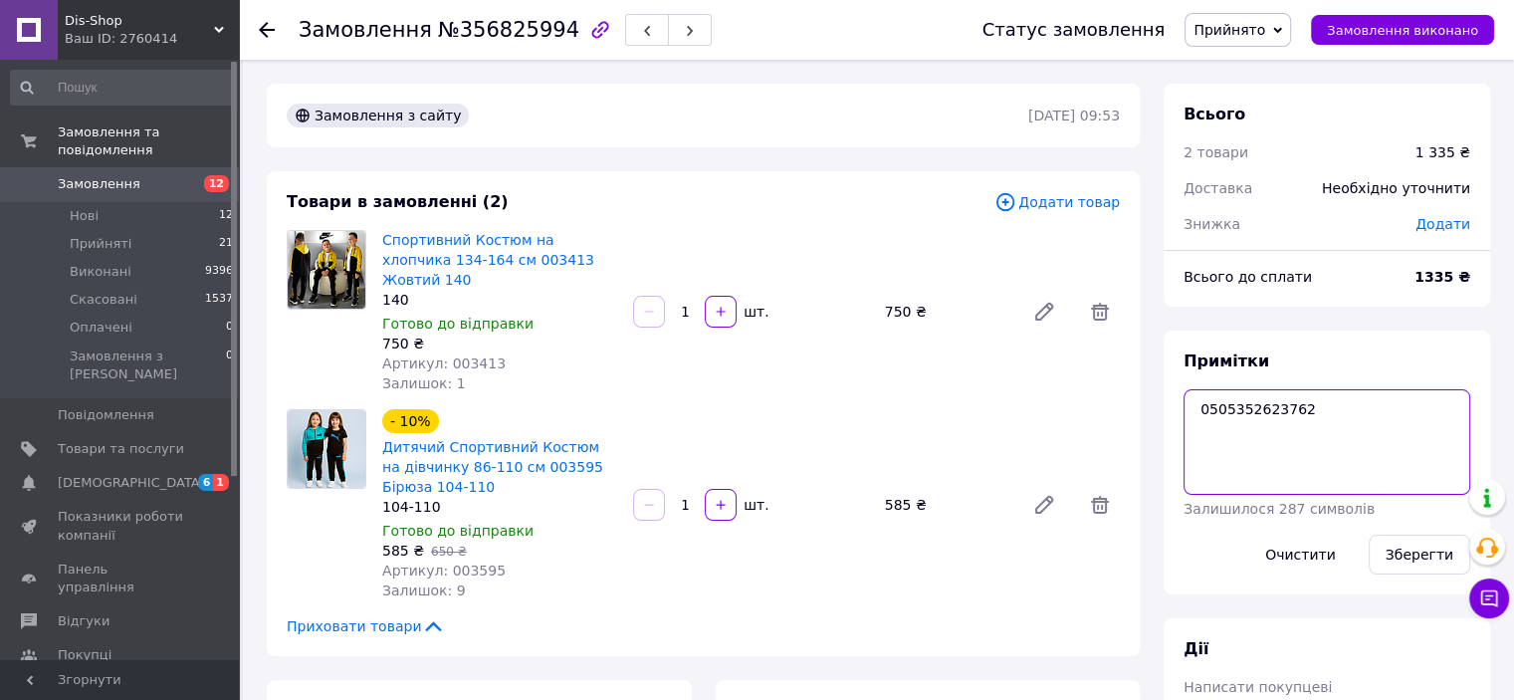
click at [1233, 406] on textarea "0505352623762" at bounding box center [1327, 442] width 287 height 106
click at [1232, 406] on textarea "0505352623762" at bounding box center [1327, 442] width 287 height 106
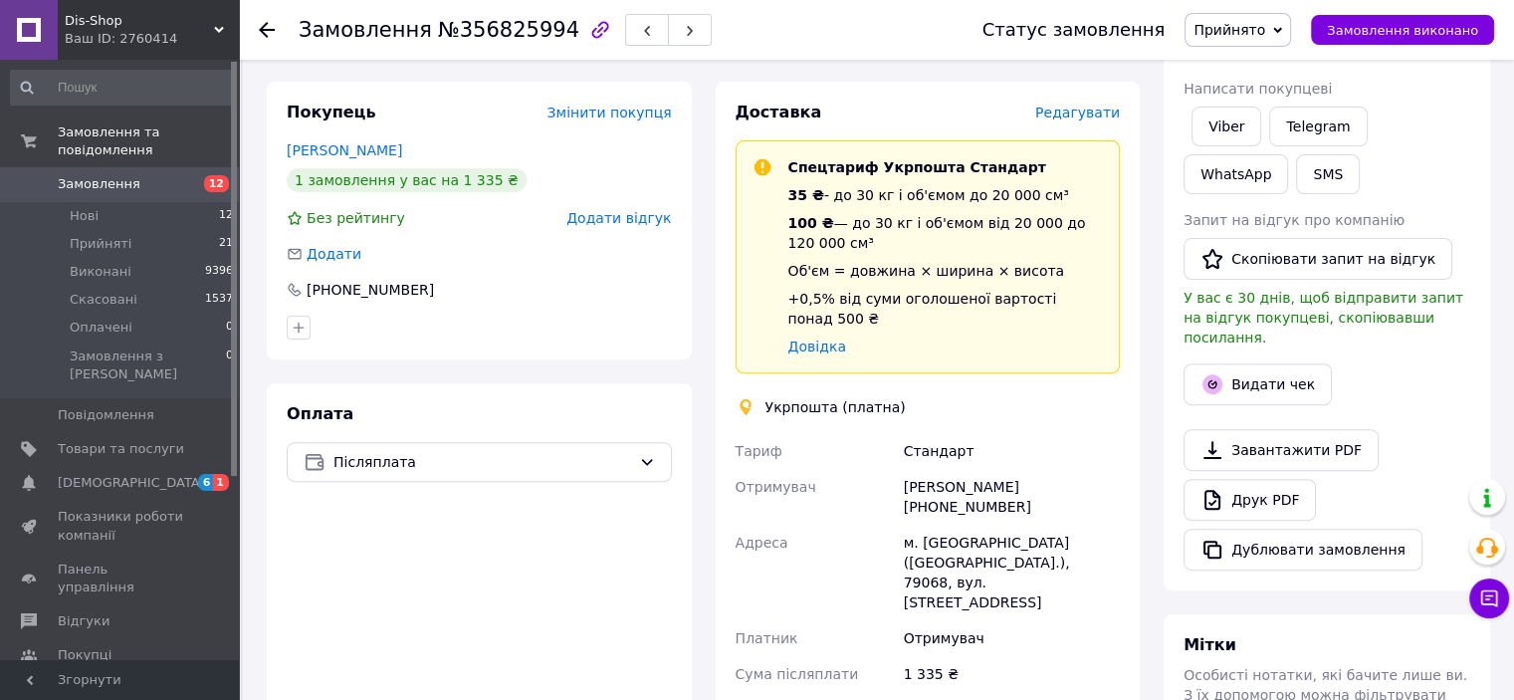
scroll to position [796, 0]
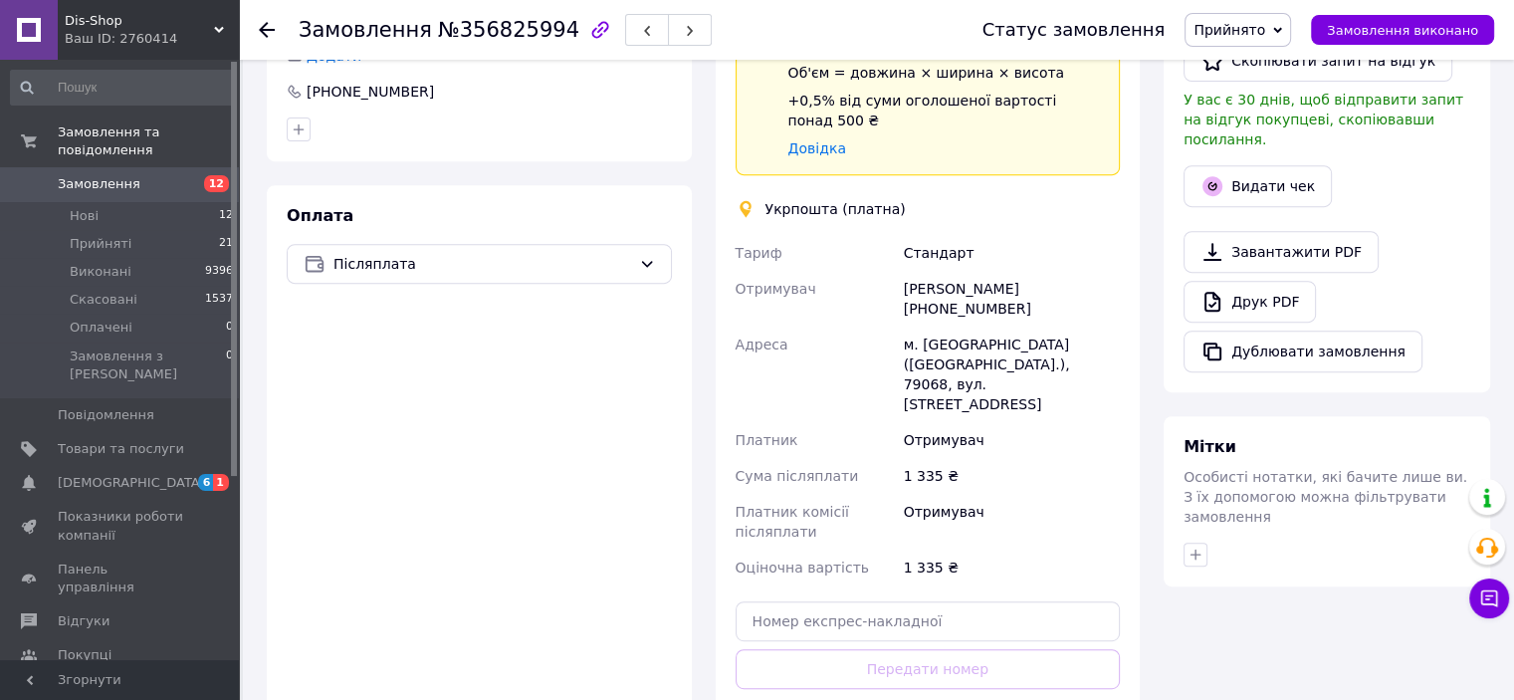
click at [935, 491] on div "Доставка Редагувати Спецтариф Укрпошта Стандарт 35 ₴ - до 30 кг і об'ємом до 20…" at bounding box center [928, 340] width 385 height 874
click at [940, 601] on input "text" at bounding box center [928, 621] width 385 height 40
paste input "0505352623762"
type input "0505352623762"
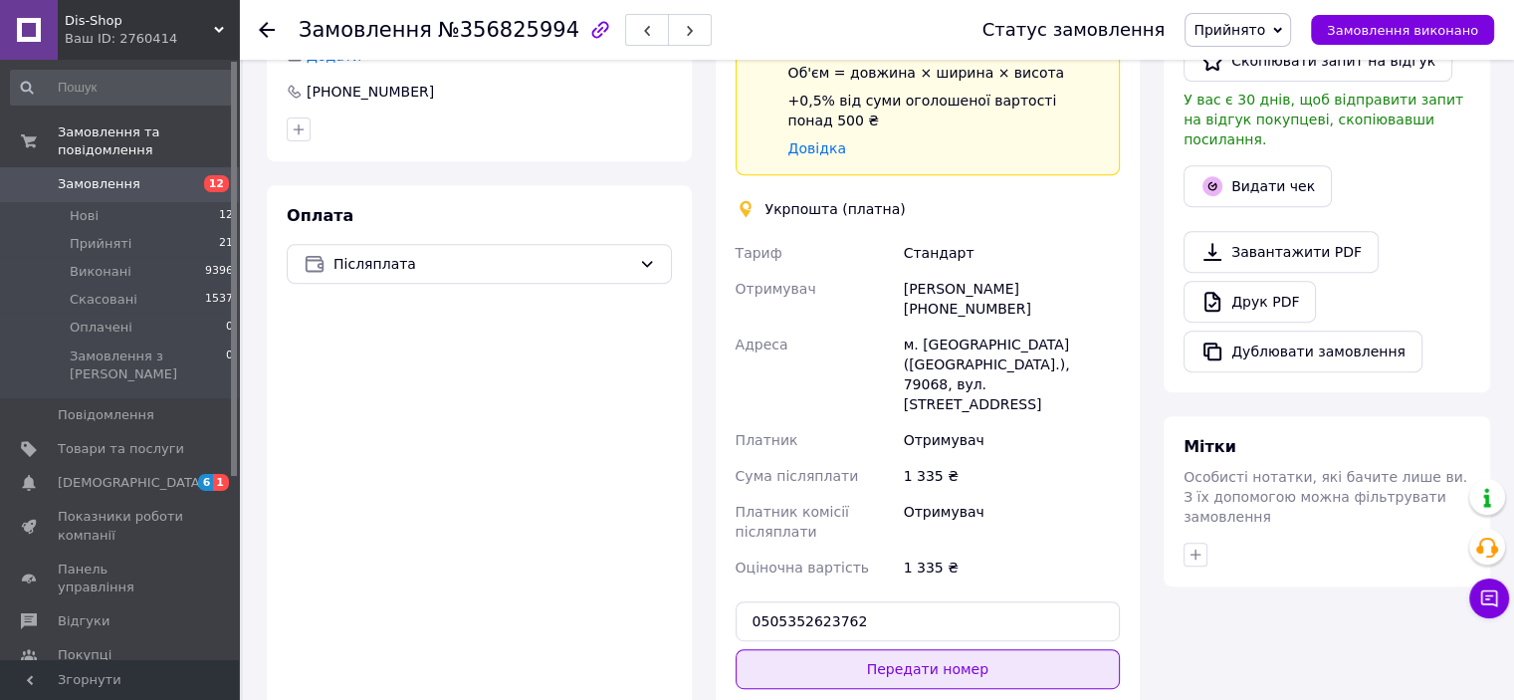
click at [948, 649] on button "Передати номер" at bounding box center [928, 669] width 385 height 40
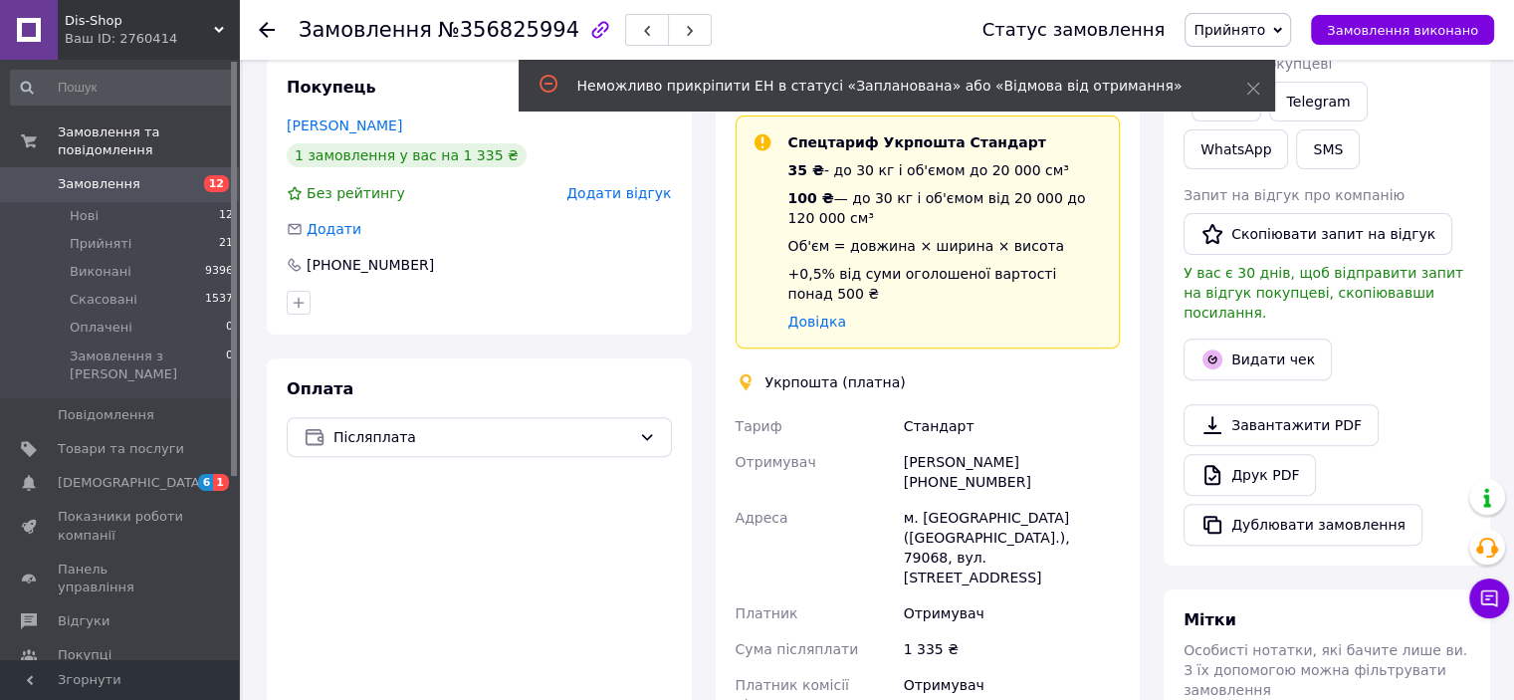
scroll to position [498, 0]
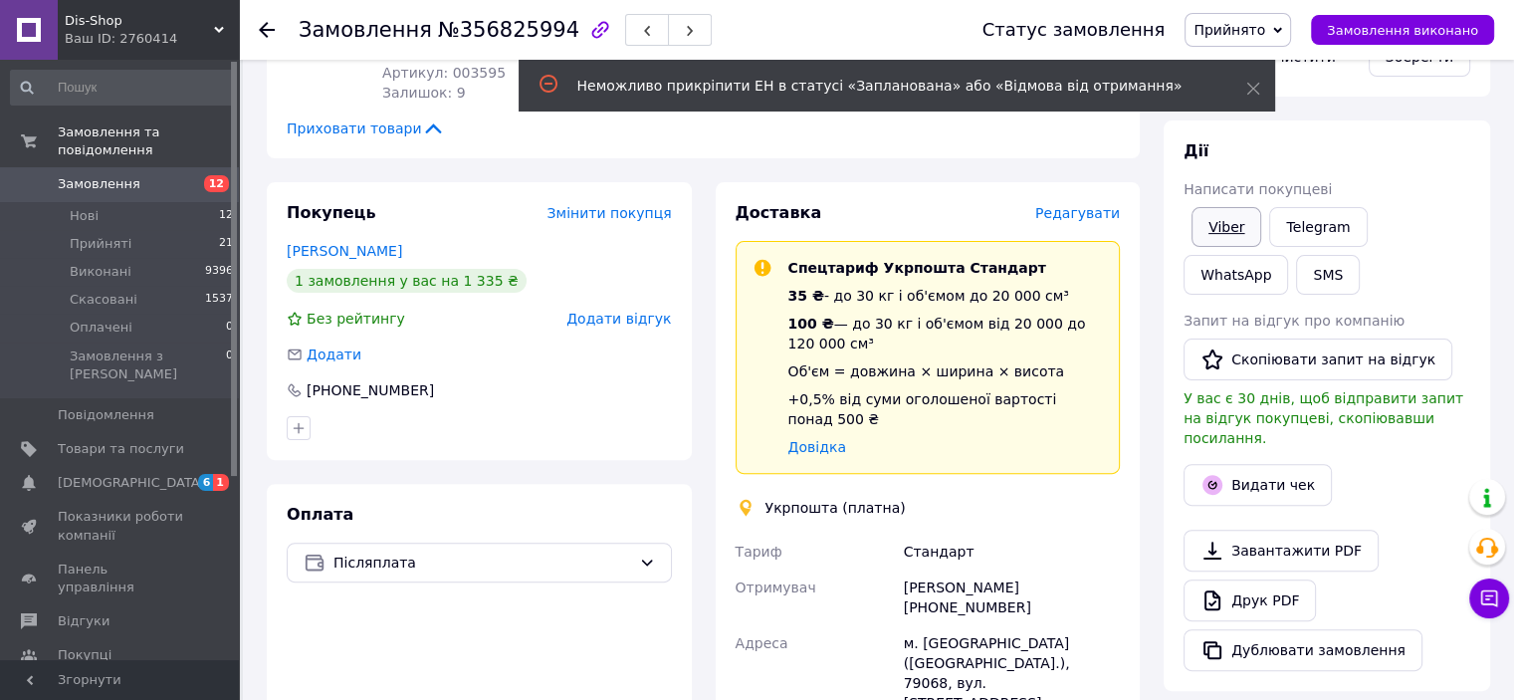
click at [1242, 235] on link "Viber" at bounding box center [1227, 227] width 70 height 40
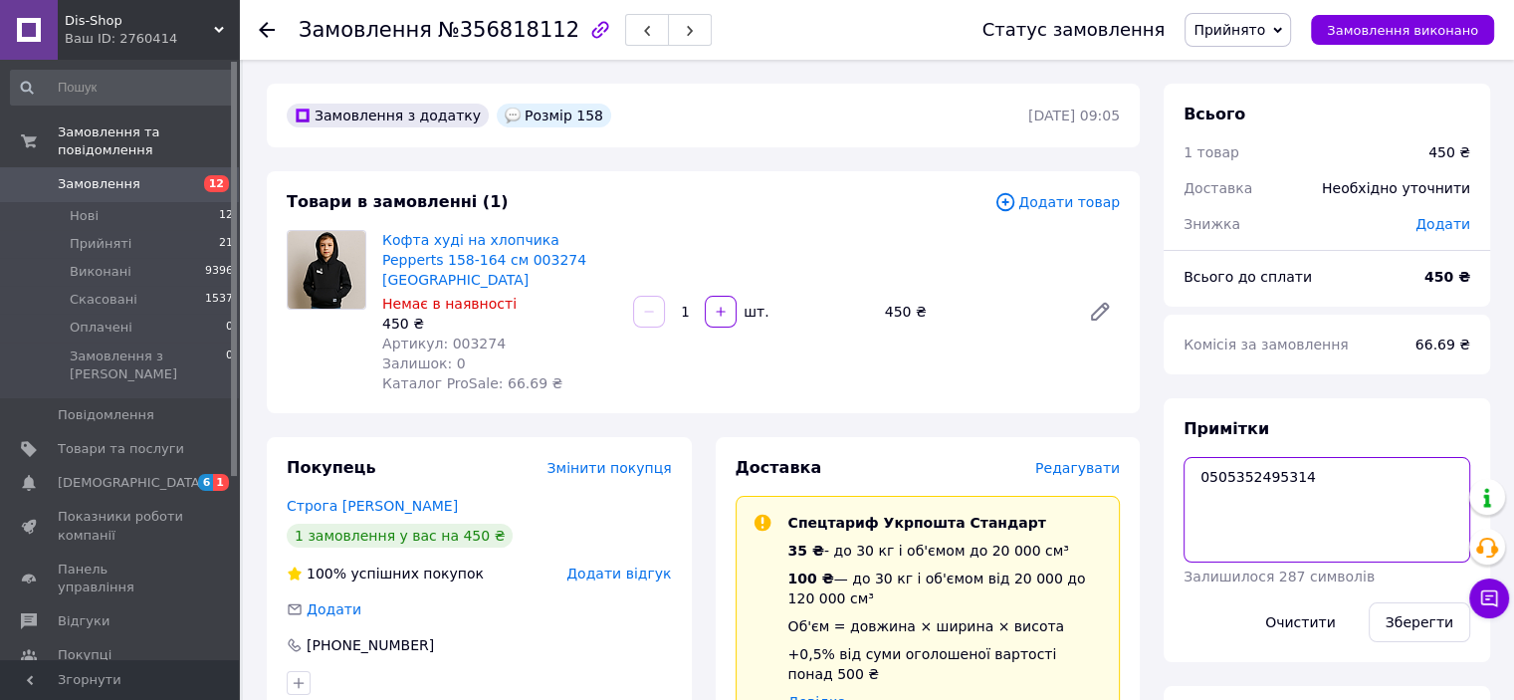
click at [1235, 489] on textarea "0505352495314" at bounding box center [1327, 510] width 287 height 106
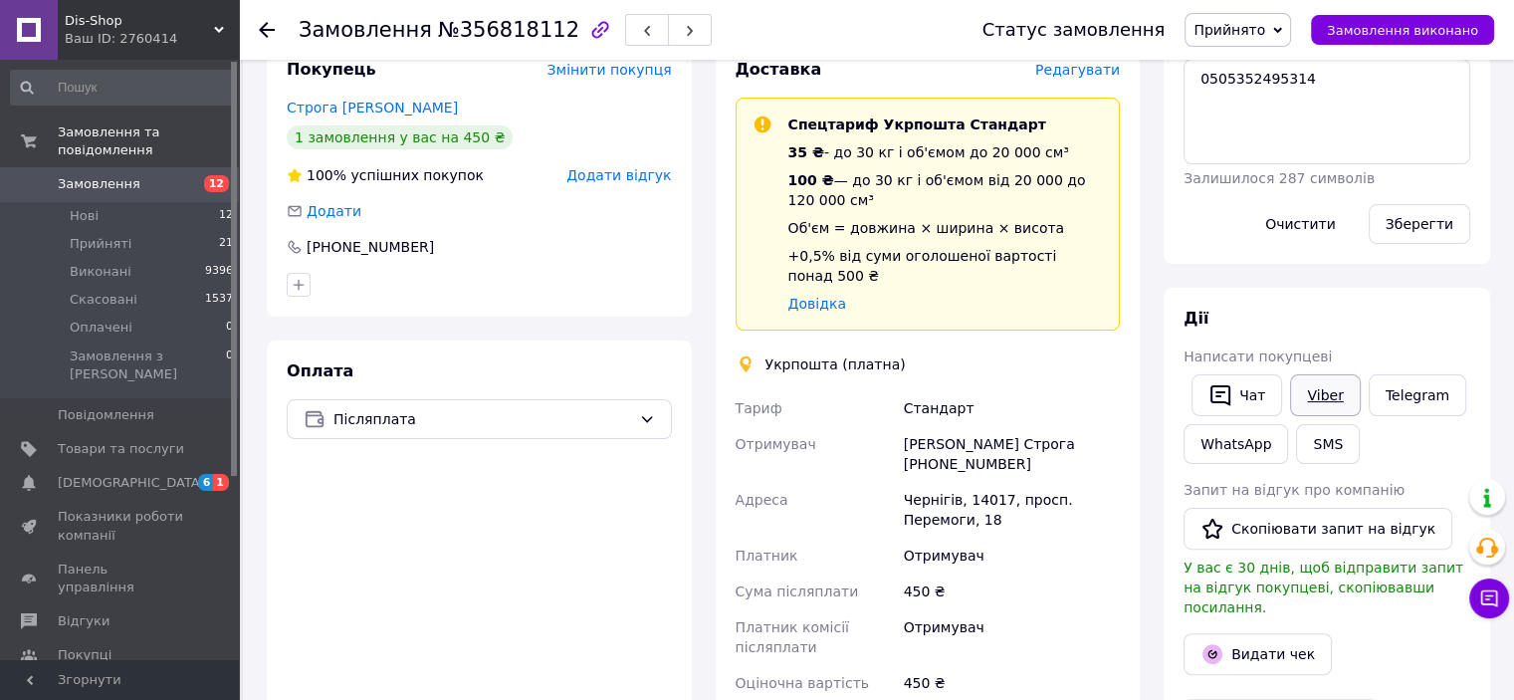
click at [1306, 393] on link "Viber" at bounding box center [1325, 395] width 70 height 42
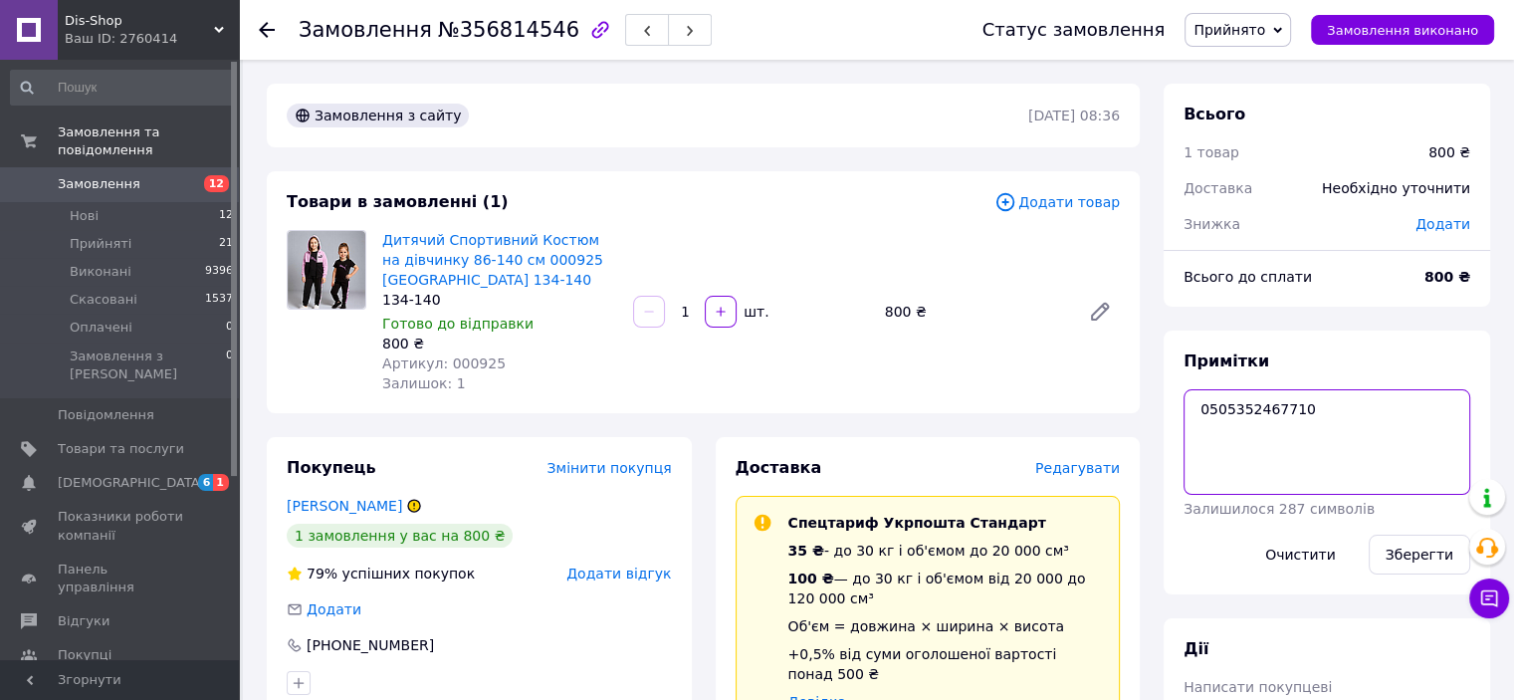
click at [1264, 418] on textarea "0505352467710" at bounding box center [1327, 442] width 287 height 106
click at [1266, 418] on textarea "0505352467710" at bounding box center [1327, 442] width 287 height 106
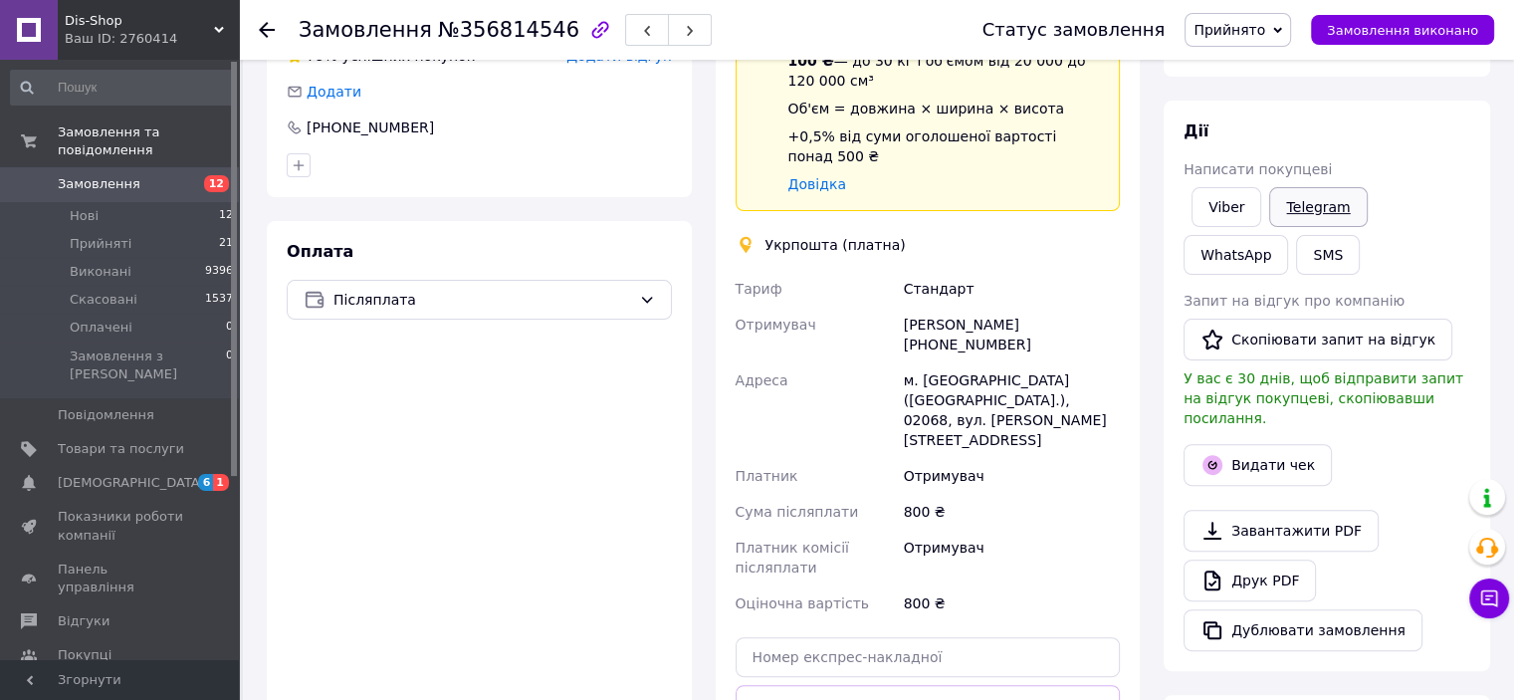
scroll to position [398, 0]
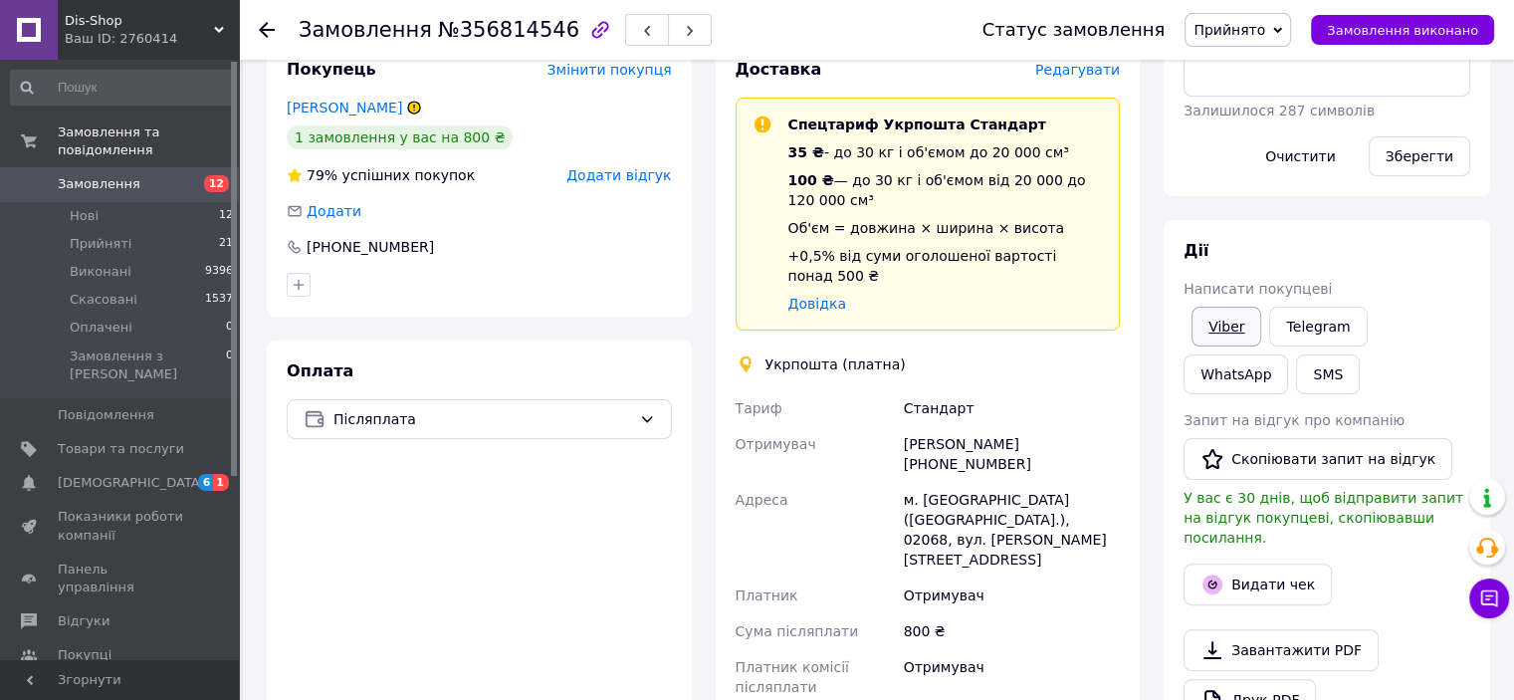
click at [1244, 319] on link "Viber" at bounding box center [1227, 327] width 70 height 40
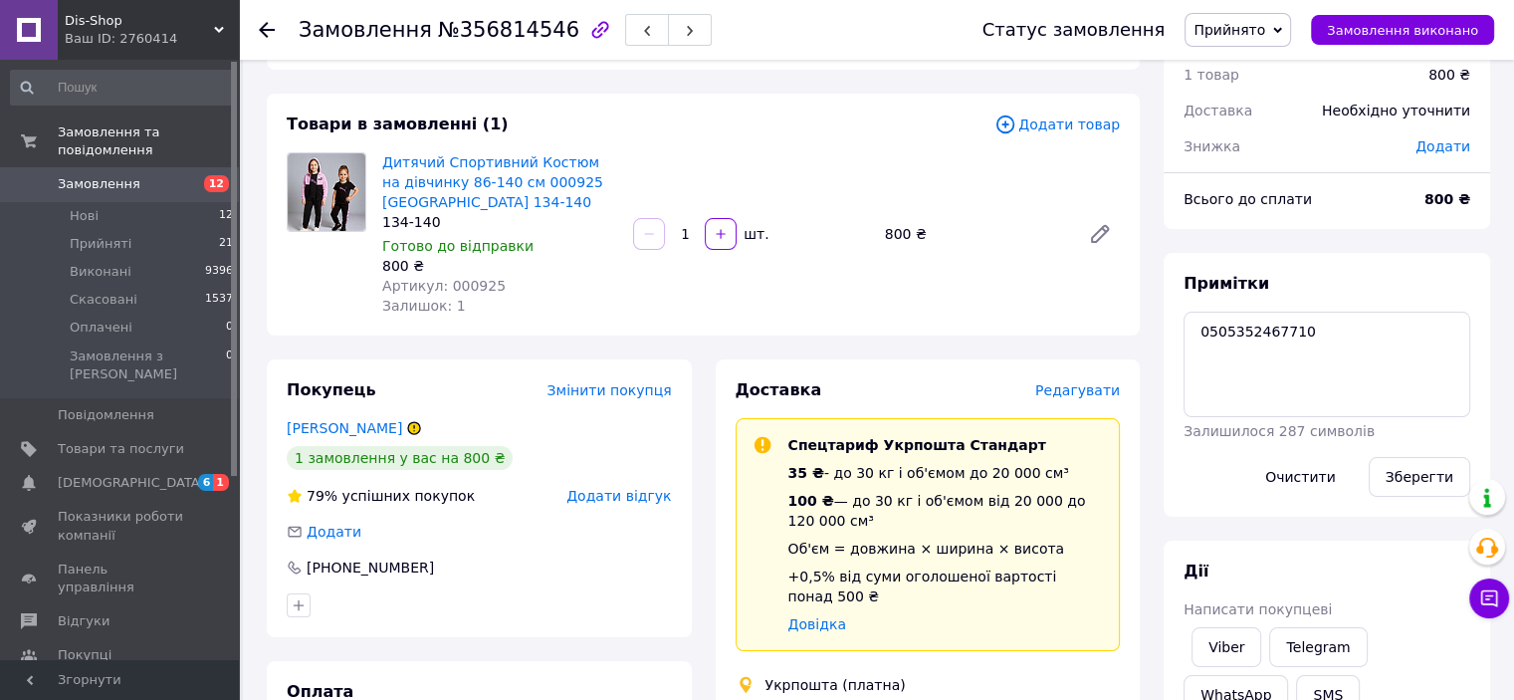
scroll to position [0, 0]
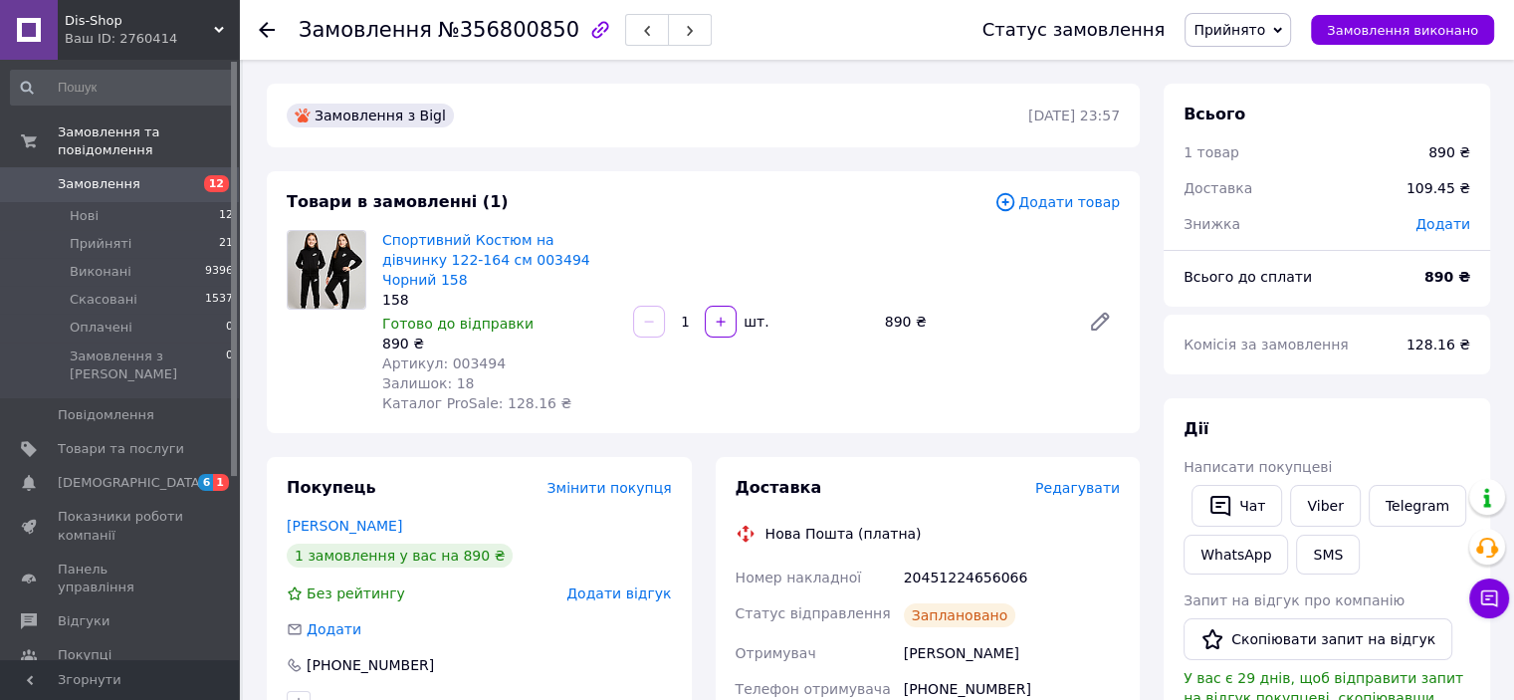
click at [963, 559] on div "20451224656066" at bounding box center [1012, 577] width 224 height 36
copy div "20451224656066"
click at [1242, 33] on span "Прийнято" at bounding box center [1230, 30] width 72 height 16
click at [1251, 64] on li "Виконано" at bounding box center [1238, 70] width 105 height 30
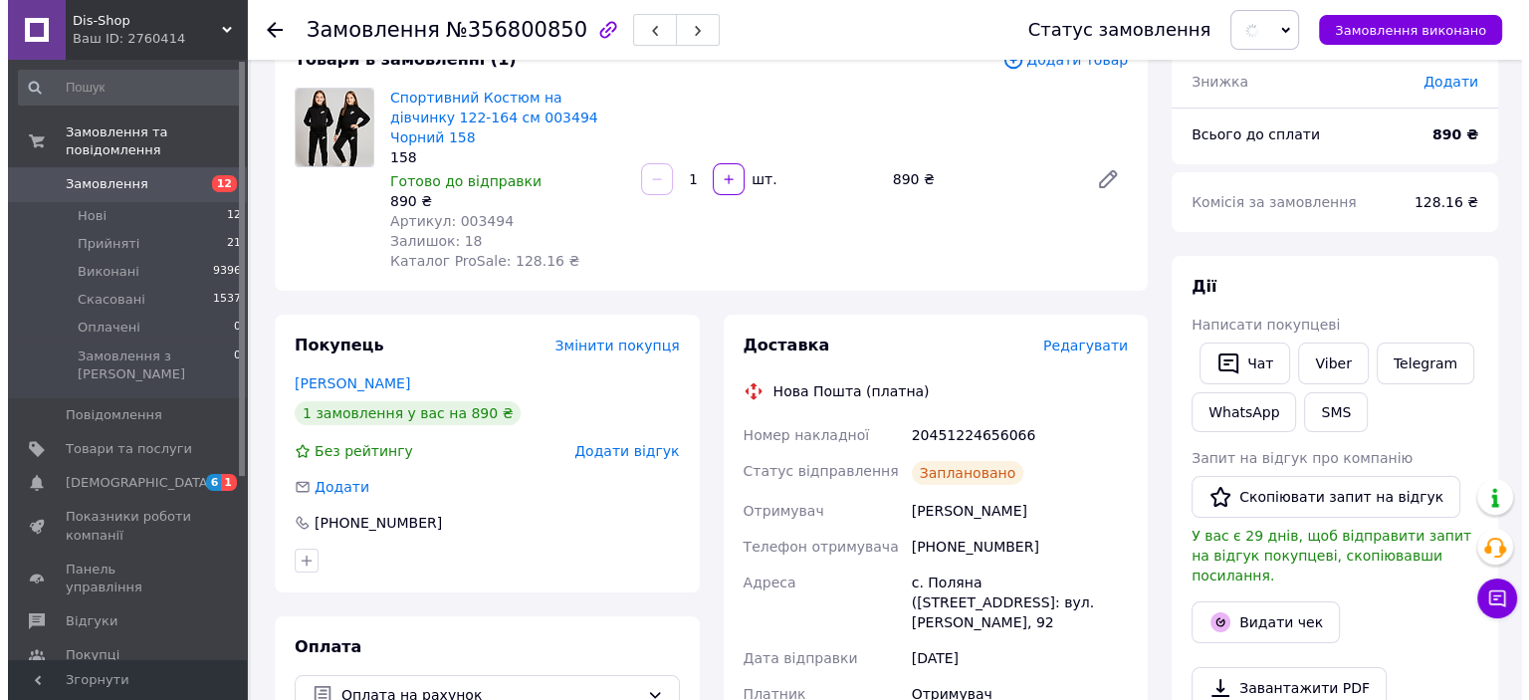
scroll to position [199, 0]
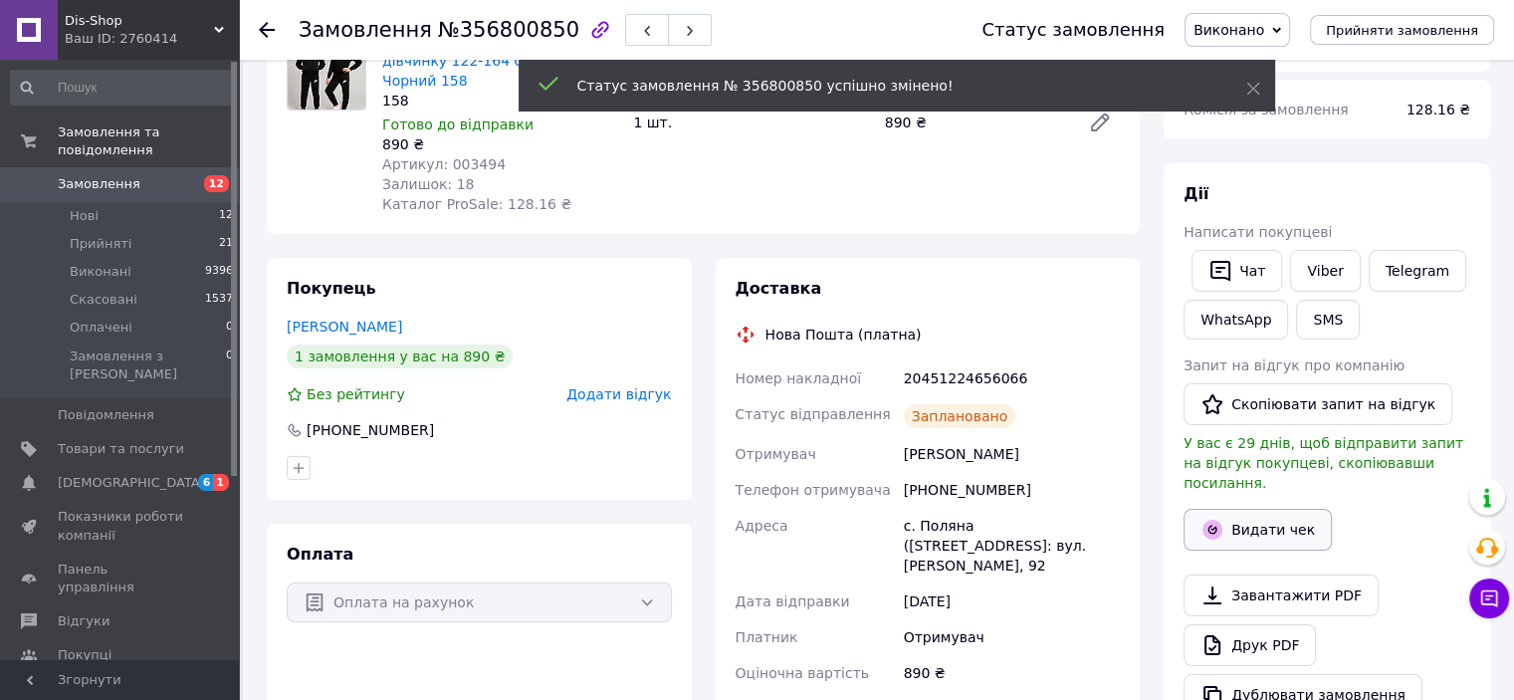
click at [1246, 516] on button "Видати чек" at bounding box center [1258, 530] width 148 height 42
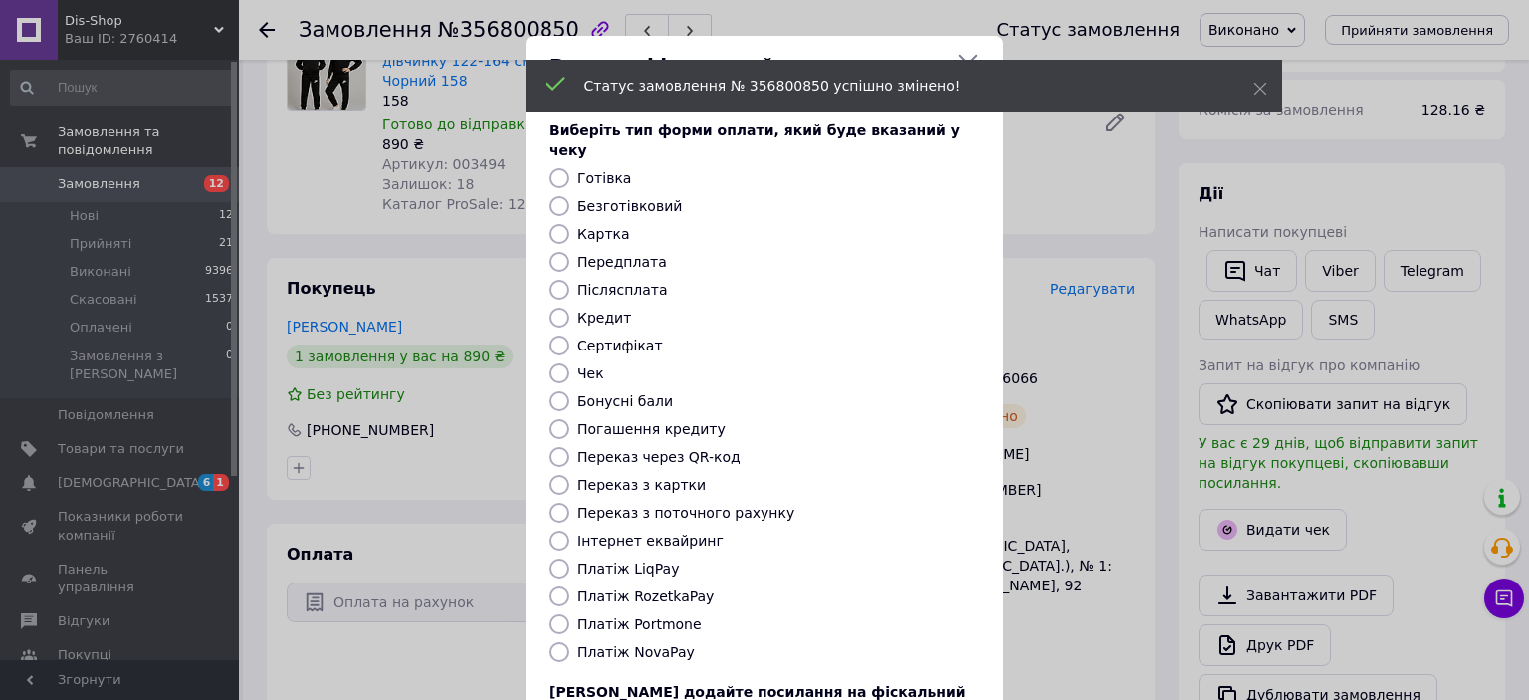
click at [654, 198] on label "Безготівковий" at bounding box center [629, 206] width 105 height 16
click at [569, 196] on input "Безготівковий" at bounding box center [560, 206] width 20 height 20
radio input "true"
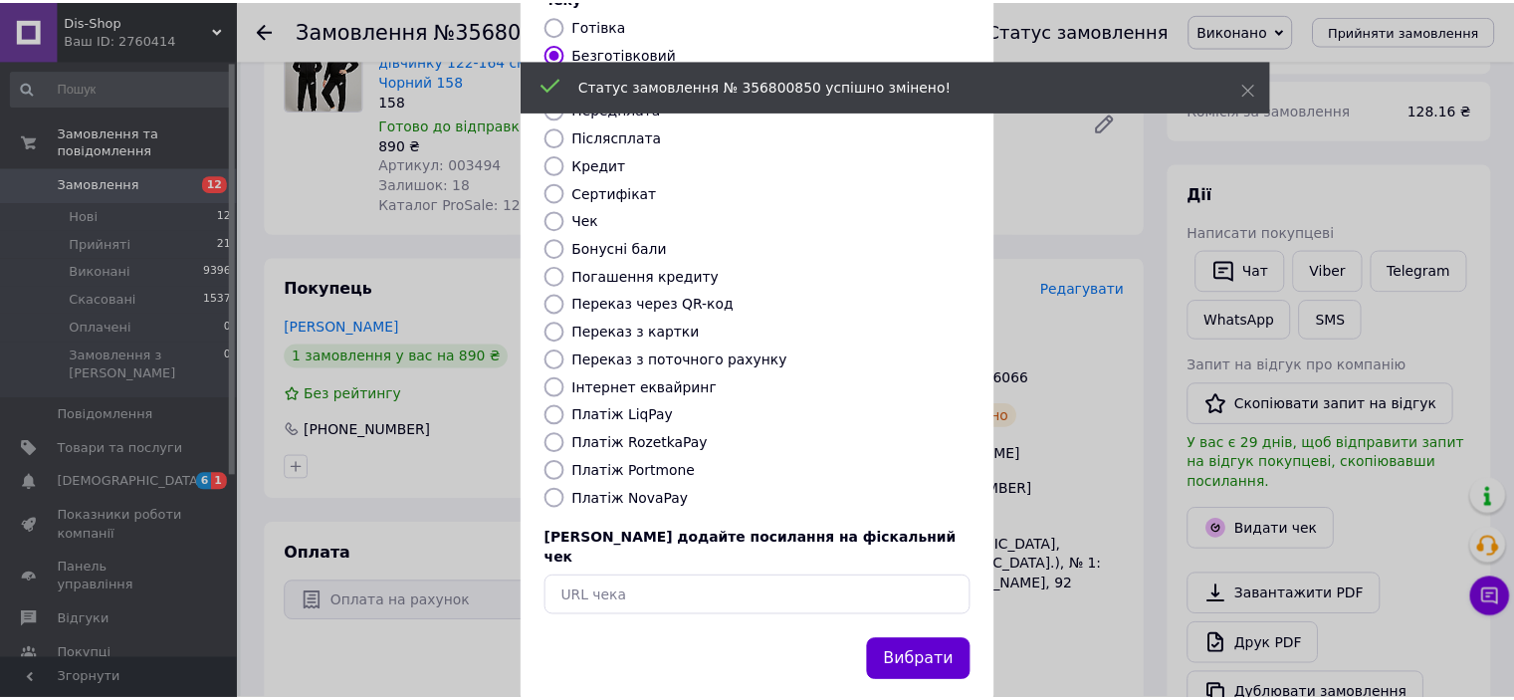
scroll to position [154, 0]
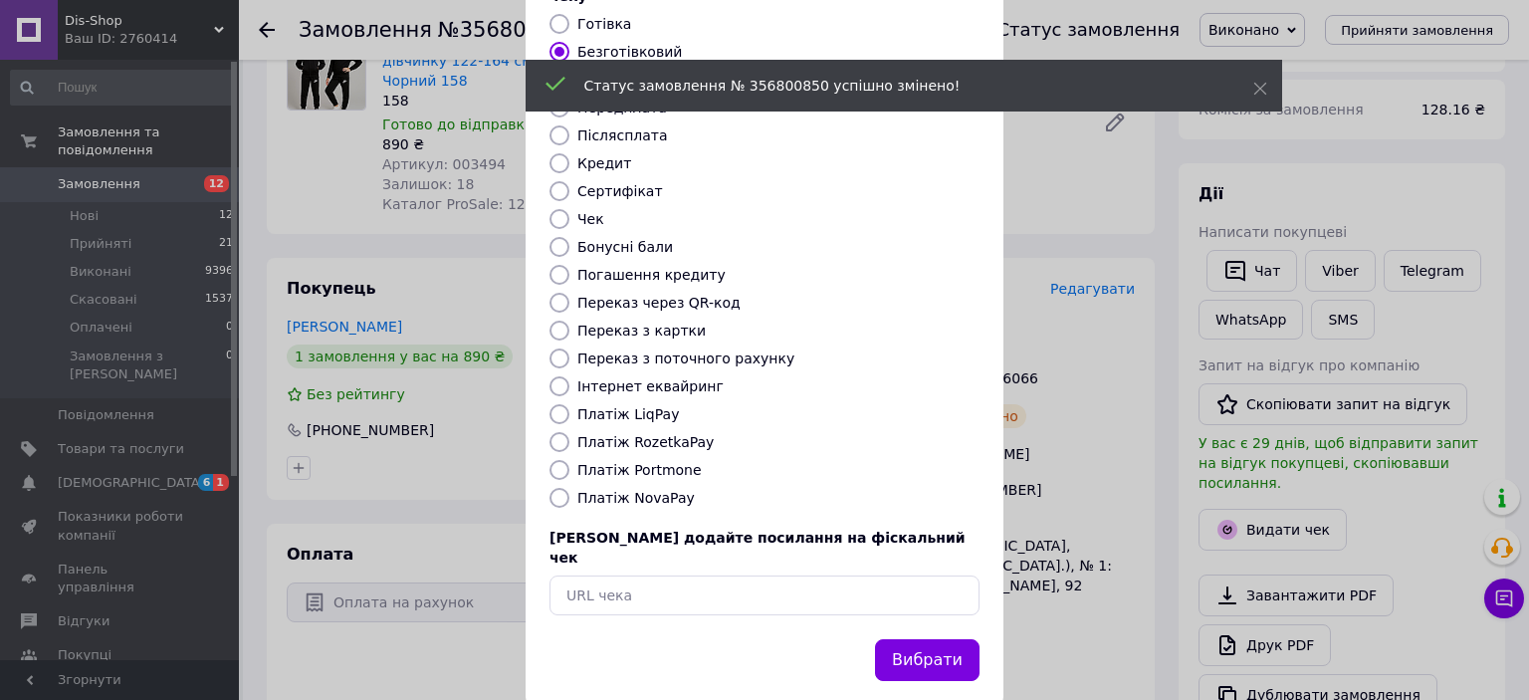
click at [943, 639] on button "Вибрати" at bounding box center [927, 660] width 105 height 43
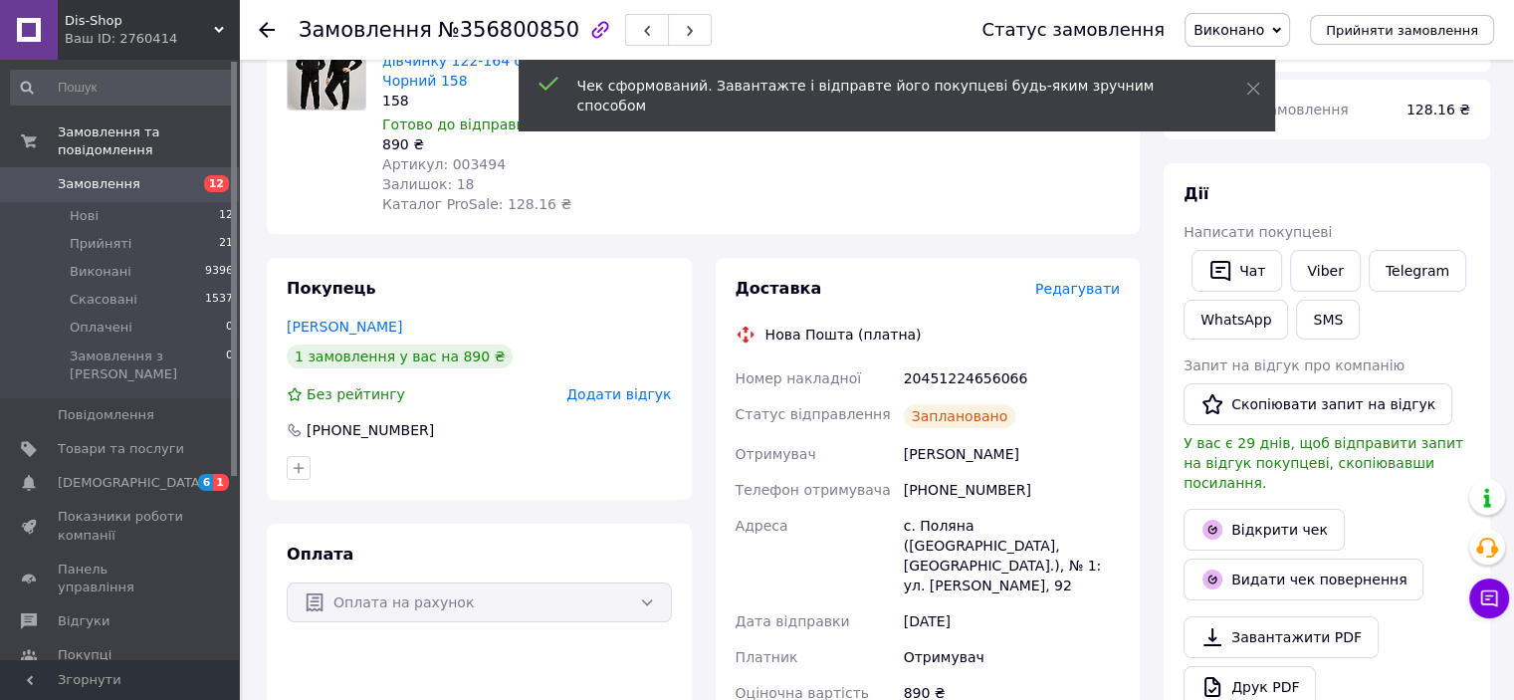
click at [981, 361] on div "20451224656066" at bounding box center [1012, 378] width 224 height 36
click at [982, 361] on div "20451224656066" at bounding box center [1012, 378] width 224 height 36
copy div "20451224656066"
click at [1318, 270] on link "Viber" at bounding box center [1325, 271] width 70 height 42
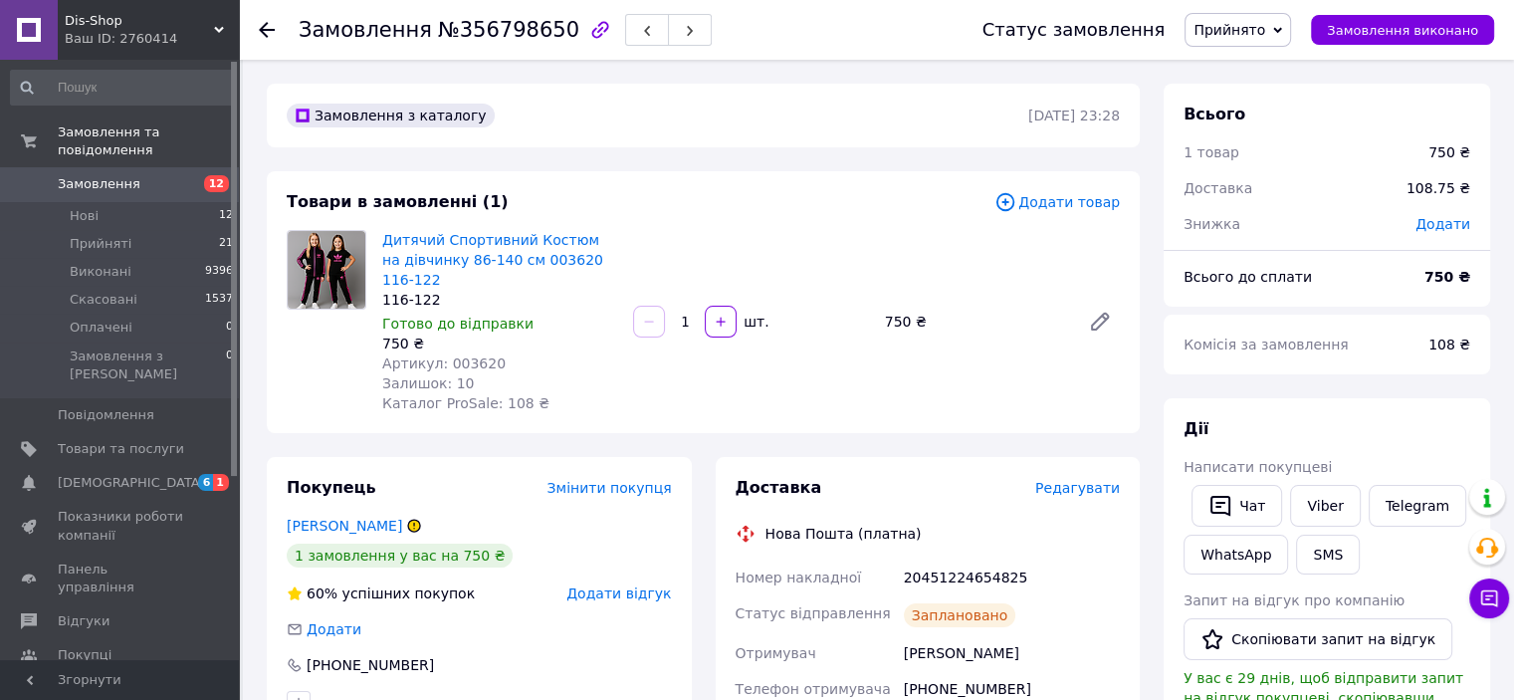
click at [962, 559] on div "20451224654825" at bounding box center [1012, 577] width 224 height 36
copy div "20451224654825"
click at [1267, 15] on span "Прийнято" at bounding box center [1238, 30] width 107 height 34
click at [1258, 55] on li "Виконано" at bounding box center [1238, 70] width 105 height 30
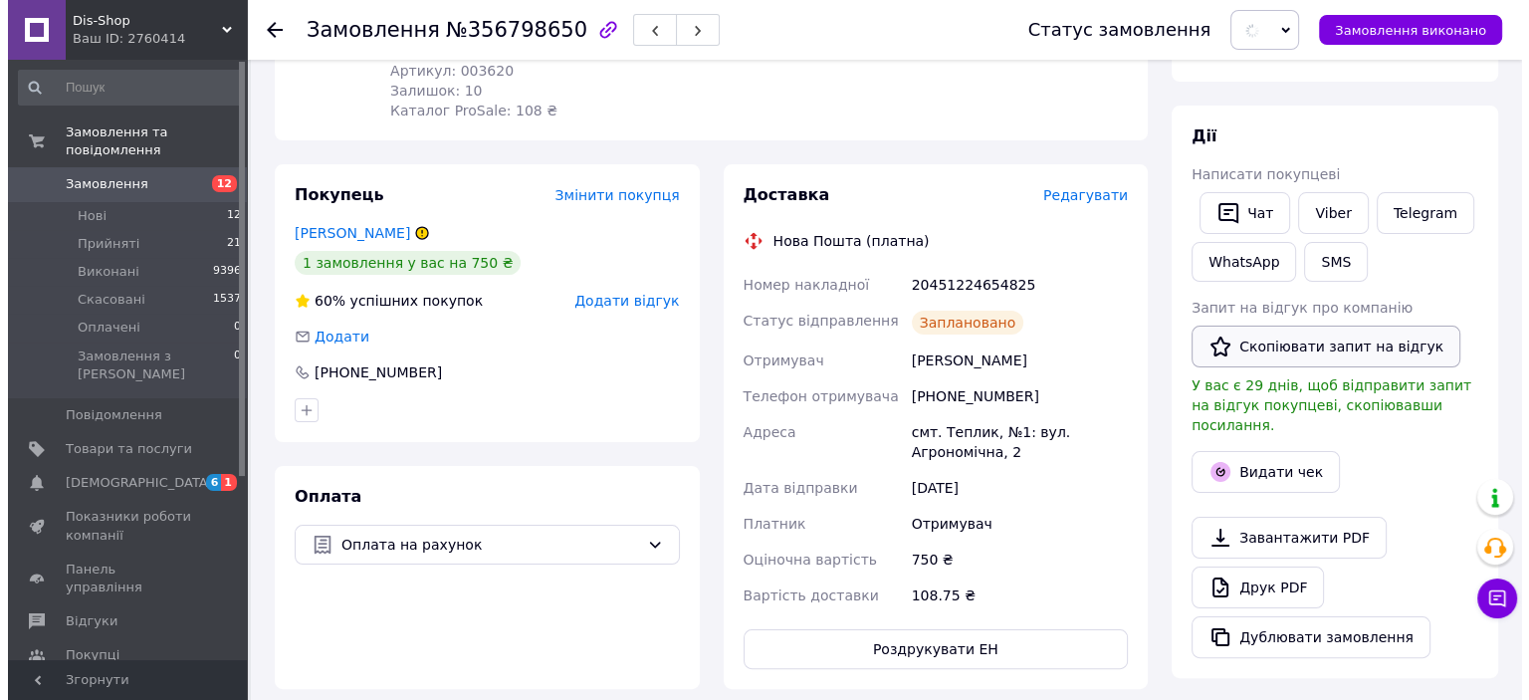
scroll to position [398, 0]
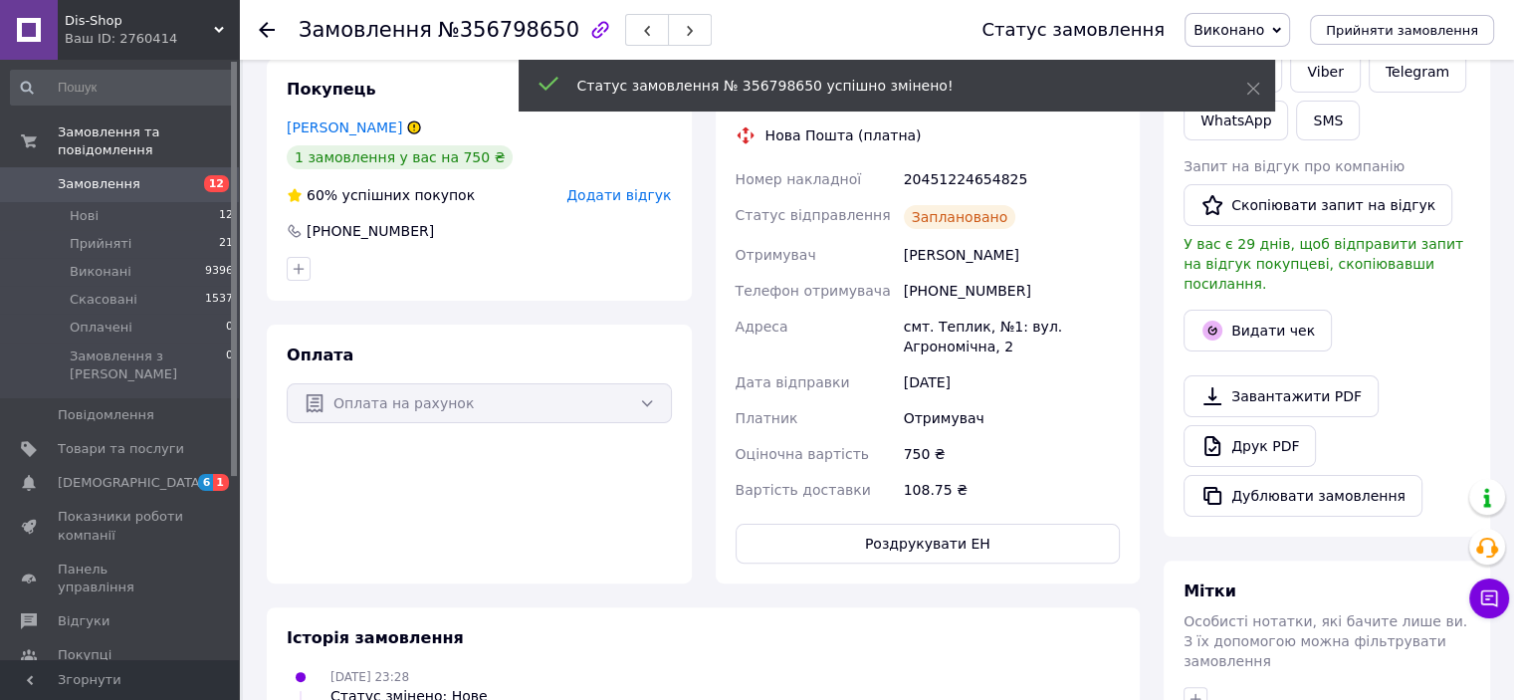
click at [1252, 355] on div at bounding box center [1327, 359] width 295 height 8
click at [1247, 313] on button "Видати чек" at bounding box center [1258, 331] width 148 height 42
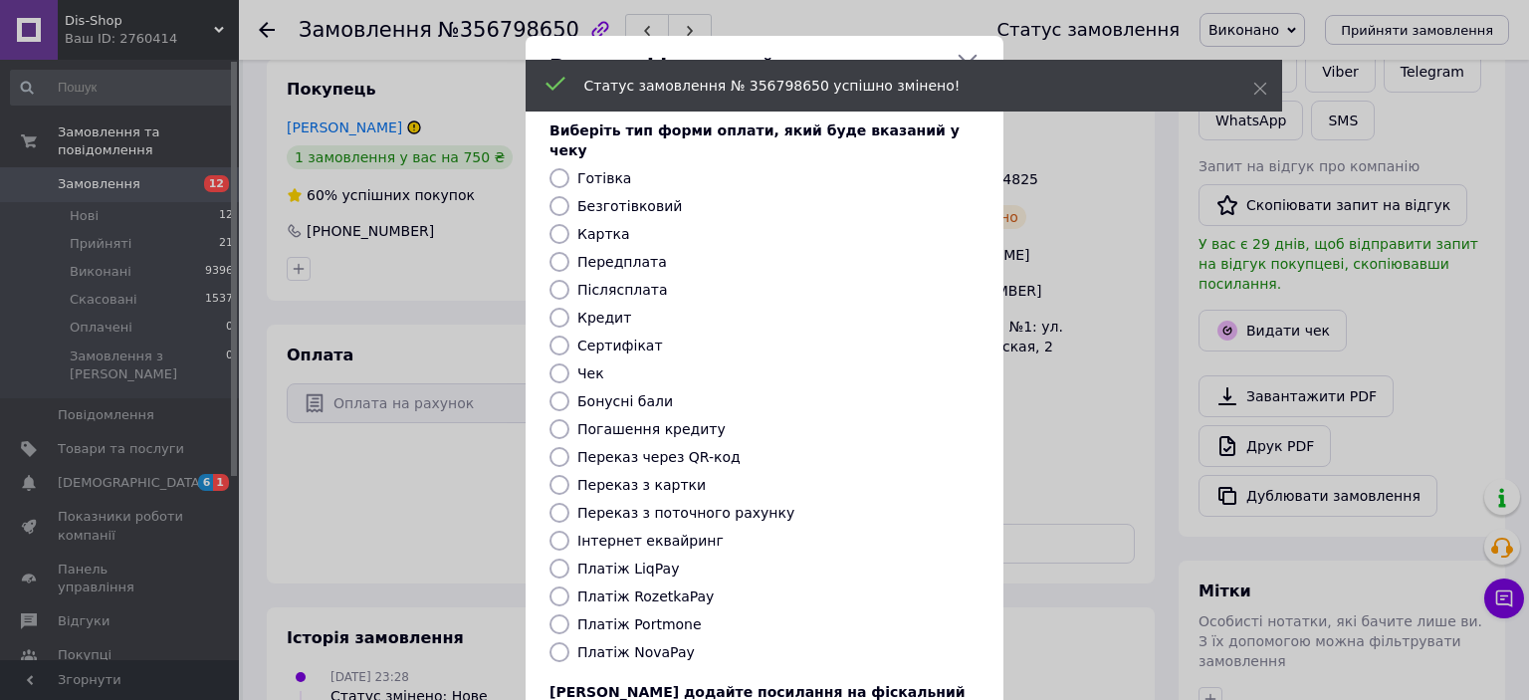
click at [621, 195] on div "Виберіть тип форми оплати, який буде вказаний у чеку Готівка Безготівковий Карт…" at bounding box center [765, 445] width 478 height 697
drag, startPoint x: 625, startPoint y: 186, endPoint x: 677, endPoint y: 214, distance: 58.8
click at [625, 198] on label "Безготівковий" at bounding box center [629, 206] width 105 height 16
click at [569, 196] on input "Безготівковий" at bounding box center [560, 206] width 20 height 20
radio input "true"
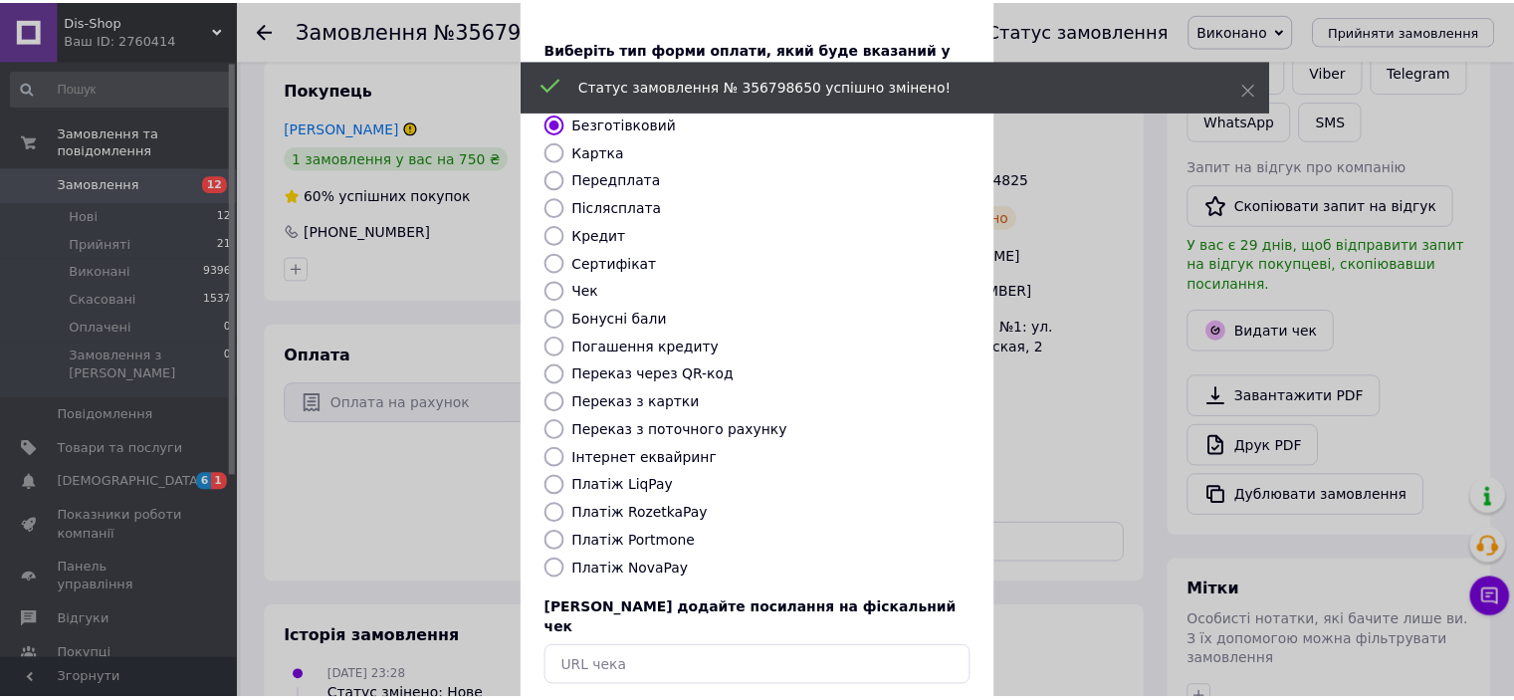
scroll to position [154, 0]
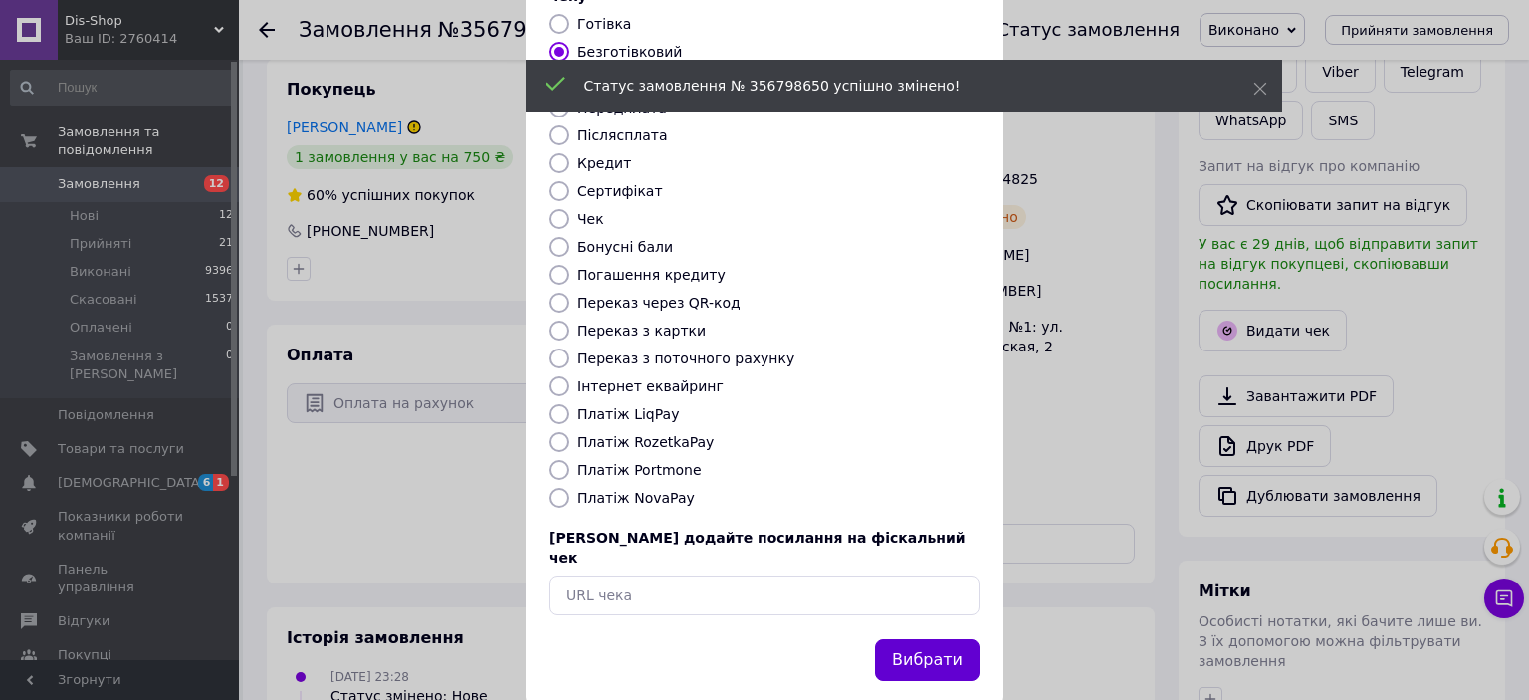
click at [921, 639] on button "Вибрати" at bounding box center [927, 660] width 105 height 43
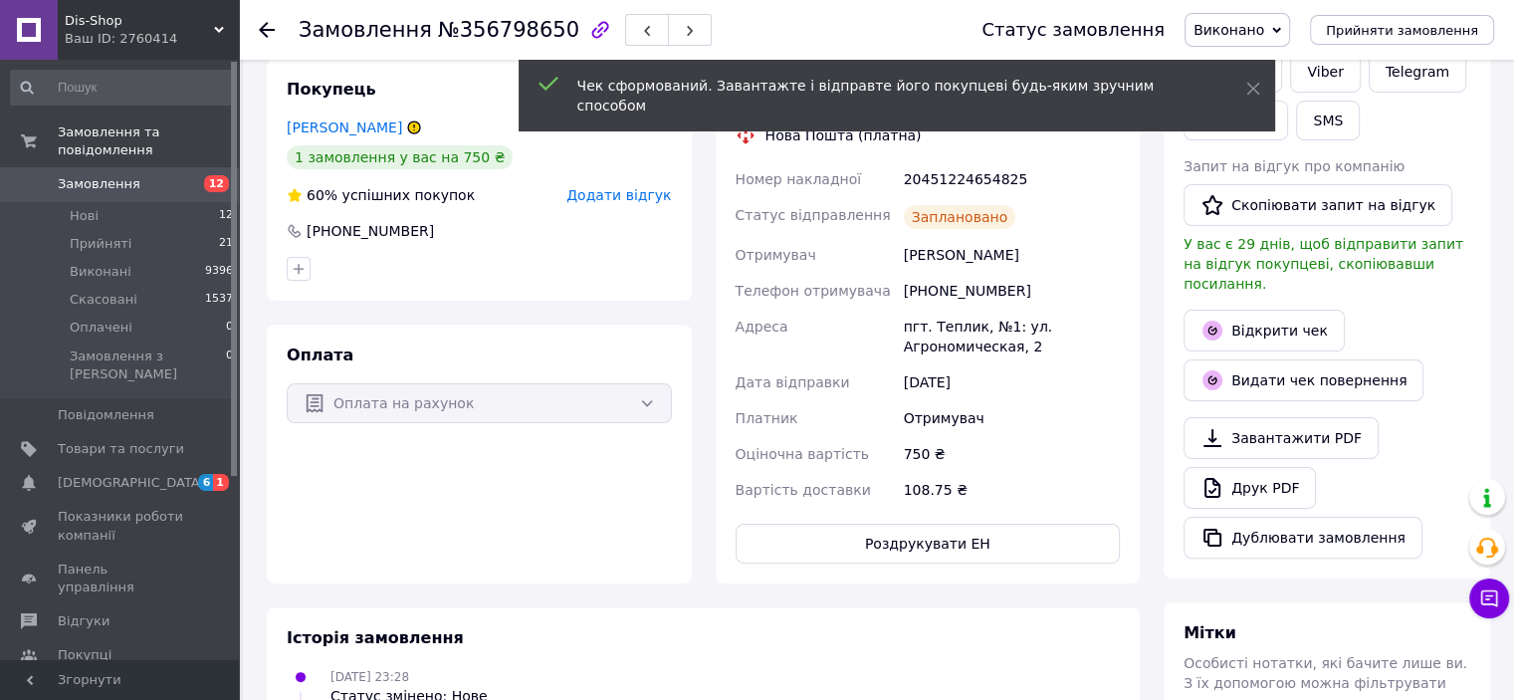
click at [969, 165] on div "20451224654825" at bounding box center [1012, 179] width 224 height 36
copy div "20451224654825"
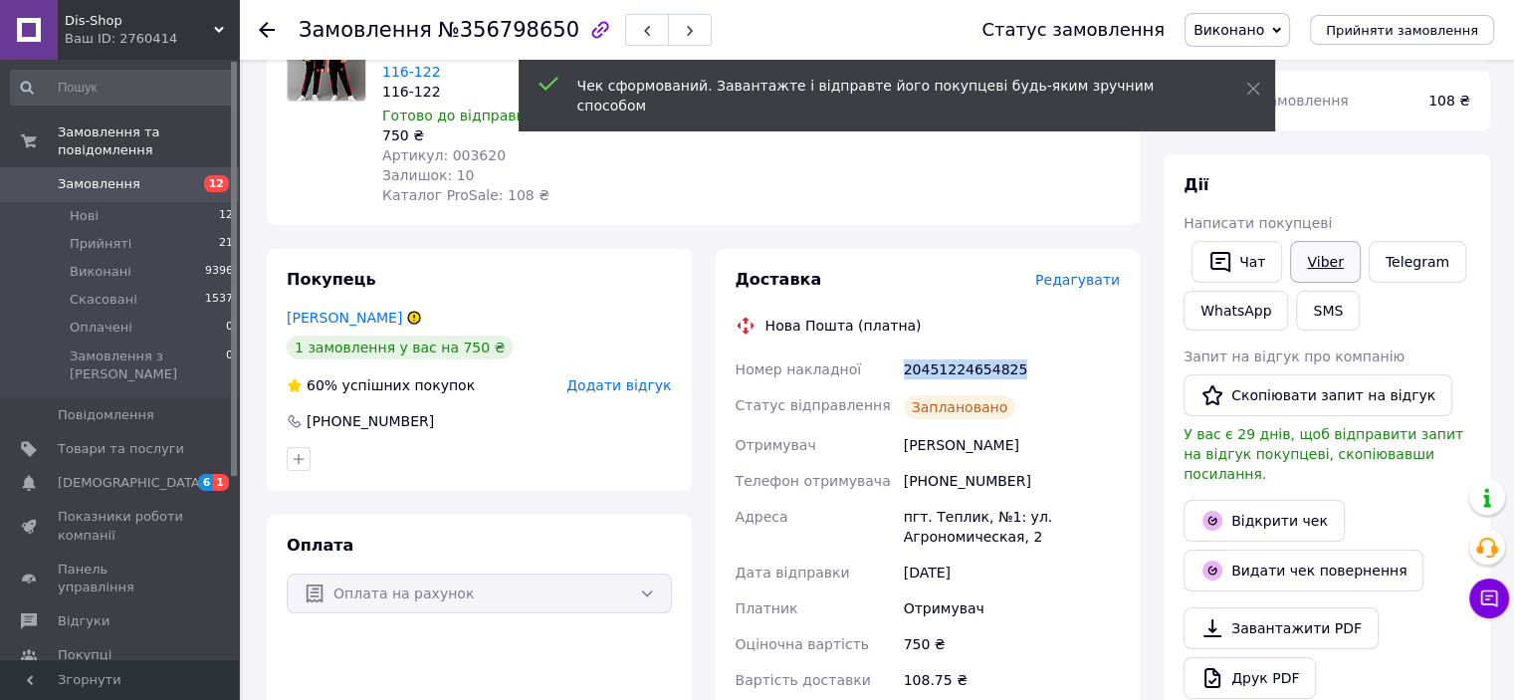
scroll to position [199, 0]
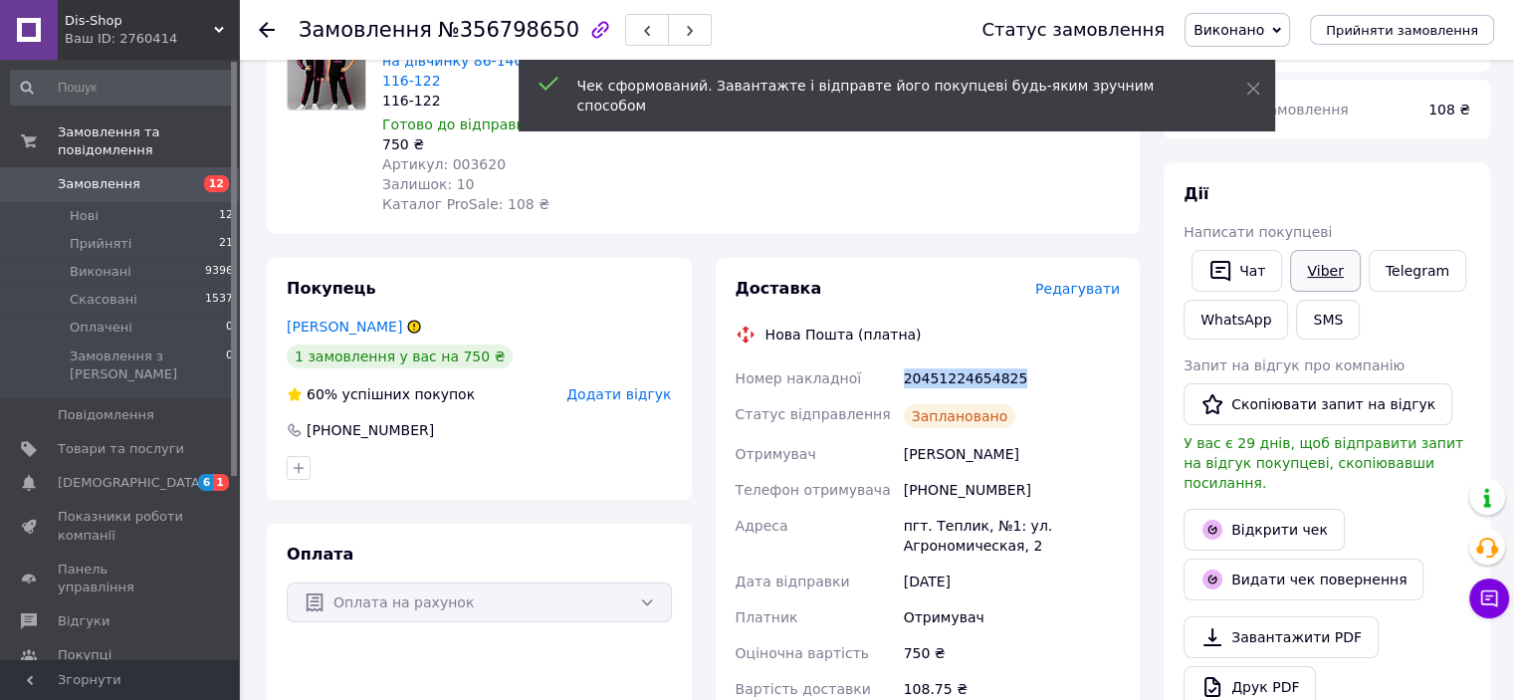
click at [1322, 273] on link "Viber" at bounding box center [1325, 271] width 70 height 42
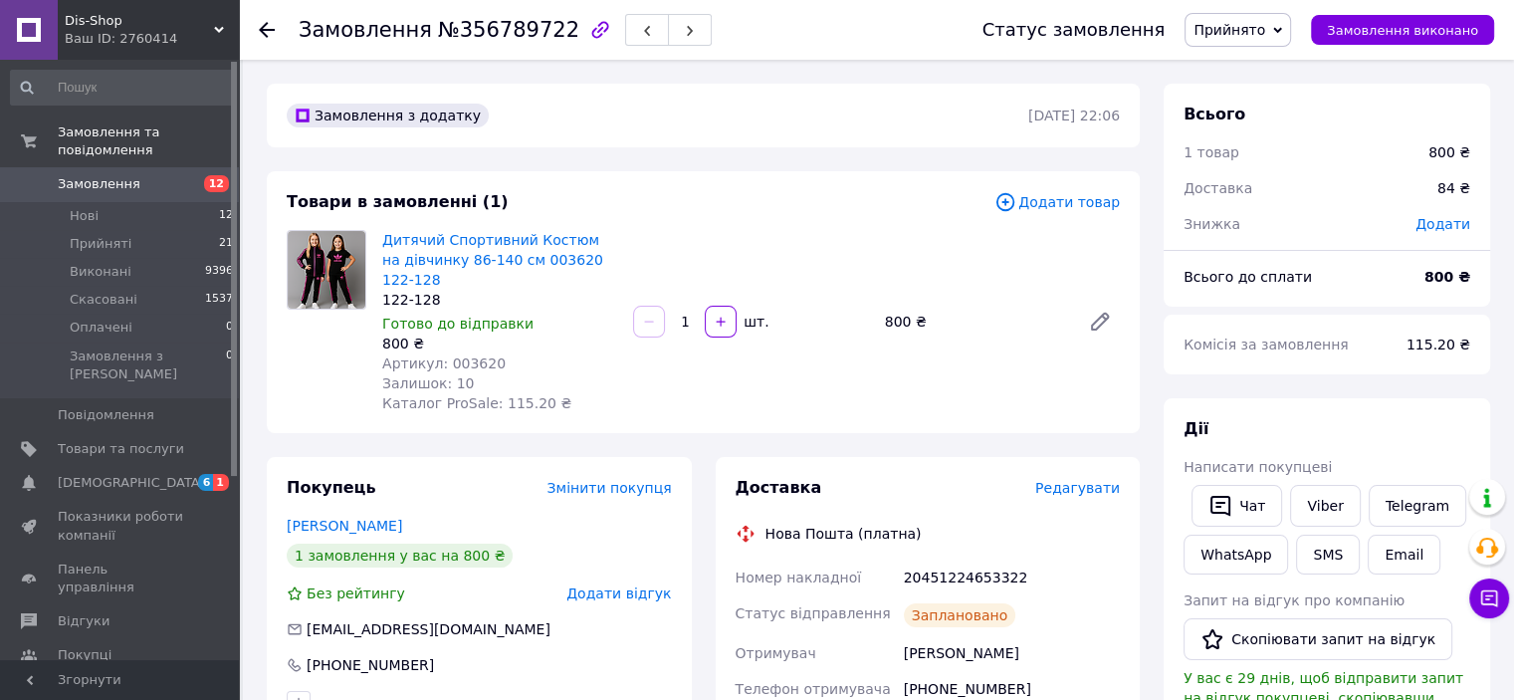
click at [953, 559] on div "20451224653322" at bounding box center [1012, 577] width 224 height 36
copy div "20451224653322"
click at [1262, 31] on span "Прийнято" at bounding box center [1230, 30] width 72 height 16
click at [1261, 67] on li "Виконано" at bounding box center [1238, 70] width 105 height 30
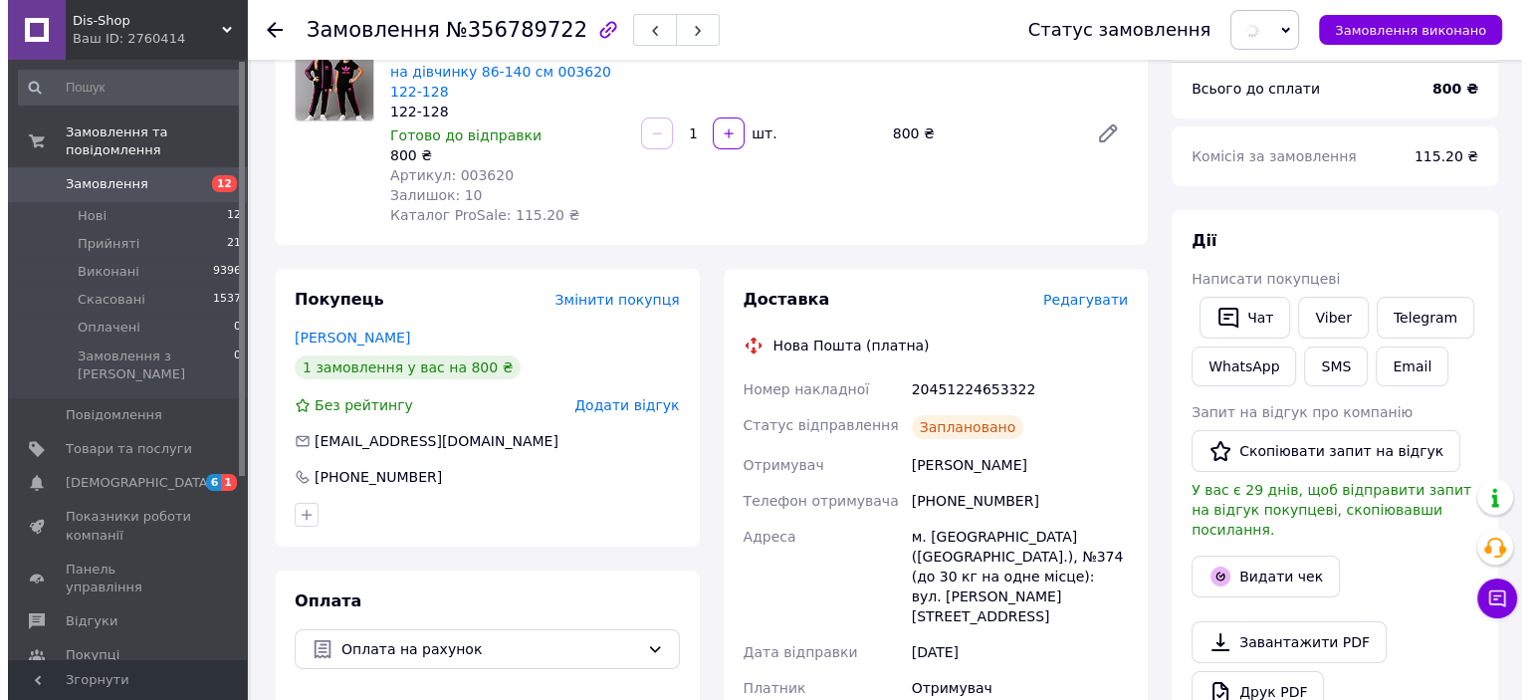
scroll to position [299, 0]
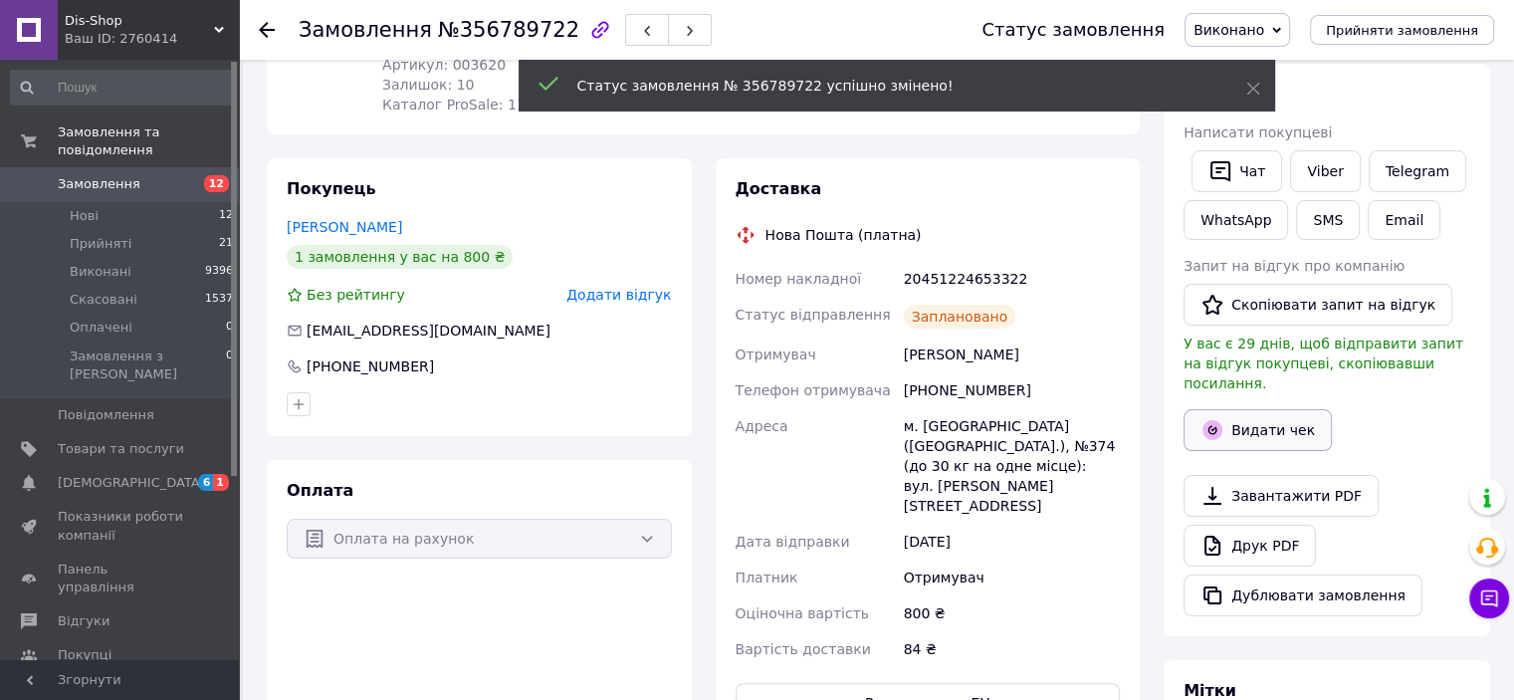
click at [1251, 409] on button "Видати чек" at bounding box center [1258, 430] width 148 height 42
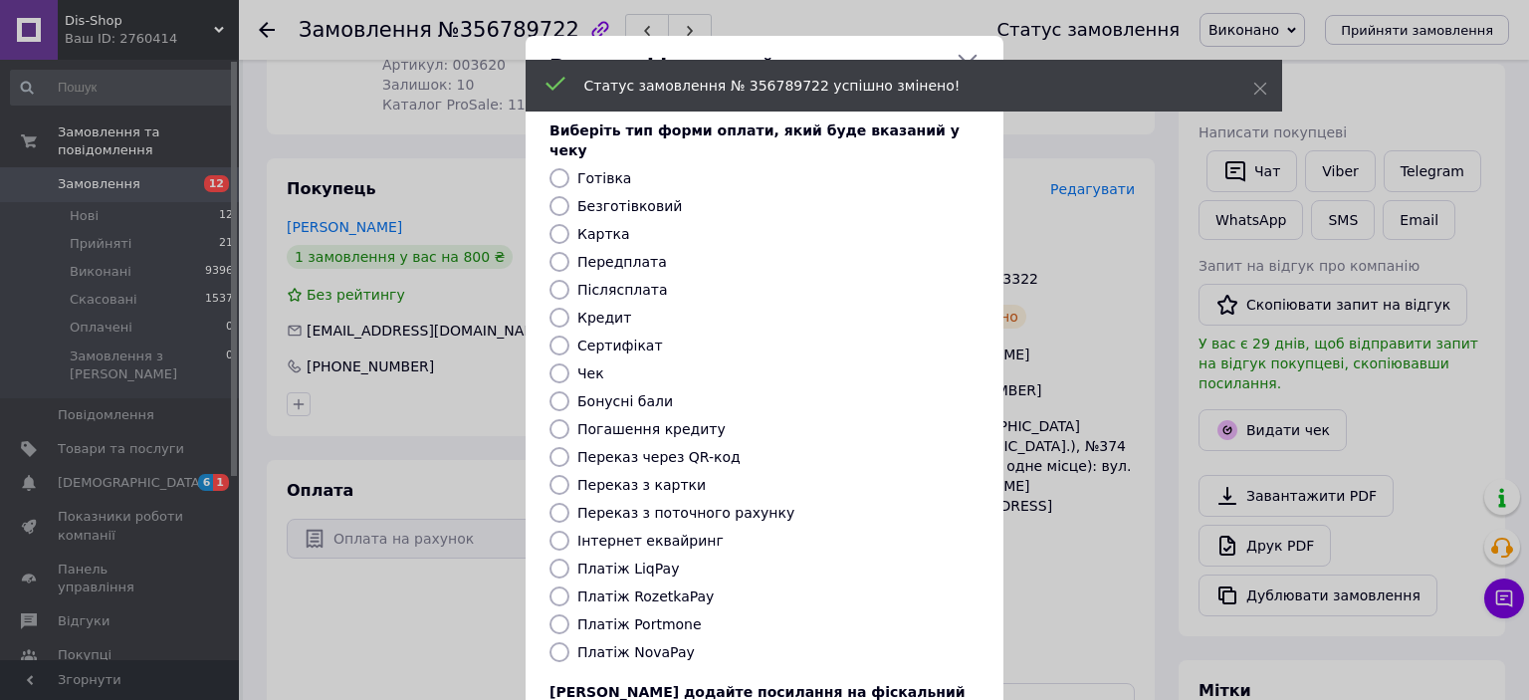
click at [590, 196] on div "Безготівковий" at bounding box center [778, 206] width 410 height 20
click at [594, 198] on label "Безготівковий" at bounding box center [629, 206] width 105 height 16
click at [569, 196] on input "Безготівковий" at bounding box center [560, 206] width 20 height 20
radio input "true"
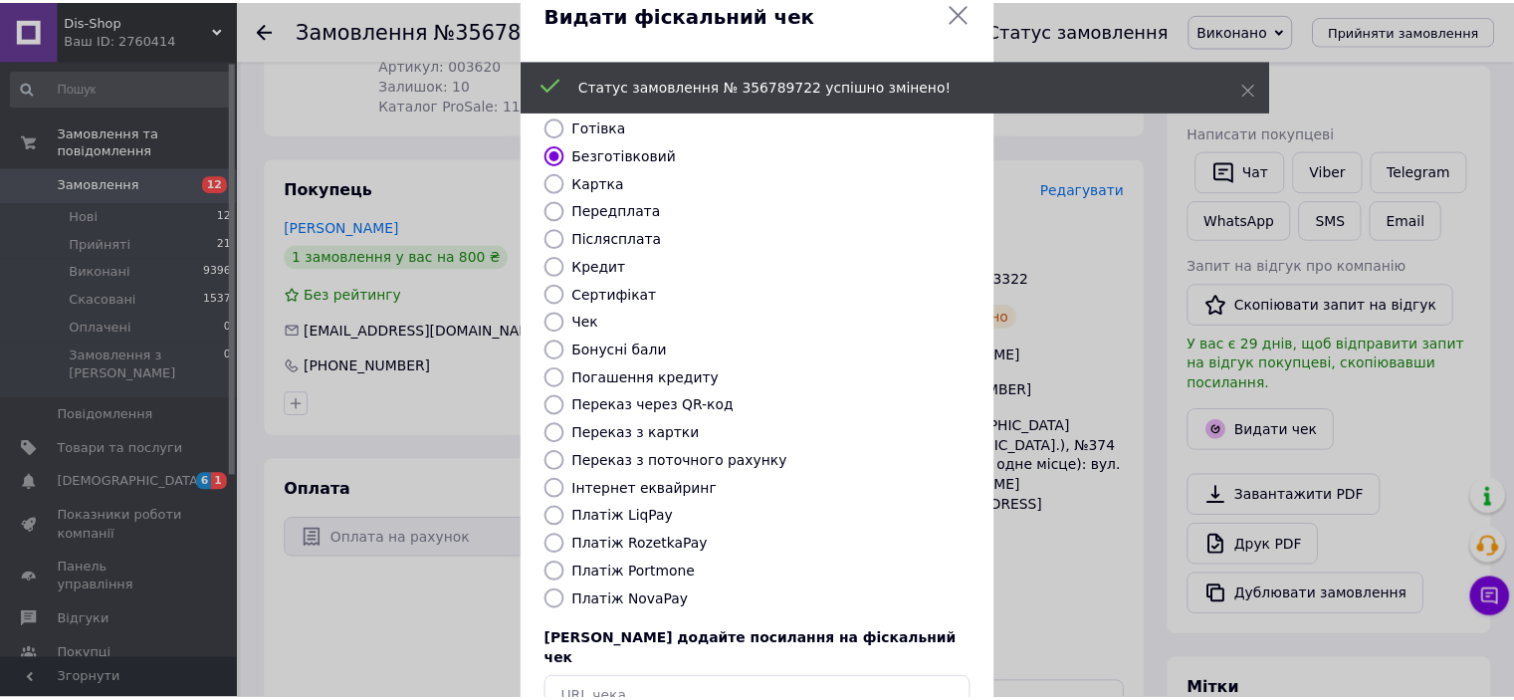
scroll to position [154, 0]
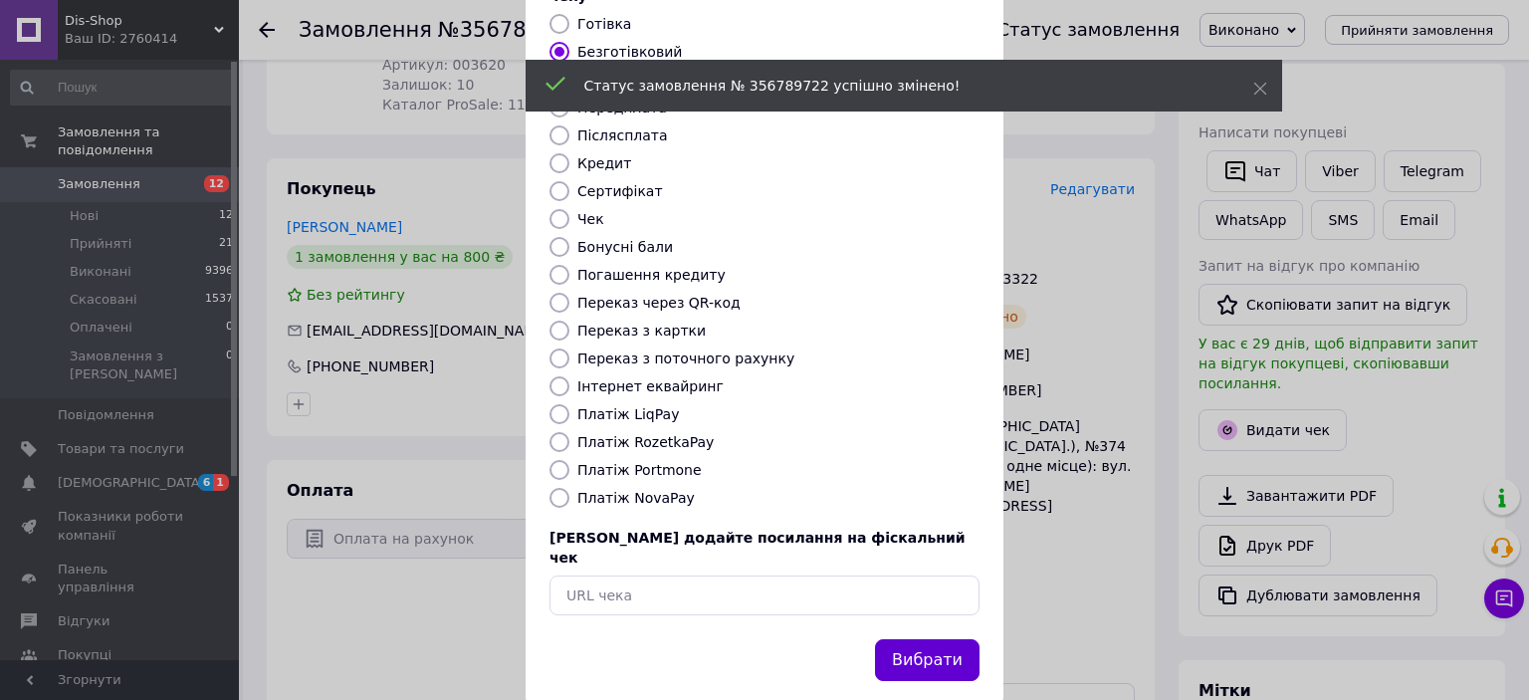
click at [956, 639] on button "Вибрати" at bounding box center [927, 660] width 105 height 43
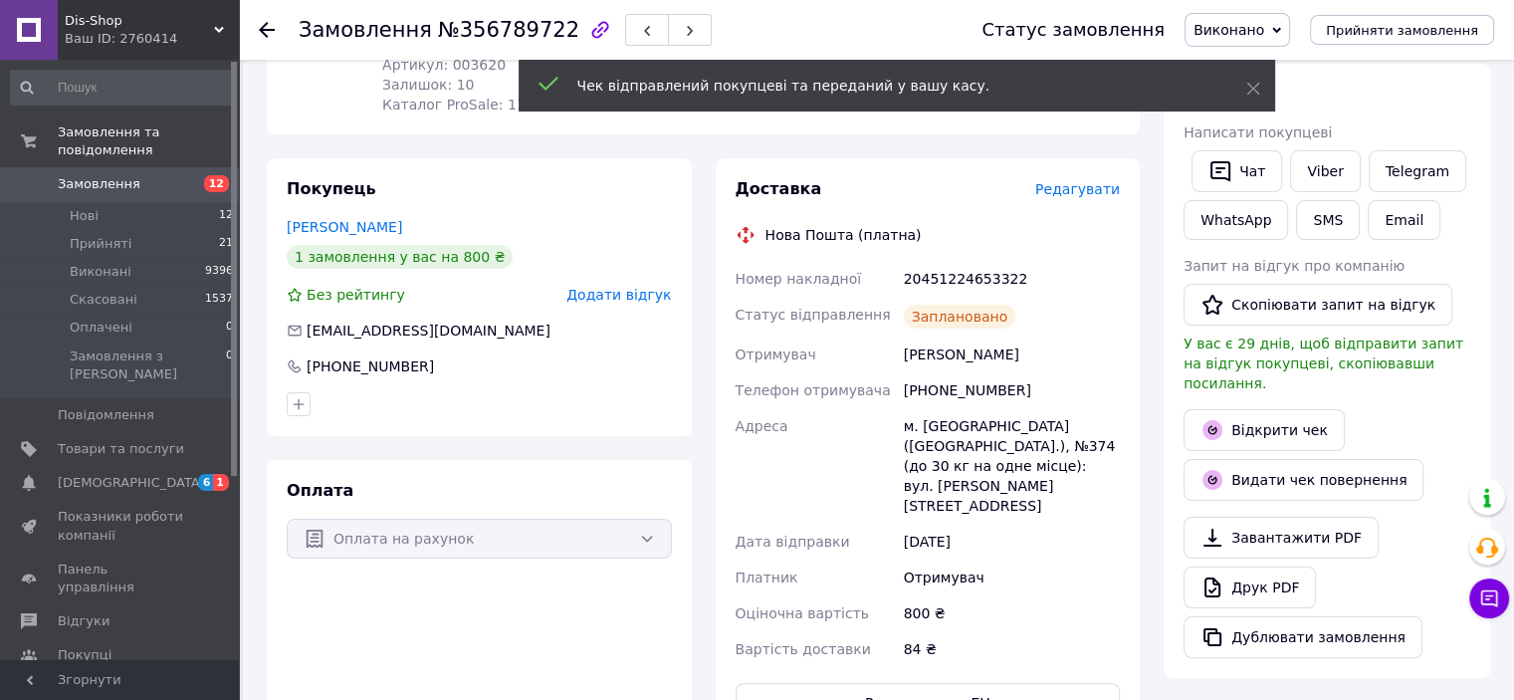
click at [964, 261] on div "20451224653322" at bounding box center [1012, 279] width 224 height 36
copy div "20451224653322"
click at [1321, 164] on link "Viber" at bounding box center [1325, 171] width 70 height 42
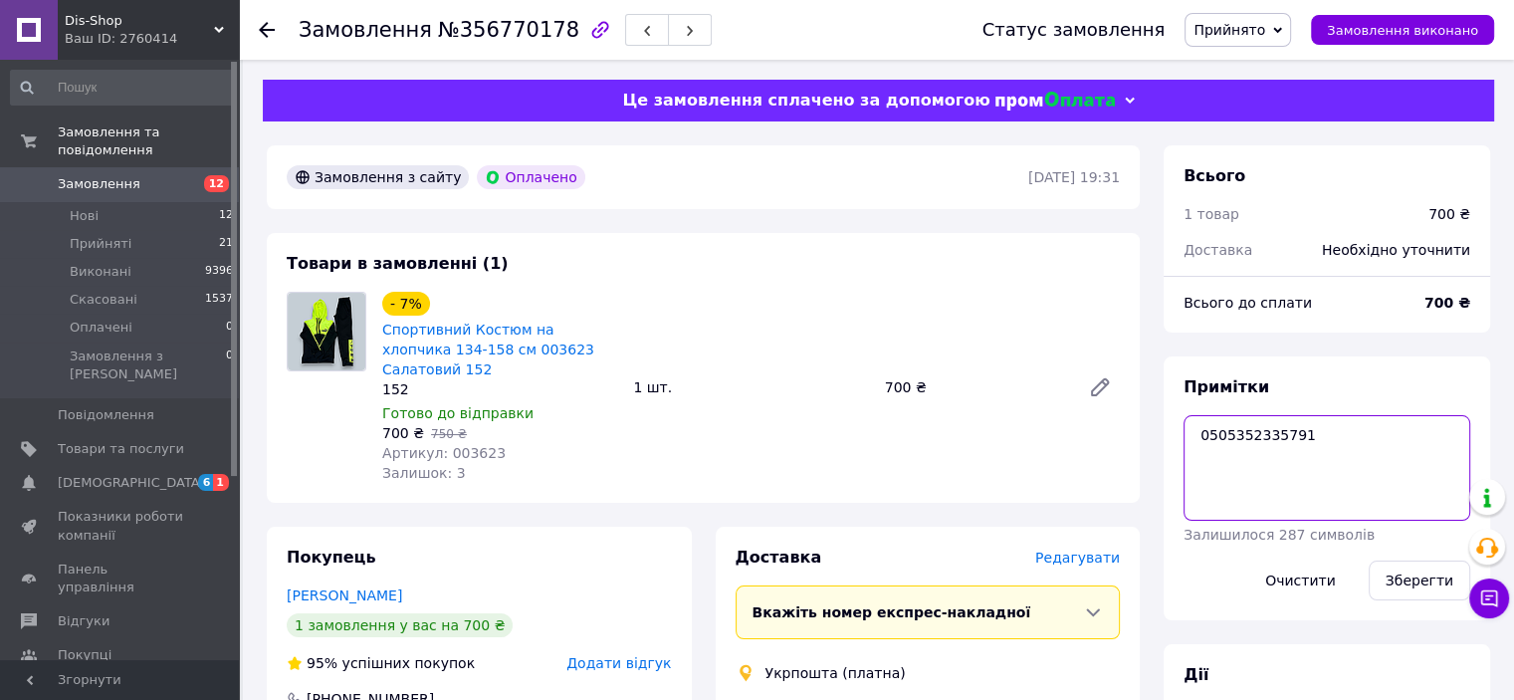
click at [1211, 446] on textarea "0505352335791" at bounding box center [1327, 468] width 287 height 106
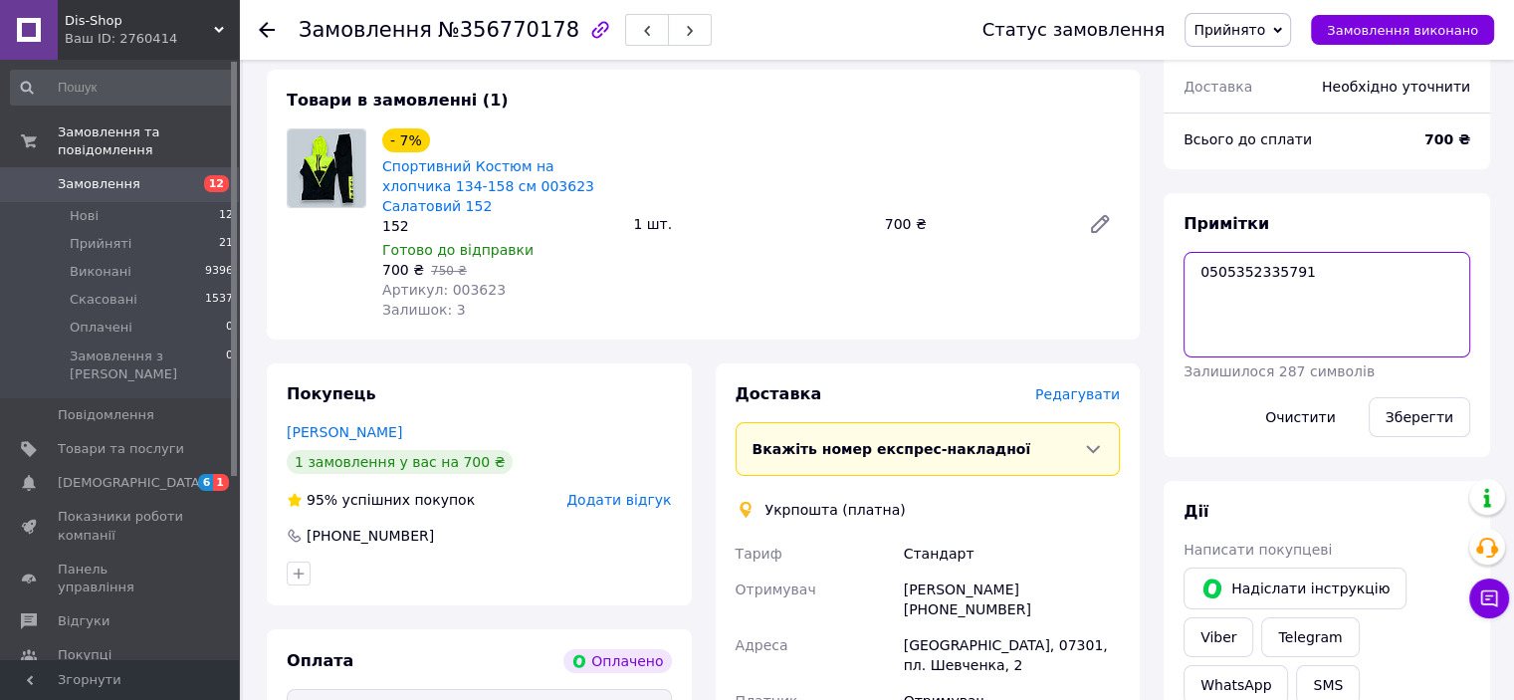
scroll to position [398, 0]
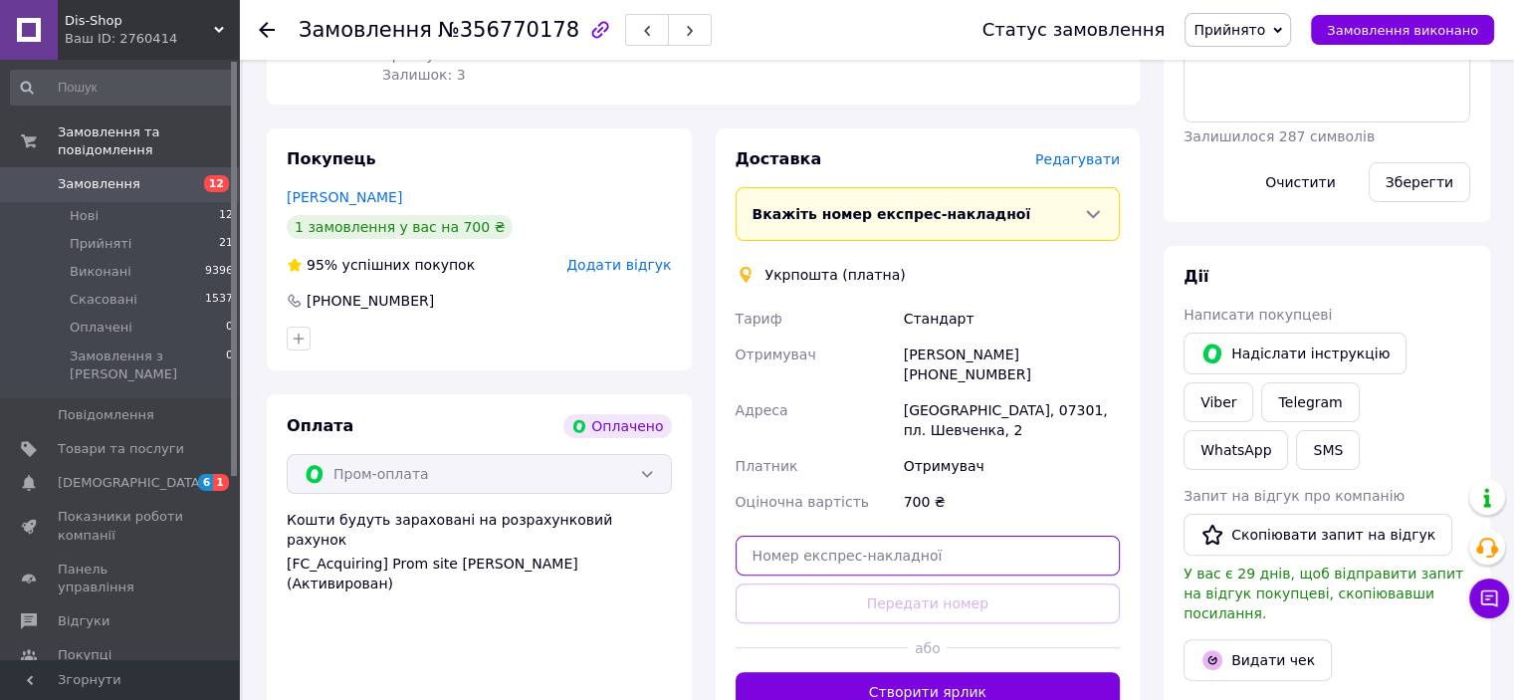
click at [917, 536] on input "text" at bounding box center [928, 556] width 385 height 40
paste input "0505352335791"
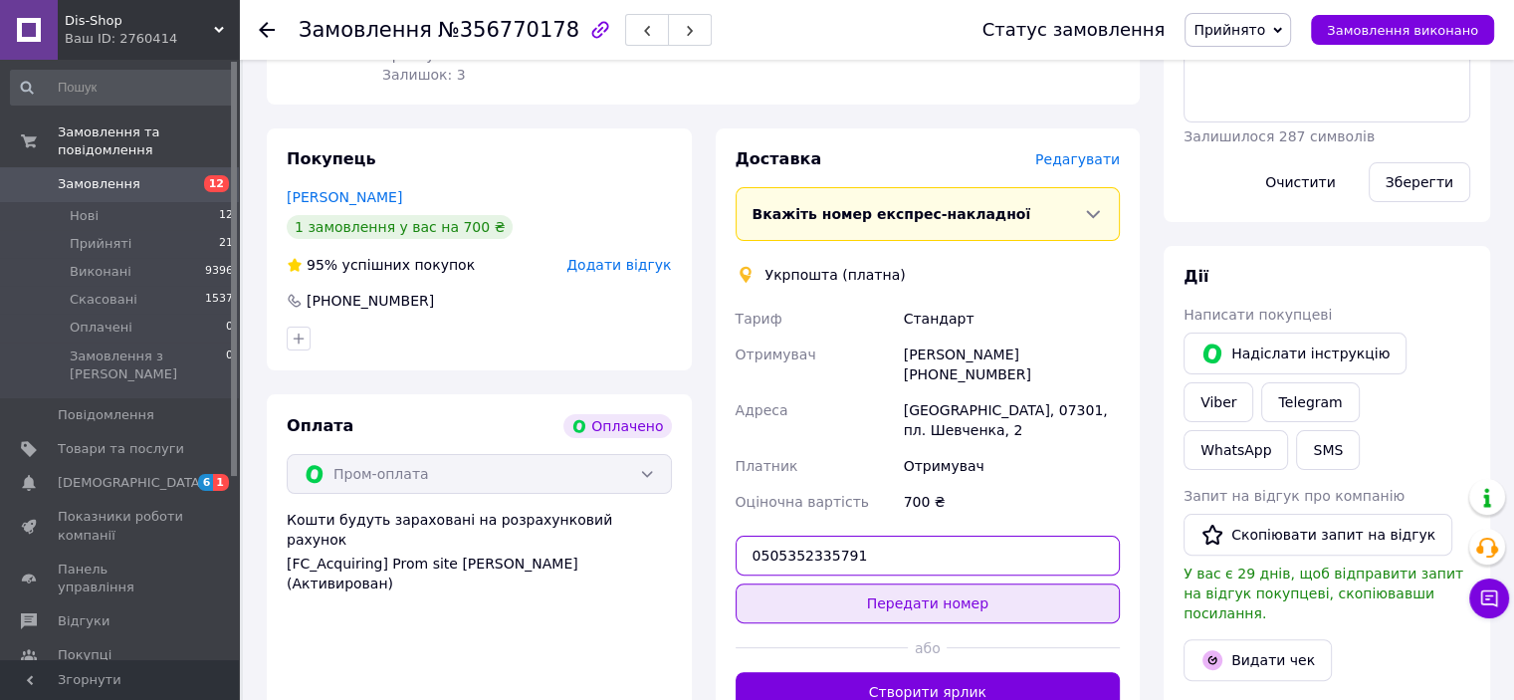
type input "0505352335791"
click at [920, 583] on button "Передати номер" at bounding box center [928, 603] width 385 height 40
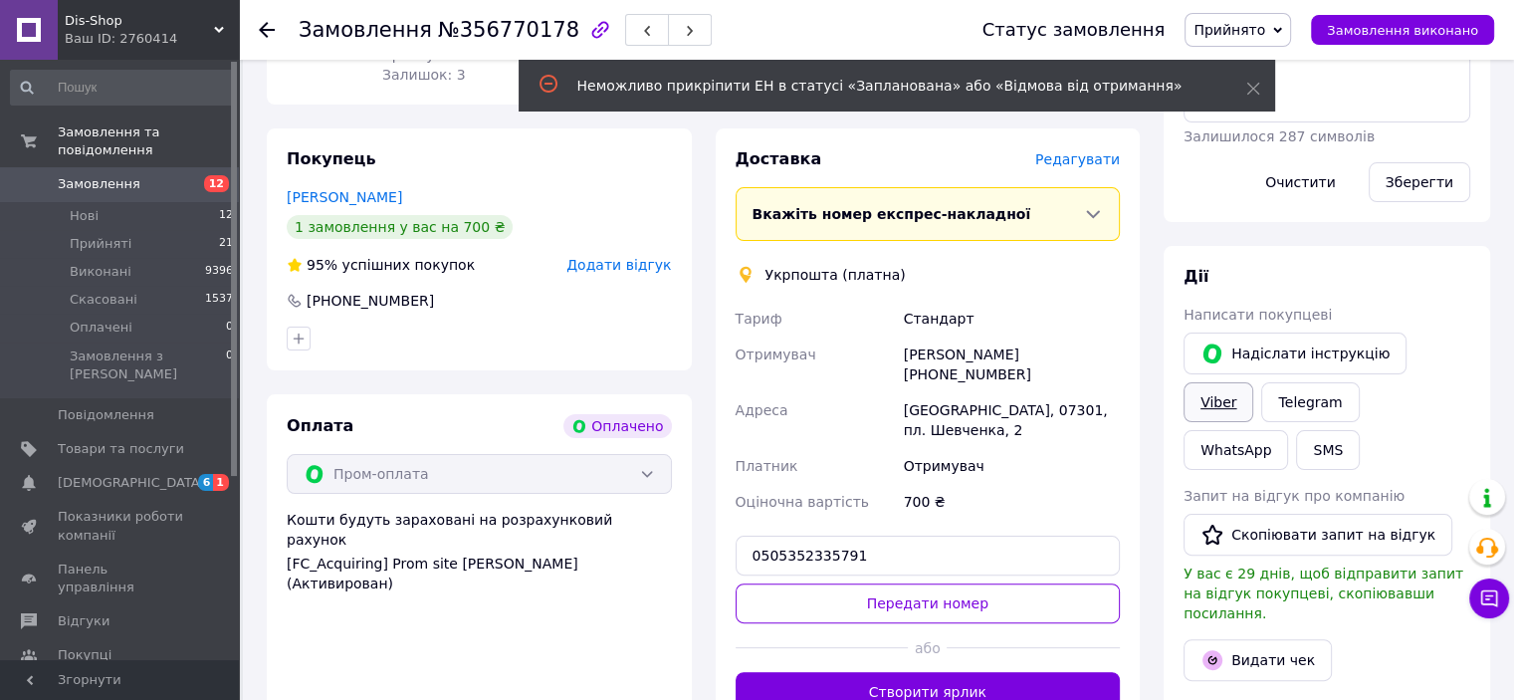
click at [1253, 382] on link "Viber" at bounding box center [1219, 402] width 70 height 40
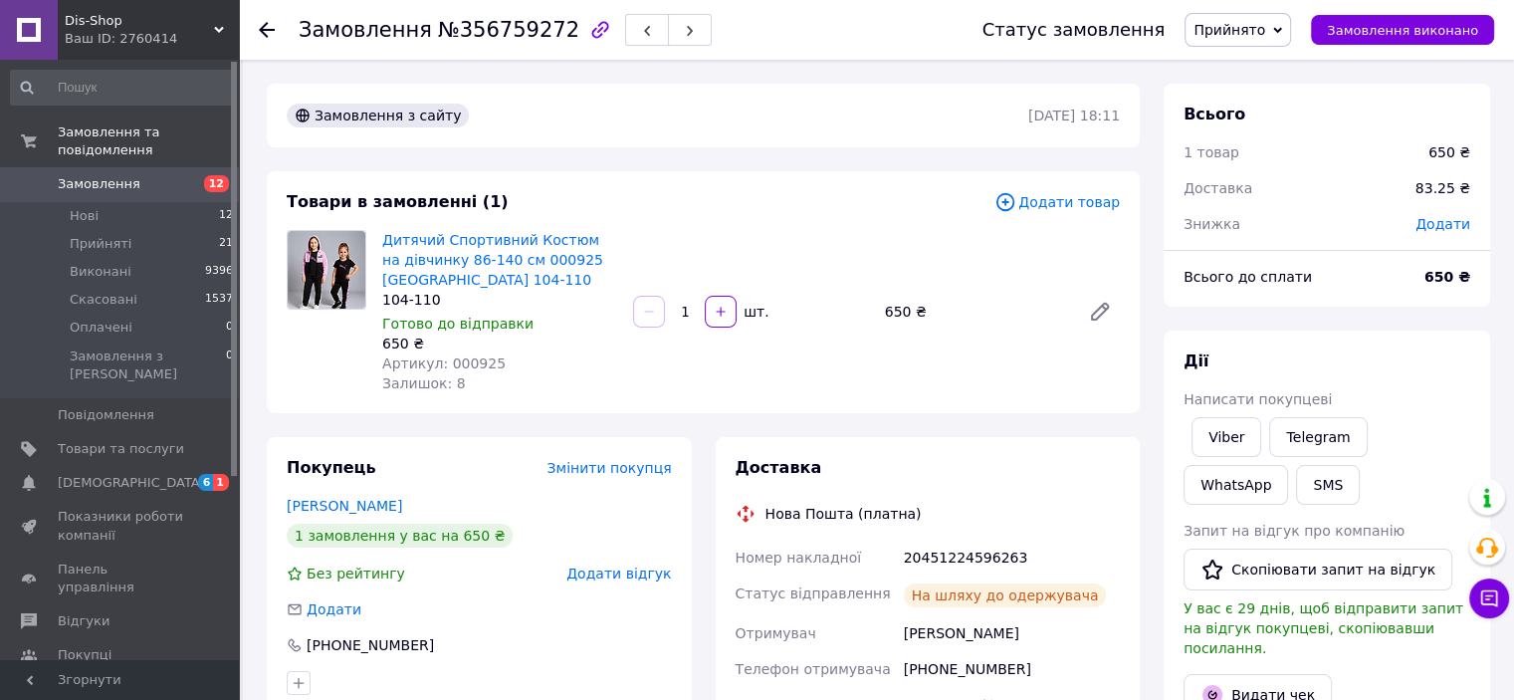
click at [952, 563] on div "20451224596263" at bounding box center [1012, 558] width 224 height 36
copy div "20451224596263"
click at [1254, 38] on span "Прийнято" at bounding box center [1230, 30] width 72 height 16
click at [1259, 68] on li "Виконано" at bounding box center [1238, 70] width 105 height 30
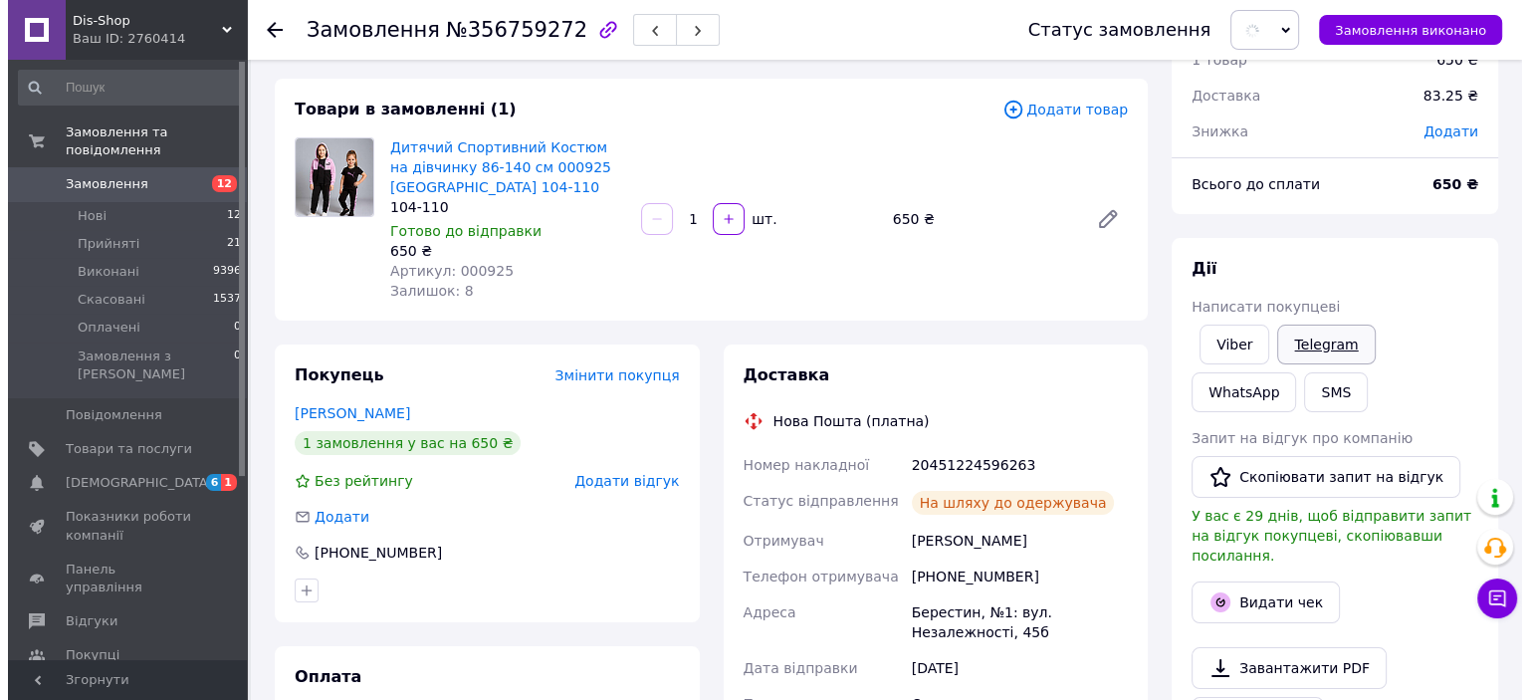
scroll to position [199, 0]
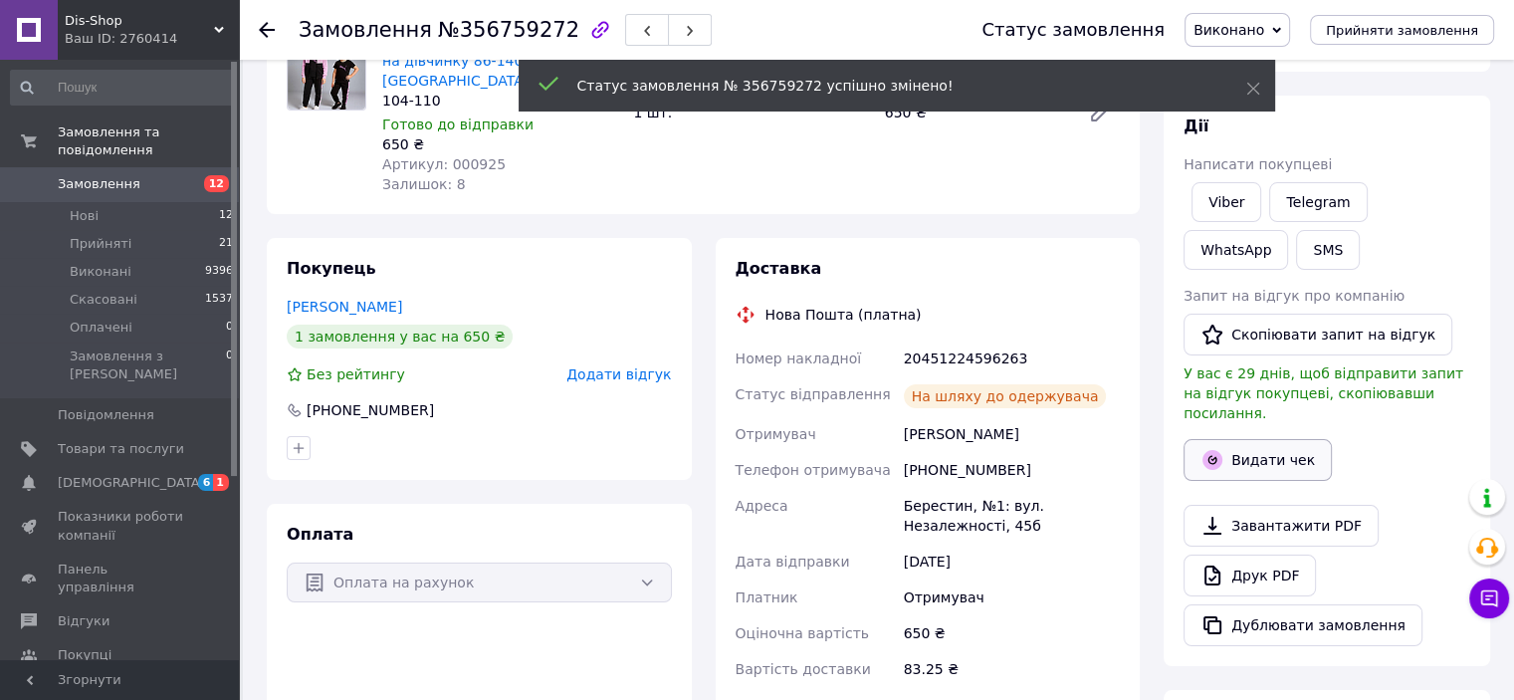
click at [1260, 439] on button "Видати чек" at bounding box center [1258, 460] width 148 height 42
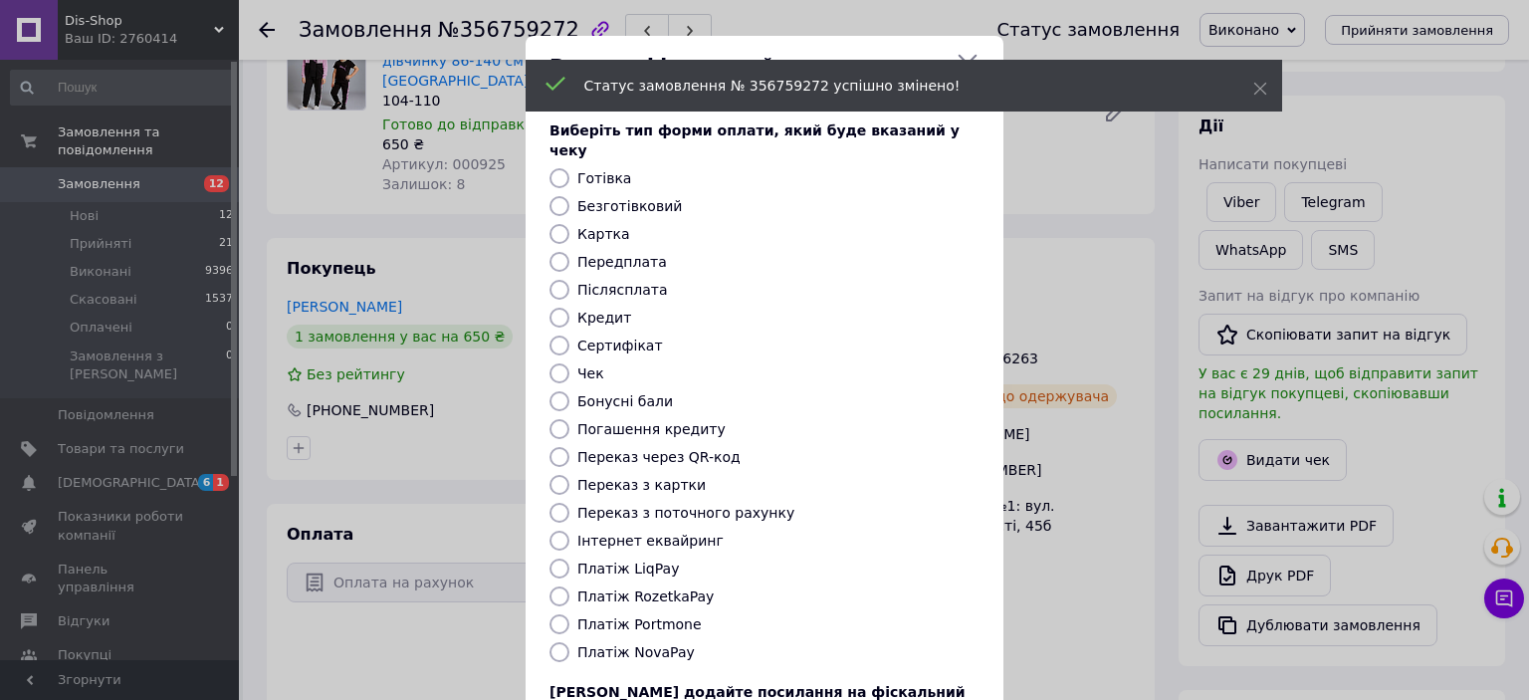
click at [651, 198] on label "Безготівковий" at bounding box center [629, 206] width 105 height 16
click at [569, 196] on input "Безготівковий" at bounding box center [560, 206] width 20 height 20
radio input "true"
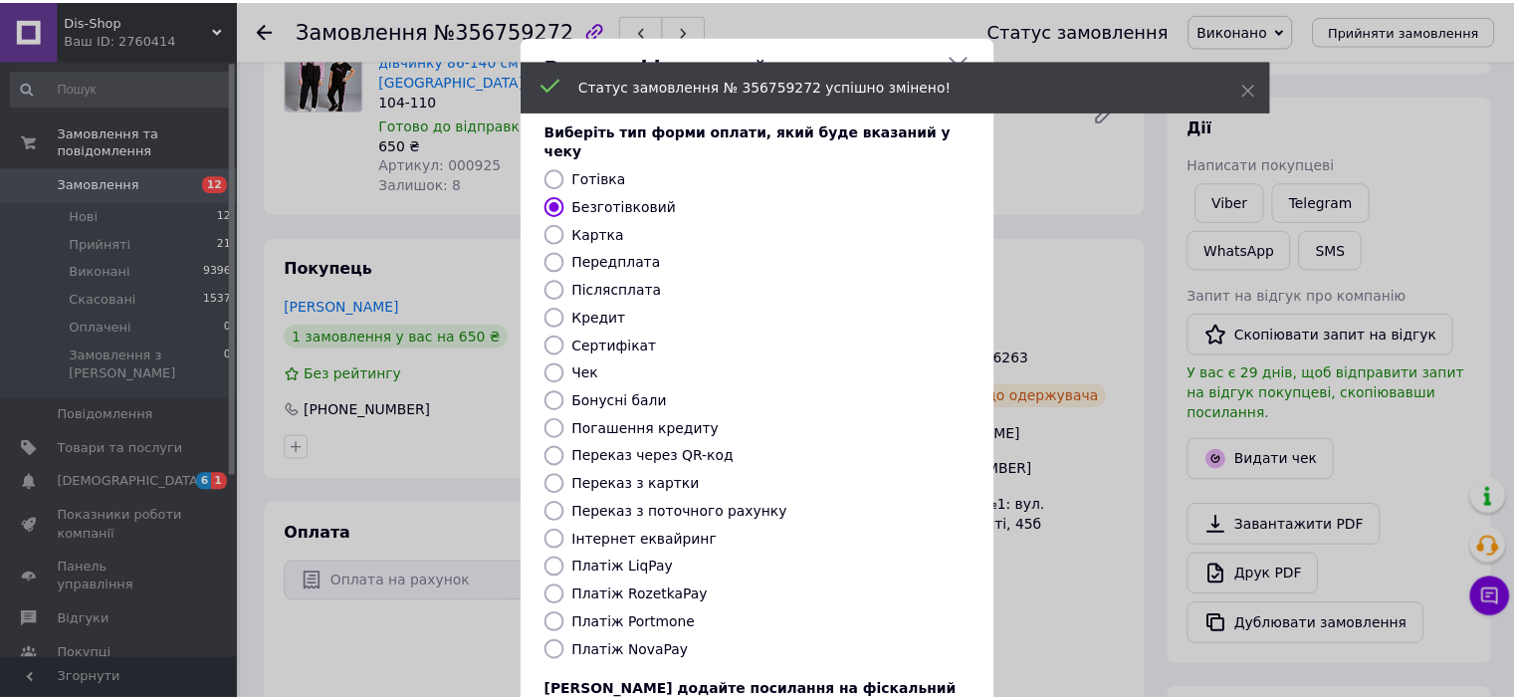
scroll to position [154, 0]
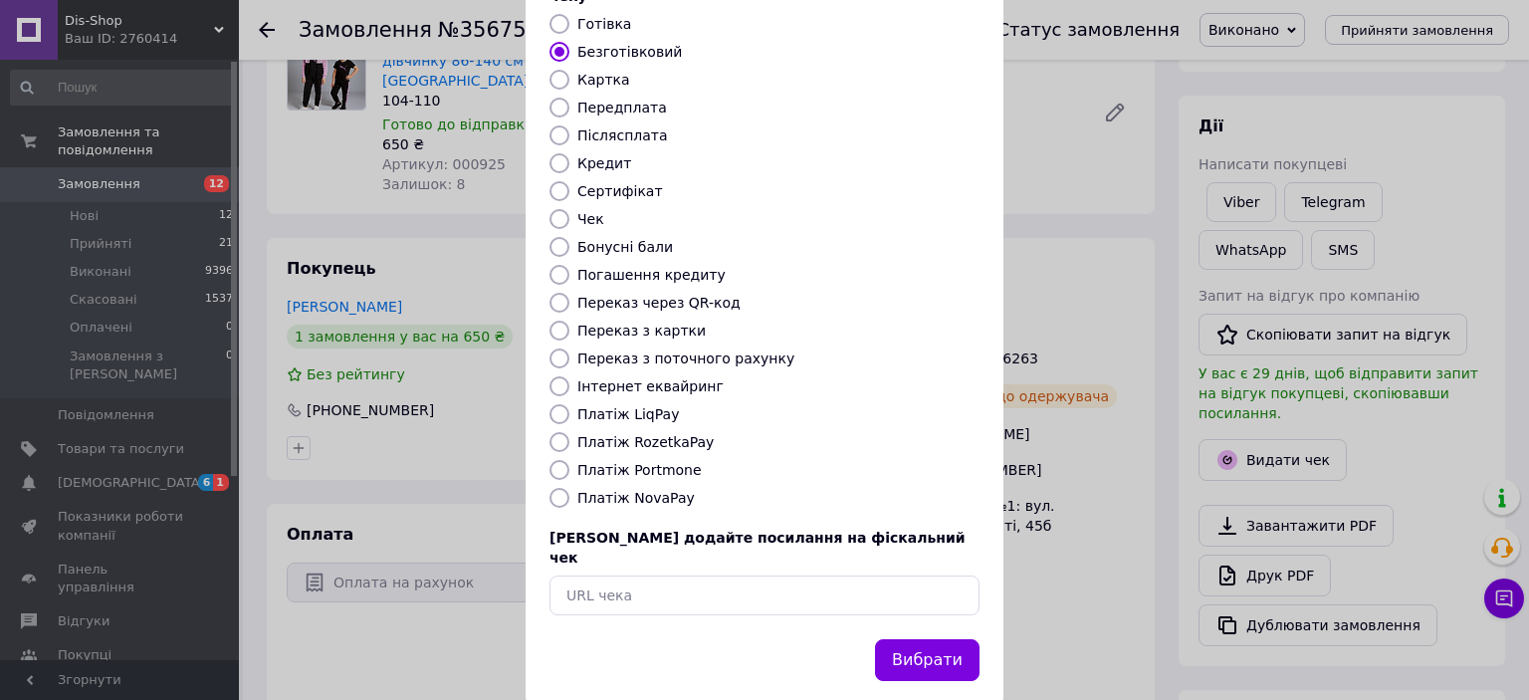
drag, startPoint x: 923, startPoint y: 618, endPoint x: 932, endPoint y: 601, distance: 19.1
click at [923, 639] on button "Вибрати" at bounding box center [927, 660] width 105 height 43
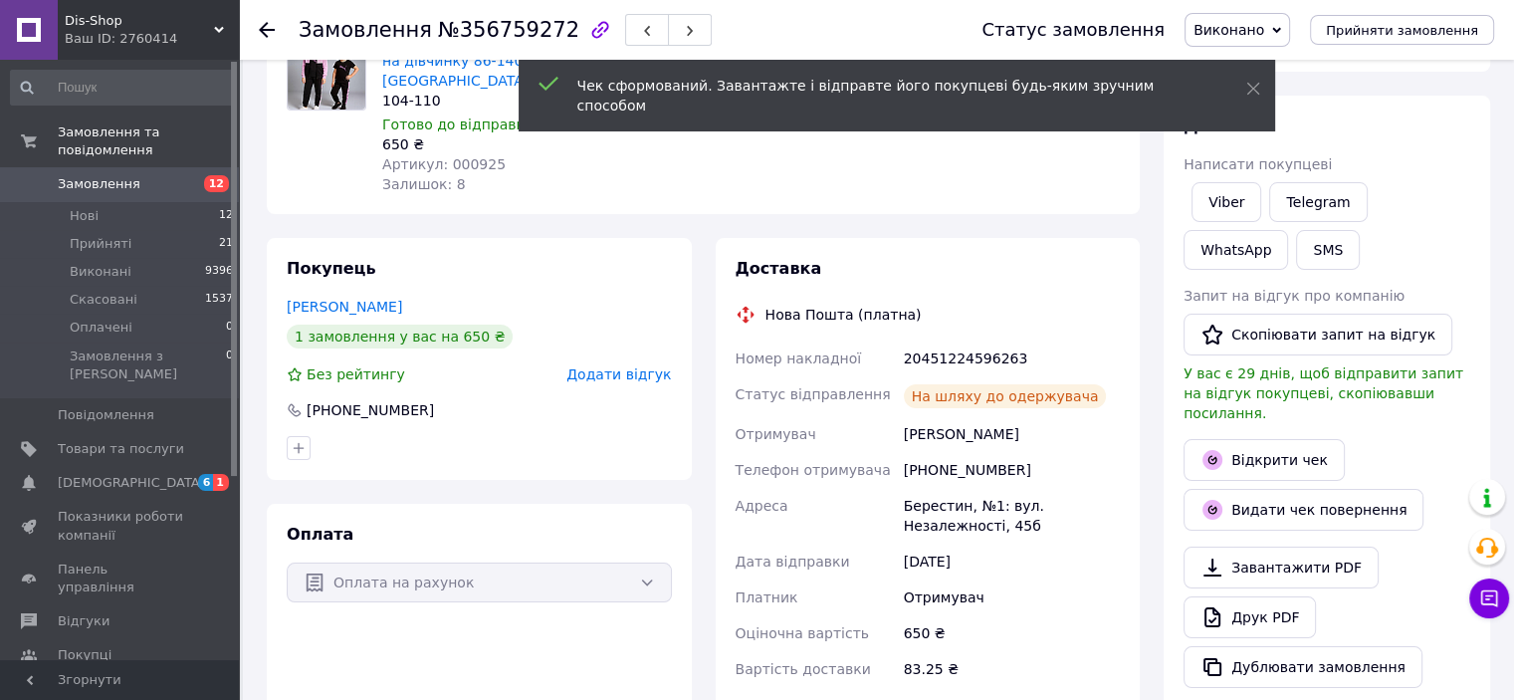
click at [976, 365] on div "20451224596263" at bounding box center [1012, 358] width 224 height 36
copy div "20451224596263"
click at [1222, 202] on link "Viber" at bounding box center [1227, 202] width 70 height 40
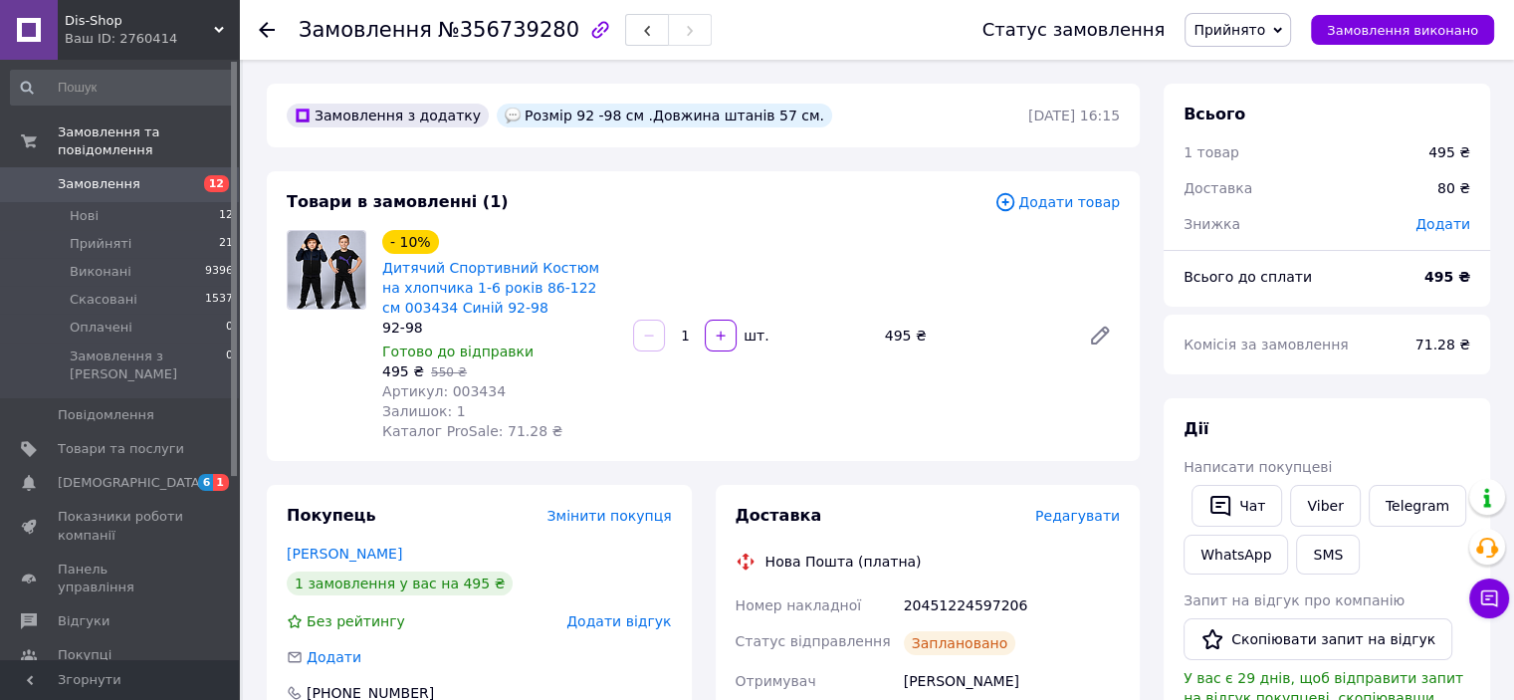
click at [959, 609] on div "20451224597206" at bounding box center [1012, 605] width 224 height 36
copy div "20451224597206"
click at [1258, 33] on span "Прийнято" at bounding box center [1230, 30] width 72 height 16
click at [1260, 61] on li "Виконано" at bounding box center [1238, 70] width 105 height 30
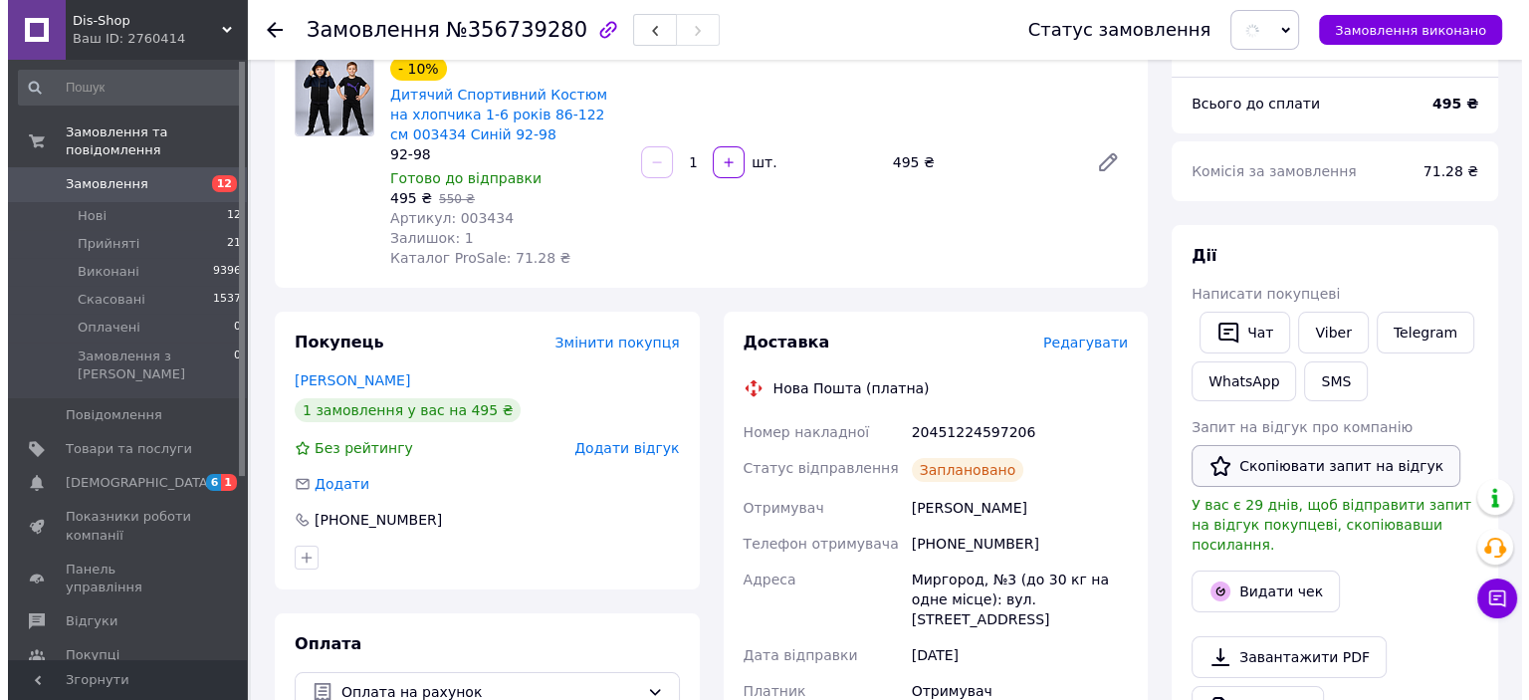
scroll to position [299, 0]
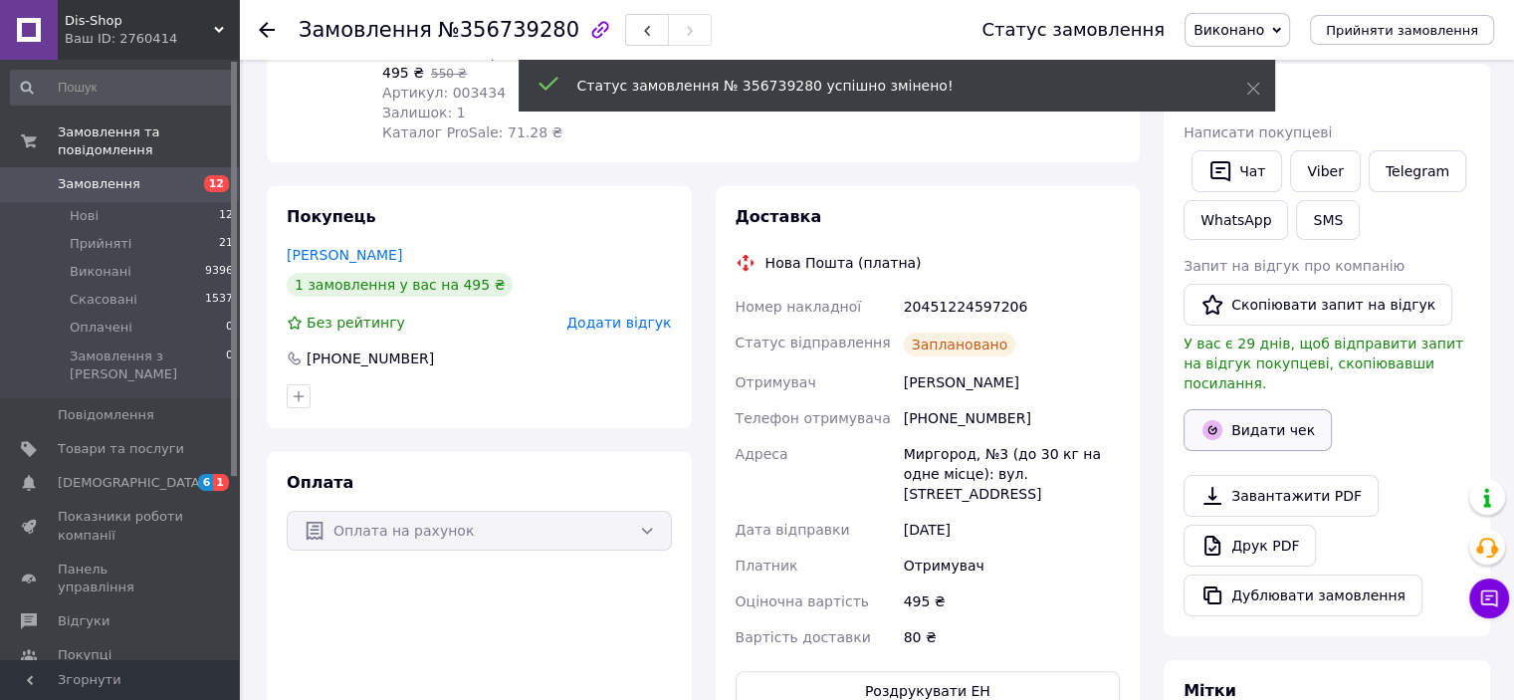
click at [1245, 409] on button "Видати чек" at bounding box center [1258, 430] width 148 height 42
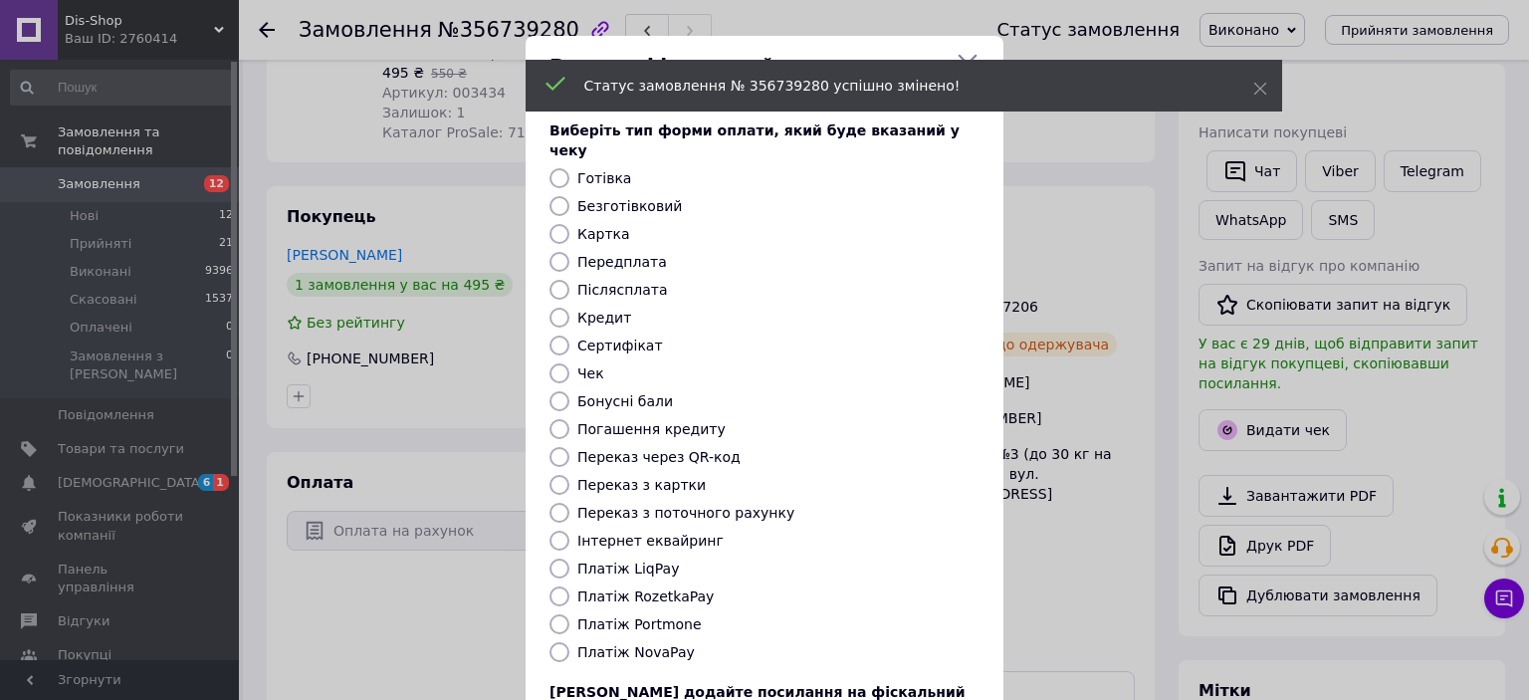
click at [641, 198] on label "Безготівковий" at bounding box center [629, 206] width 105 height 16
click at [569, 196] on input "Безготівковий" at bounding box center [560, 206] width 20 height 20
radio input "true"
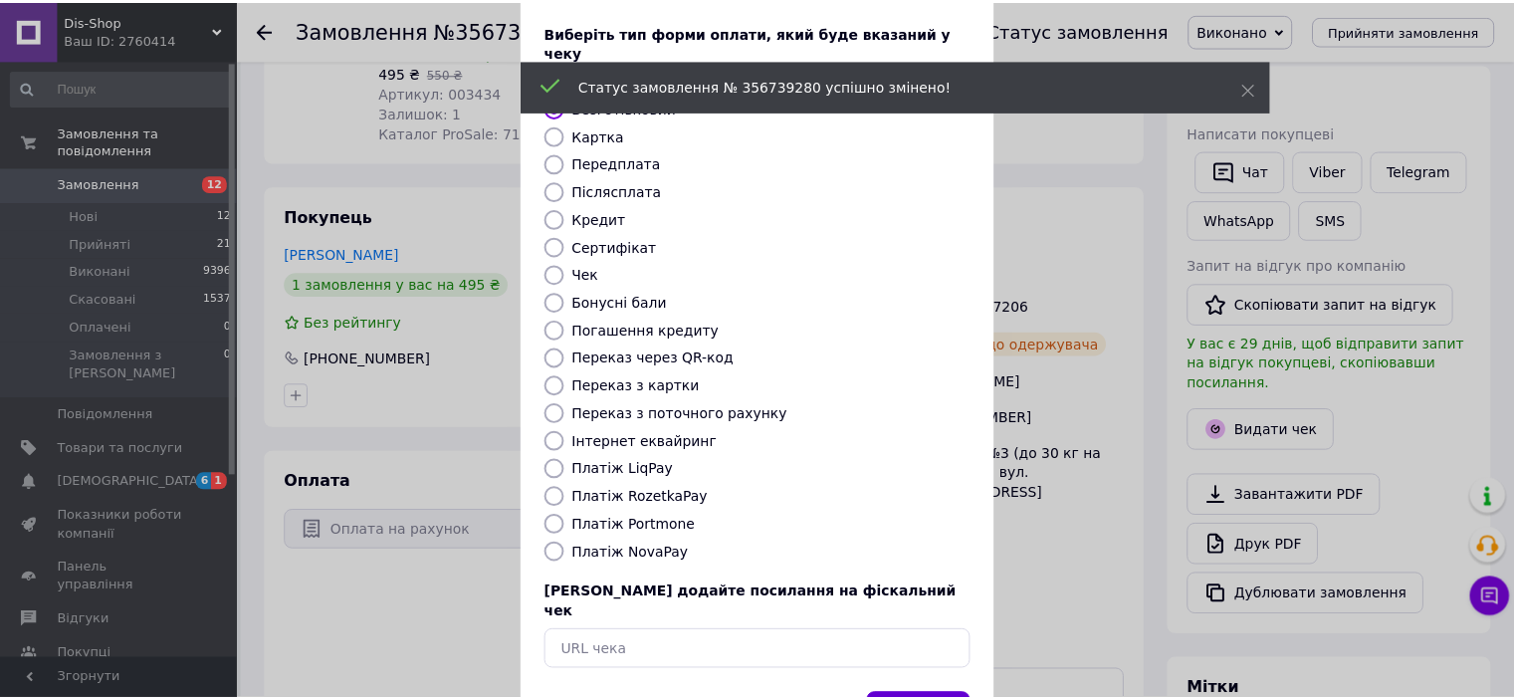
scroll to position [154, 0]
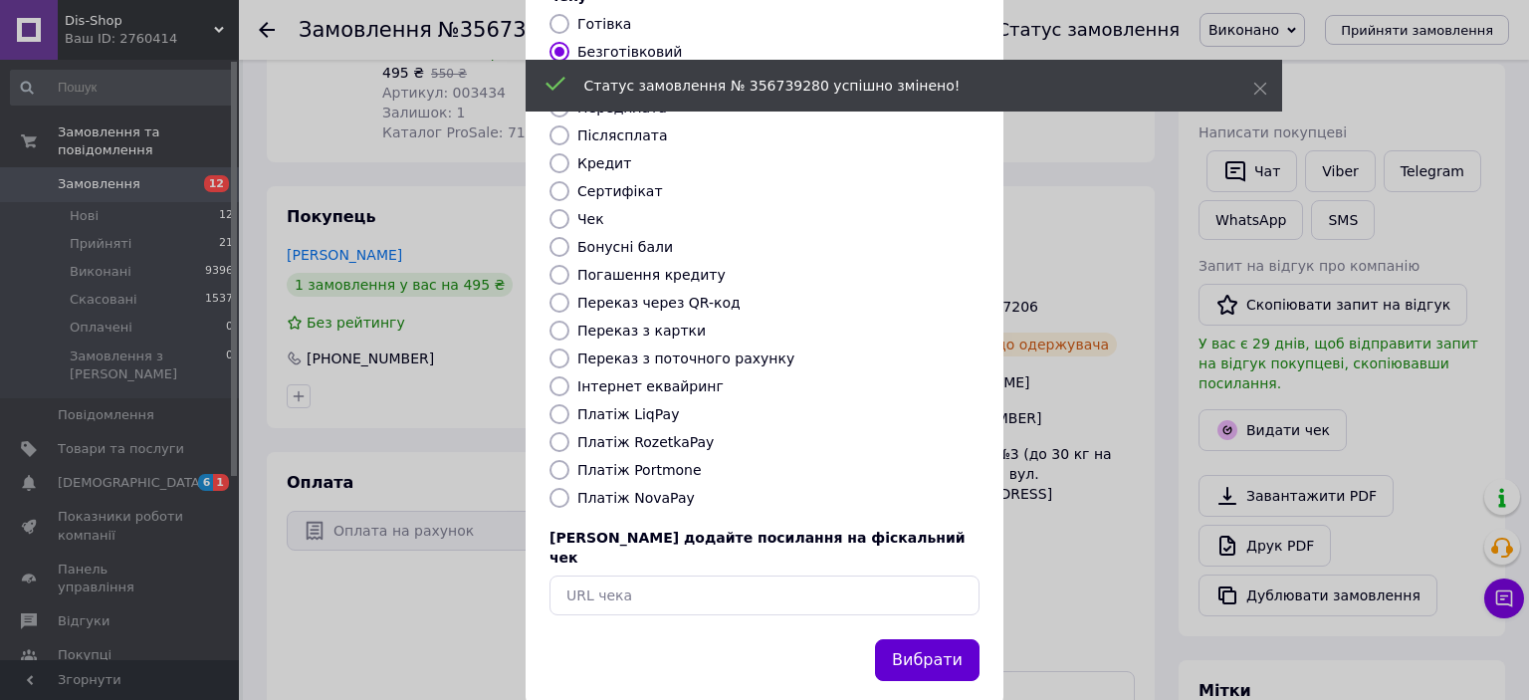
click at [924, 639] on button "Вибрати" at bounding box center [927, 660] width 105 height 43
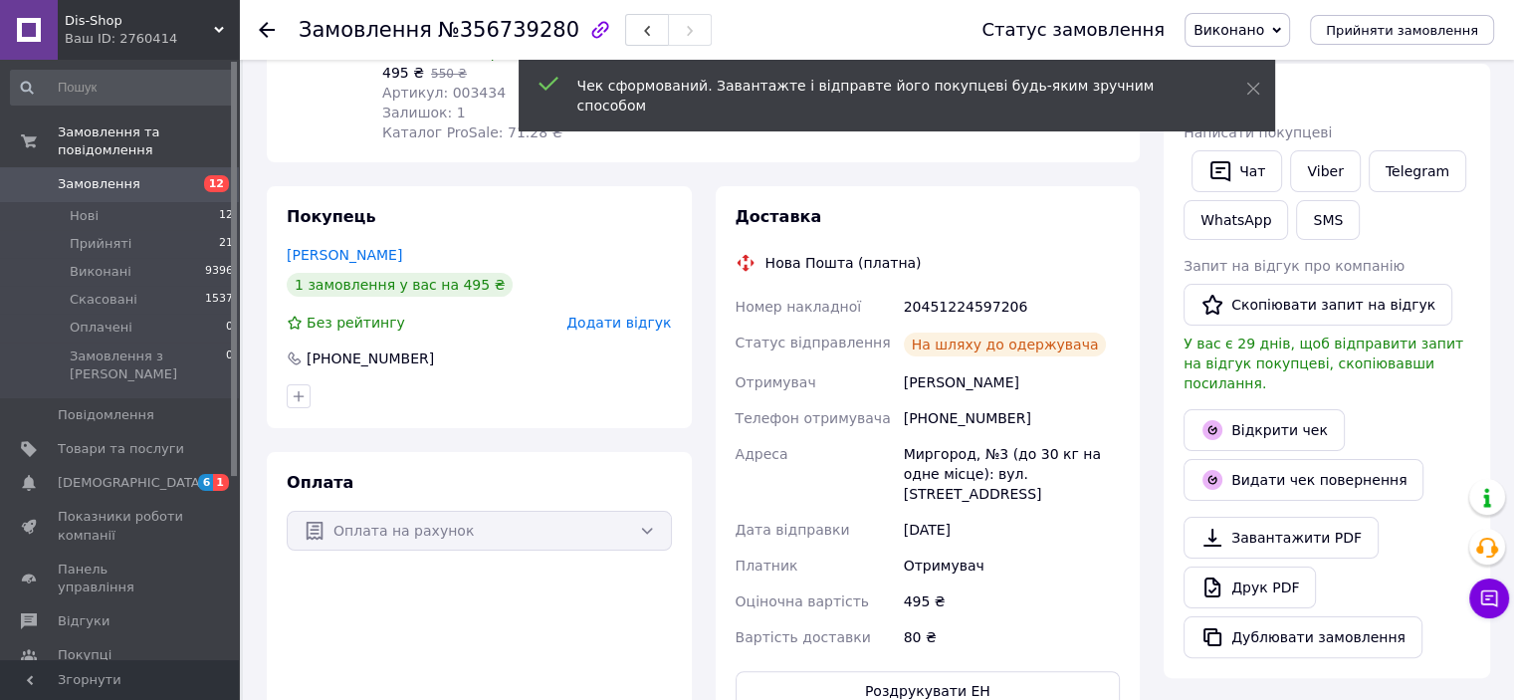
click at [947, 300] on div "20451224597206" at bounding box center [1012, 307] width 224 height 36
copy div "20451224597206"
click at [1338, 172] on link "Viber" at bounding box center [1325, 171] width 70 height 42
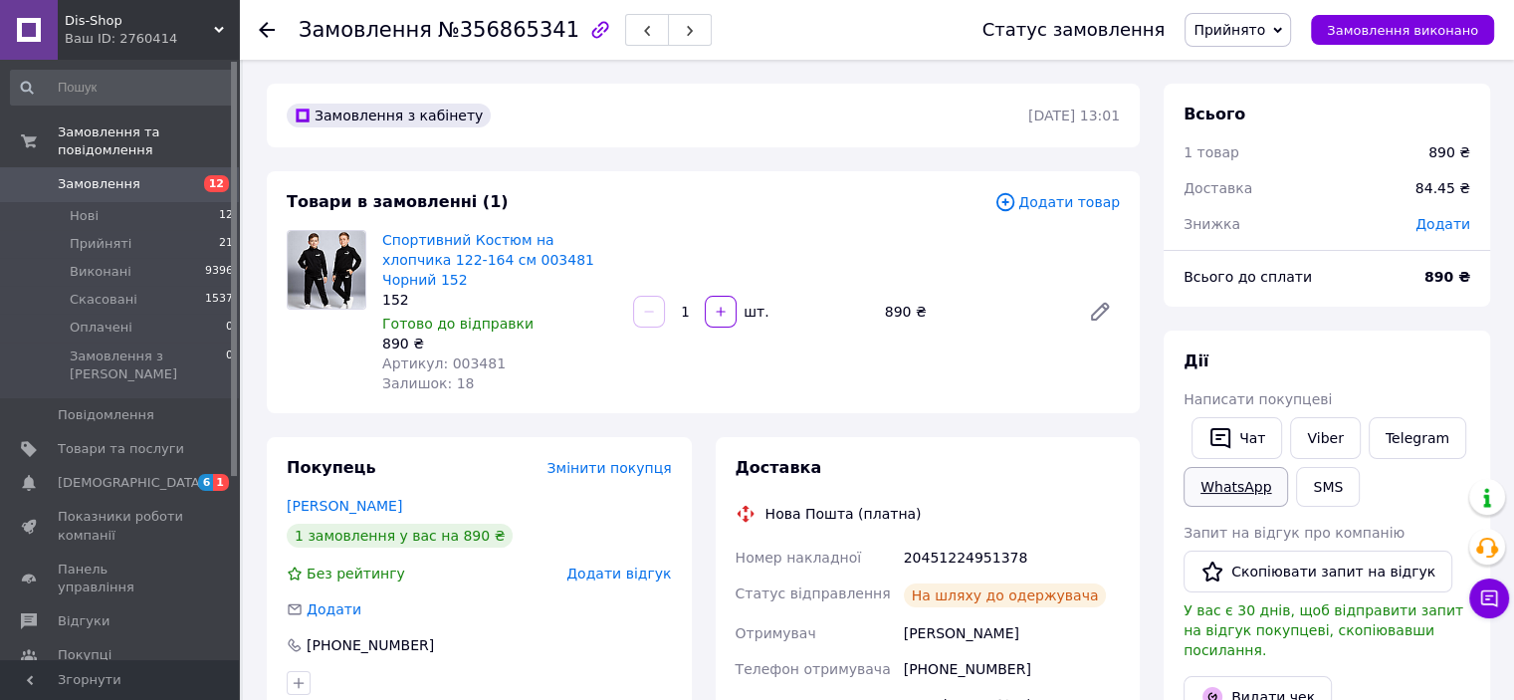
click at [1246, 497] on link "WhatsApp" at bounding box center [1236, 487] width 105 height 40
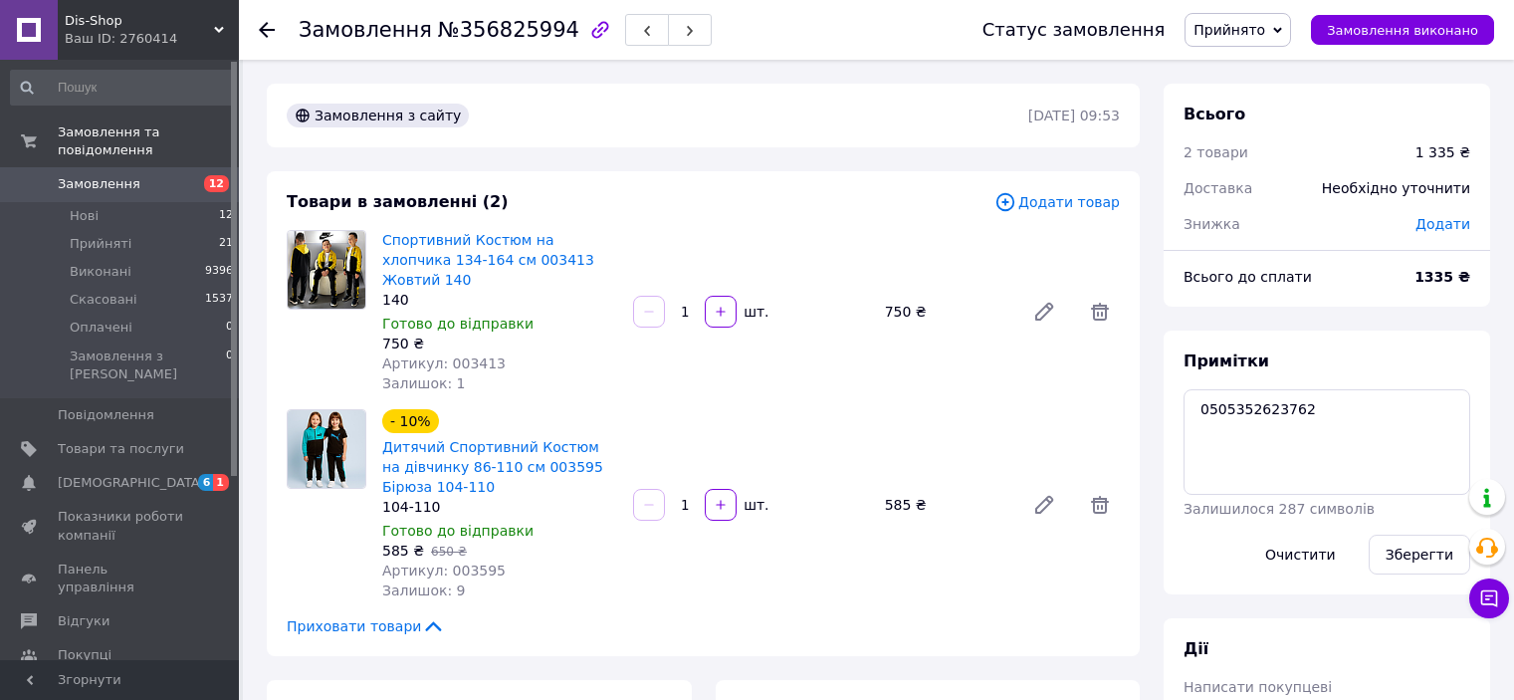
scroll to position [498, 0]
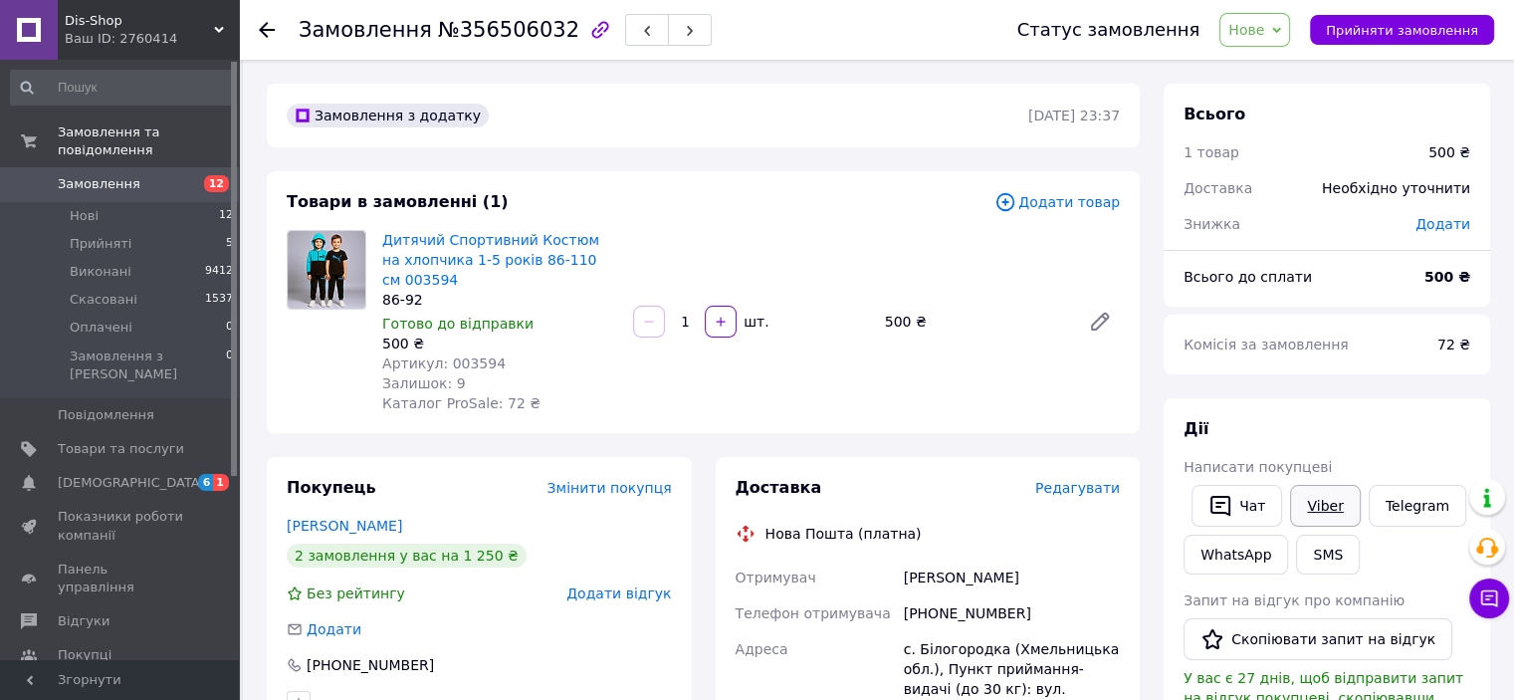
click at [1316, 497] on link "Viber" at bounding box center [1325, 506] width 70 height 42
click at [1264, 22] on span "Нове" at bounding box center [1246, 30] width 36 height 16
click at [1266, 122] on li "Скасовано" at bounding box center [1266, 129] width 92 height 30
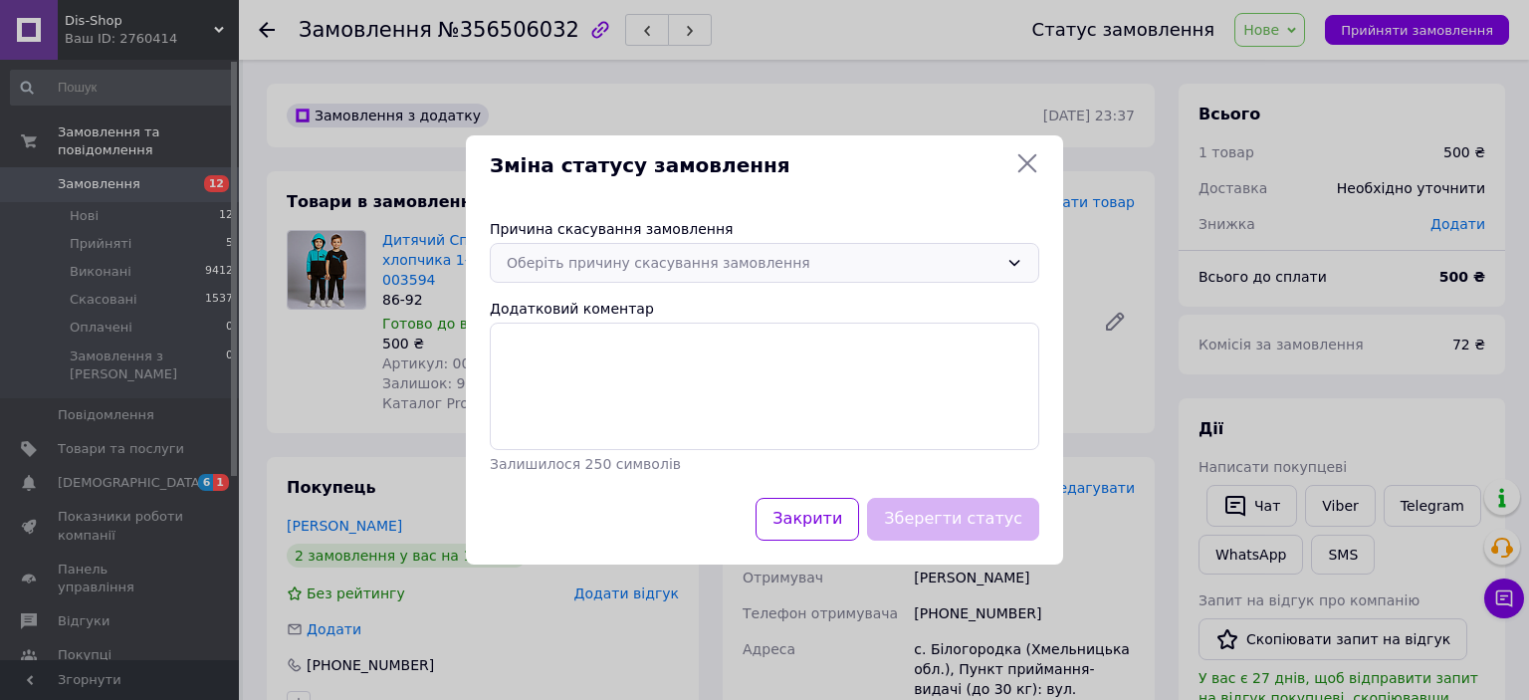
click at [614, 259] on div "Оберіть причину скасування замовлення" at bounding box center [753, 263] width 492 height 22
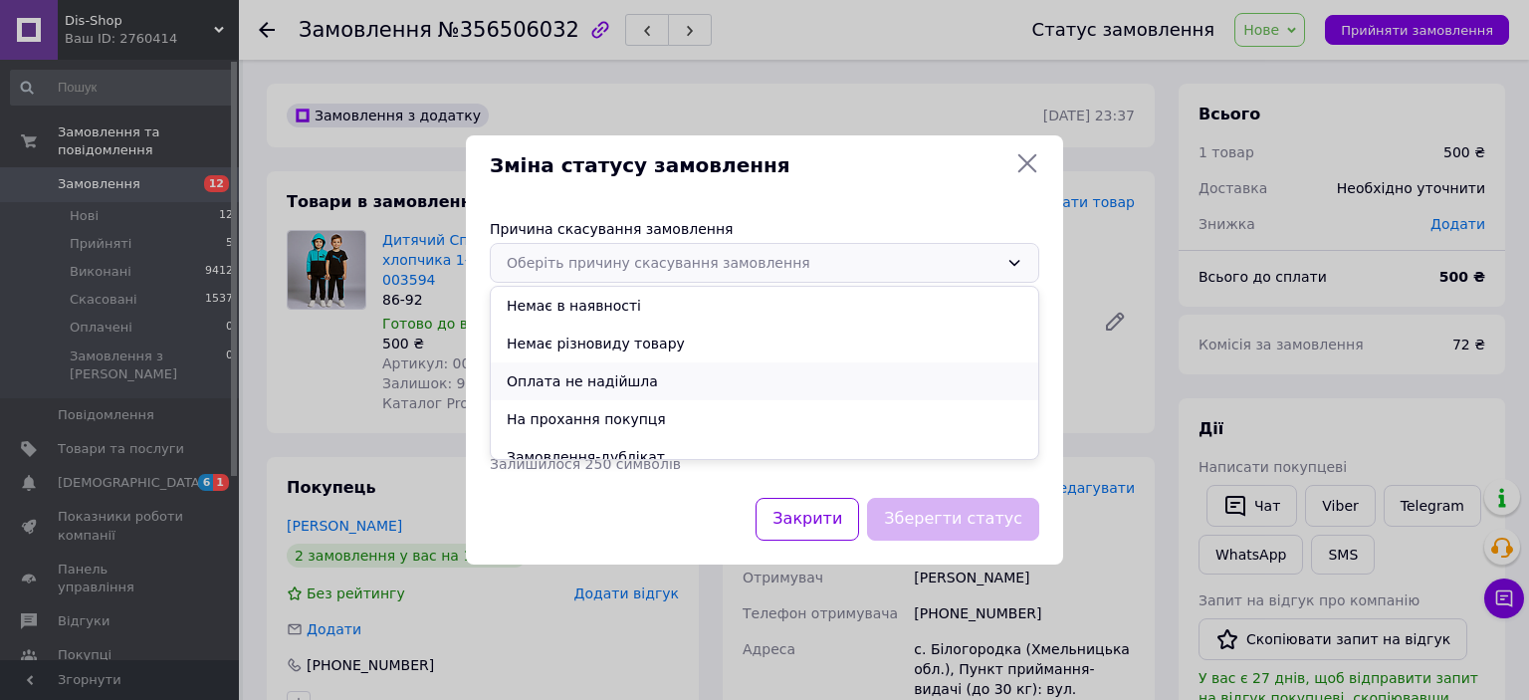
click at [601, 390] on li "Оплата не надійшла" at bounding box center [765, 381] width 548 height 38
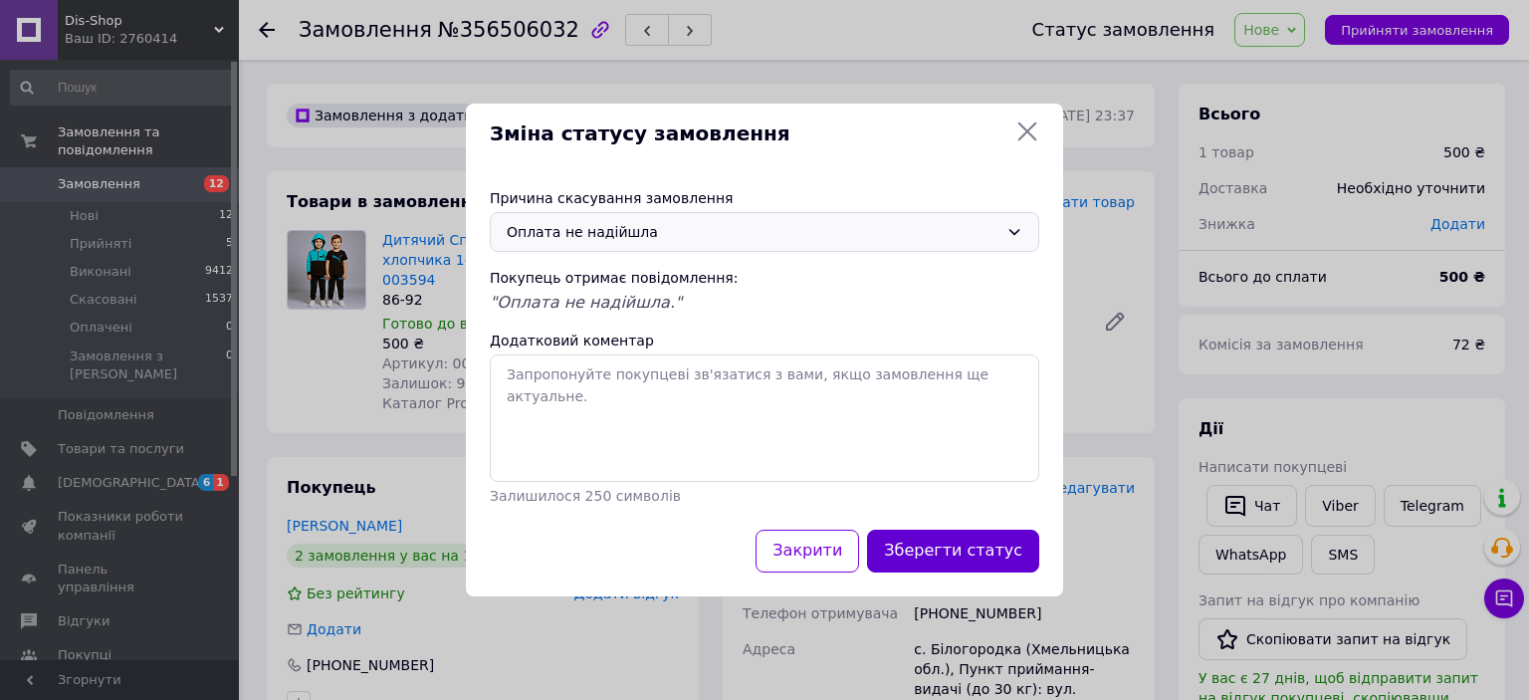
click at [960, 530] on button "Зберегти статус" at bounding box center [953, 551] width 172 height 43
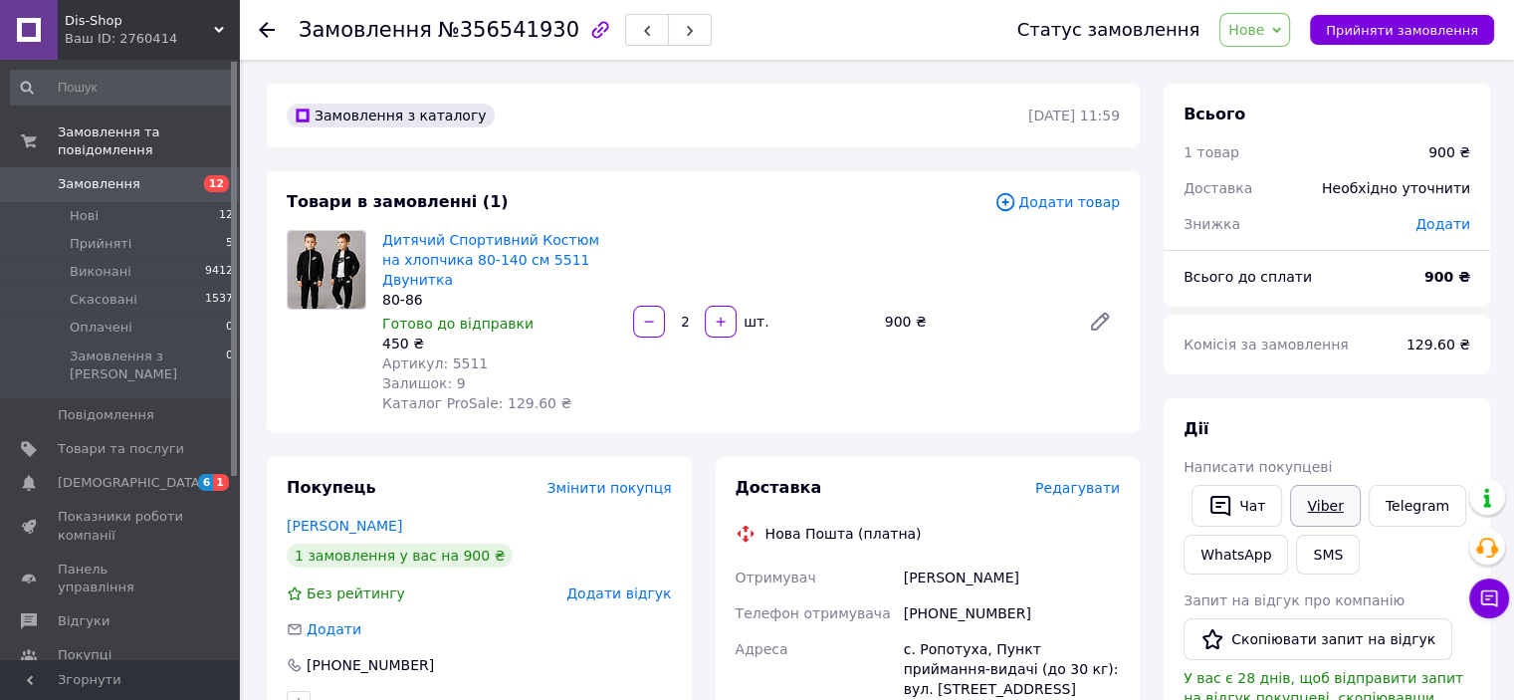
click at [1338, 505] on link "Viber" at bounding box center [1325, 506] width 70 height 42
click at [1264, 23] on span "Нове" at bounding box center [1246, 30] width 36 height 16
click at [1268, 135] on li "Скасовано" at bounding box center [1266, 129] width 92 height 30
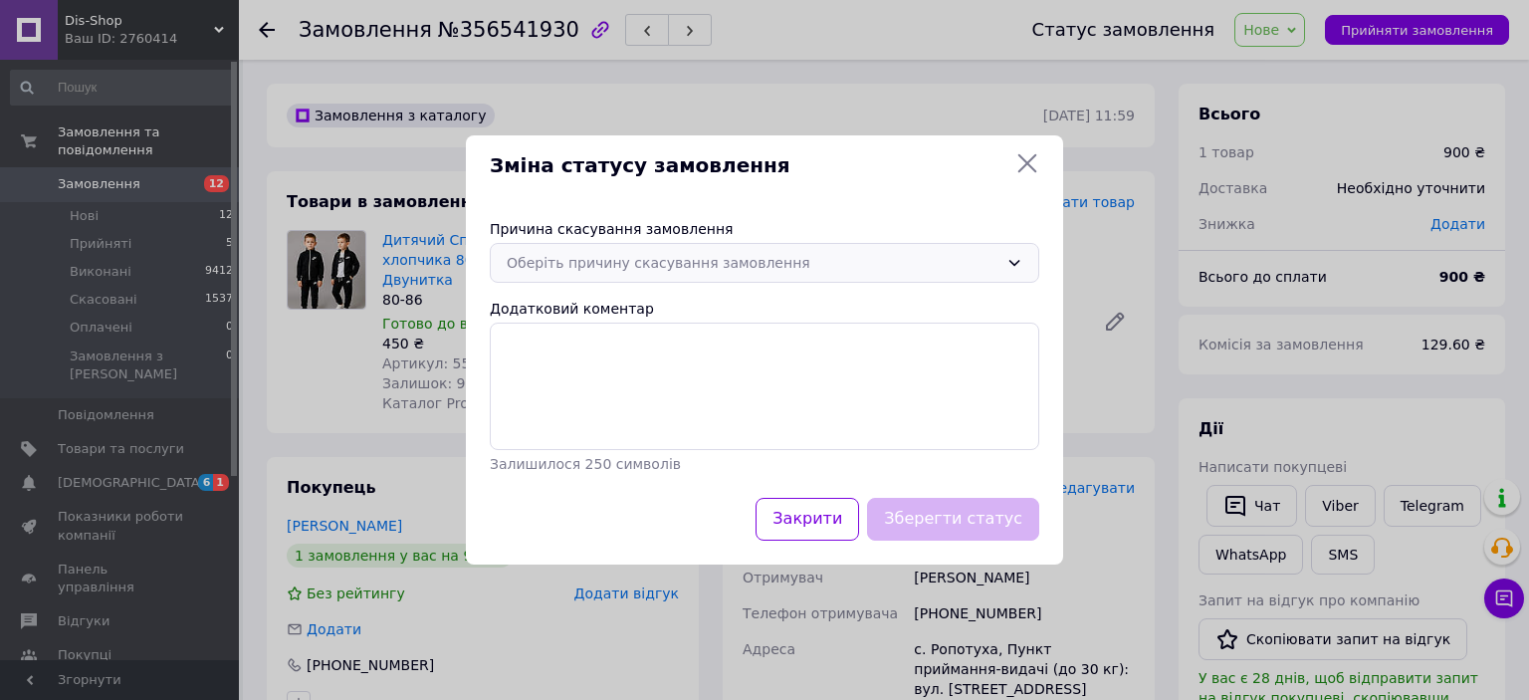
click at [645, 263] on div "Оберіть причину скасування замовлення" at bounding box center [753, 263] width 492 height 22
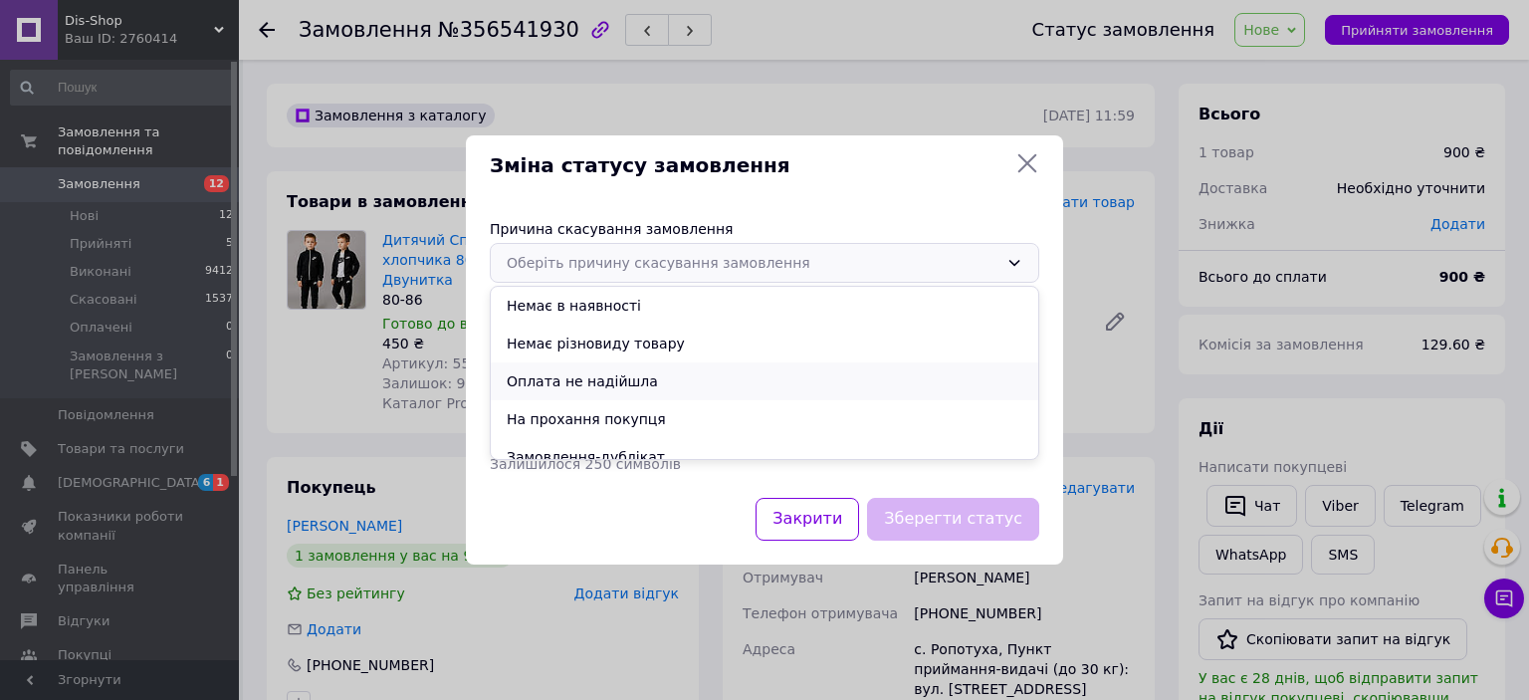
click at [613, 381] on li "Оплата не надійшла" at bounding box center [765, 381] width 548 height 38
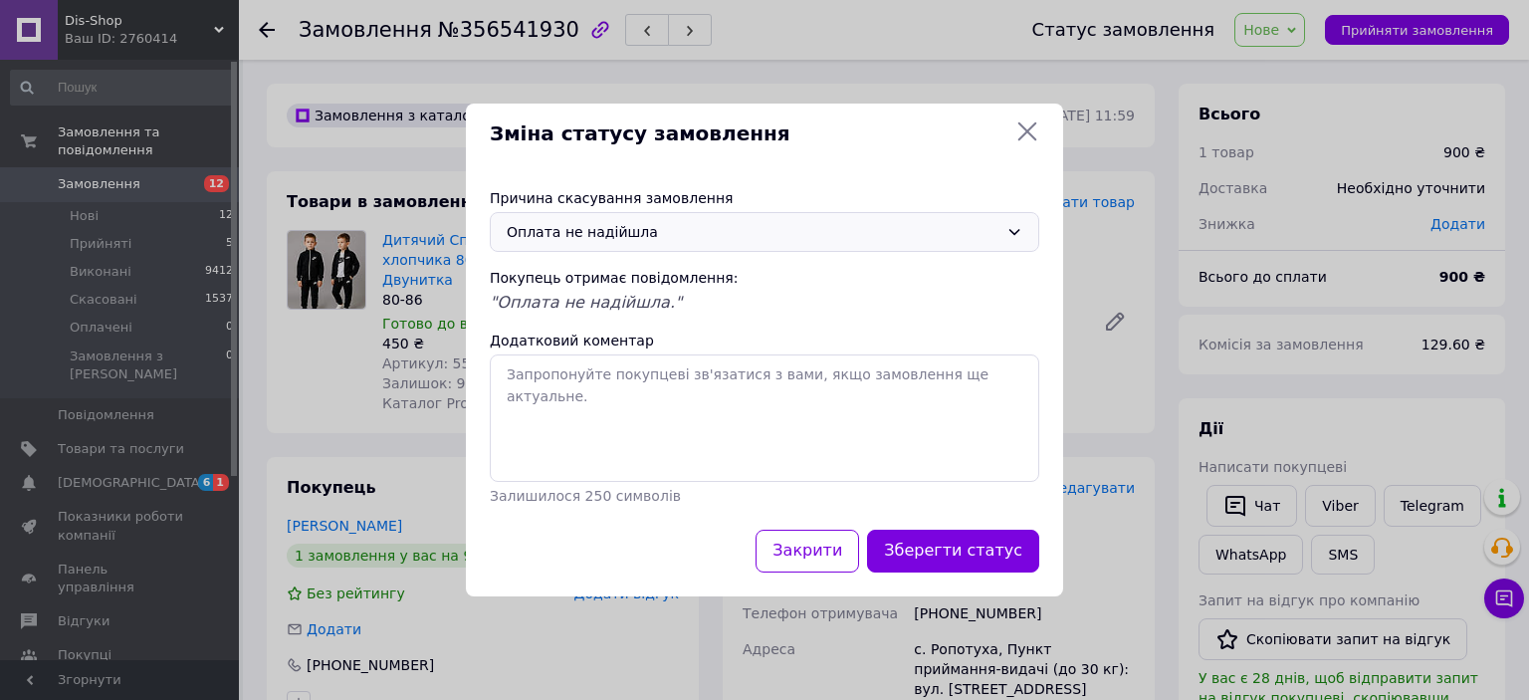
click at [963, 535] on button "Зберегти статус" at bounding box center [953, 551] width 172 height 43
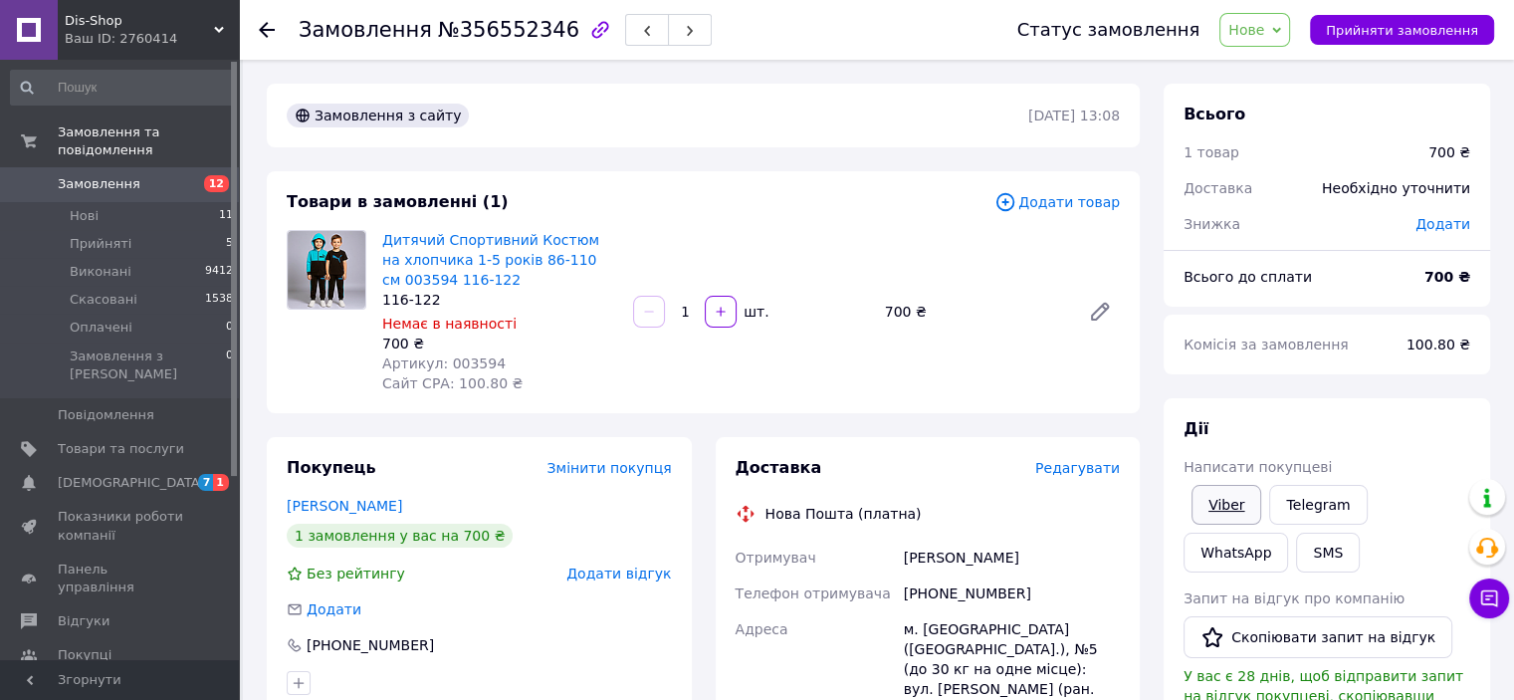
click at [1230, 509] on link "Viber" at bounding box center [1227, 505] width 70 height 40
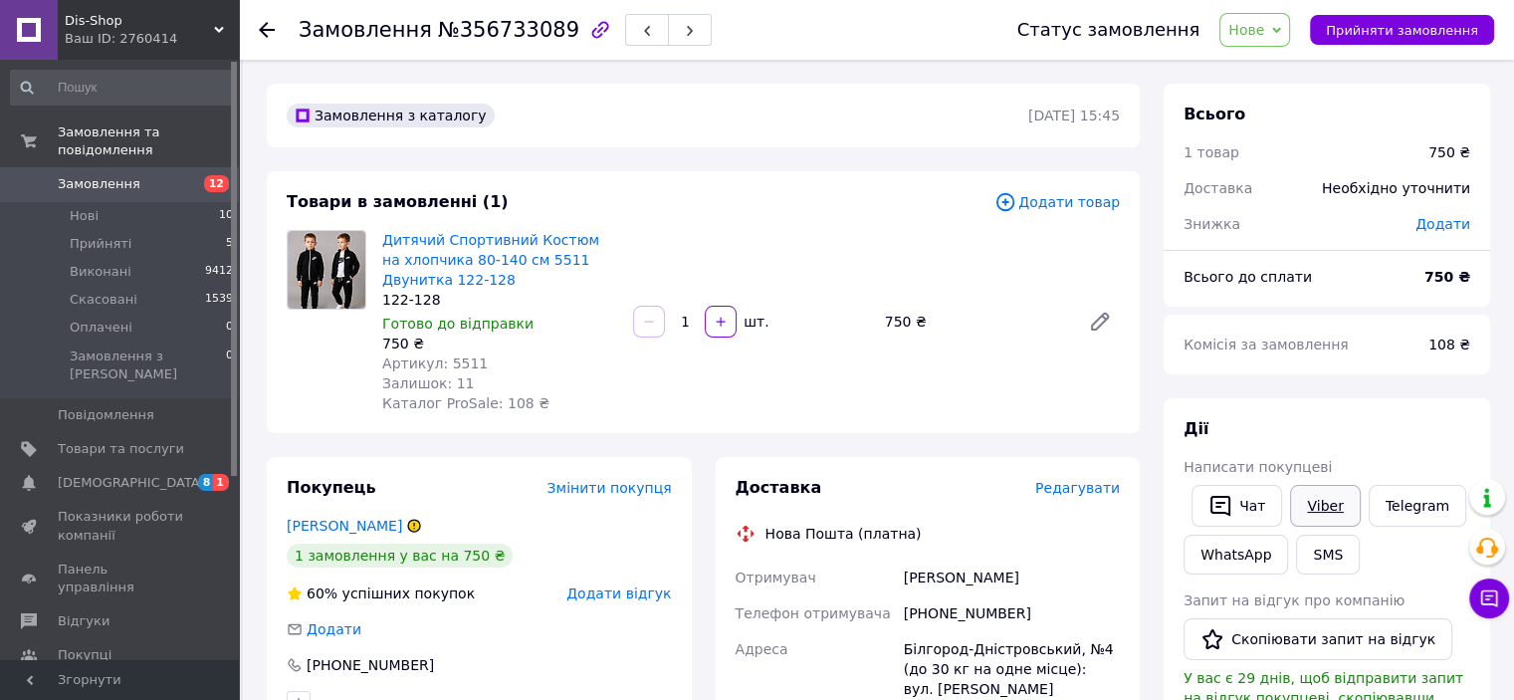
click at [1321, 520] on link "Viber" at bounding box center [1325, 506] width 70 height 42
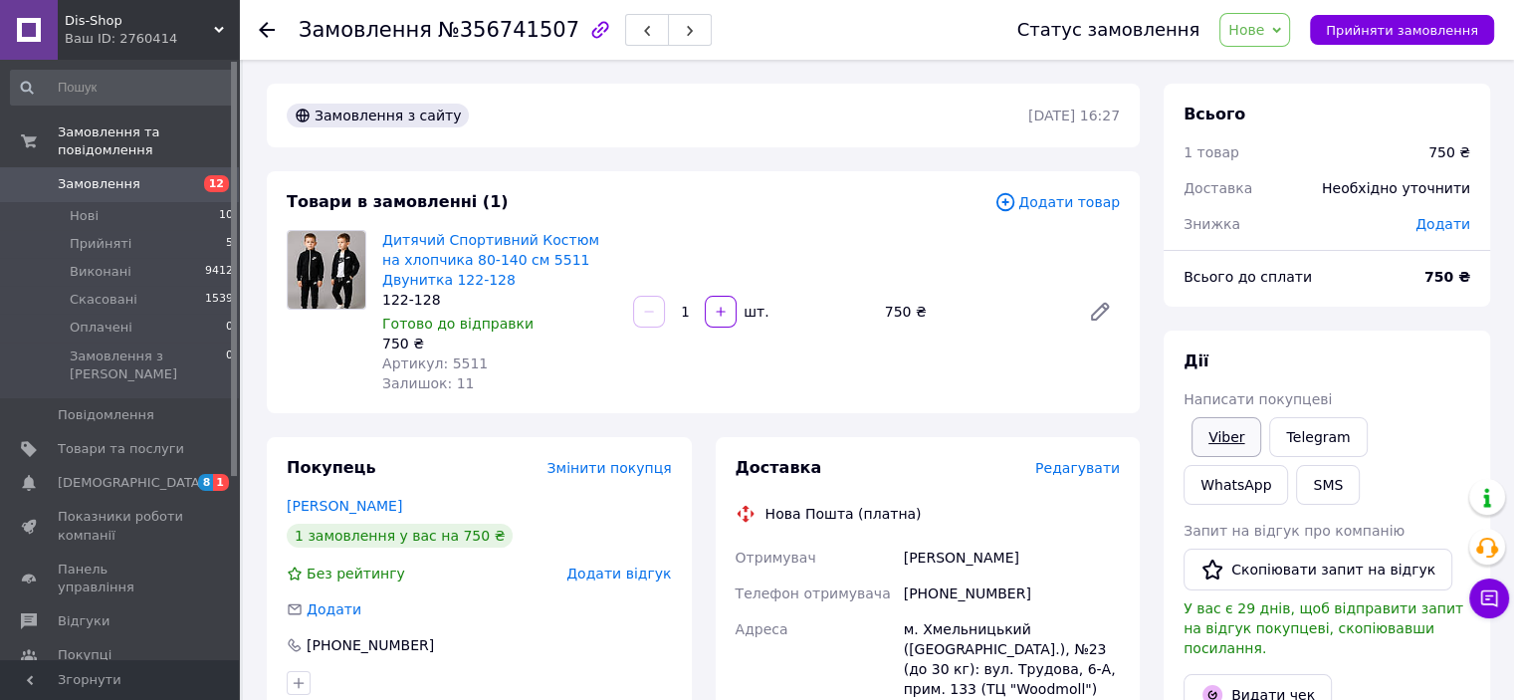
click at [1230, 429] on link "Viber" at bounding box center [1227, 437] width 70 height 40
click at [1264, 34] on span "Нове" at bounding box center [1246, 30] width 36 height 16
click at [1278, 71] on li "Прийнято" at bounding box center [1266, 70] width 92 height 30
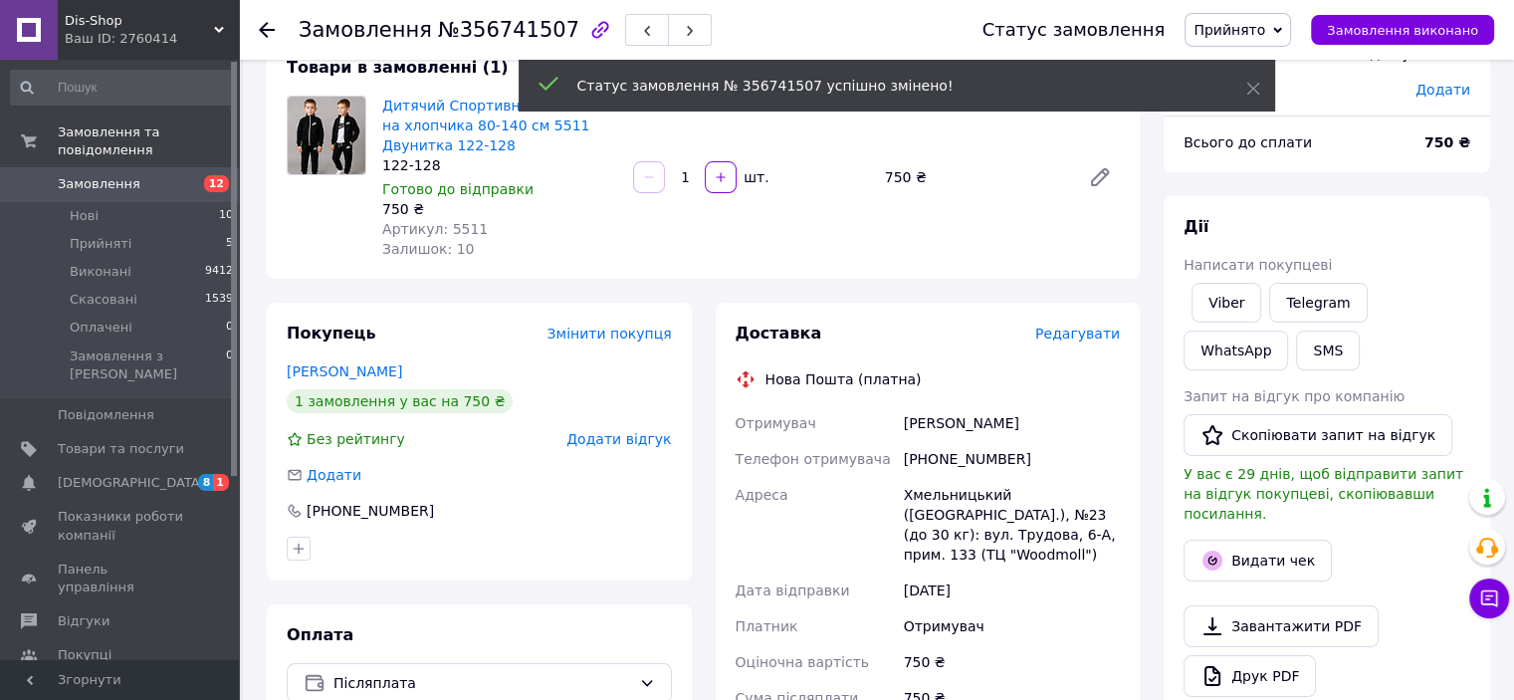
scroll to position [398, 0]
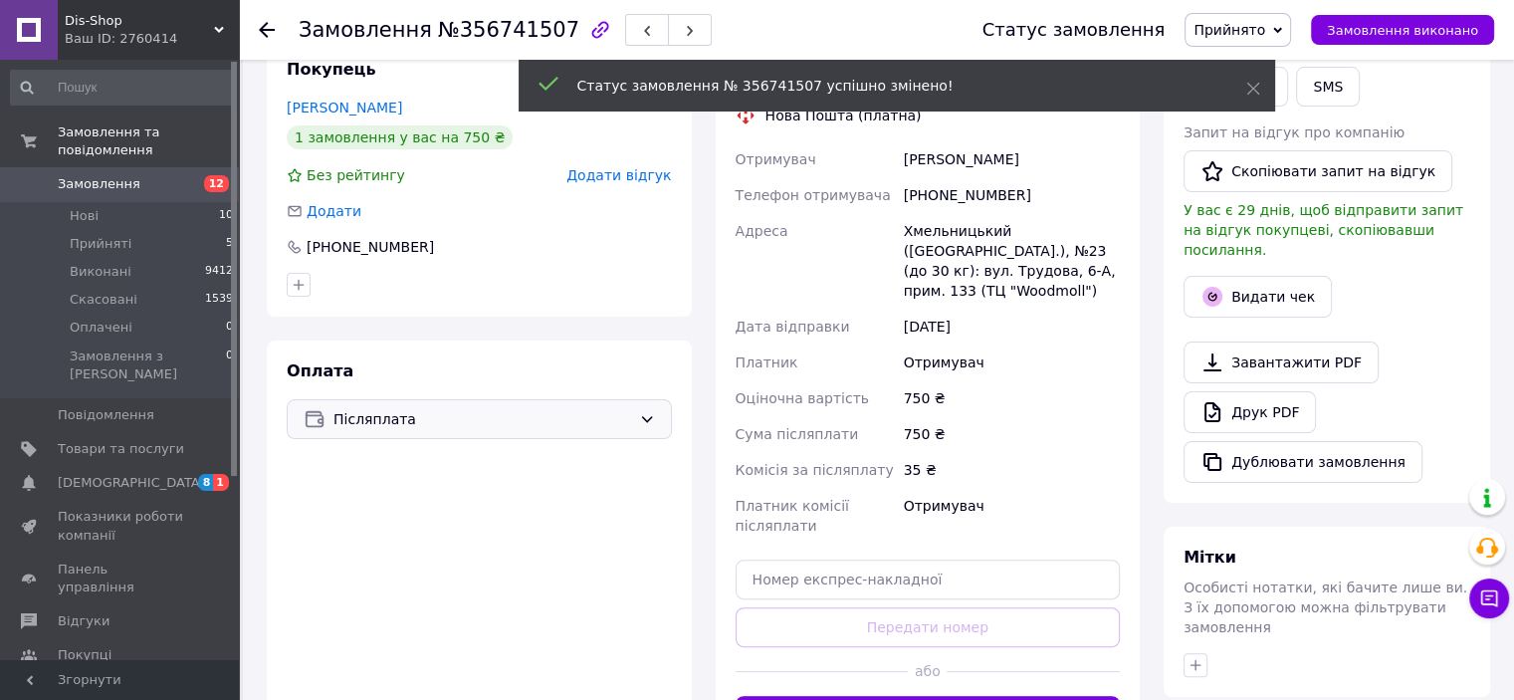
click at [514, 433] on div "Післяплата" at bounding box center [479, 419] width 385 height 40
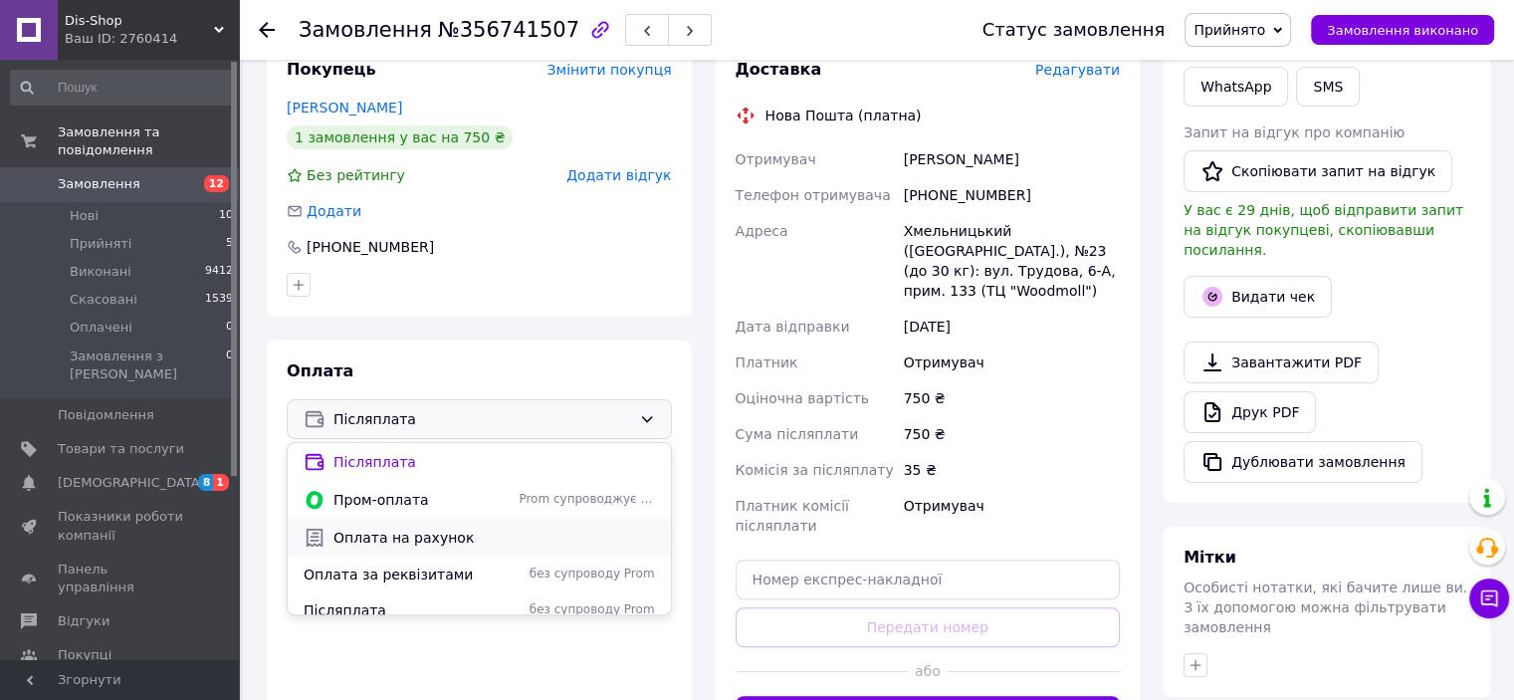
click at [456, 533] on span "Оплата на рахунок" at bounding box center [494, 538] width 322 height 20
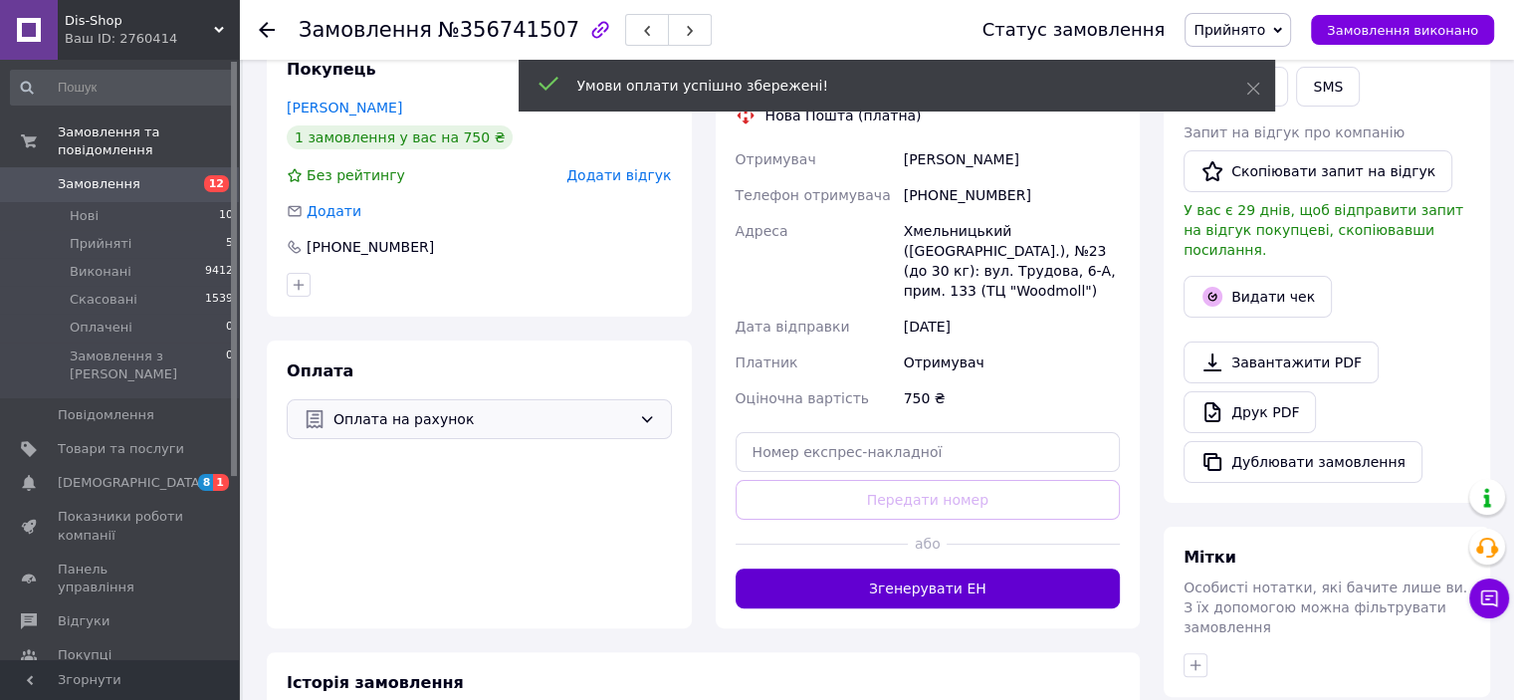
click at [908, 588] on button "Згенерувати ЕН" at bounding box center [928, 588] width 385 height 40
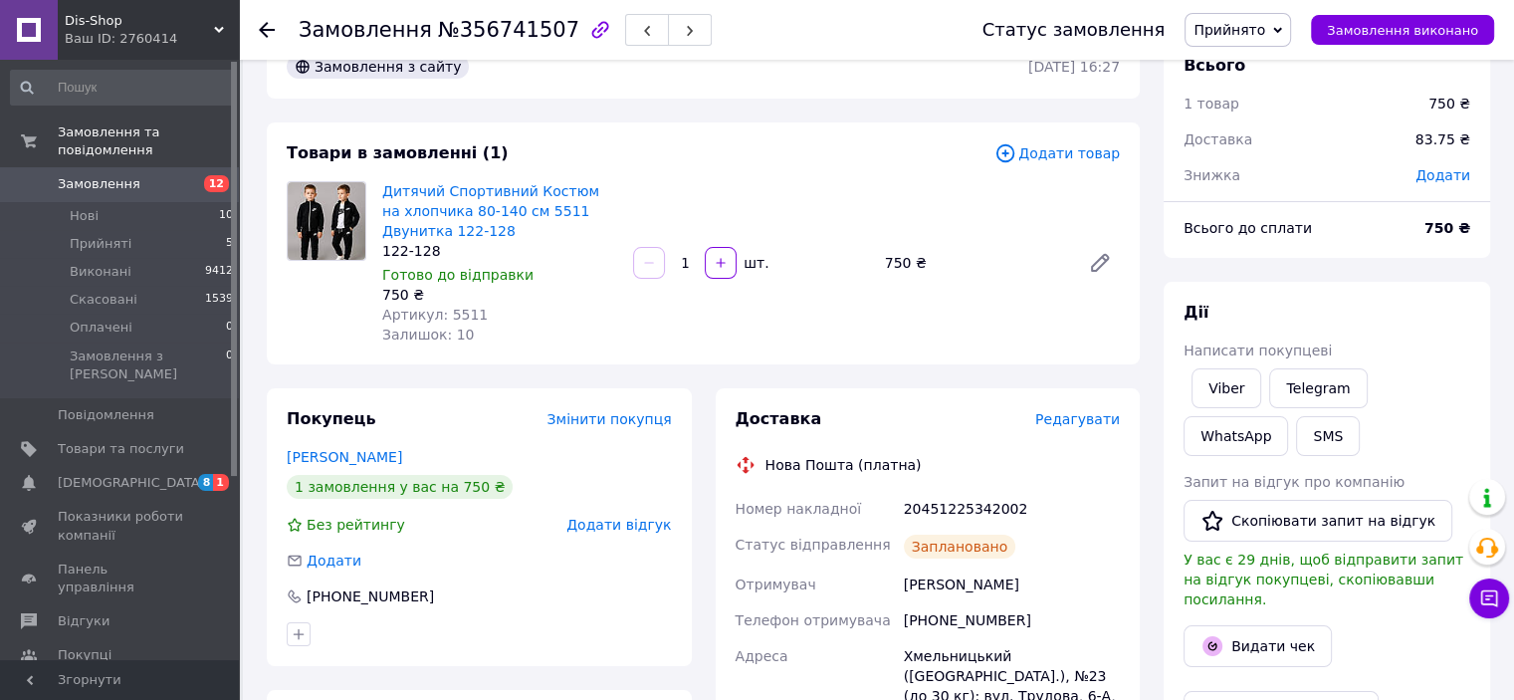
scroll to position [0, 0]
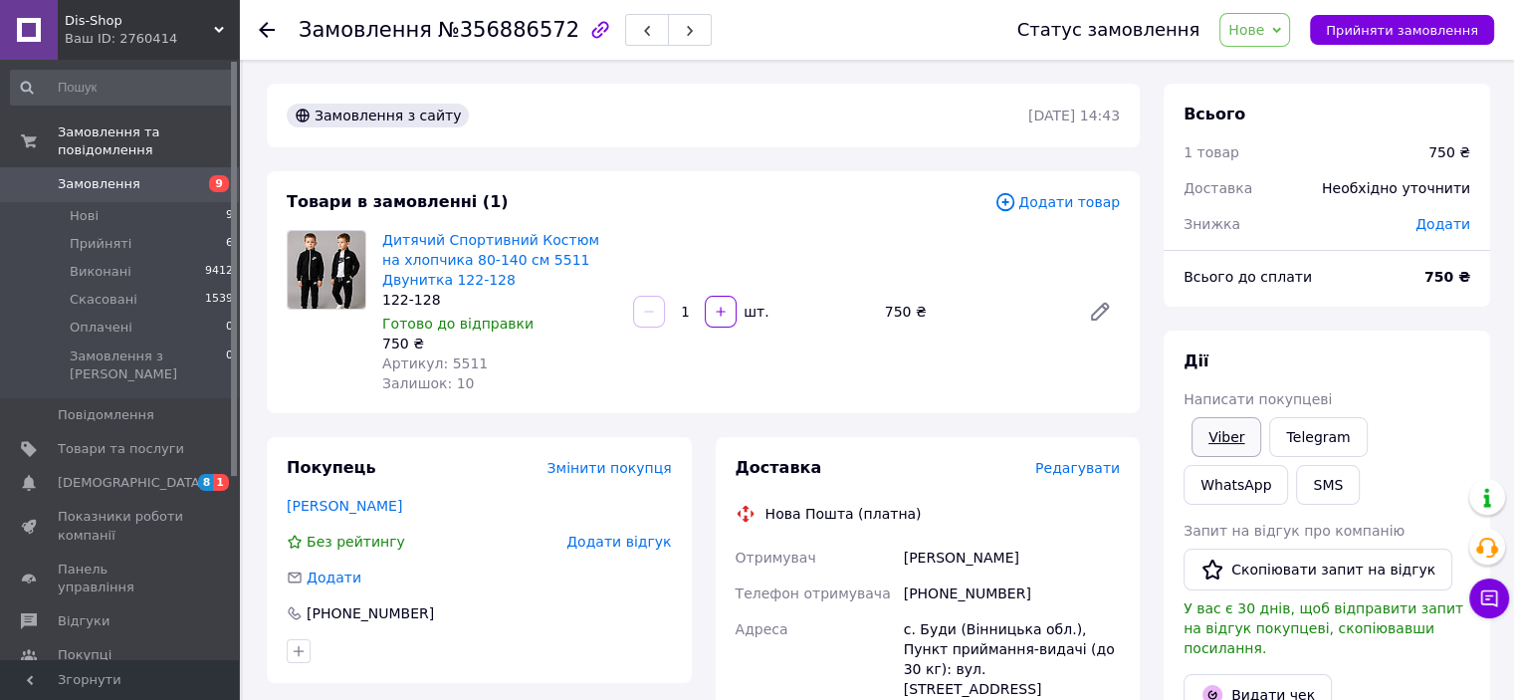
click at [1215, 437] on link "Viber" at bounding box center [1227, 437] width 70 height 40
click at [109, 175] on span "Замовлення" at bounding box center [99, 184] width 83 height 18
